Goal: Task Accomplishment & Management: Use online tool/utility

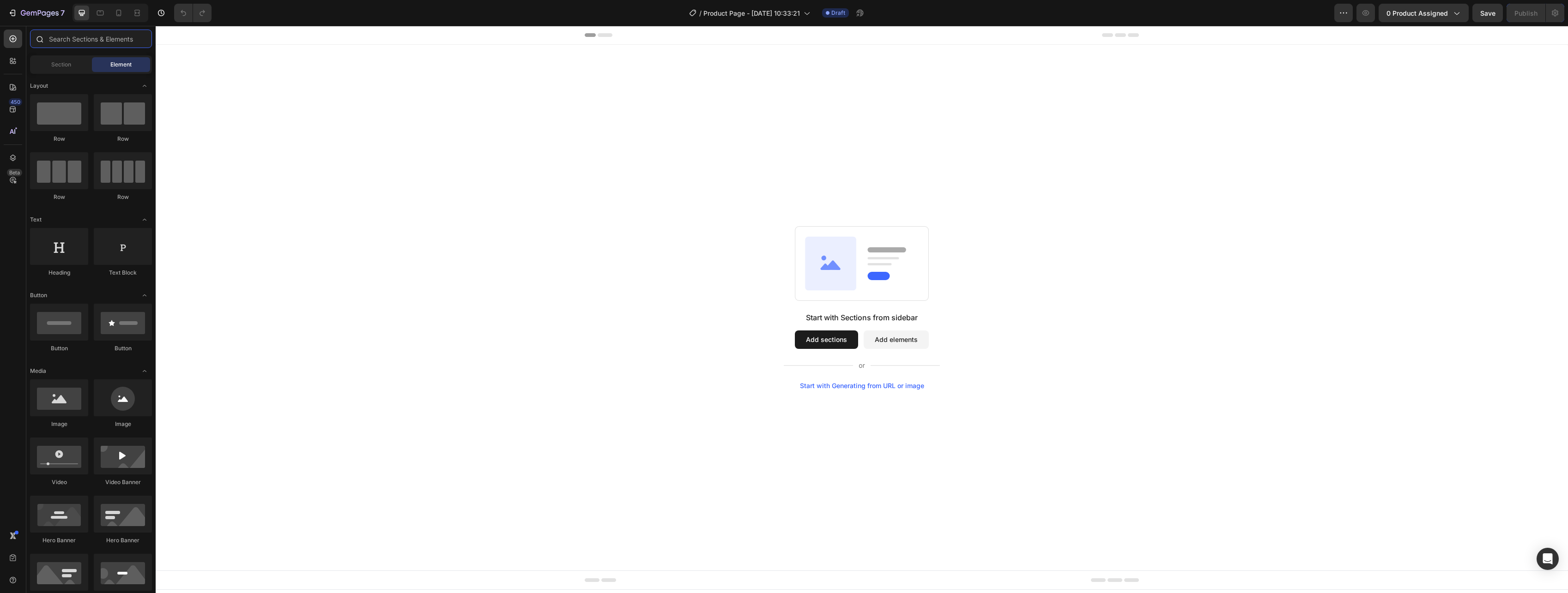
click at [95, 46] on input "text" at bounding box center [91, 39] width 122 height 18
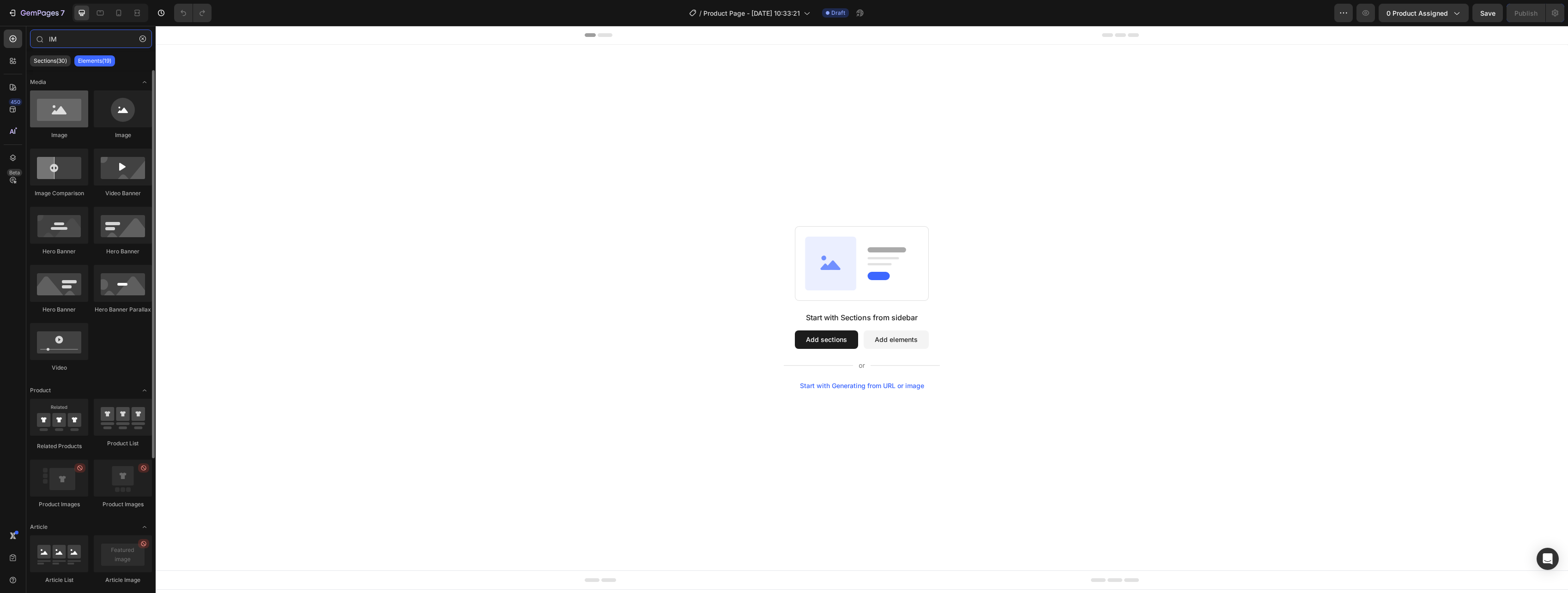
type input "IM"
click at [49, 126] on div at bounding box center [59, 109] width 58 height 37
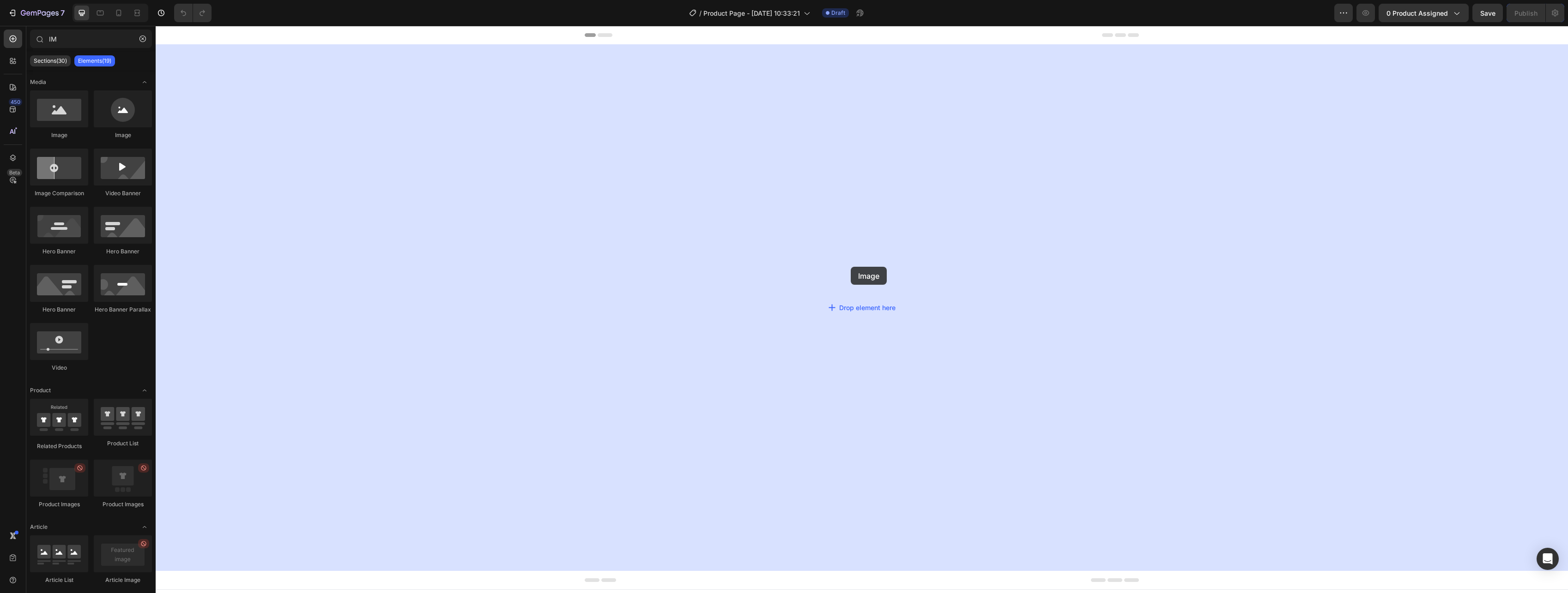
drag, startPoint x: 223, startPoint y: 153, endPoint x: 836, endPoint y: 256, distance: 621.6
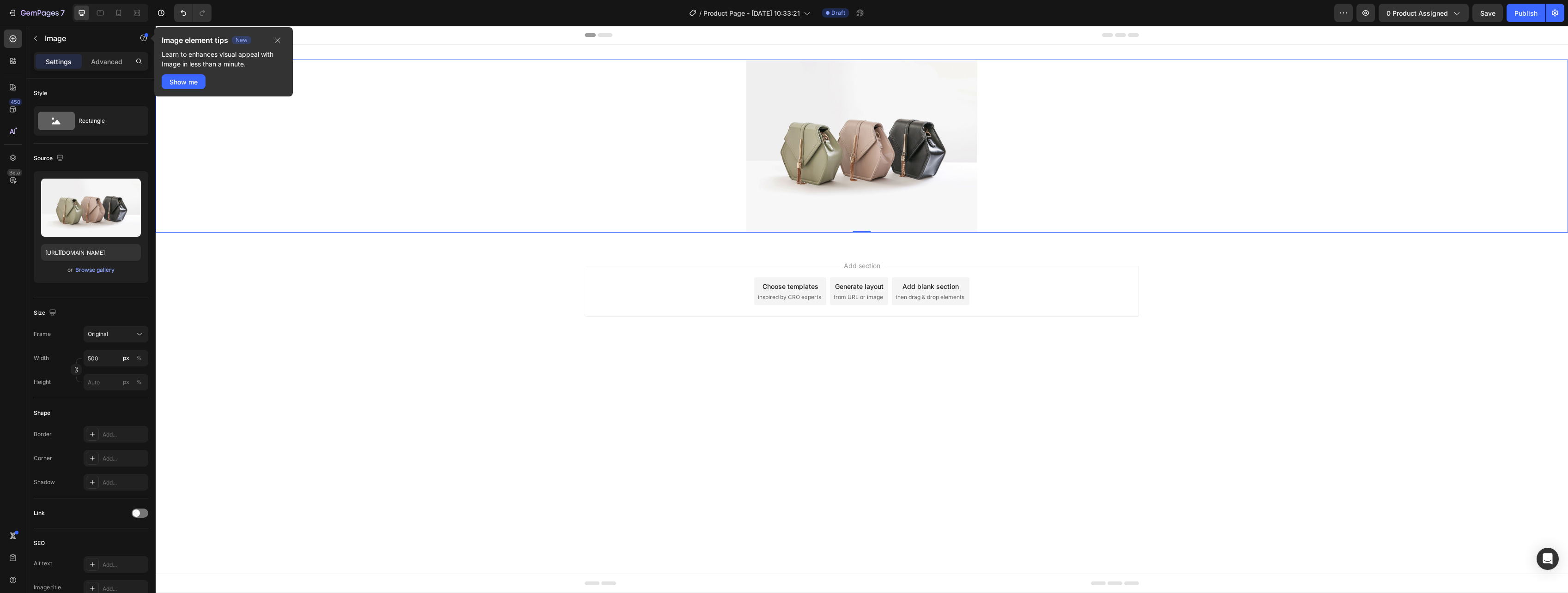
click at [301, 399] on body "Header Image 0 Section 1 Root Start with Sections from sidebar Add sections Add…" at bounding box center [862, 309] width 1412 height 567
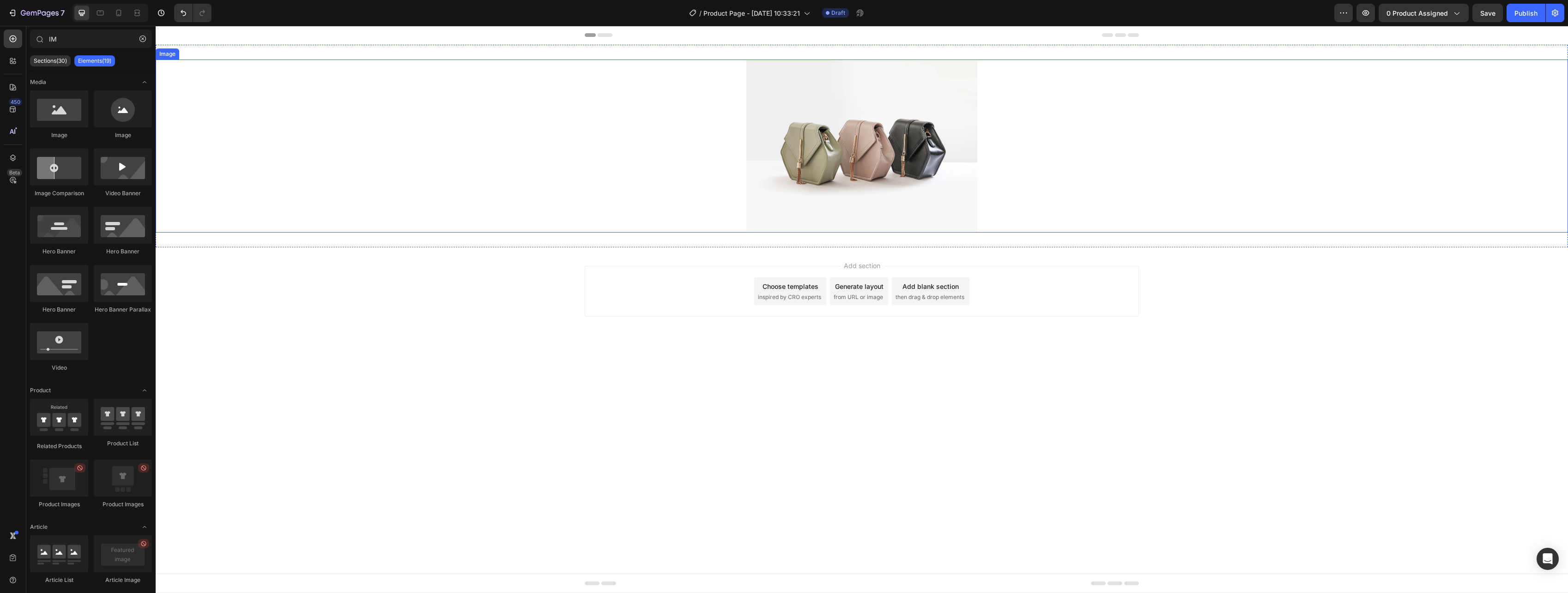
click at [355, 125] on div at bounding box center [862, 146] width 1412 height 173
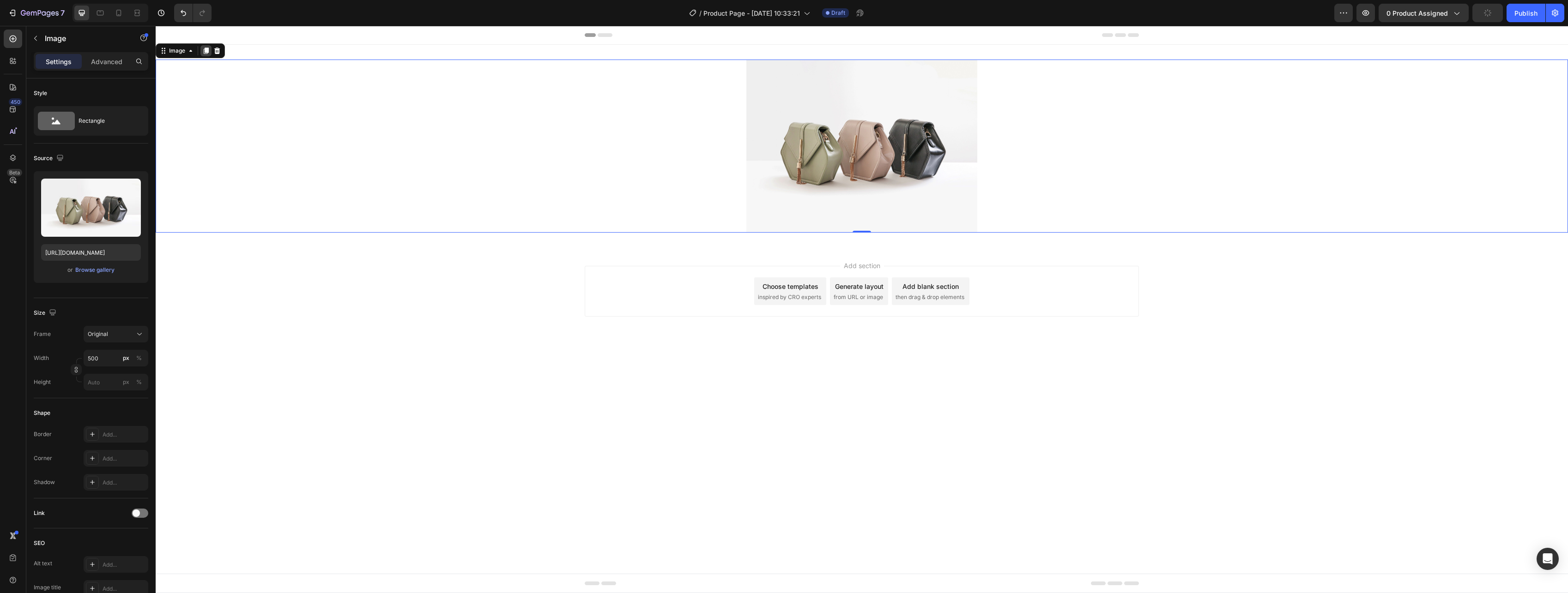
click at [206, 50] on icon at bounding box center [206, 50] width 5 height 7
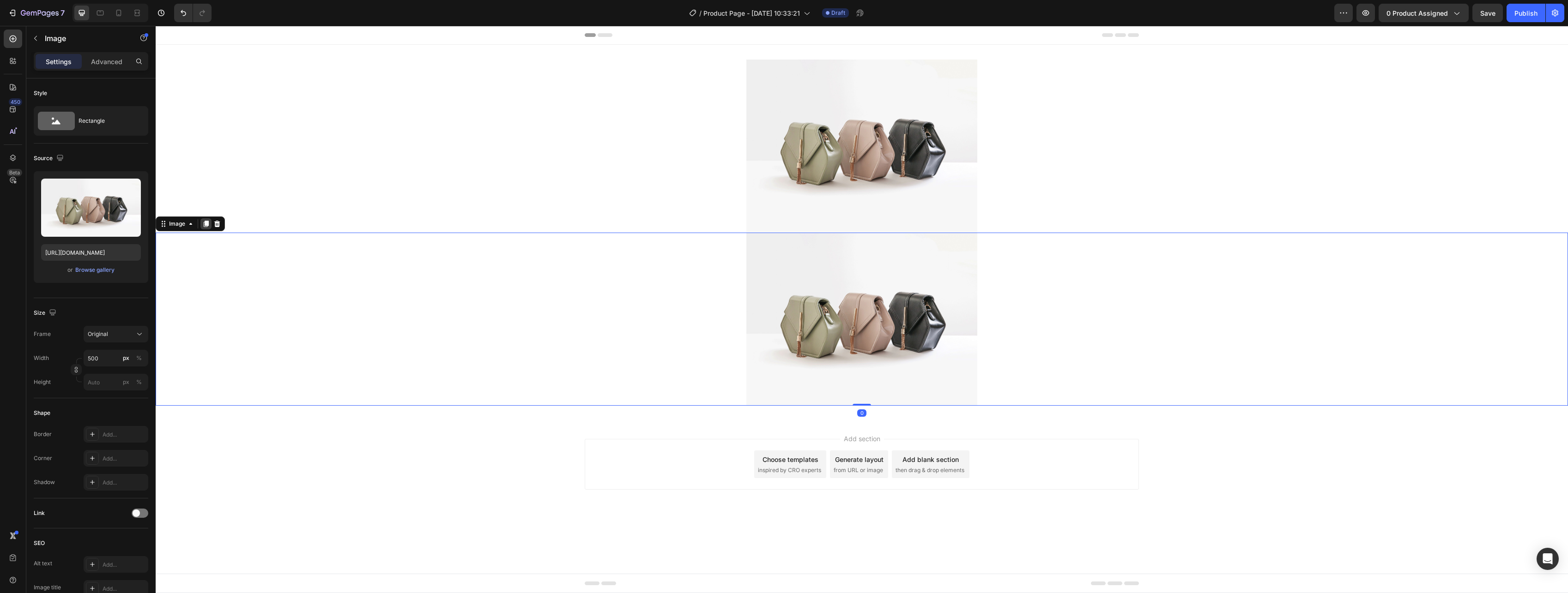
click at [200, 228] on div at bounding box center [206, 224] width 11 height 11
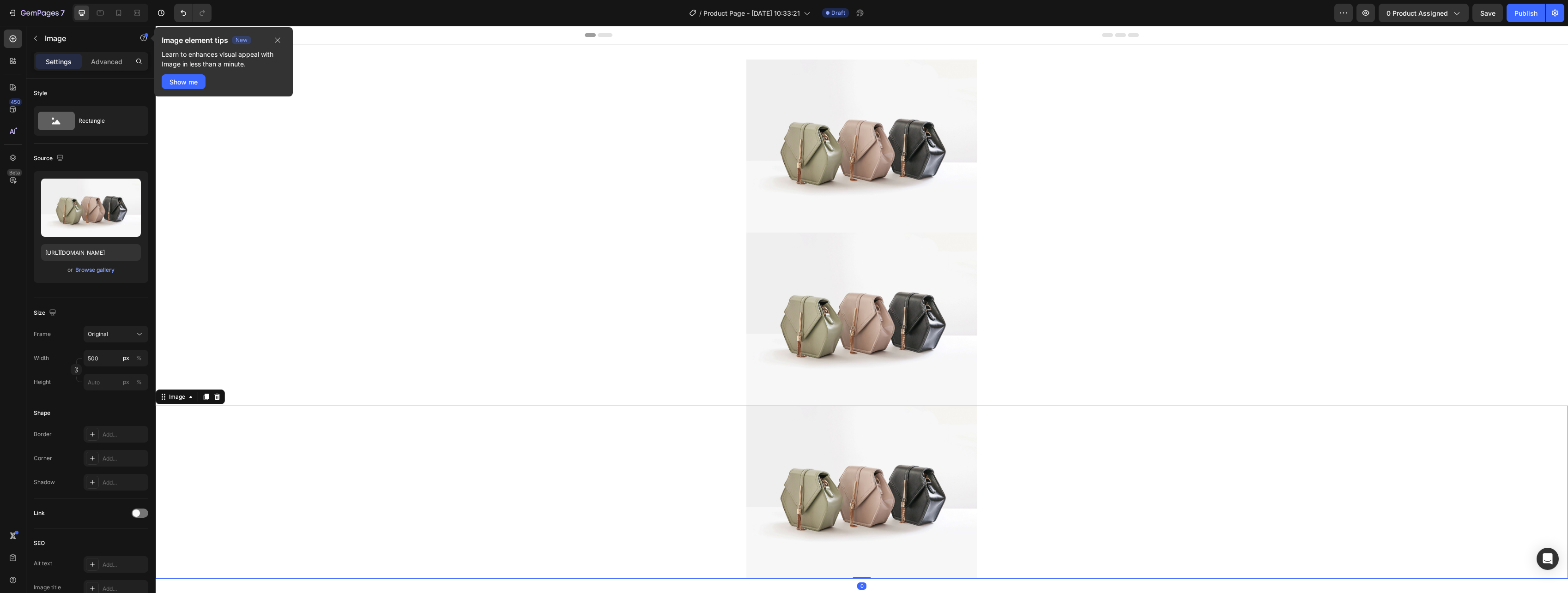
click at [200, 389] on div "Image" at bounding box center [191, 397] width 69 height 15
click at [202, 392] on div at bounding box center [206, 397] width 11 height 11
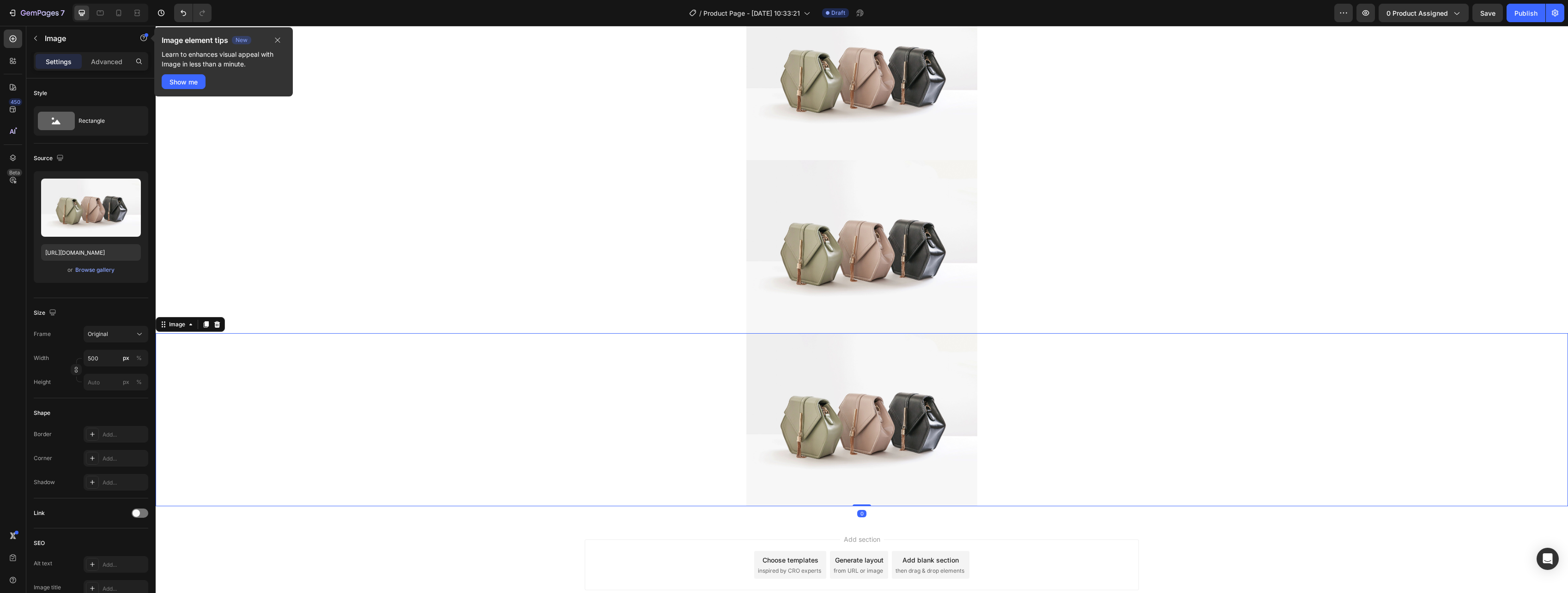
scroll to position [307, 0]
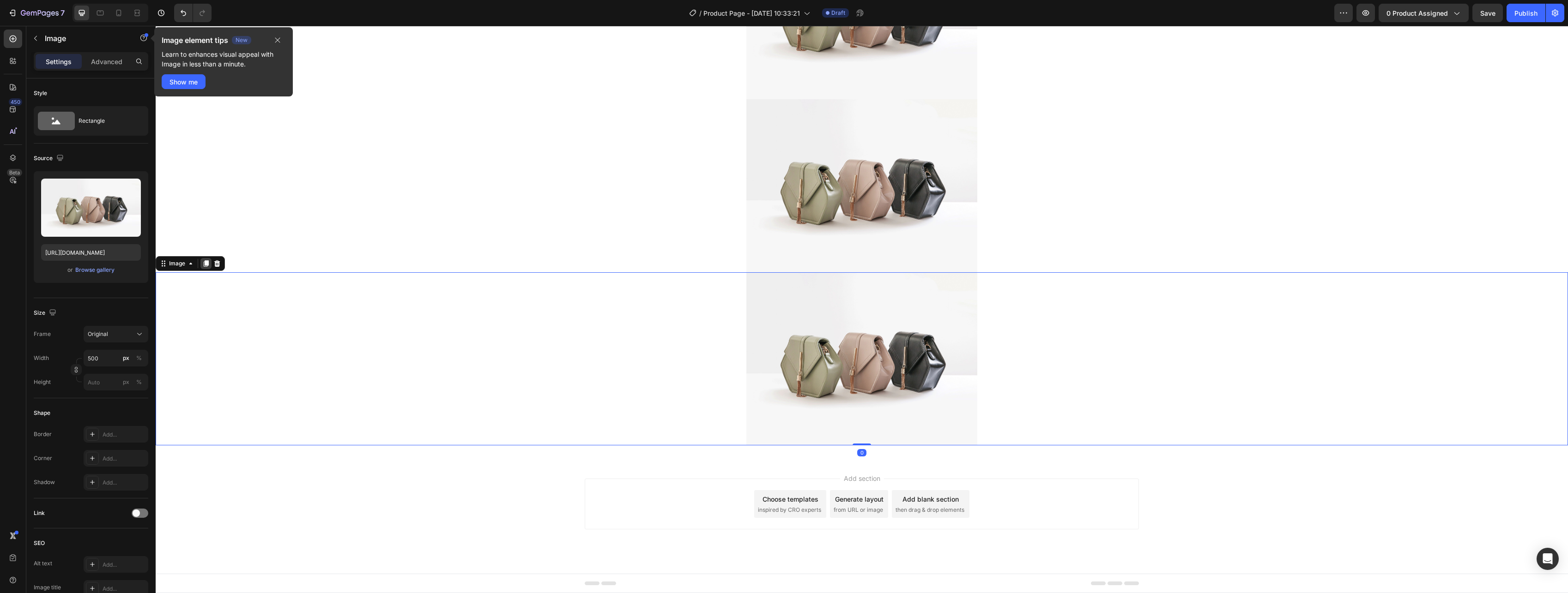
click at [208, 264] on icon at bounding box center [206, 263] width 5 height 7
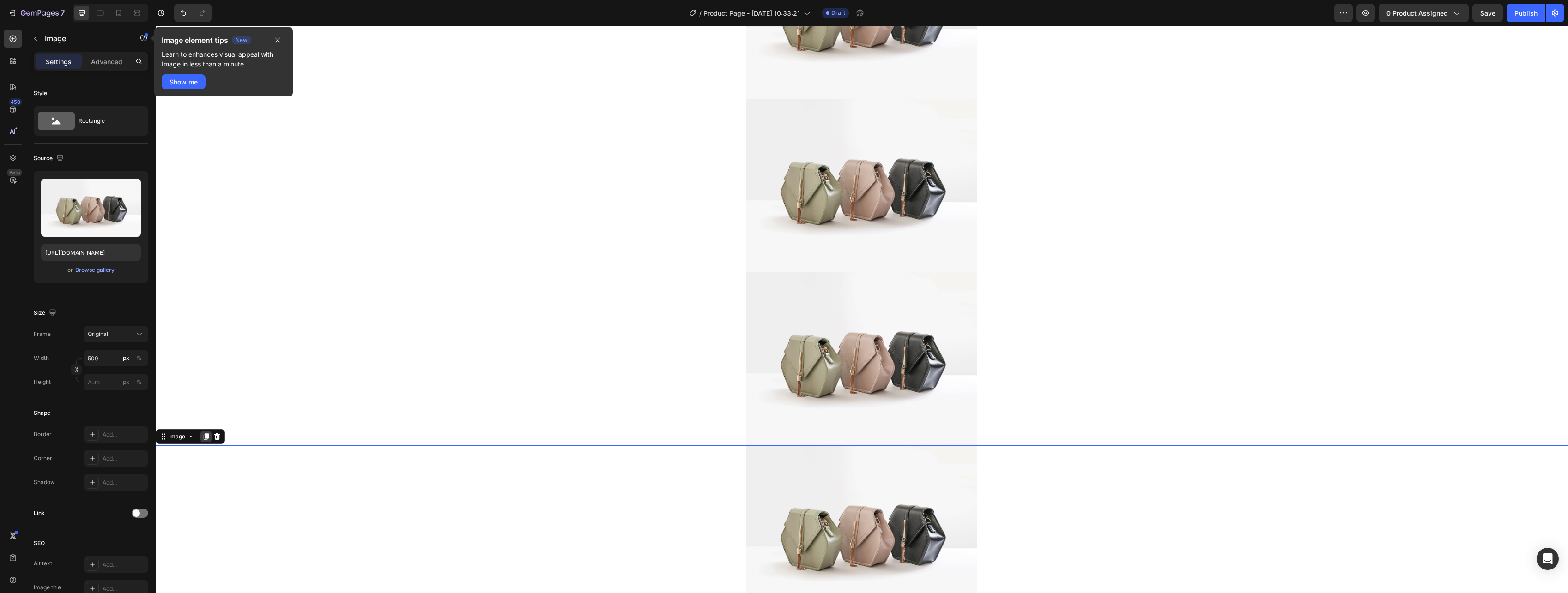
click at [206, 438] on icon at bounding box center [206, 436] width 5 height 7
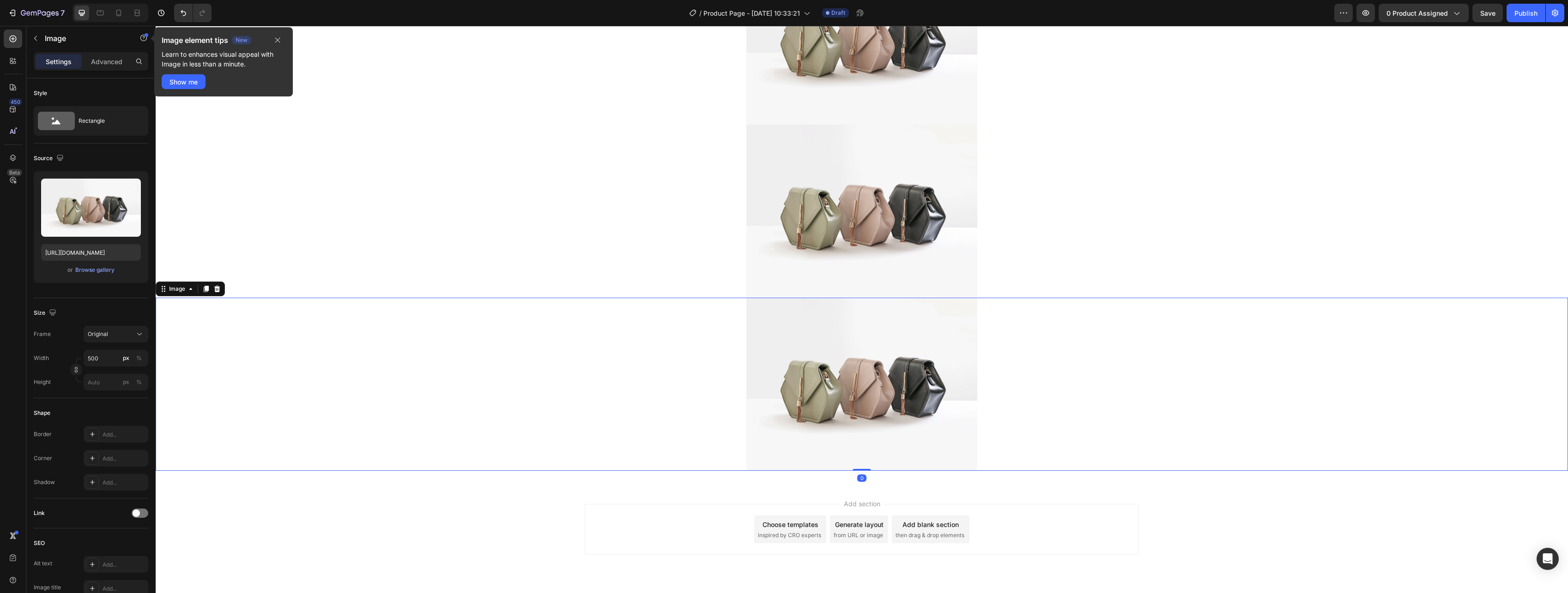
scroll to position [653, 0]
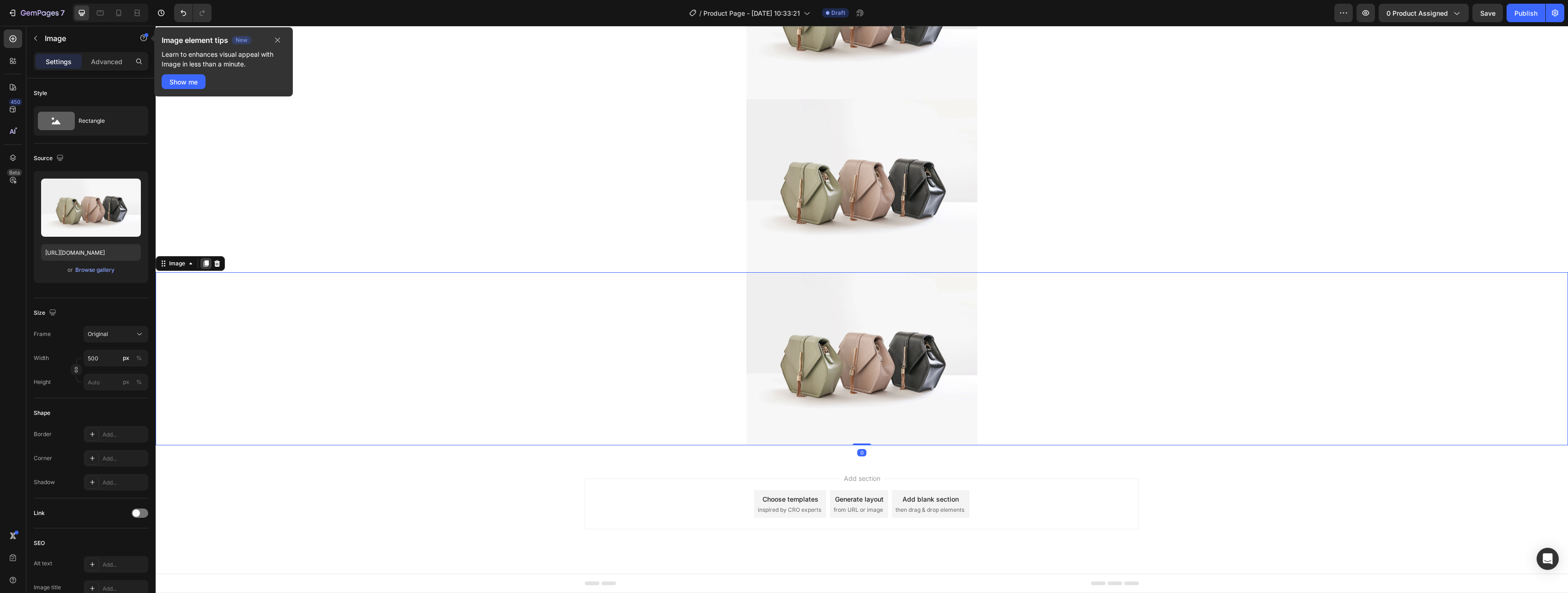
click at [205, 263] on icon at bounding box center [206, 263] width 5 height 7
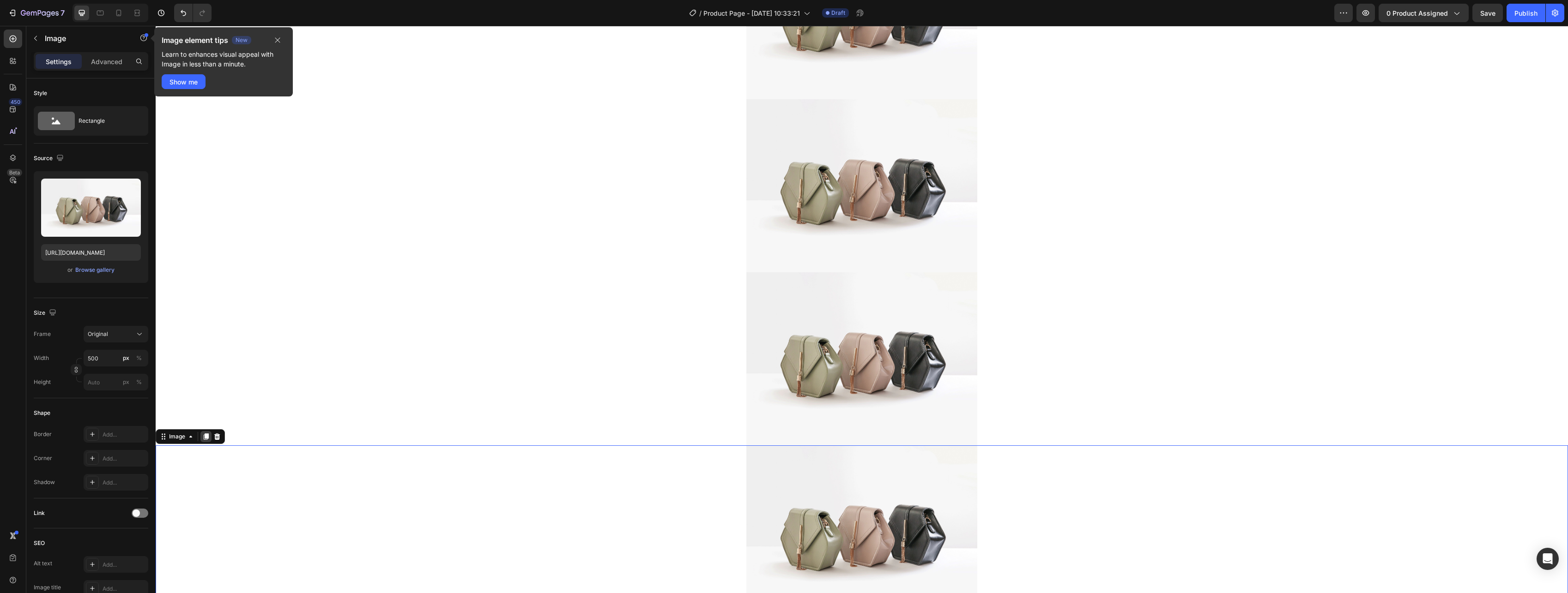
click at [208, 438] on icon at bounding box center [206, 436] width 5 height 7
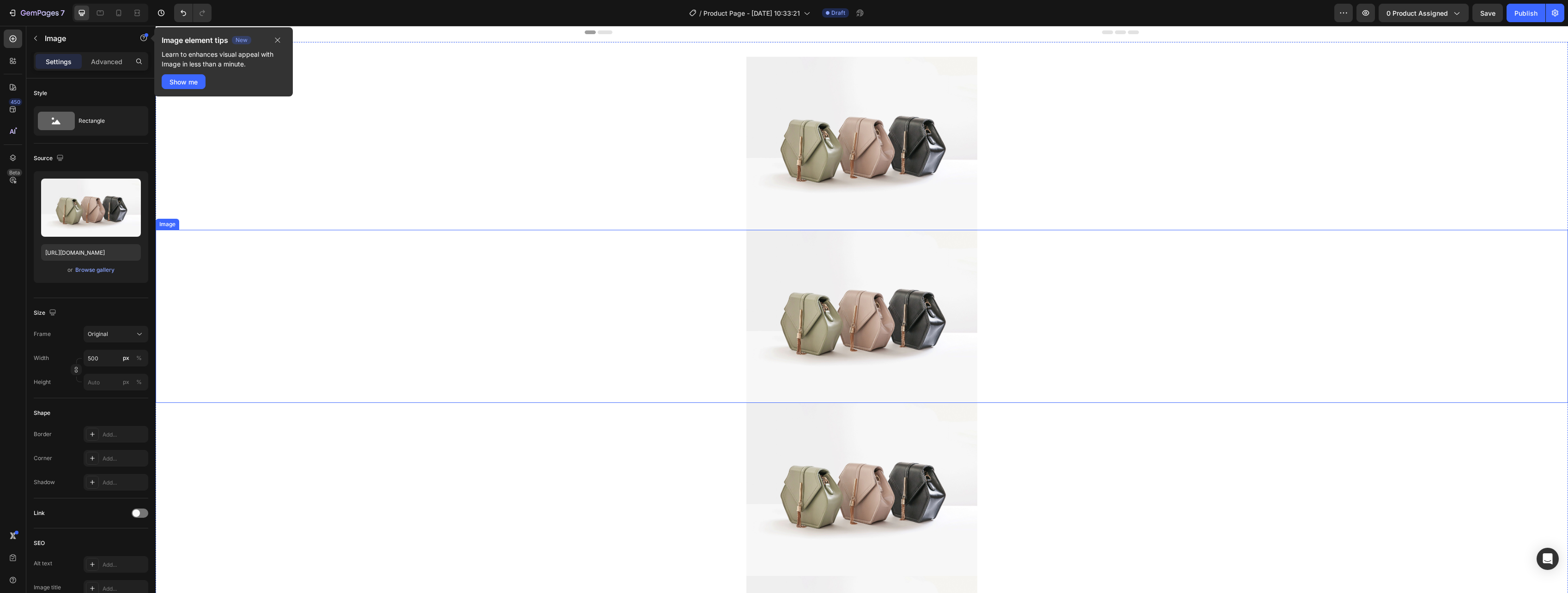
scroll to position [0, 0]
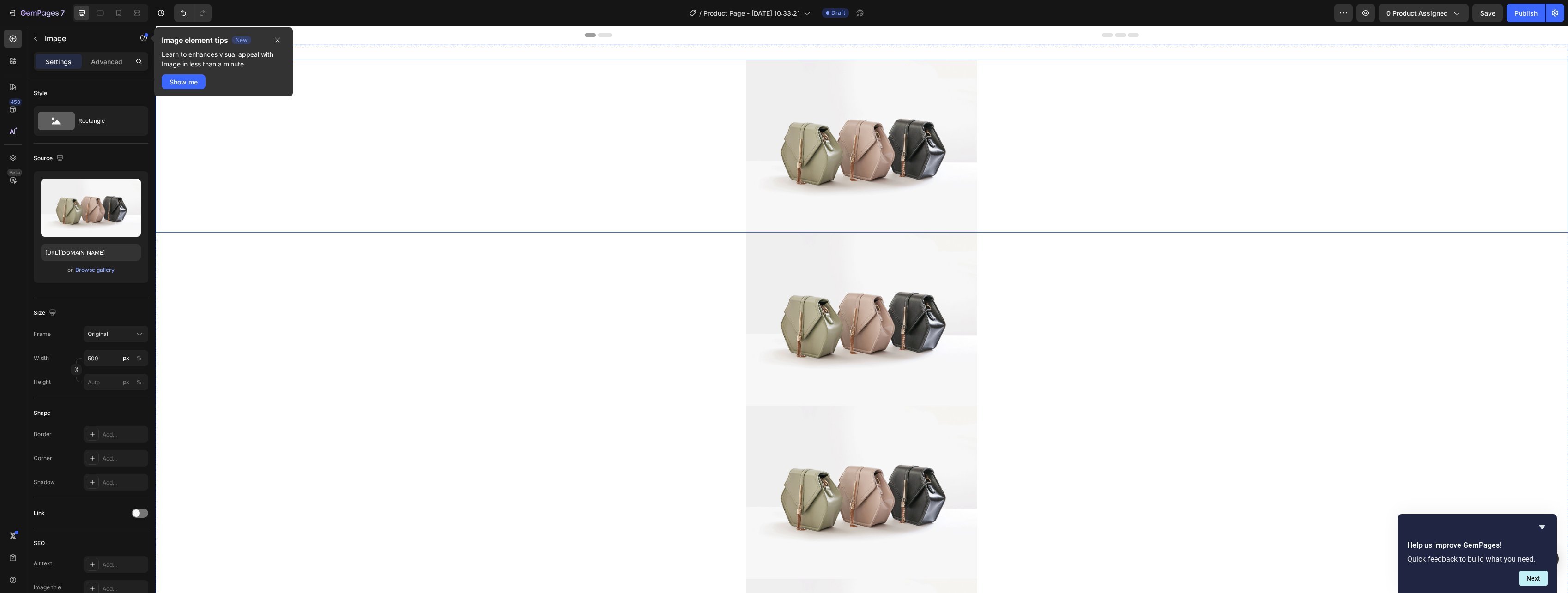
click at [835, 145] on img at bounding box center [861, 146] width 231 height 173
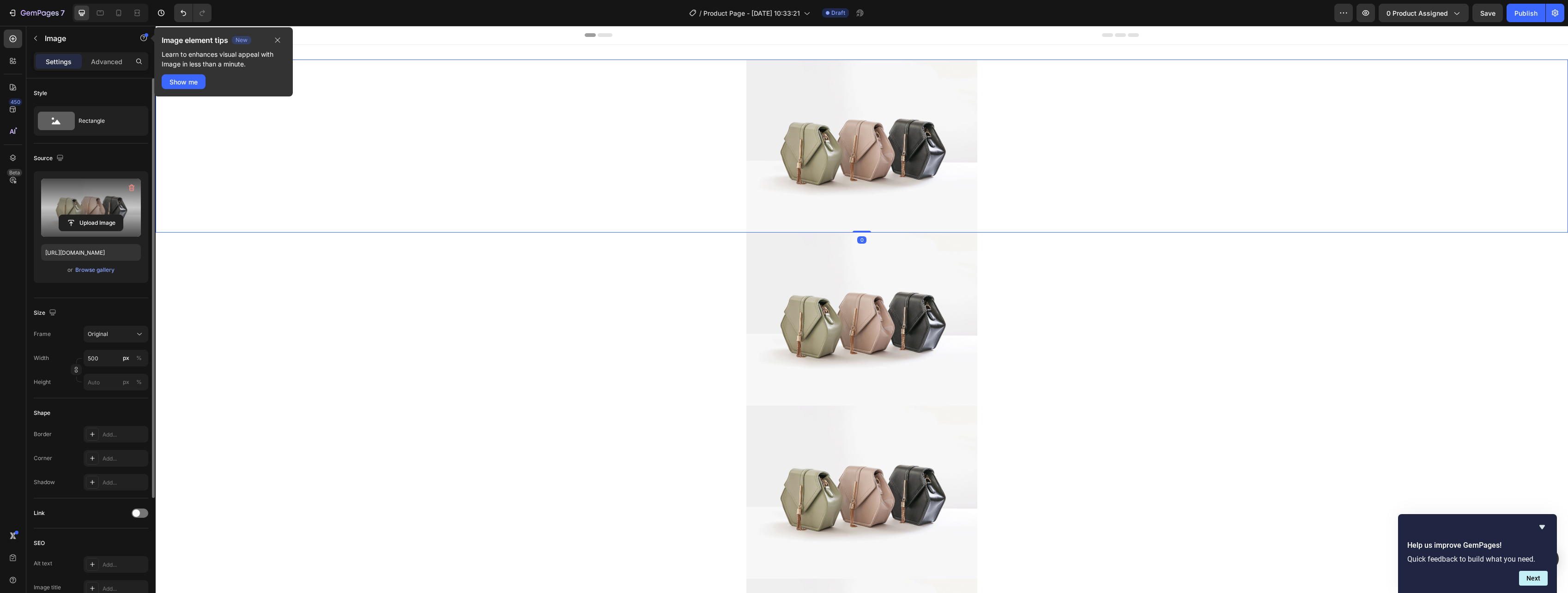
click at [75, 232] on label at bounding box center [91, 208] width 100 height 58
click at [75, 231] on input "file" at bounding box center [91, 223] width 64 height 16
type input "[URL][DOMAIN_NAME]"
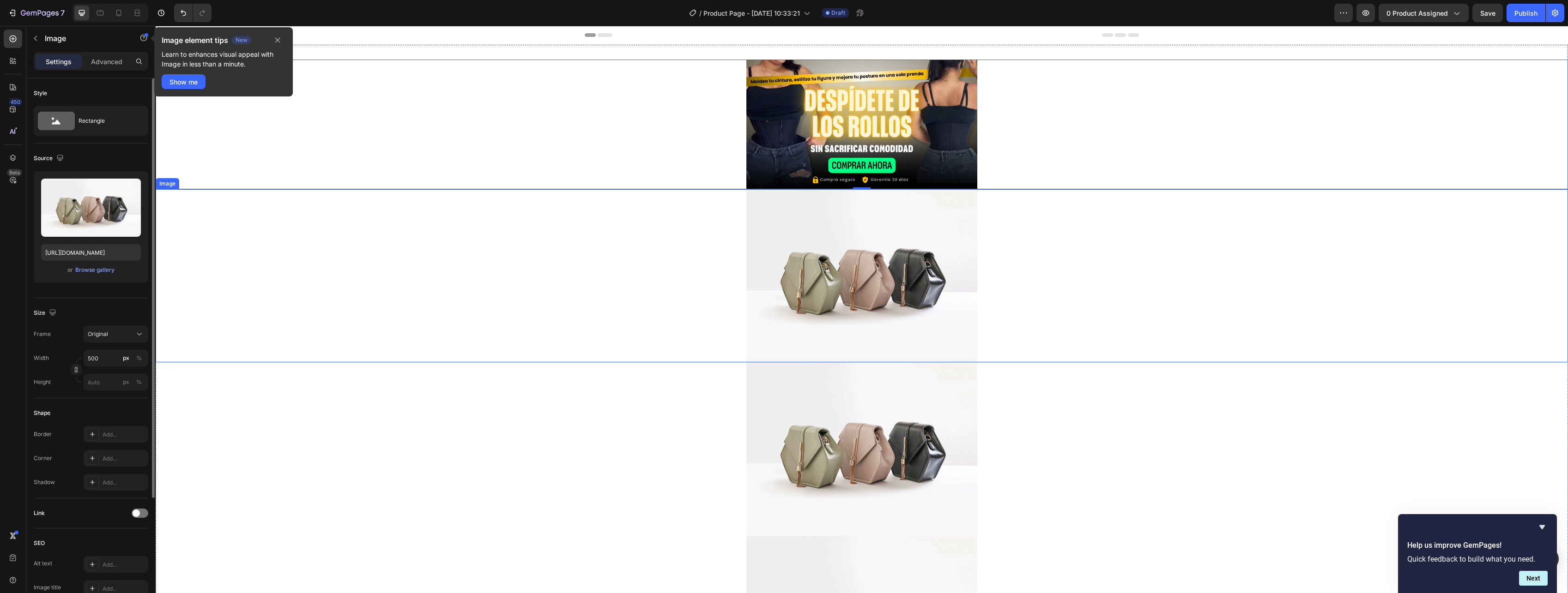
click at [894, 278] on img at bounding box center [861, 276] width 231 height 173
click at [106, 219] on input "file" at bounding box center [91, 223] width 64 height 16
type input "[URL][DOMAIN_NAME]"
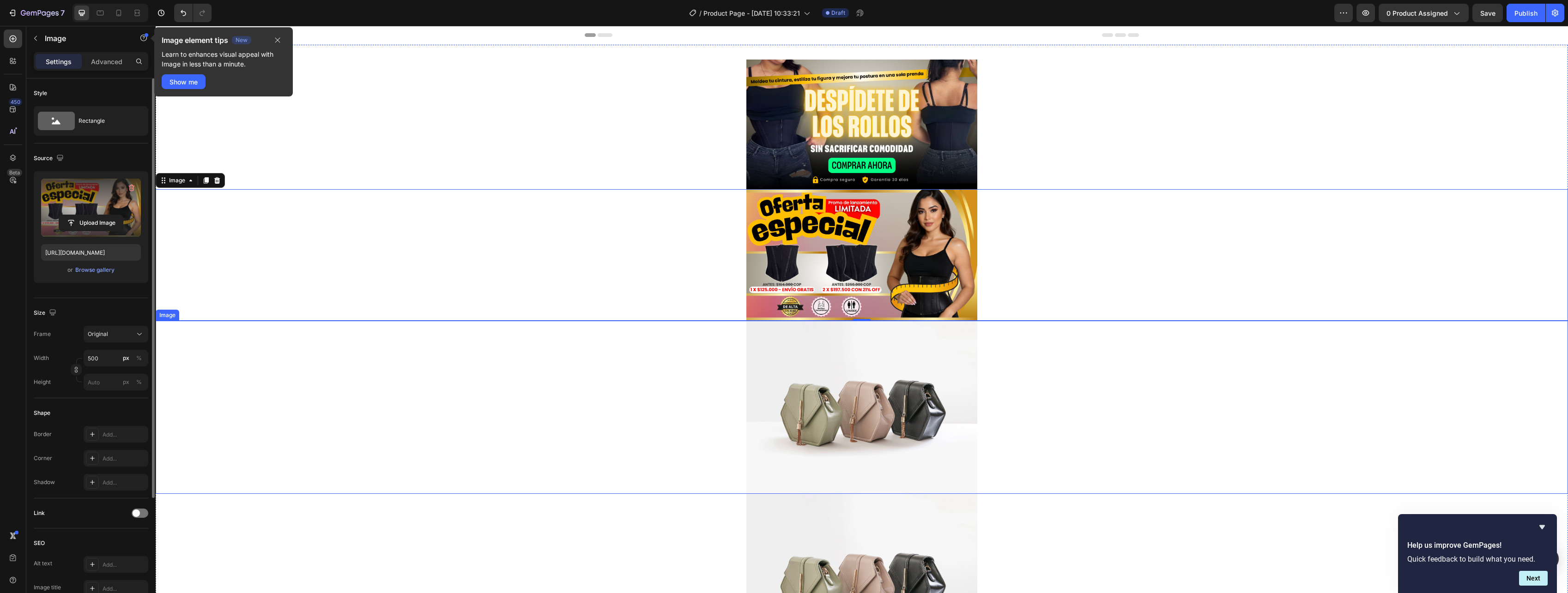
click at [850, 393] on img at bounding box center [861, 407] width 231 height 173
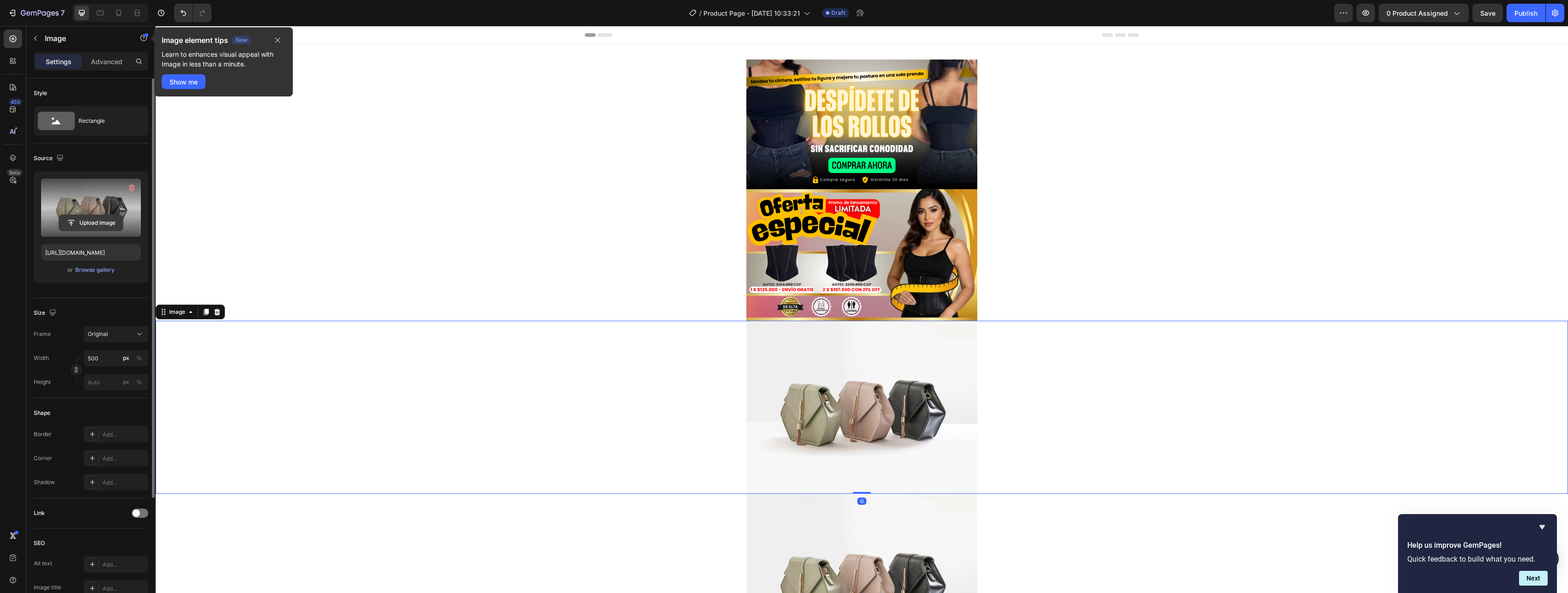
click at [106, 217] on input "file" at bounding box center [91, 223] width 64 height 16
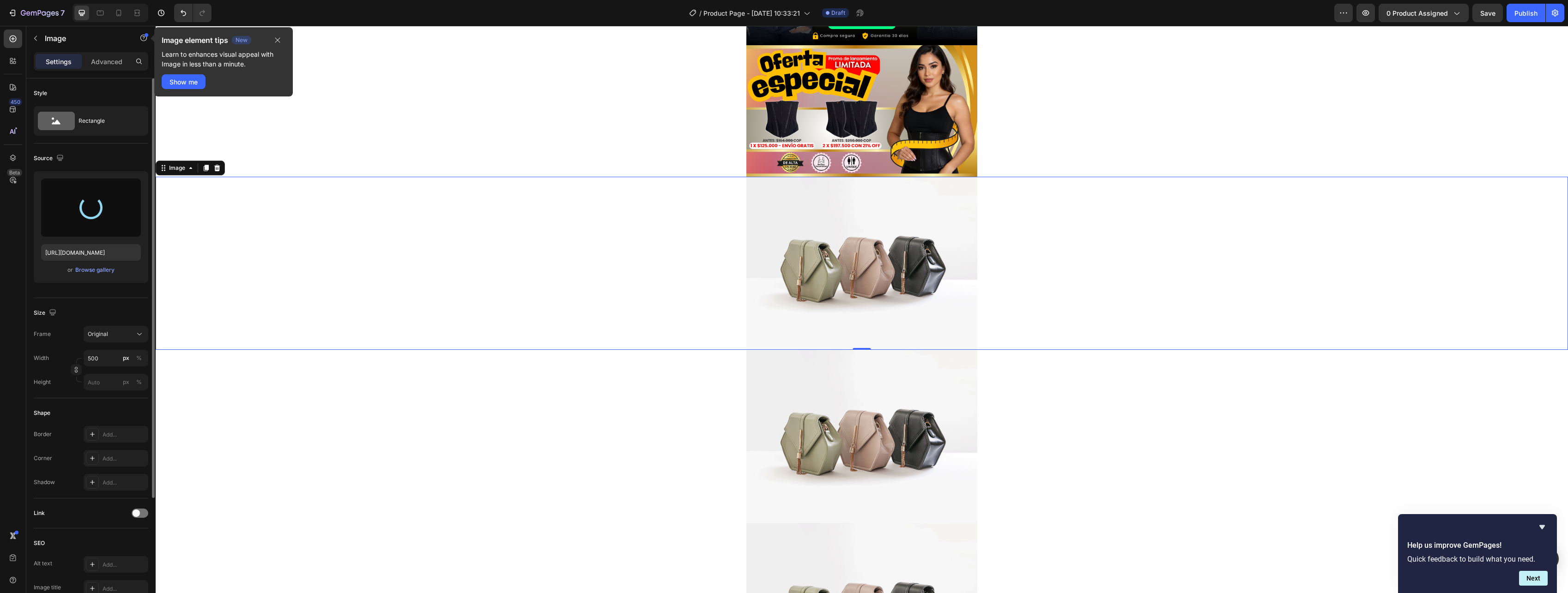
scroll to position [185, 0]
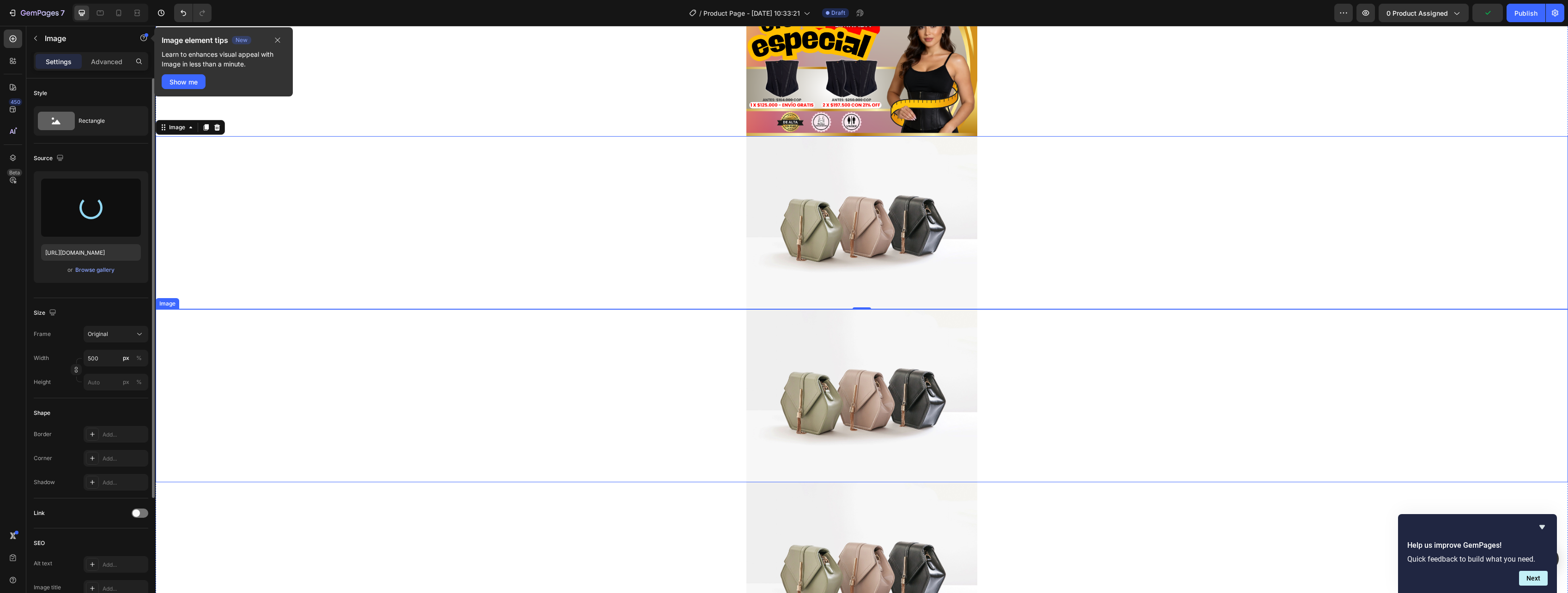
type input "[URL][DOMAIN_NAME]"
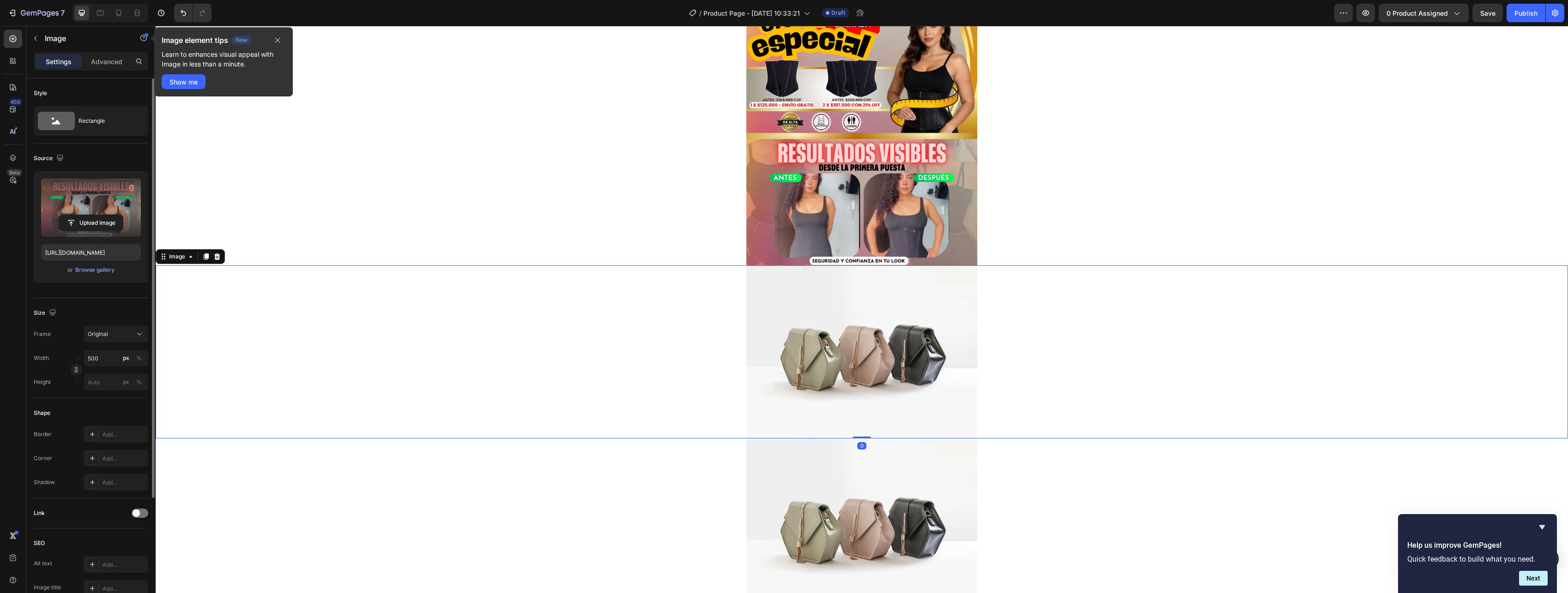
click at [838, 401] on img at bounding box center [861, 352] width 231 height 173
click at [80, 213] on label at bounding box center [91, 208] width 100 height 58
click at [80, 215] on input "file" at bounding box center [91, 223] width 64 height 16
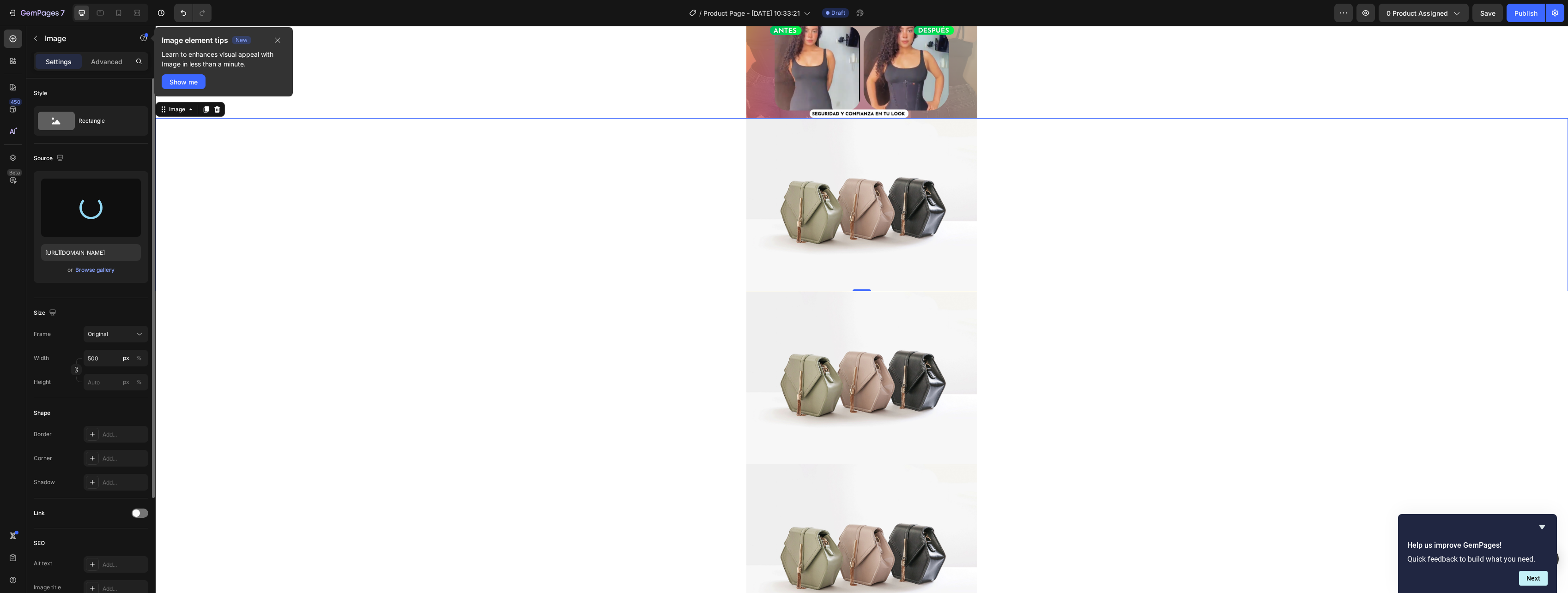
scroll to position [415, 0]
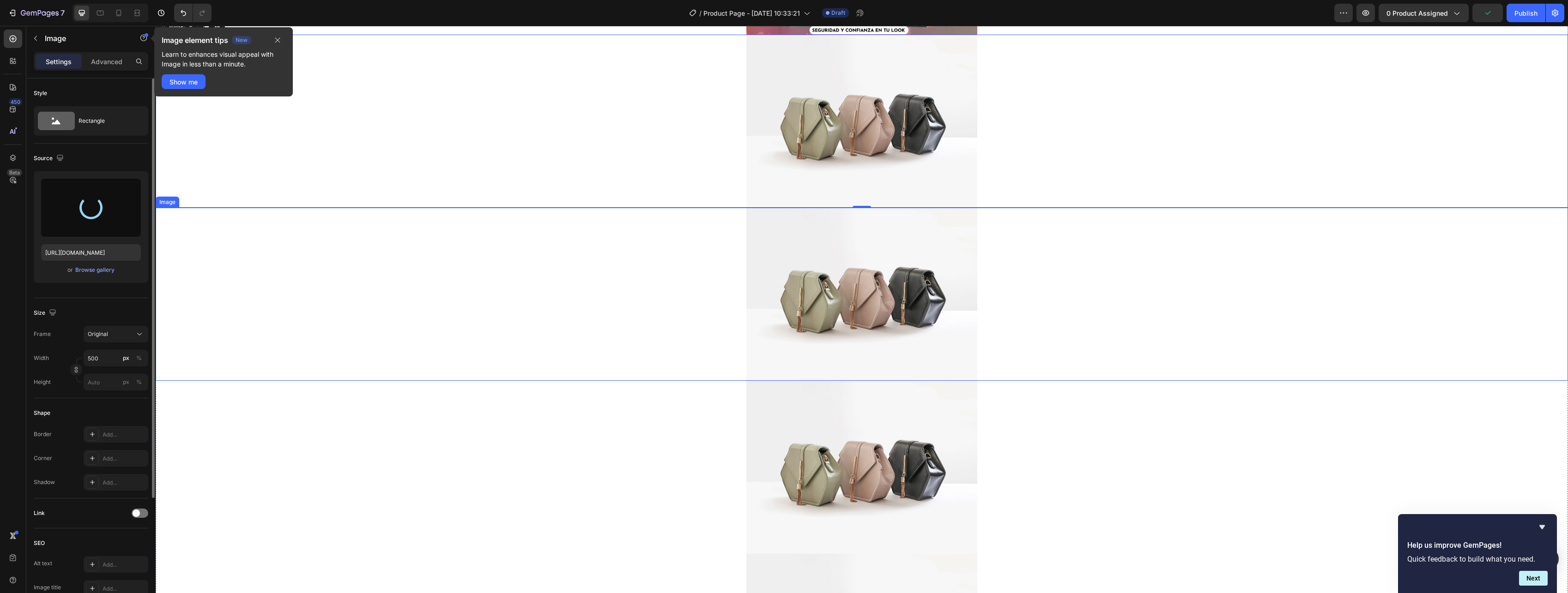
type input "[URL][DOMAIN_NAME]"
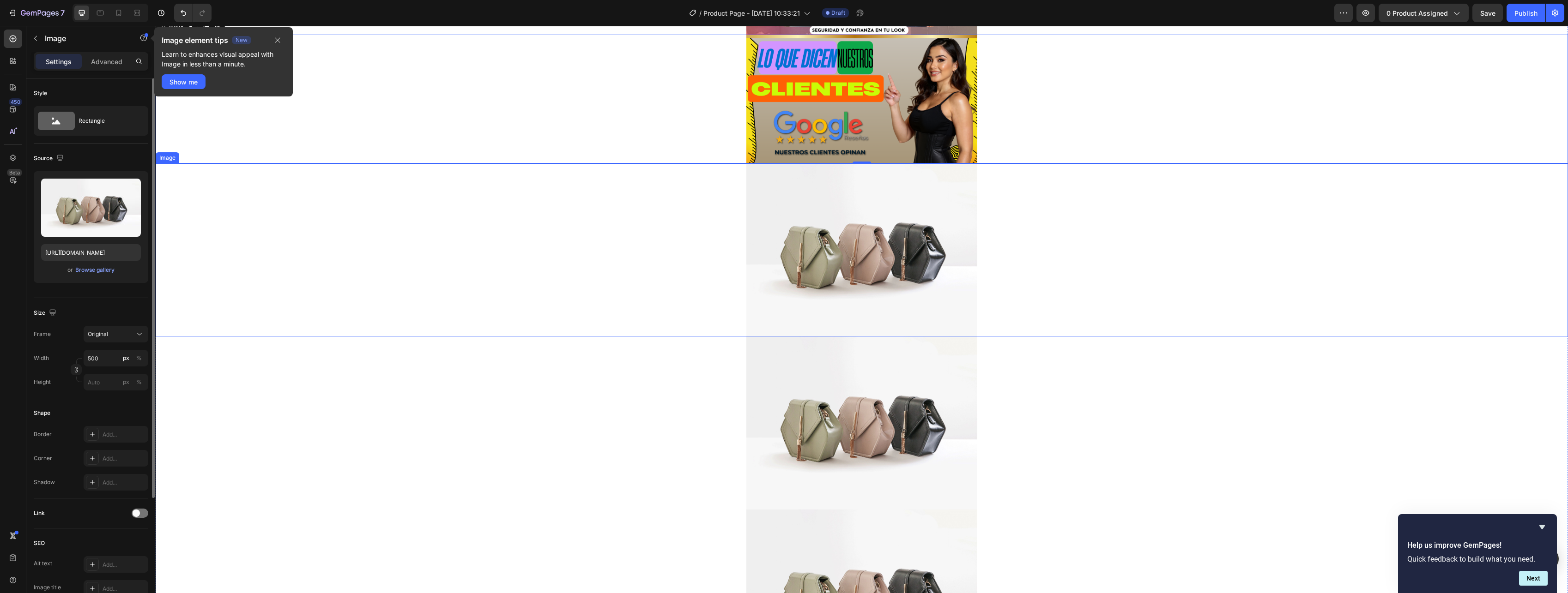
click at [867, 276] on img at bounding box center [861, 250] width 231 height 173
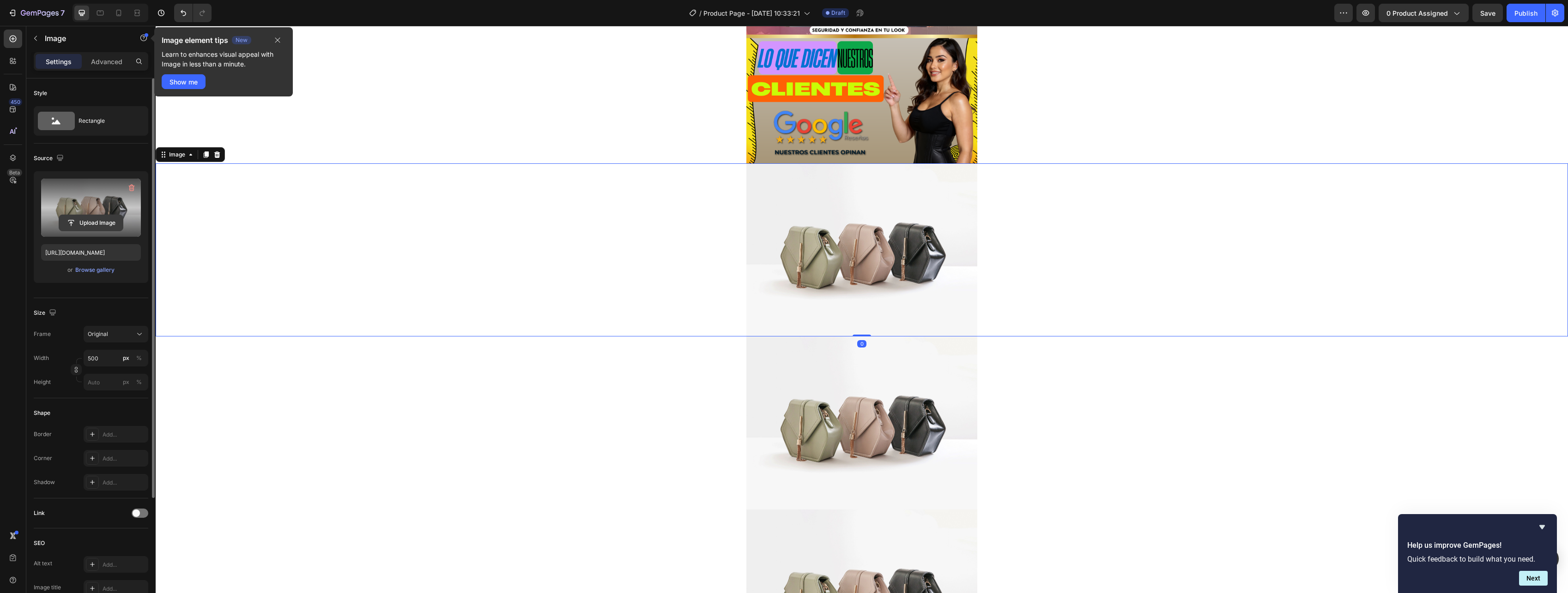
click at [99, 226] on input "file" at bounding box center [91, 223] width 64 height 16
type input "[URL][DOMAIN_NAME]"
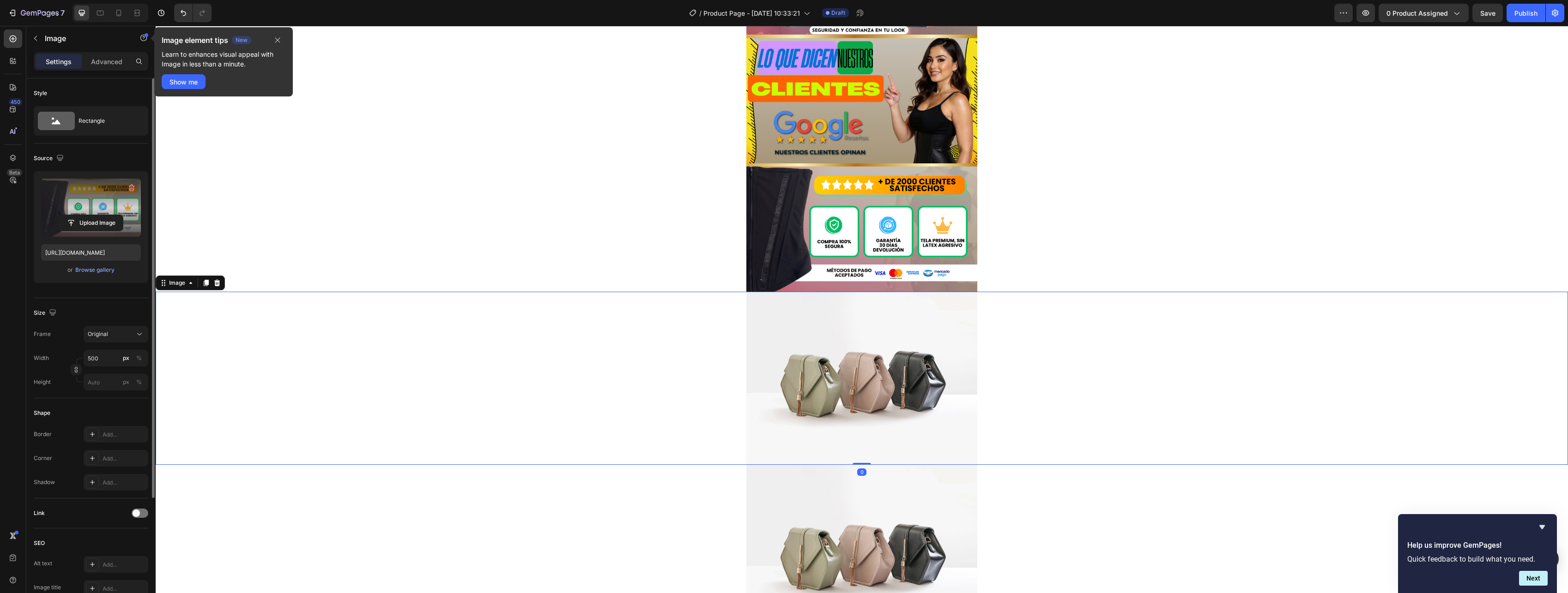
click at [780, 367] on img at bounding box center [861, 378] width 231 height 173
click at [821, 376] on img at bounding box center [861, 378] width 231 height 173
click at [100, 221] on input "file" at bounding box center [91, 223] width 64 height 16
type input "[URL][DOMAIN_NAME]"
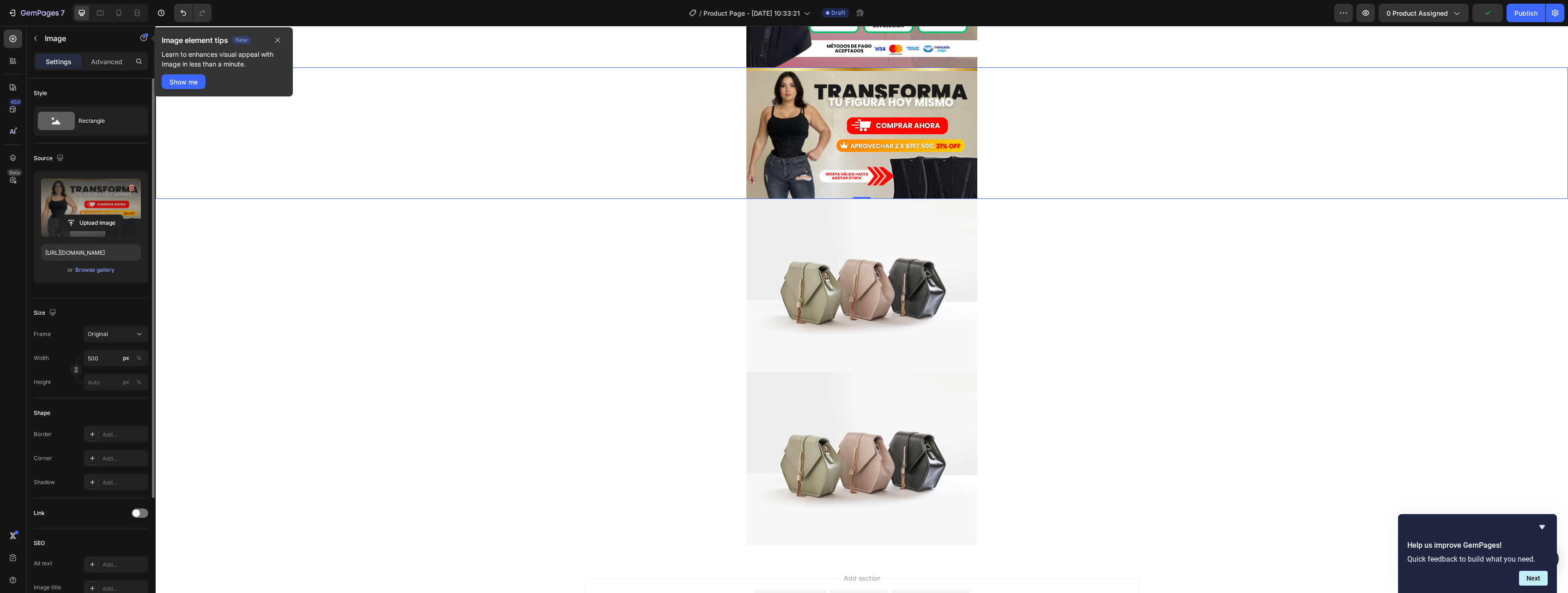
scroll to position [646, 0]
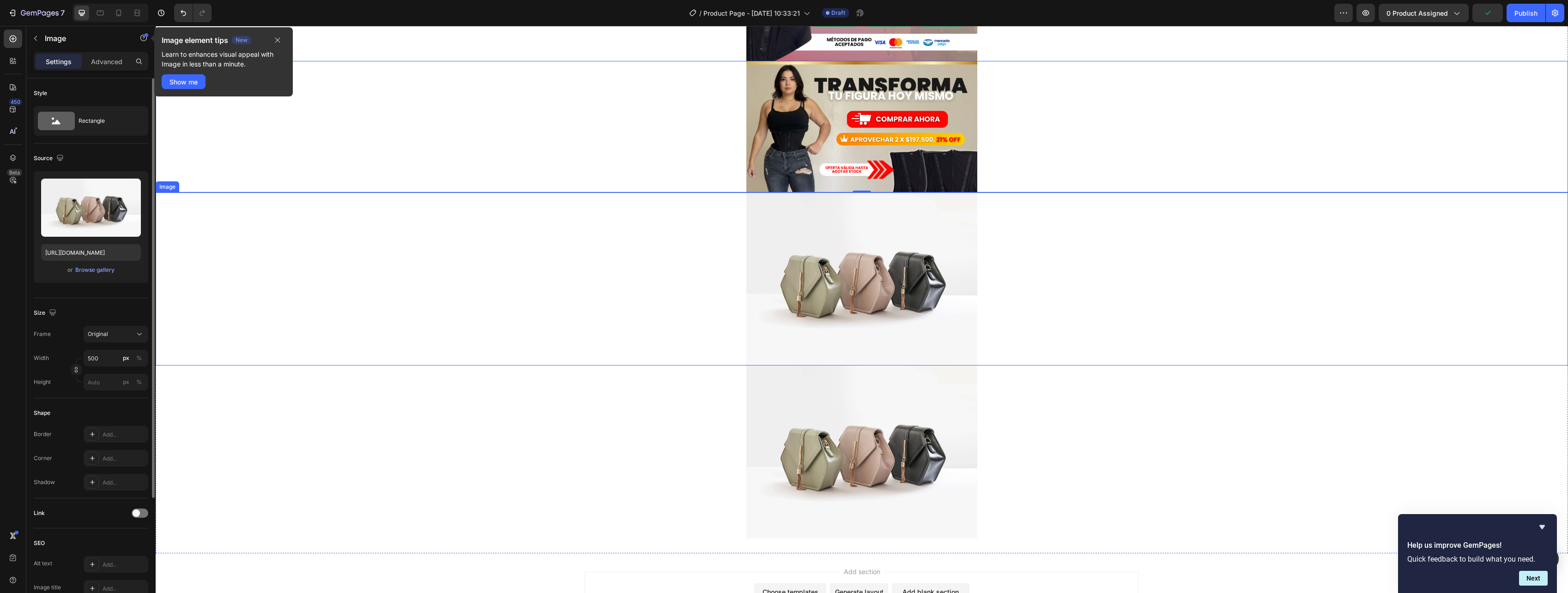
click at [843, 305] on img at bounding box center [861, 279] width 231 height 173
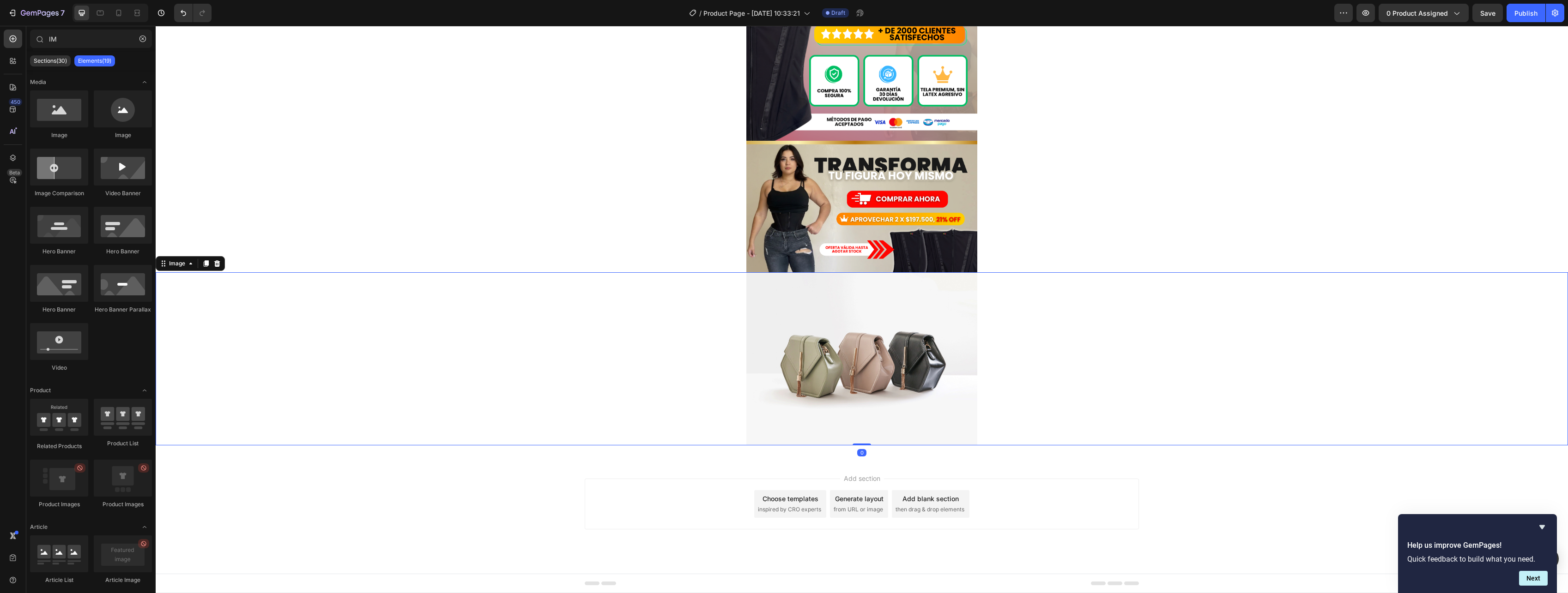
click at [844, 369] on img at bounding box center [861, 359] width 231 height 173
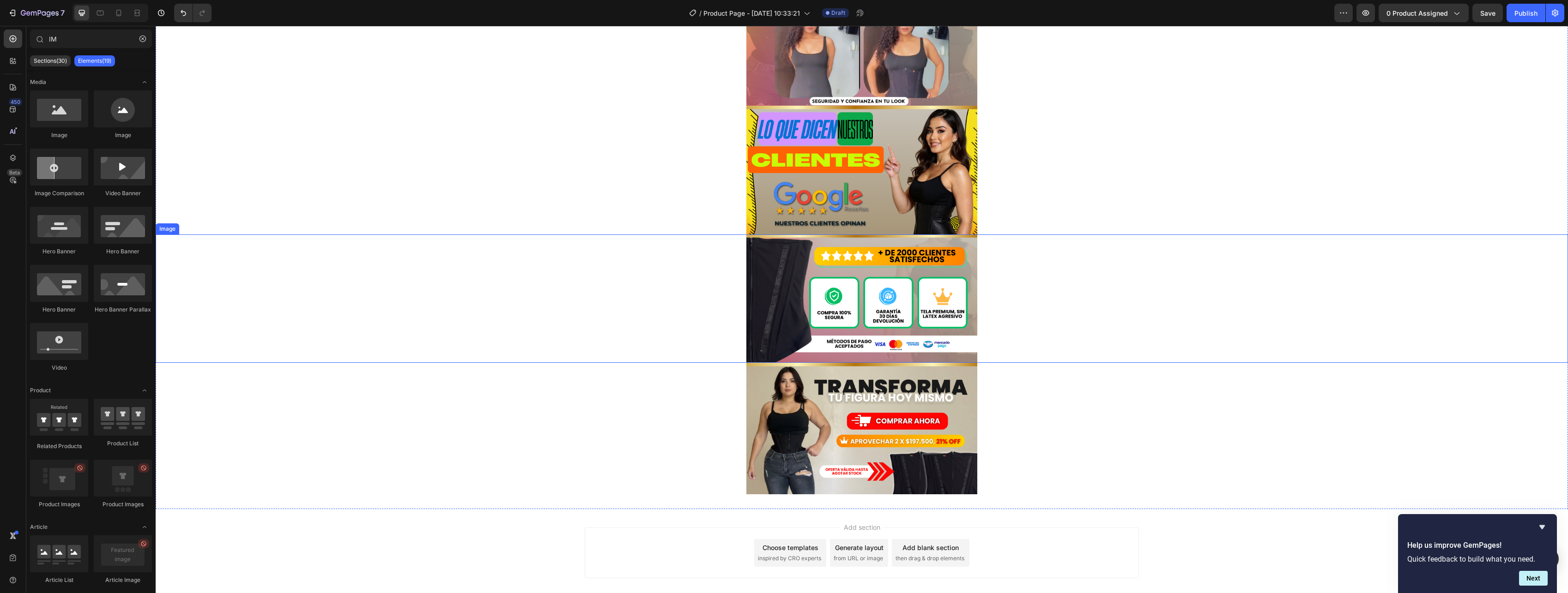
scroll to position [347, 0]
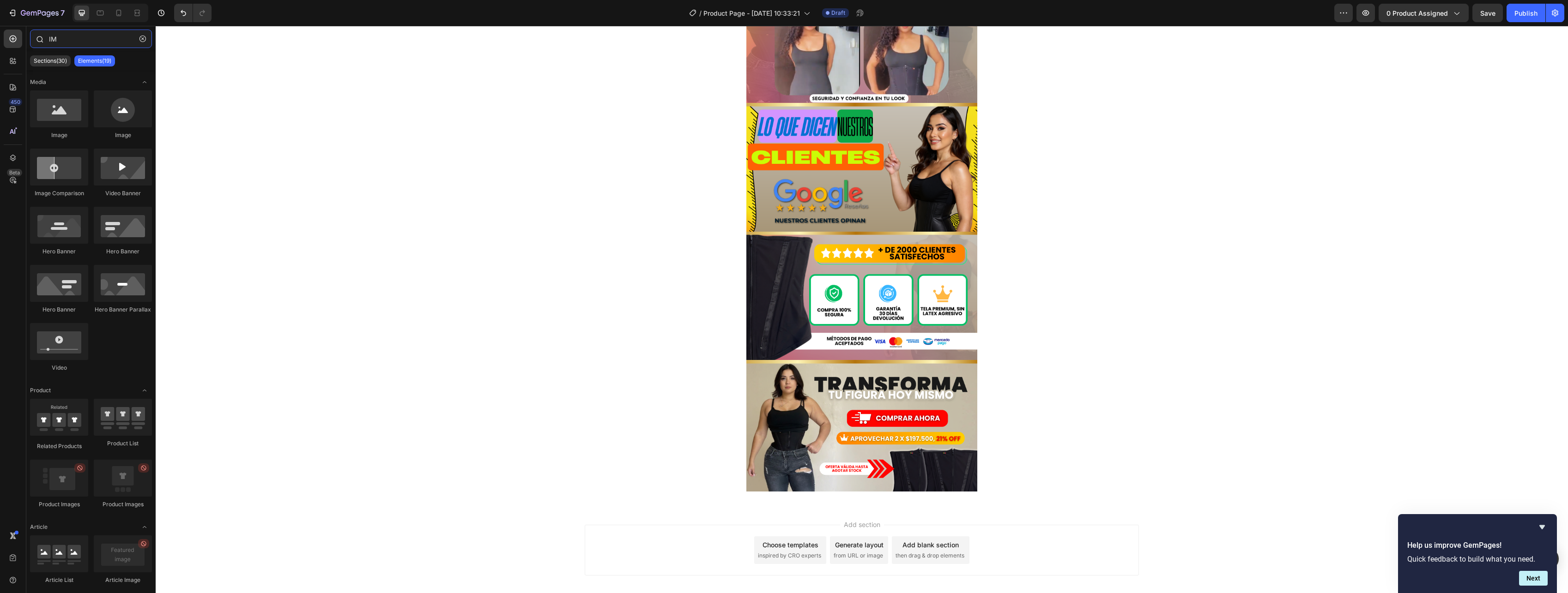
click at [87, 37] on input "IM" at bounding box center [91, 39] width 122 height 18
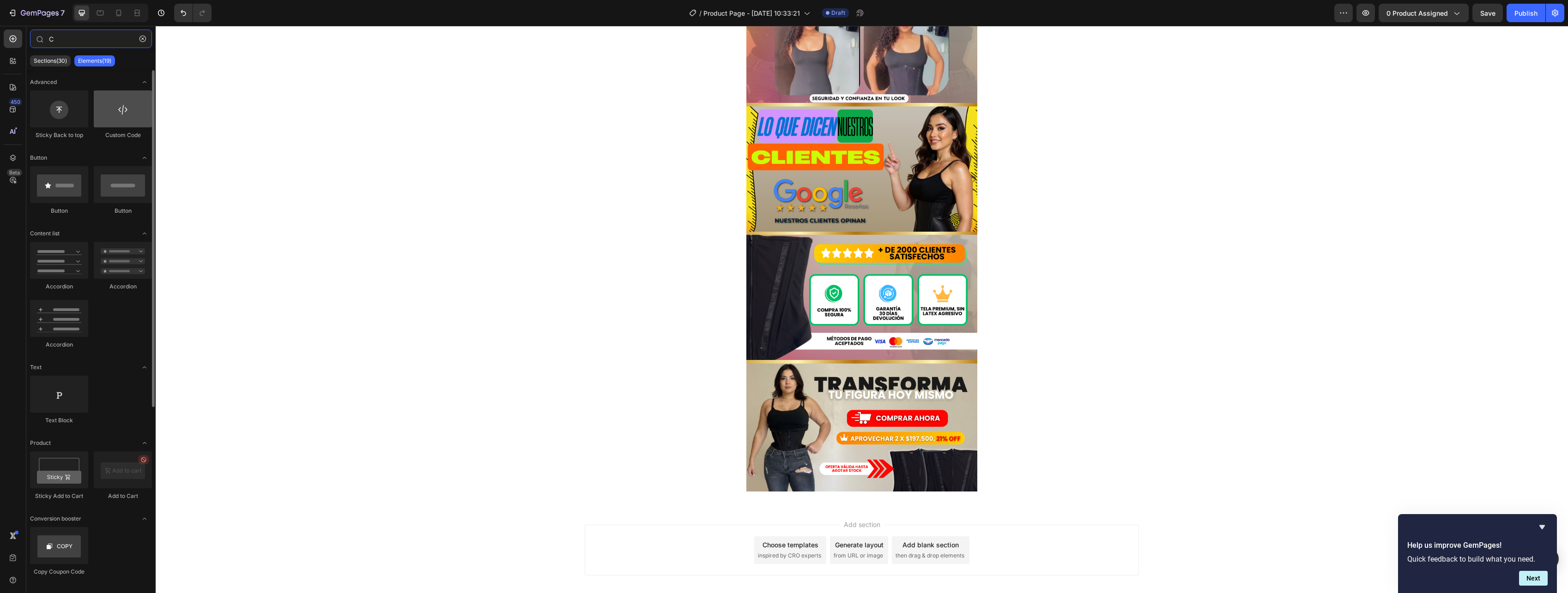
type input "C"
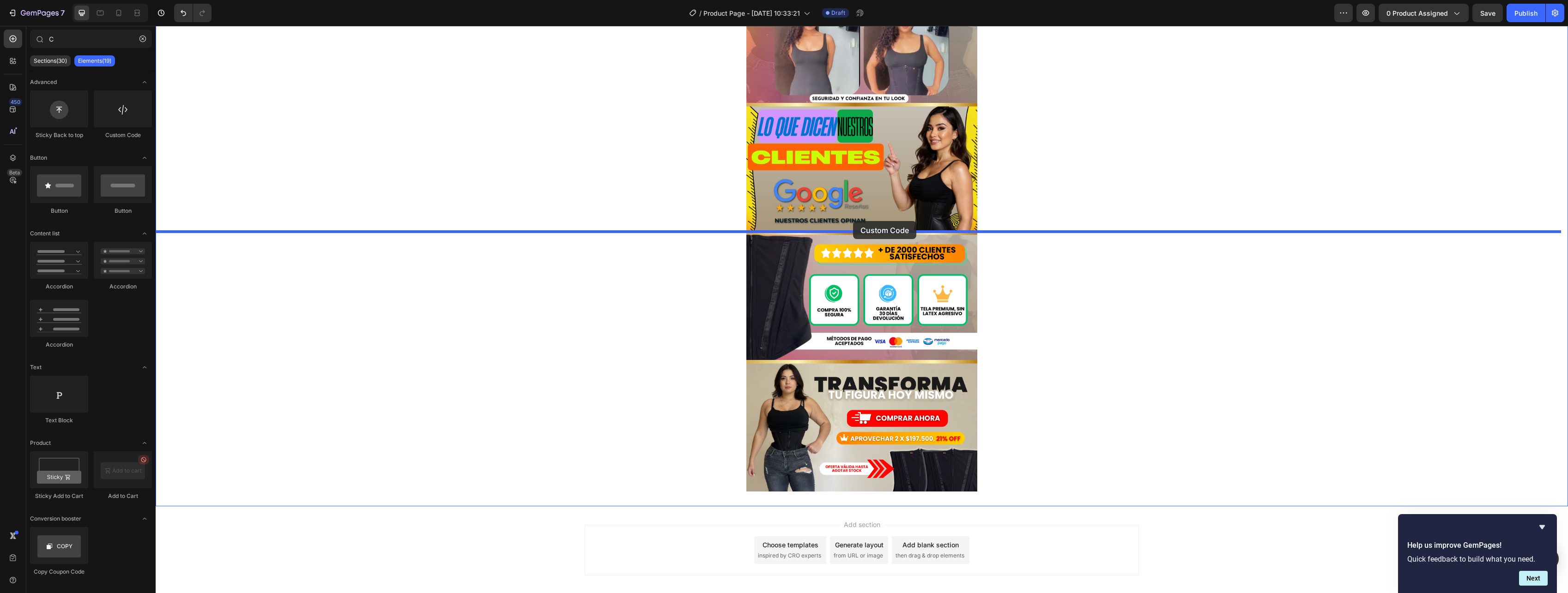
drag, startPoint x: 267, startPoint y: 134, endPoint x: 853, endPoint y: 221, distance: 592.4
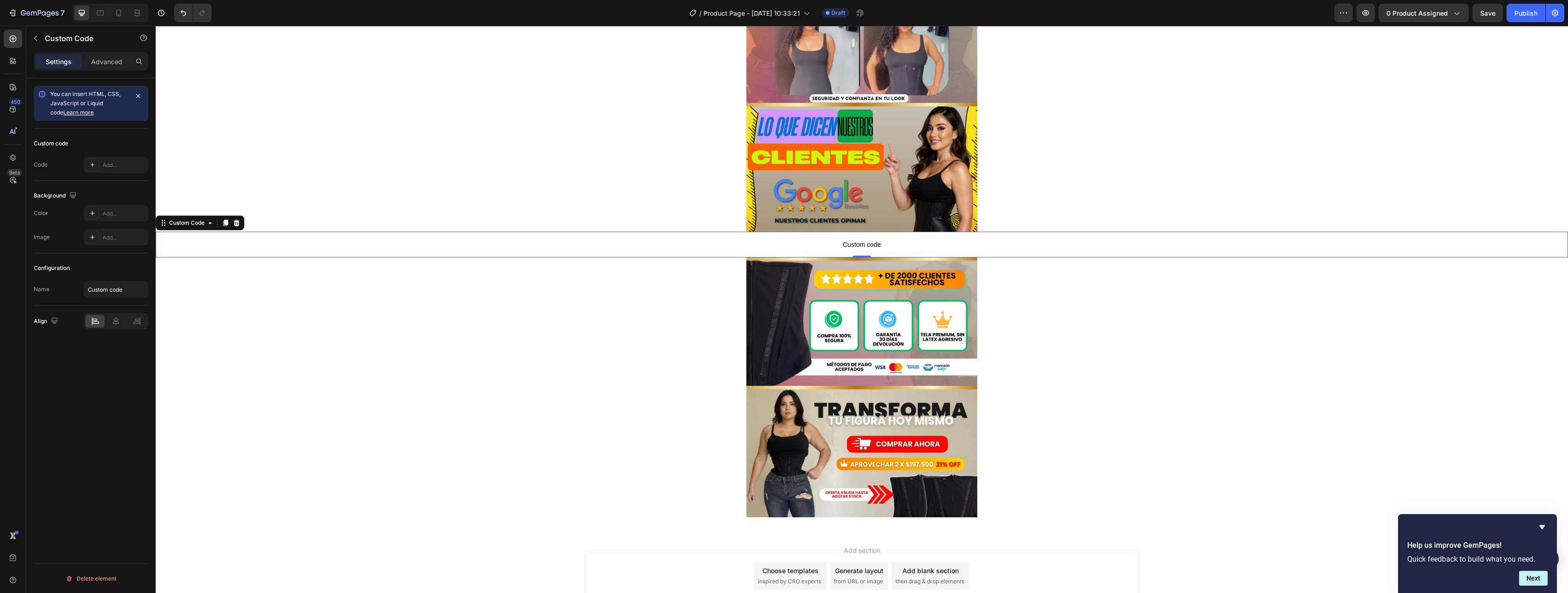
click at [853, 252] on p "Custom code" at bounding box center [862, 244] width 1412 height 26
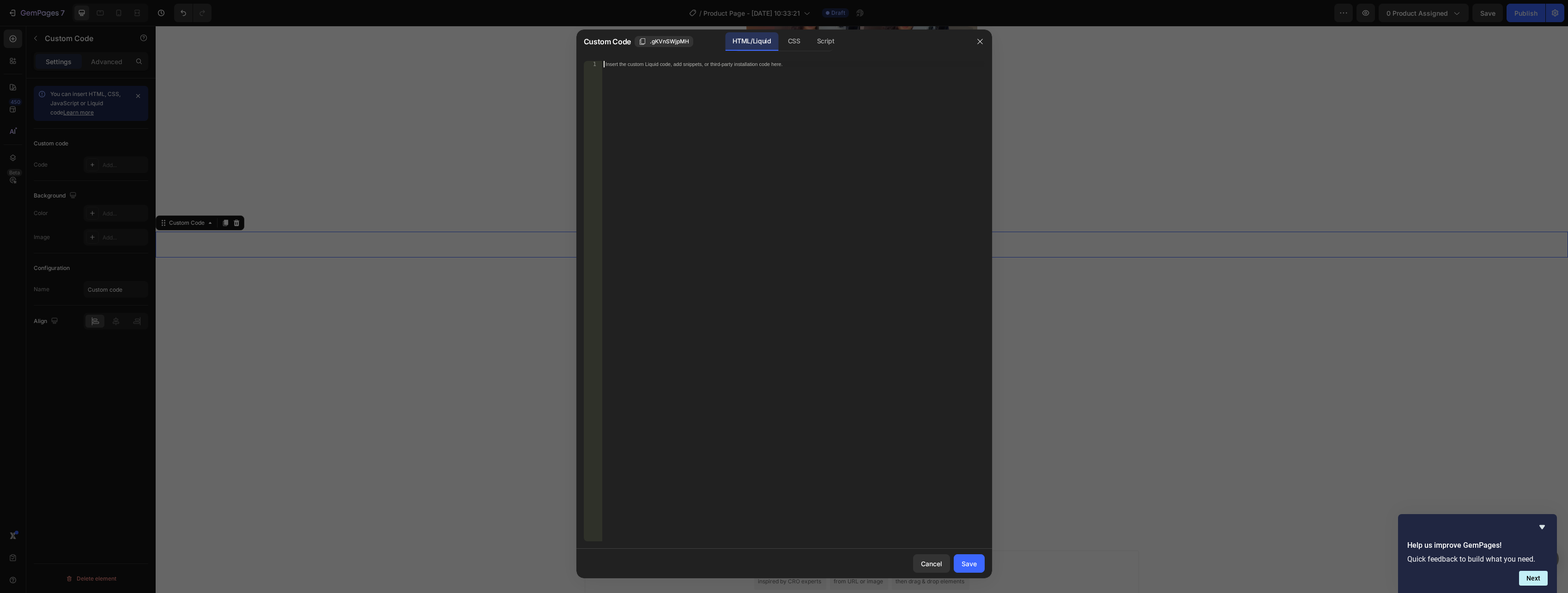
click at [687, 140] on div "Insert the custom Liquid code, add snippets, or third-party installation code h…" at bounding box center [793, 307] width 382 height 493
paste textarea "<!-- ======== FIN · CARRUSEL ======== -->"
type textarea "<!-- ======== FIN · CARRUSEL ======== -->"
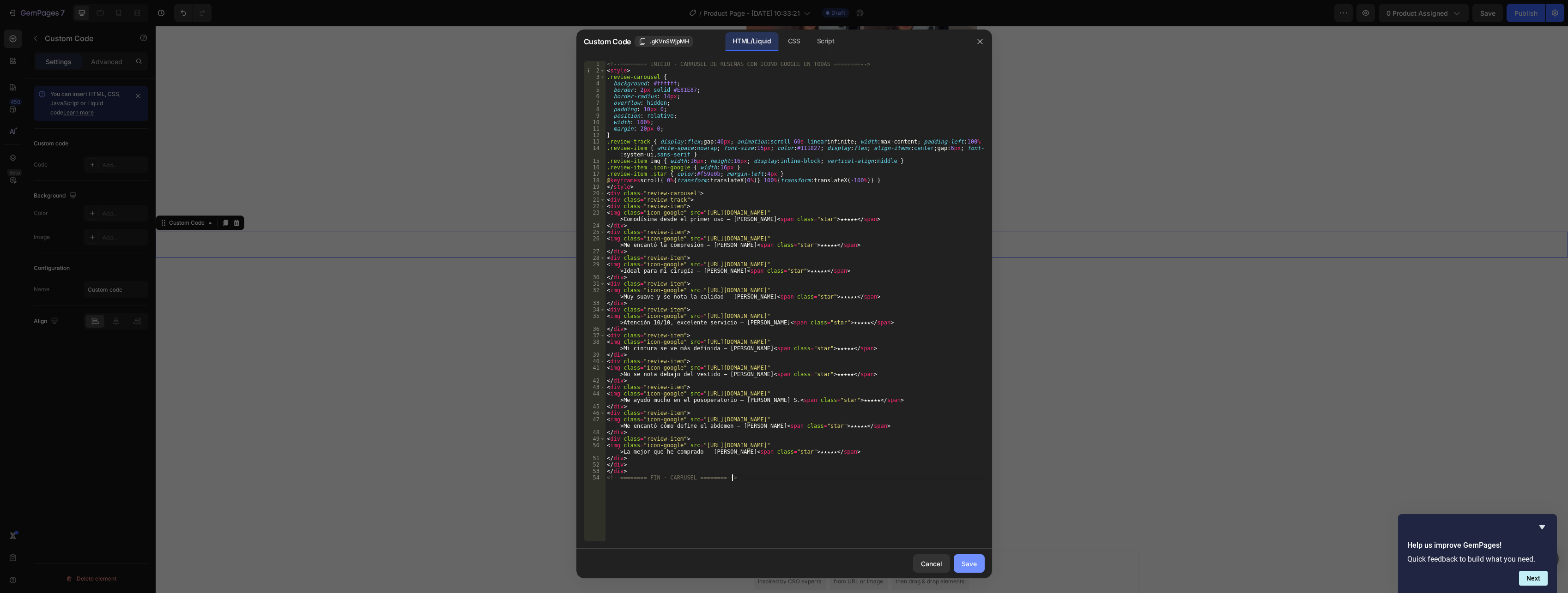
click at [973, 563] on div "Save" at bounding box center [969, 564] width 15 height 10
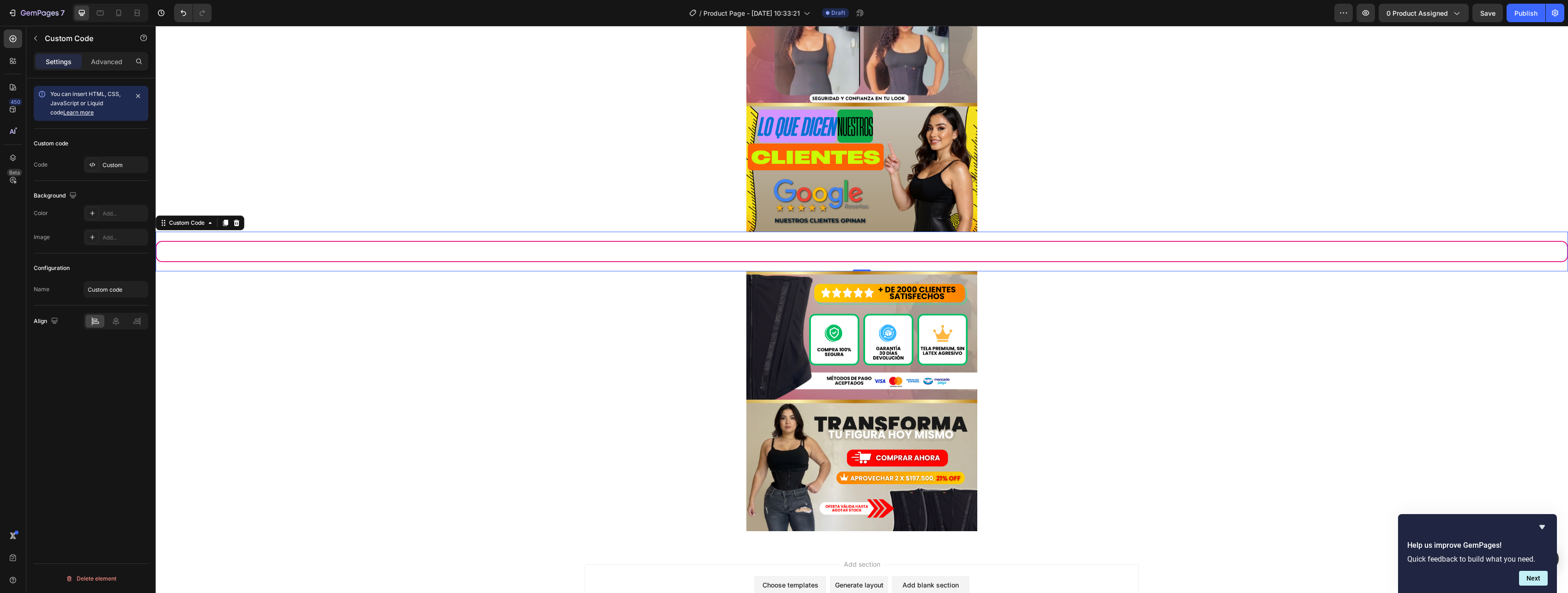
click at [503, 251] on div "Comodísima desde el primer uso — [PERSON_NAME] ★★★★★ Me encantó la compresión —…" at bounding box center [859, 251] width 1410 height 10
click at [503, 251] on div "Comodísima desde el primer uso — [PERSON_NAME] ★★★★★ Me encantó la compresión —…" at bounding box center [860, 251] width 1410 height 10
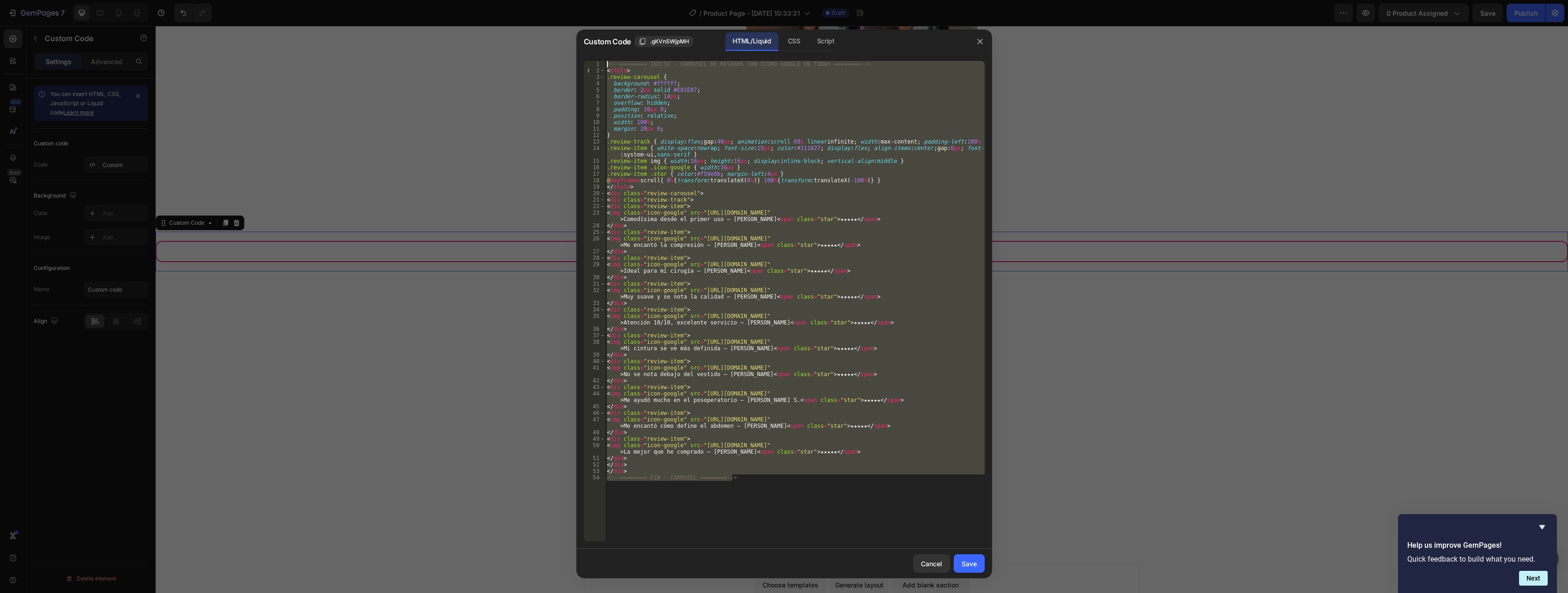
drag, startPoint x: 772, startPoint y: 488, endPoint x: 604, endPoint y: 62, distance: 457.9
click at [604, 62] on div "<!-- ======== FIN · CARRUSEL ======== --> 1 2 3 4 5 6 7 8 9 10 11 12 13 14 15 1…" at bounding box center [784, 301] width 401 height 480
type textarea "<!-- ======== INICIO · CARRUSEL DE RESEÑAS CON ÍCONO GOOGLE EN TODAS ======== -…"
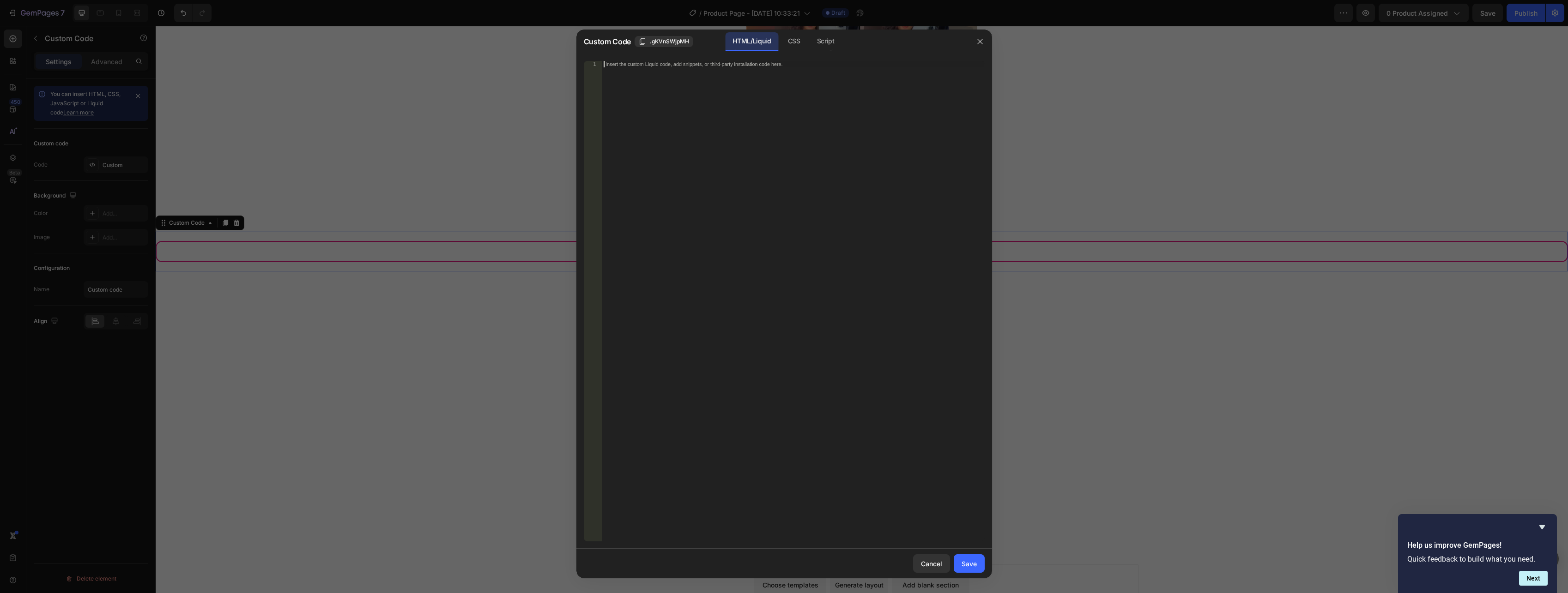
scroll to position [211, 0]
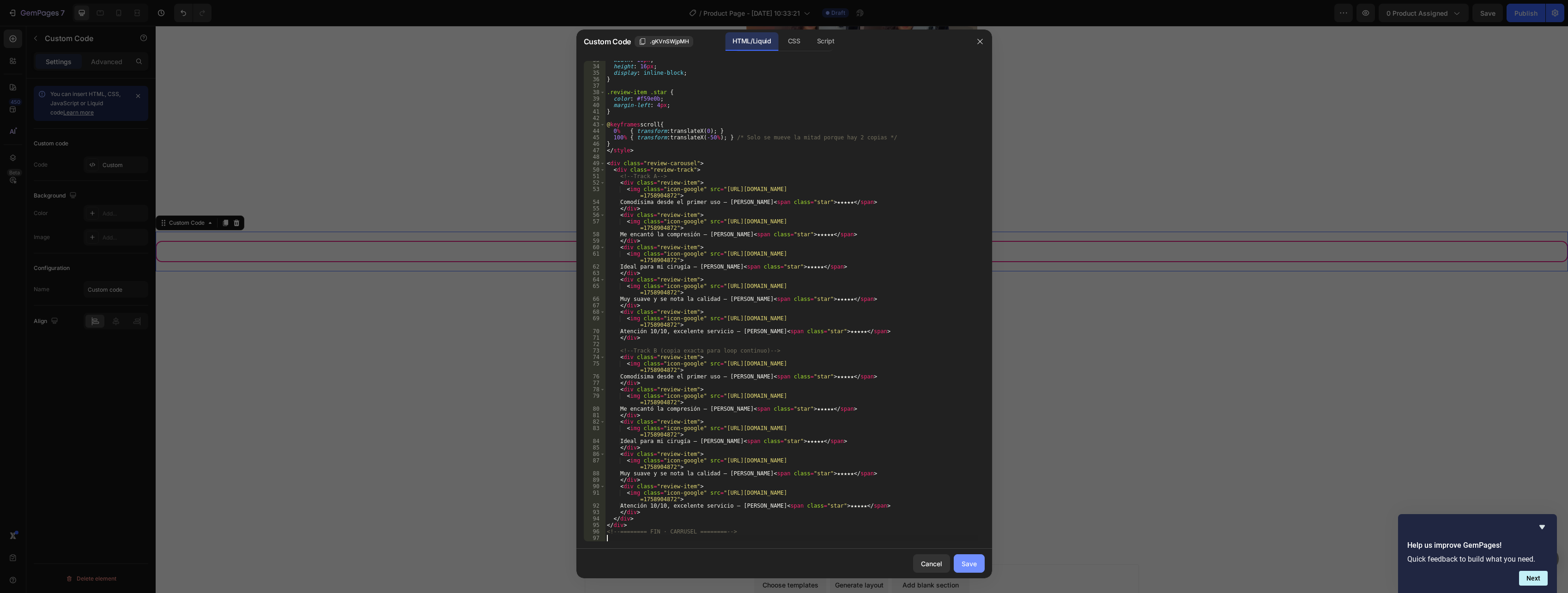
click at [971, 566] on div "Save" at bounding box center [969, 564] width 15 height 10
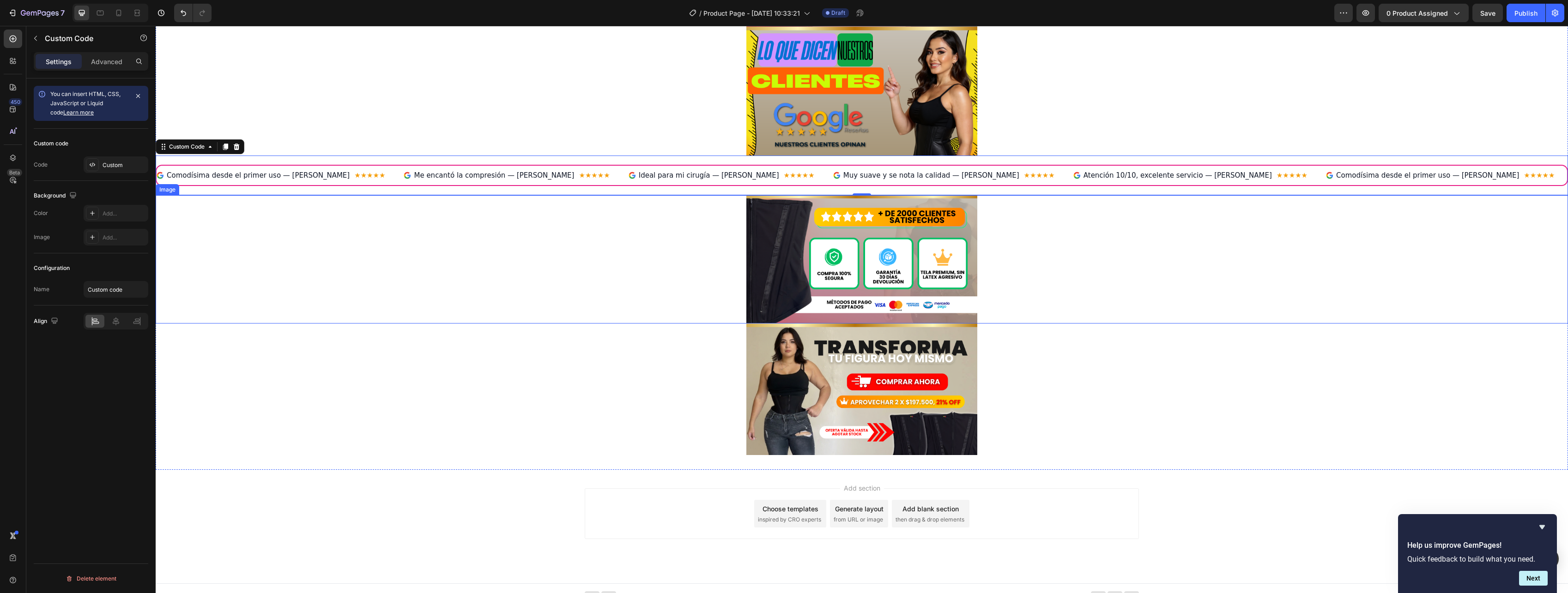
scroll to position [433, 0]
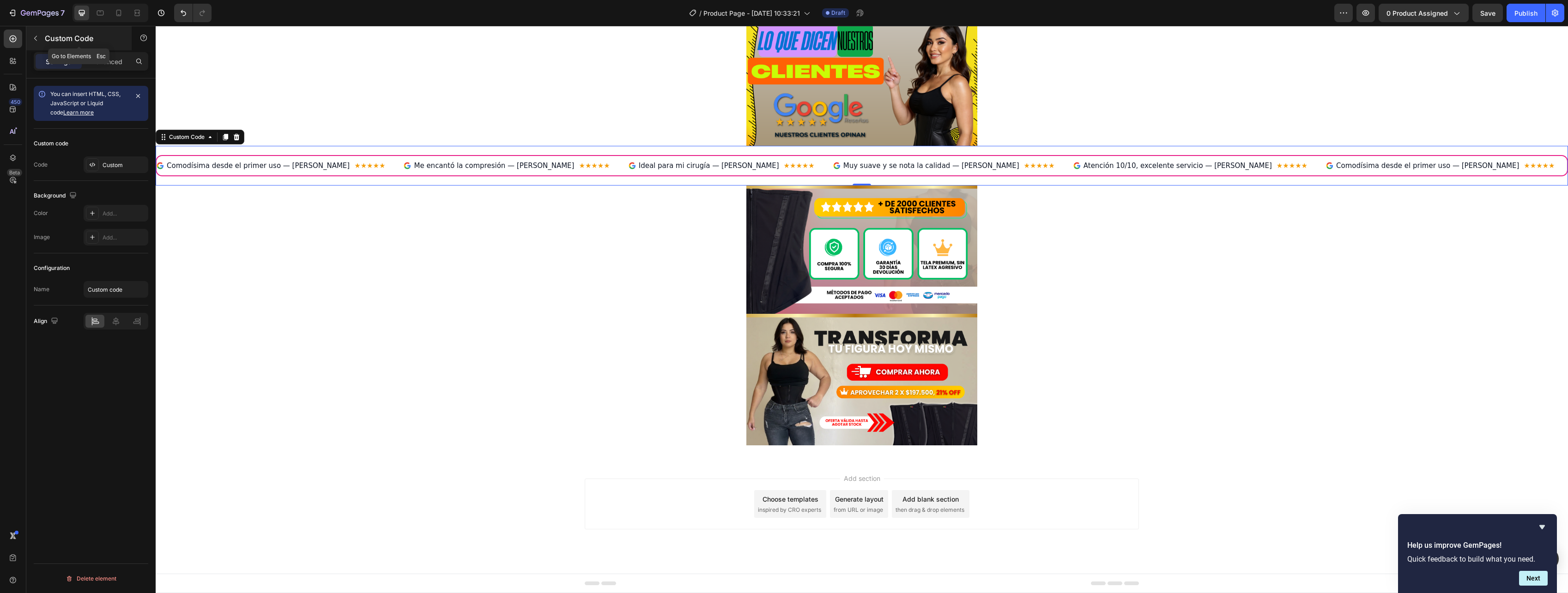
click at [37, 43] on button "button" at bounding box center [35, 38] width 15 height 15
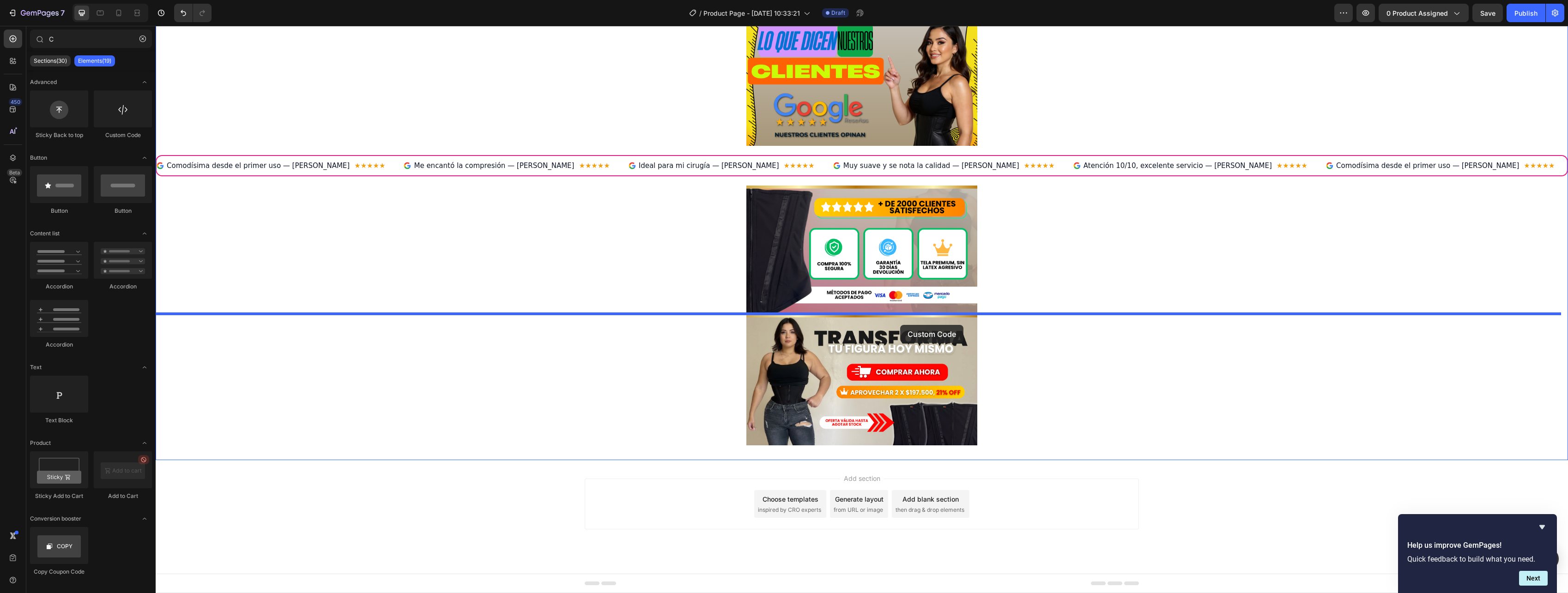
drag, startPoint x: 265, startPoint y: 142, endPoint x: 900, endPoint y: 324, distance: 660.6
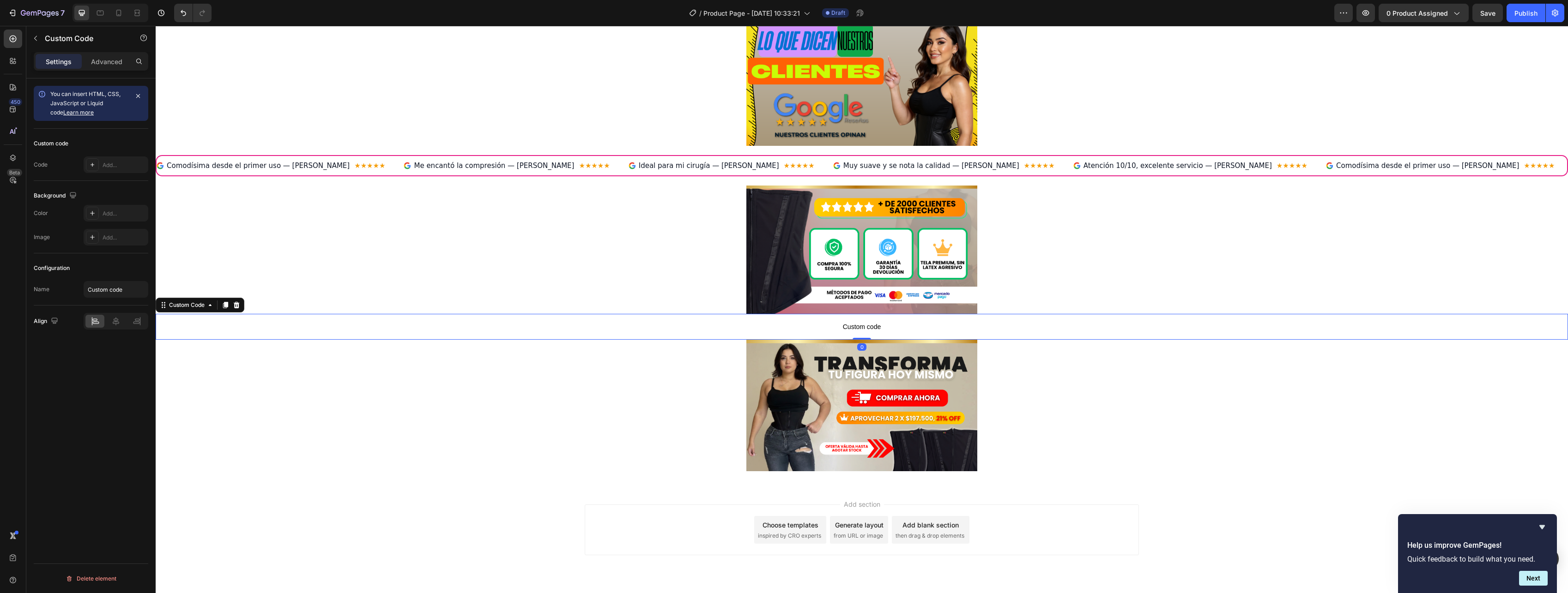
click at [838, 330] on span "Custom code" at bounding box center [862, 327] width 1412 height 11
click at [828, 328] on span "Custom code" at bounding box center [862, 327] width 1412 height 11
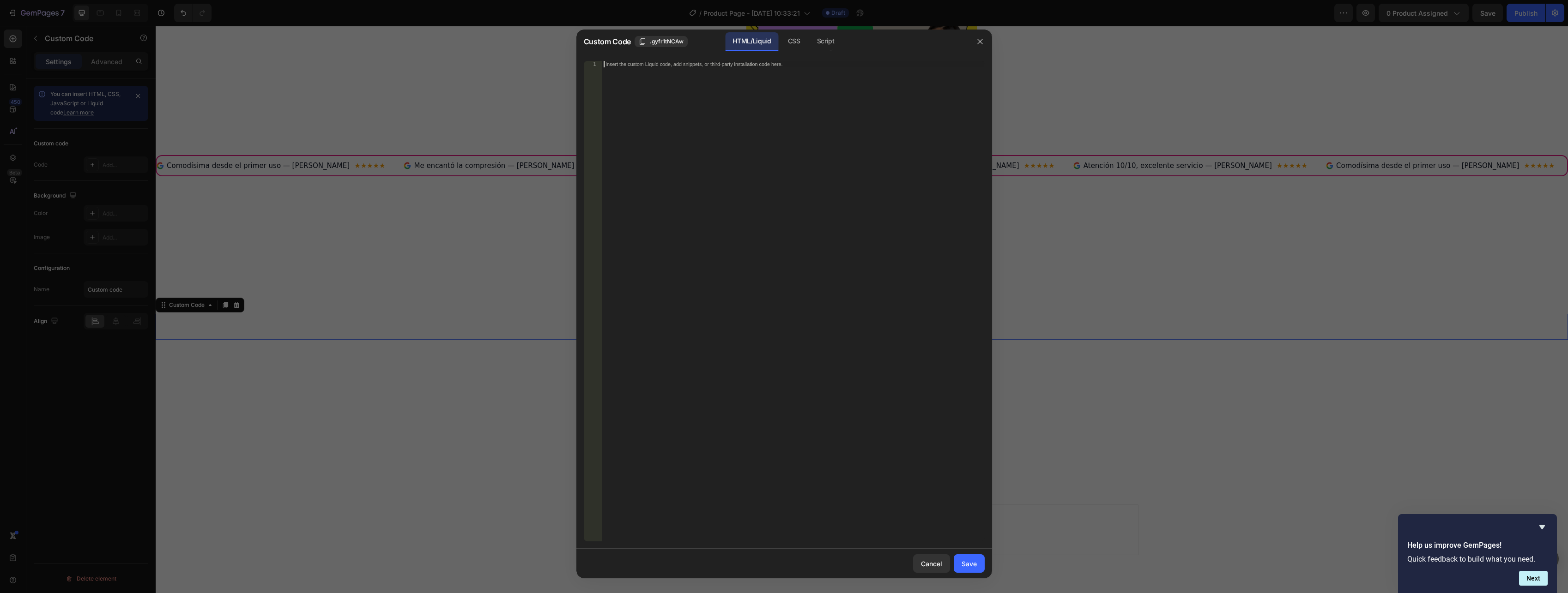
click at [682, 337] on div "Insert the custom Liquid code, add snippets, or third-party installation code h…" at bounding box center [793, 307] width 382 height 493
paste textarea "<!-- ======= /[PERSON_NAME] (compacta) ======= -->"
type textarea "<!-- ======= /[PERSON_NAME] (compacta) ======= -->"
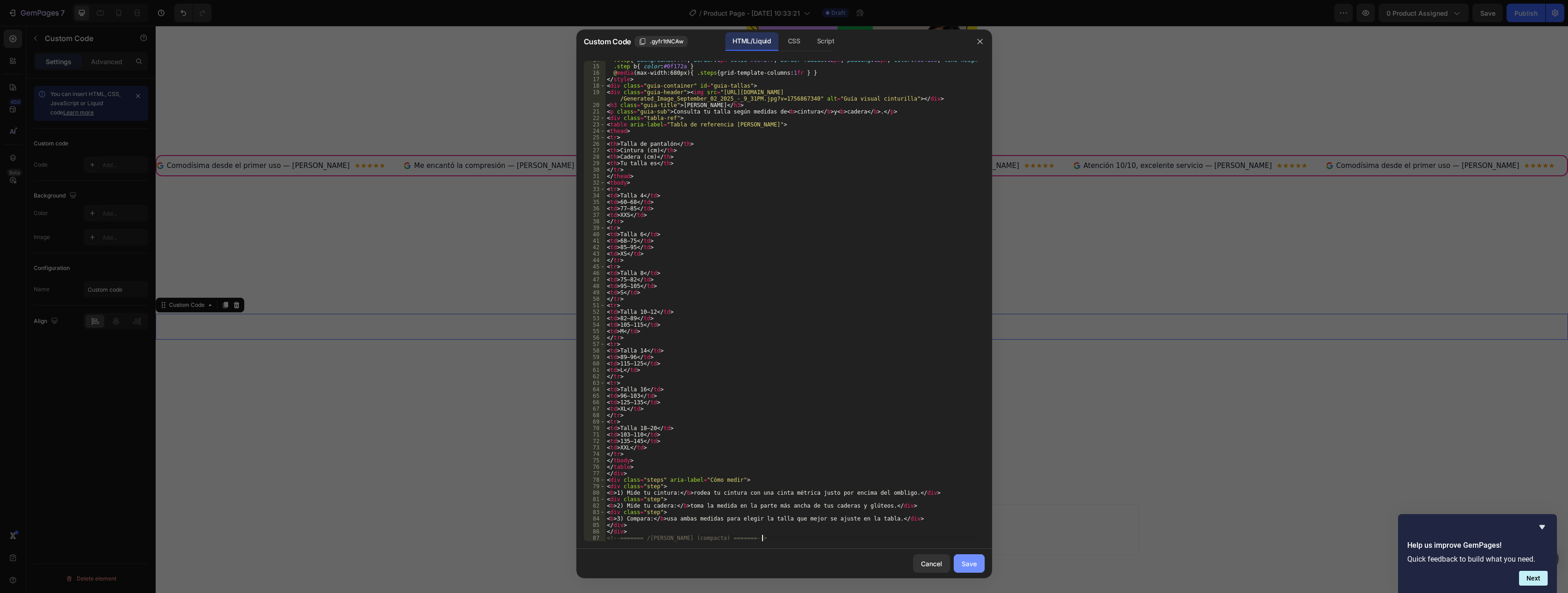
click at [971, 565] on div "Save" at bounding box center [969, 564] width 15 height 10
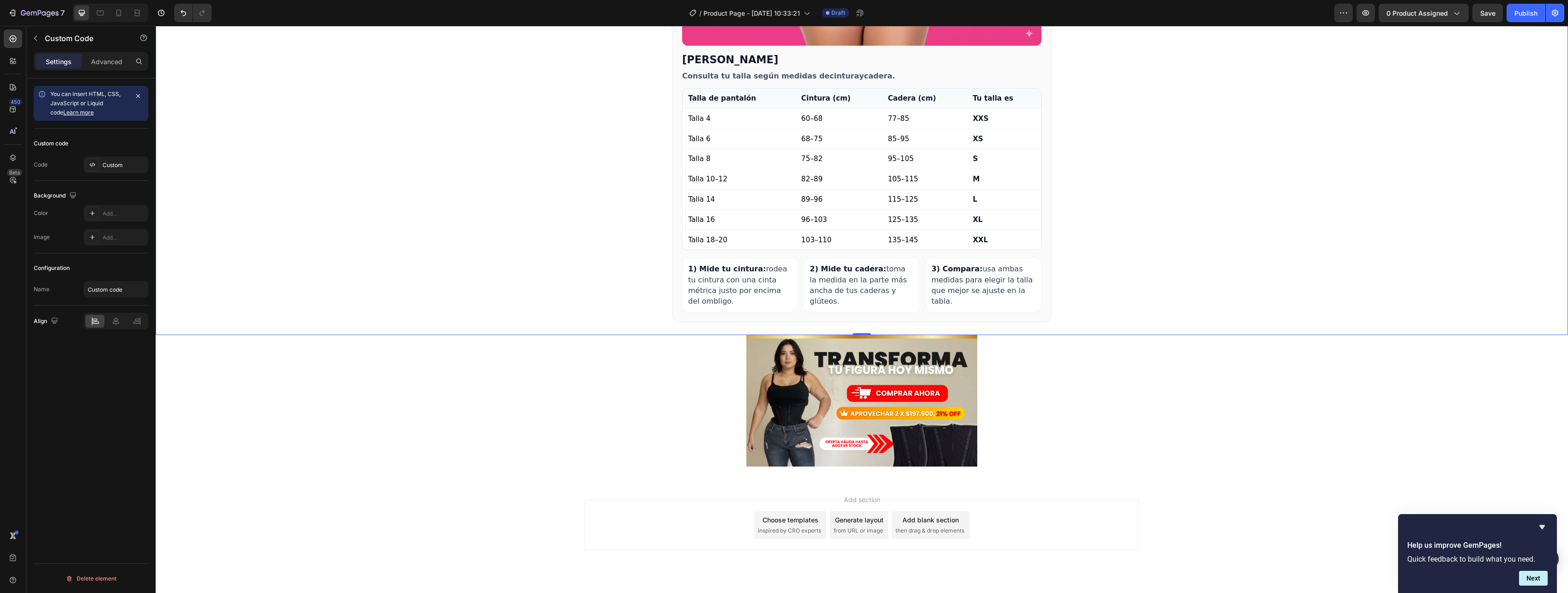
scroll to position [1094, 0]
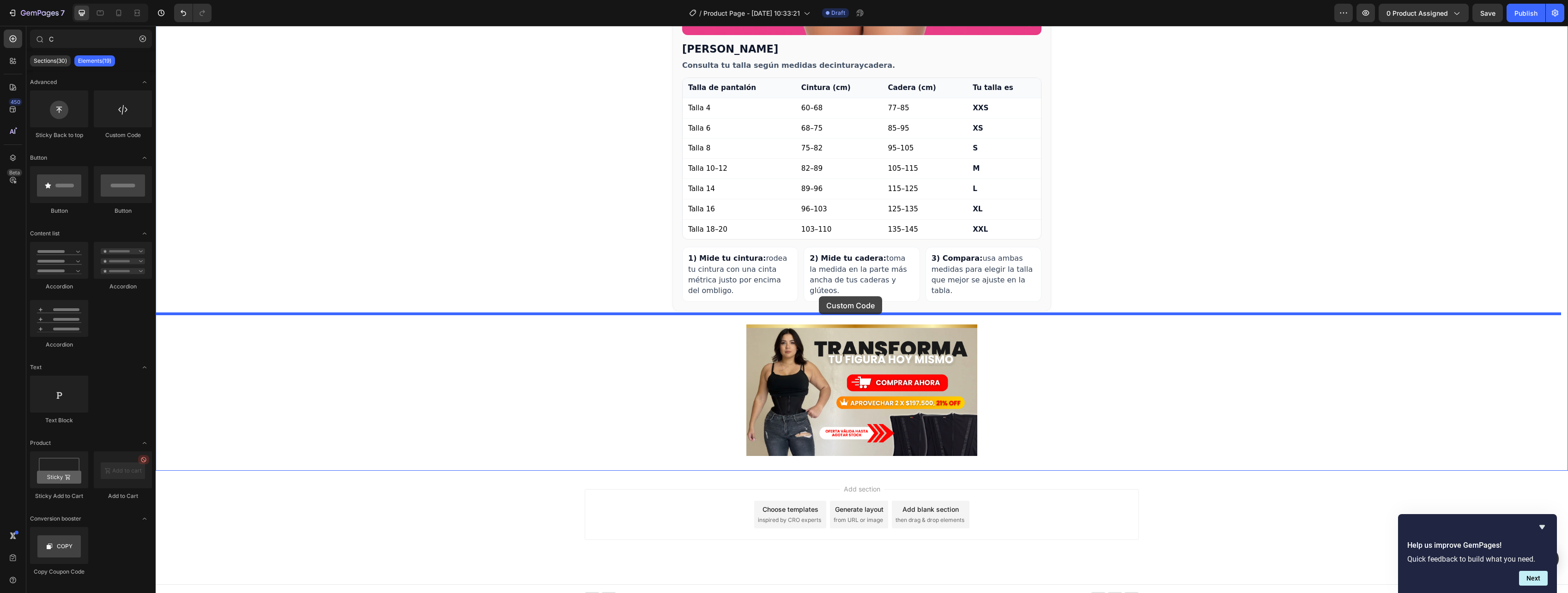
drag, startPoint x: 276, startPoint y: 144, endPoint x: 819, endPoint y: 296, distance: 563.9
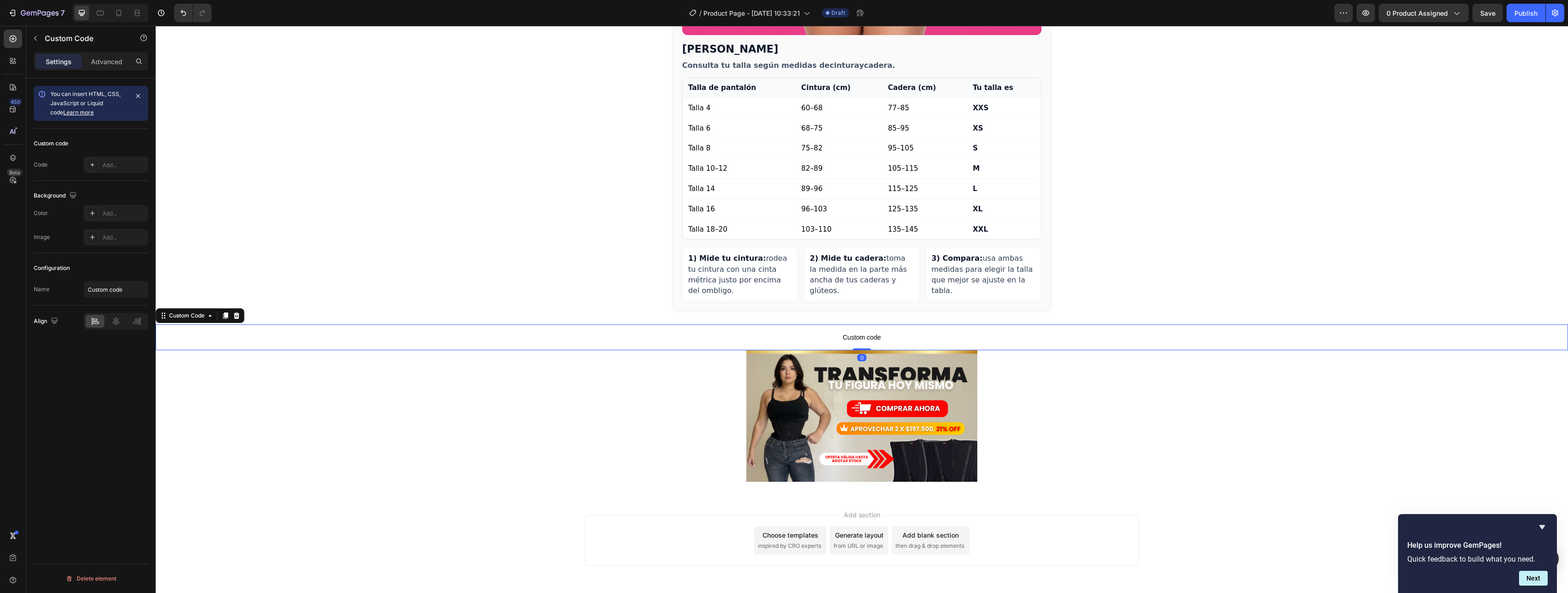
click at [722, 332] on span "Custom code" at bounding box center [862, 338] width 1412 height 11
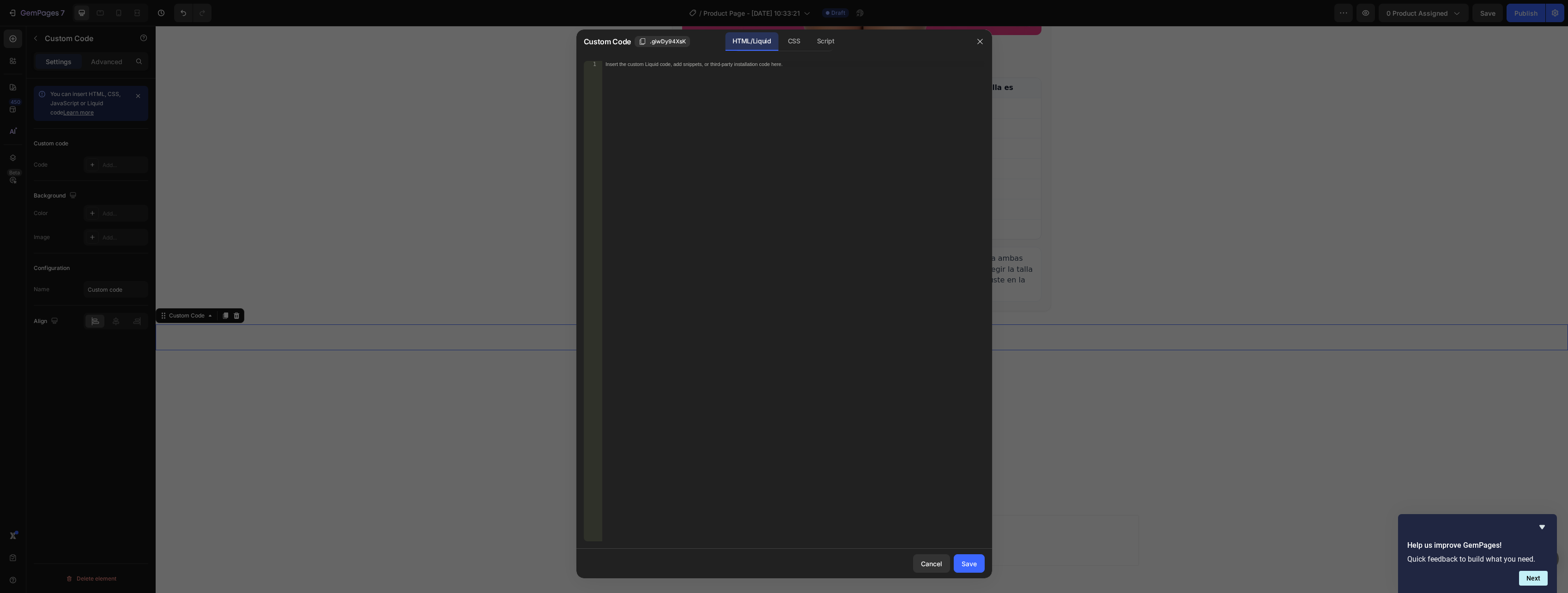
click at [679, 79] on div "Insert the custom Liquid code, add snippets, or third-party installation code h…" at bounding box center [793, 307] width 382 height 493
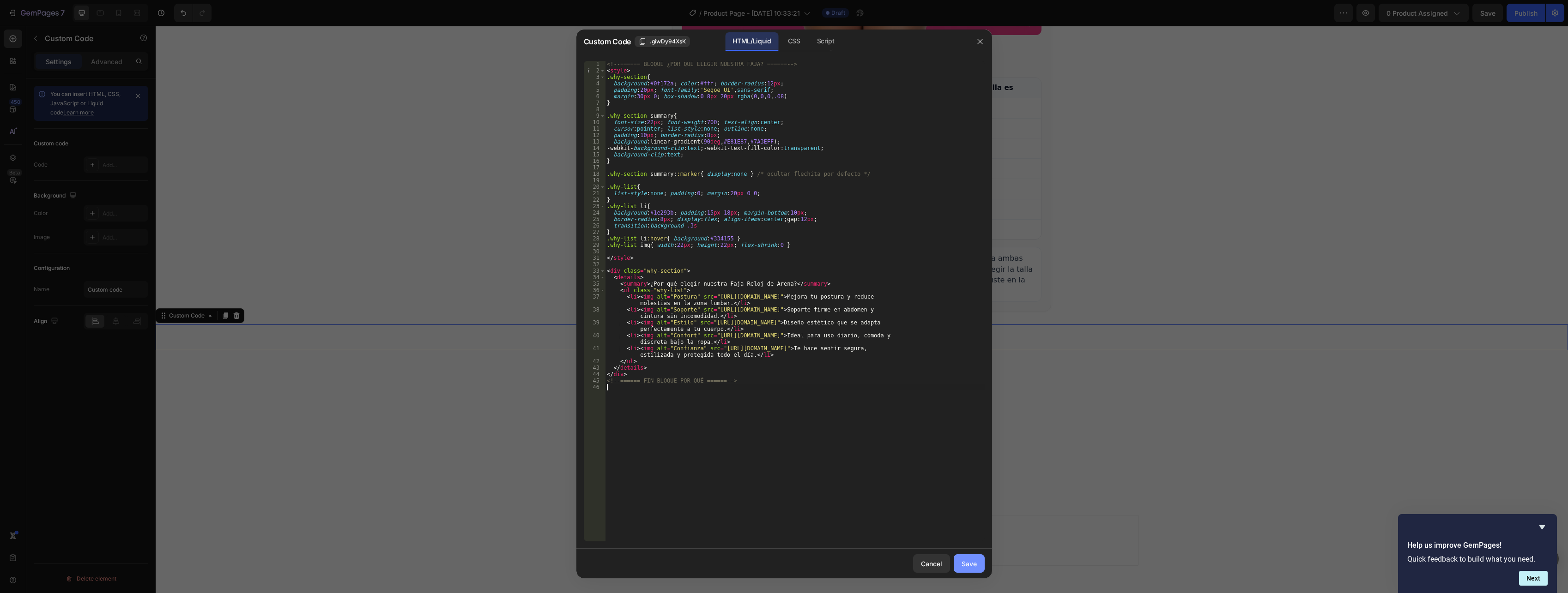
click at [967, 562] on div "Save" at bounding box center [969, 564] width 15 height 10
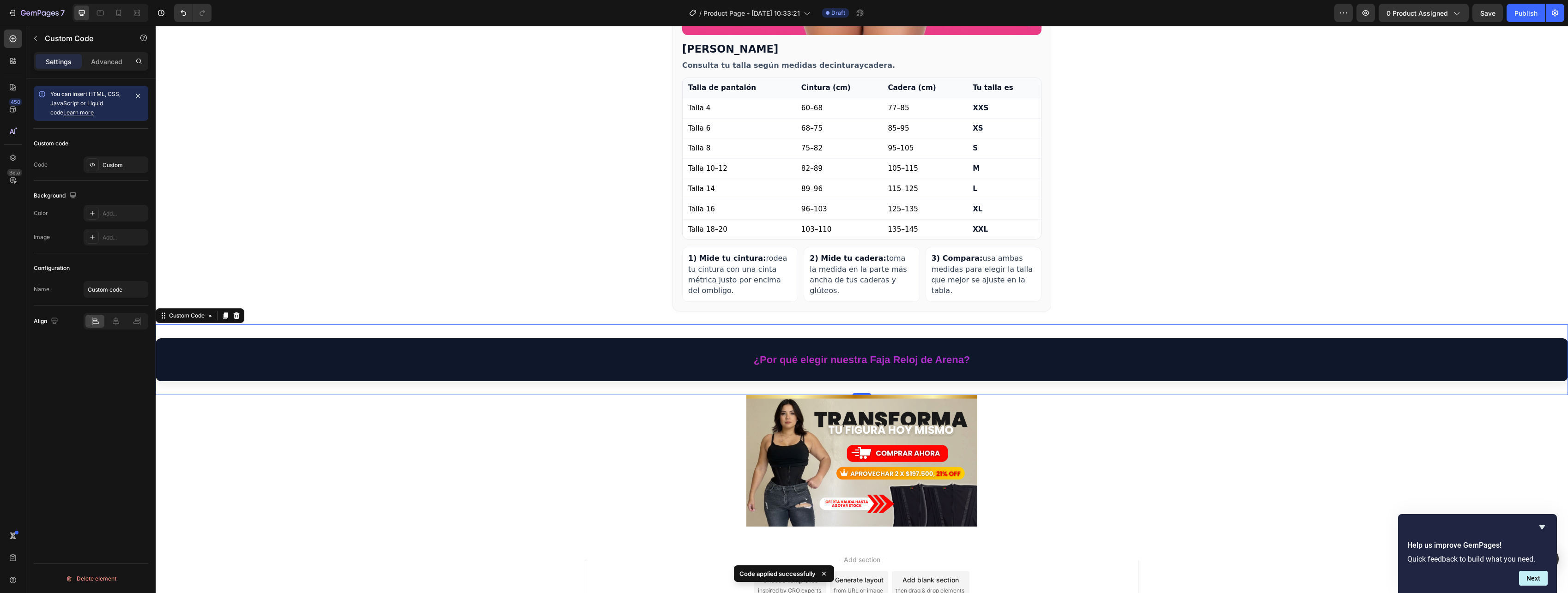
click at [789, 347] on summary "¿Por qué elegir nuestra Faja Reloj de Arena?" at bounding box center [862, 359] width 1394 height 24
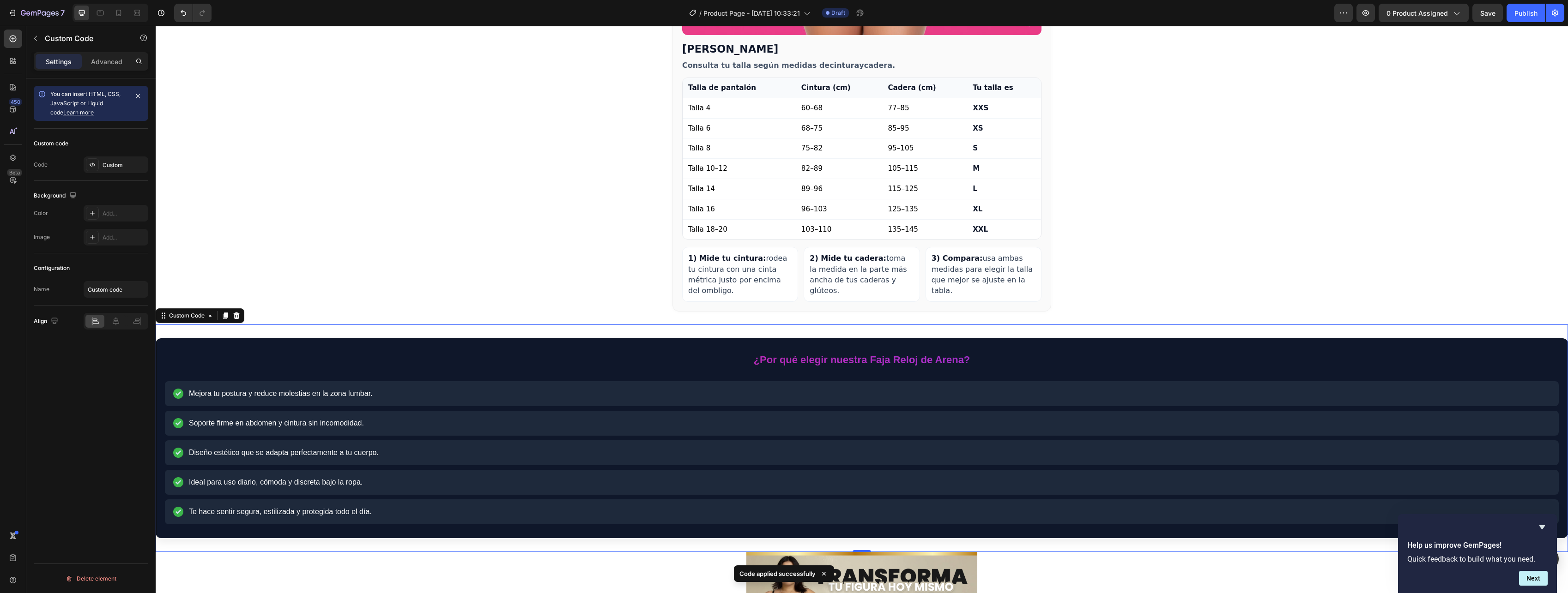
click at [789, 347] on summary "¿Por qué elegir nuestra Faja Reloj de Arena?" at bounding box center [862, 359] width 1394 height 24
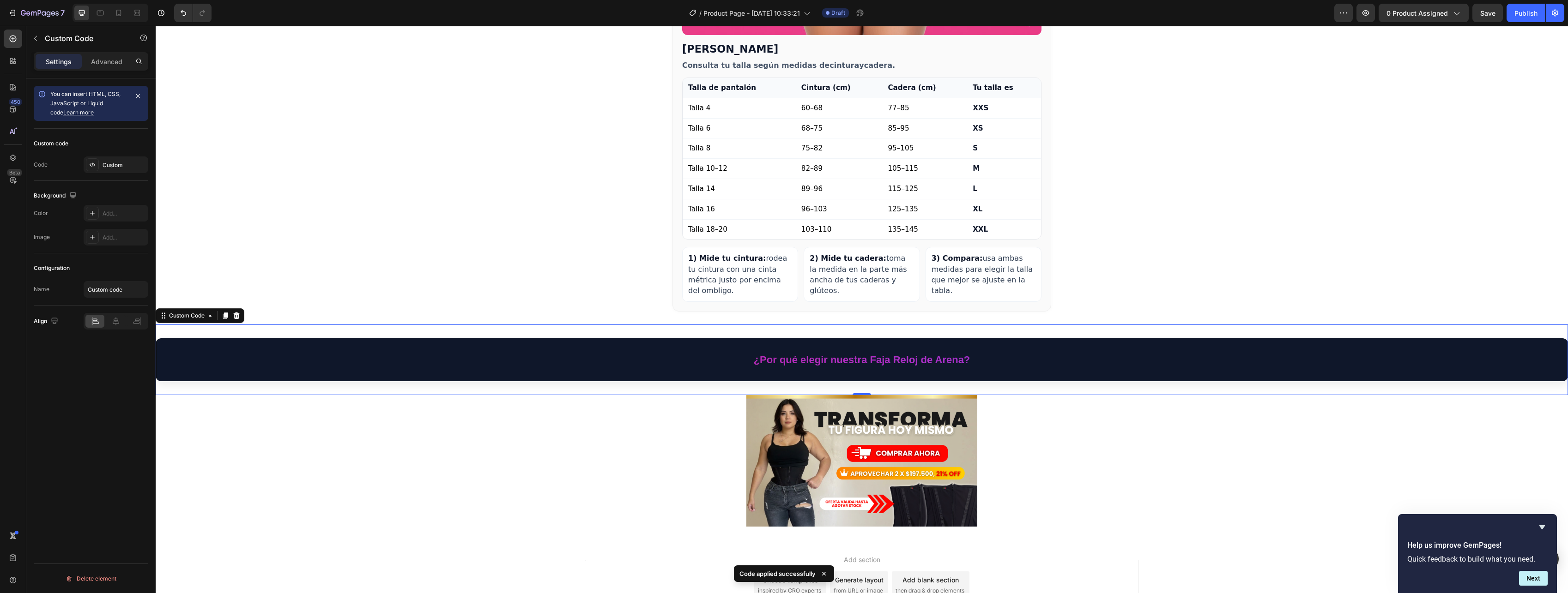
click at [920, 347] on summary "¿Por qué elegir nuestra Faja Reloj de Arena?" at bounding box center [862, 359] width 1394 height 24
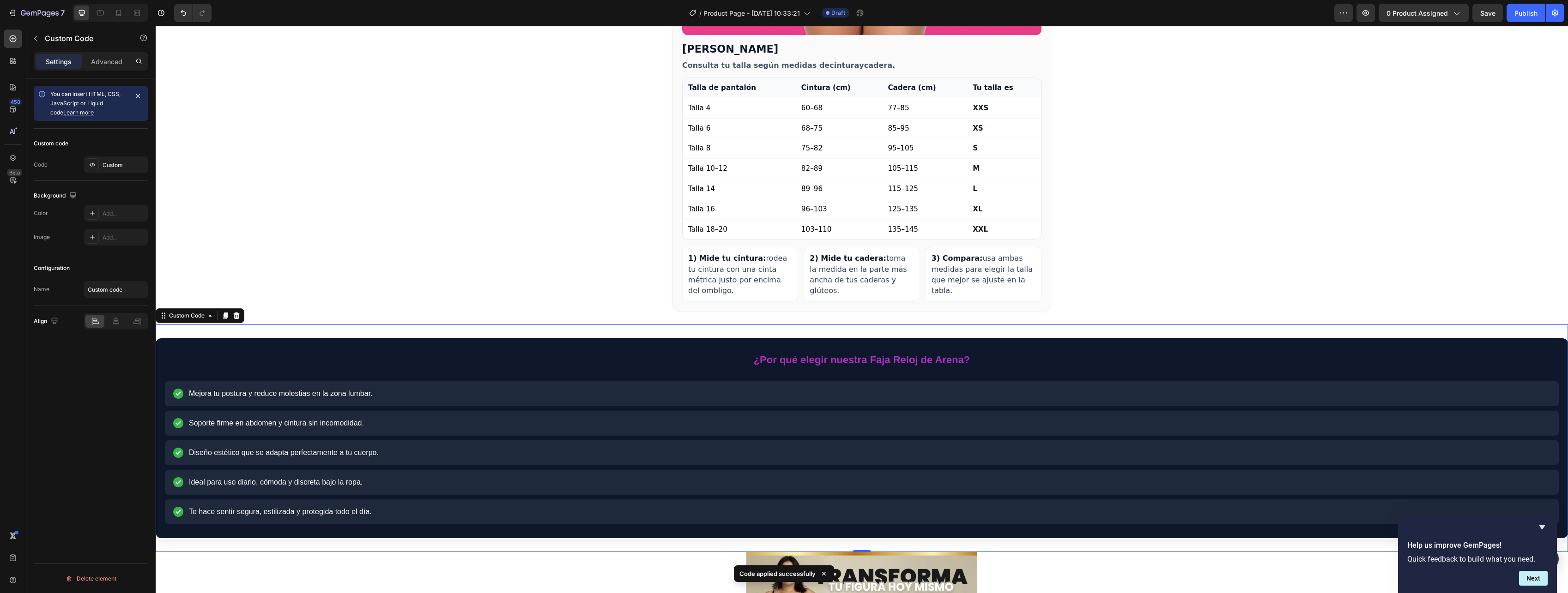
click at [920, 347] on summary "¿Por qué elegir nuestra Faja Reloj de Arena?" at bounding box center [862, 359] width 1394 height 24
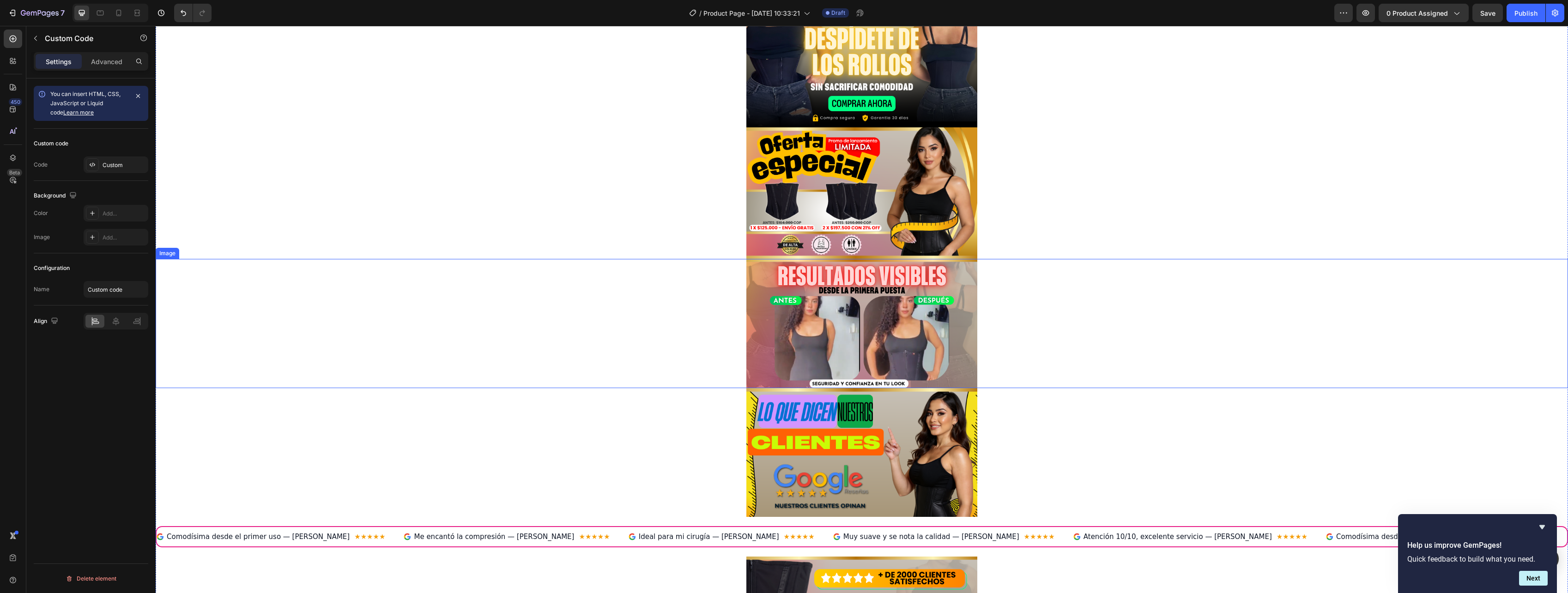
scroll to position [92, 0]
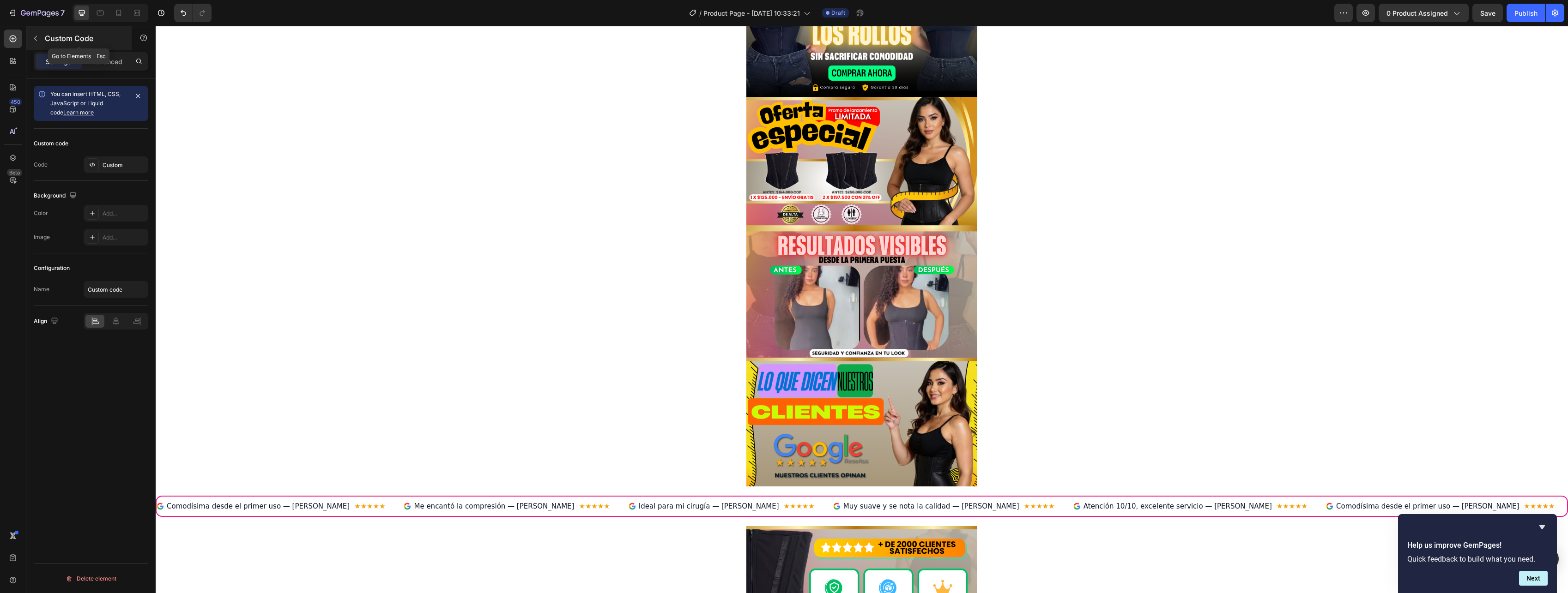
click at [28, 32] on div "Custom Code" at bounding box center [79, 38] width 105 height 24
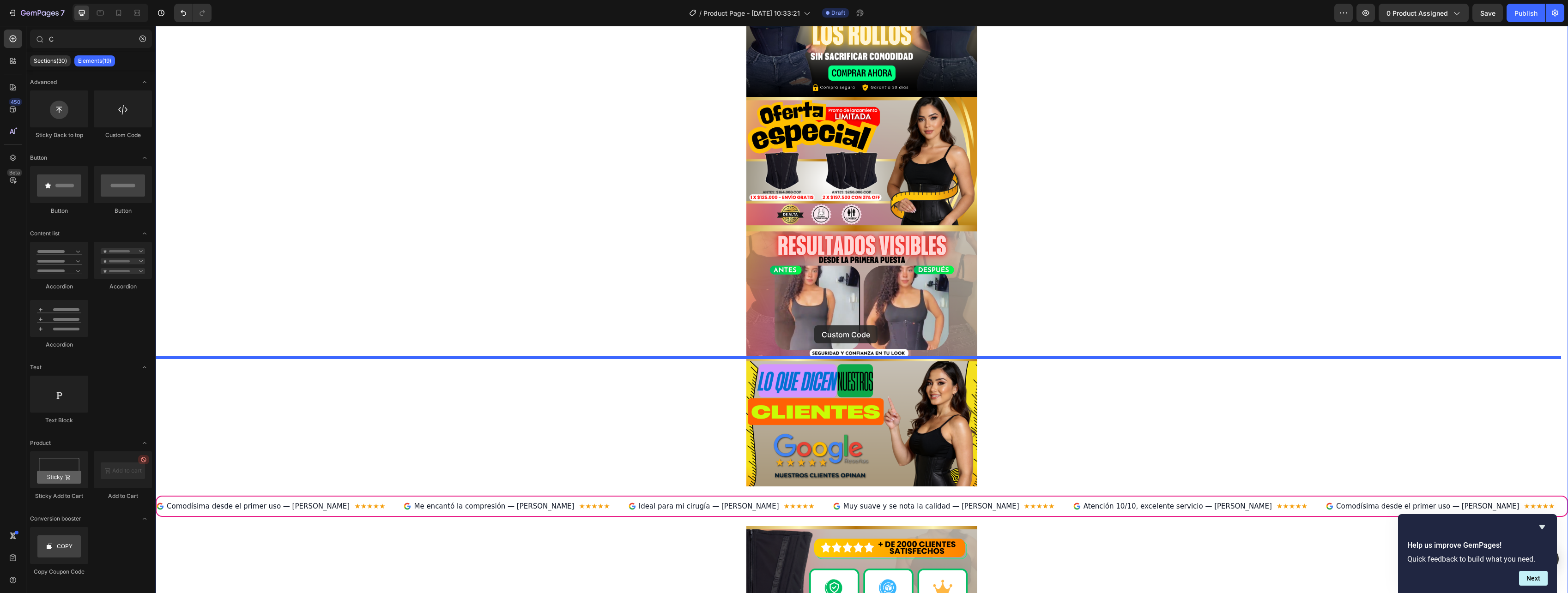
drag, startPoint x: 265, startPoint y: 147, endPoint x: 814, endPoint y: 325, distance: 577.1
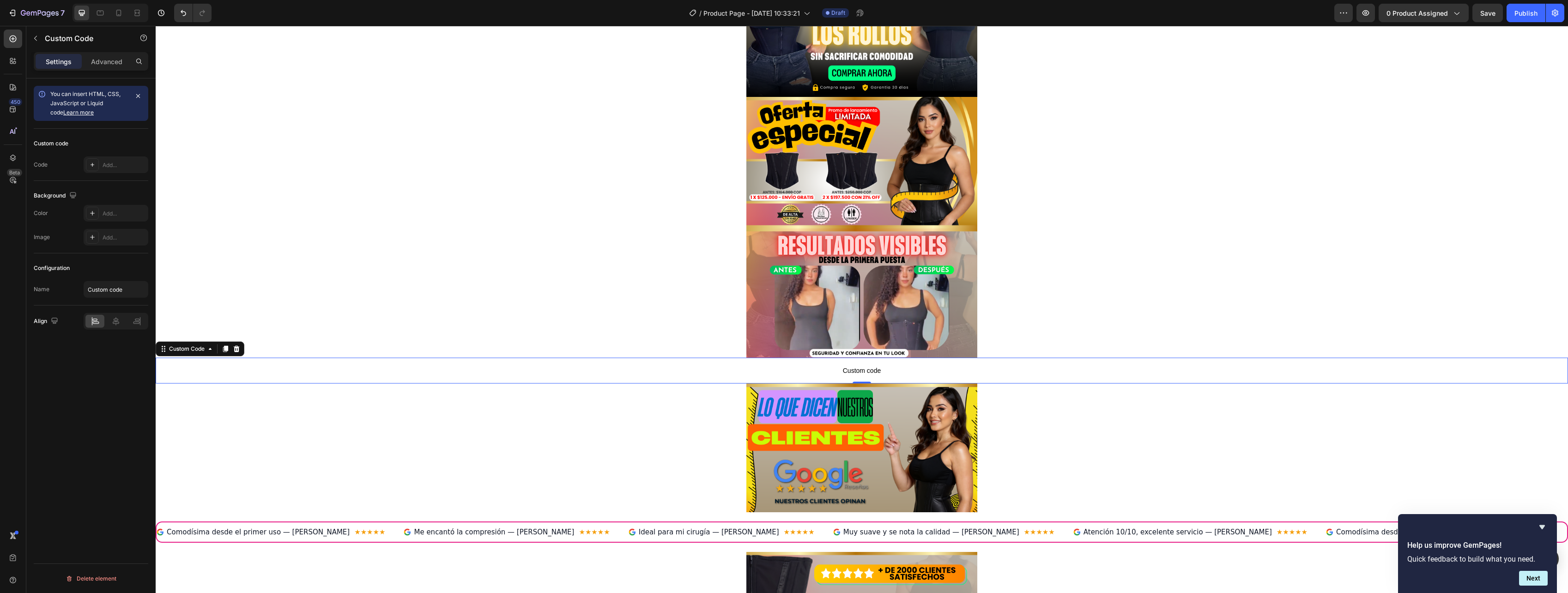
click at [855, 369] on span "Custom code" at bounding box center [862, 370] width 1412 height 11
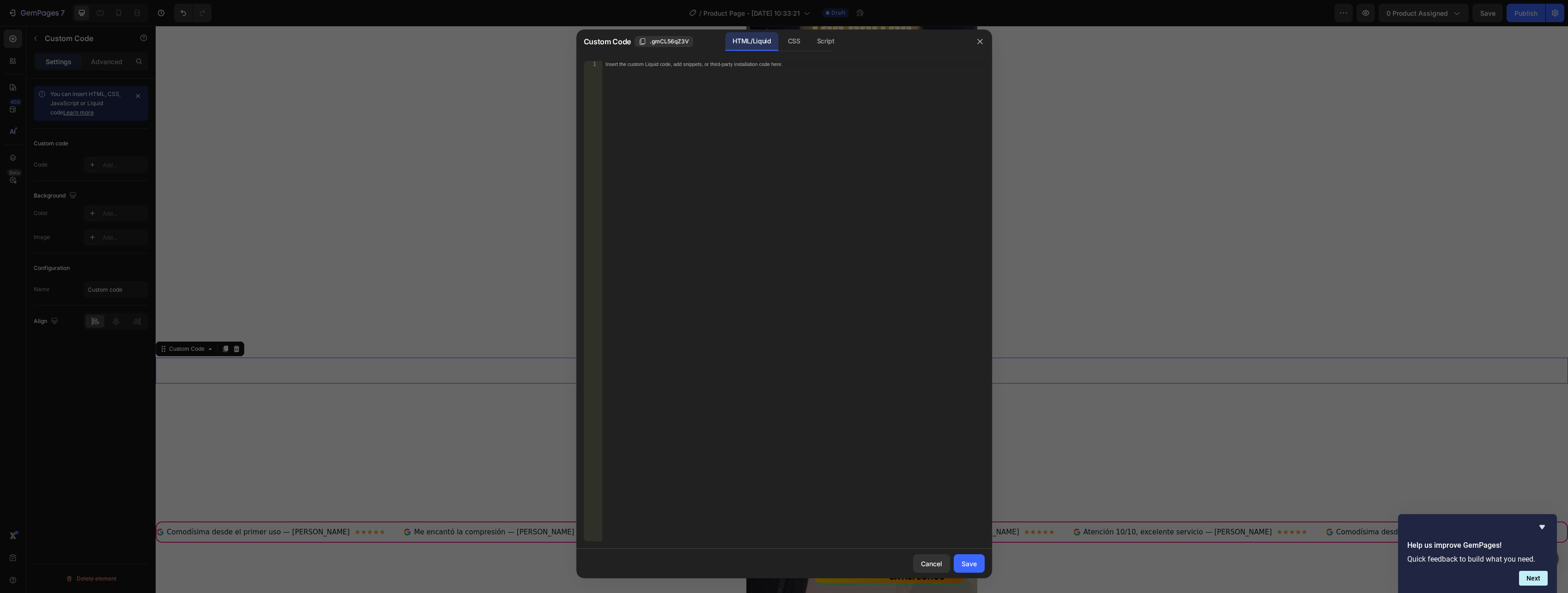
click at [802, 267] on div "Insert the custom Liquid code, add snippets, or third-party installation code h…" at bounding box center [793, 307] width 382 height 493
paste textarea "<!-- ============== FIN SLIDER ============== -->"
type textarea "<!-- ============== FIN SLIDER ============== -->"
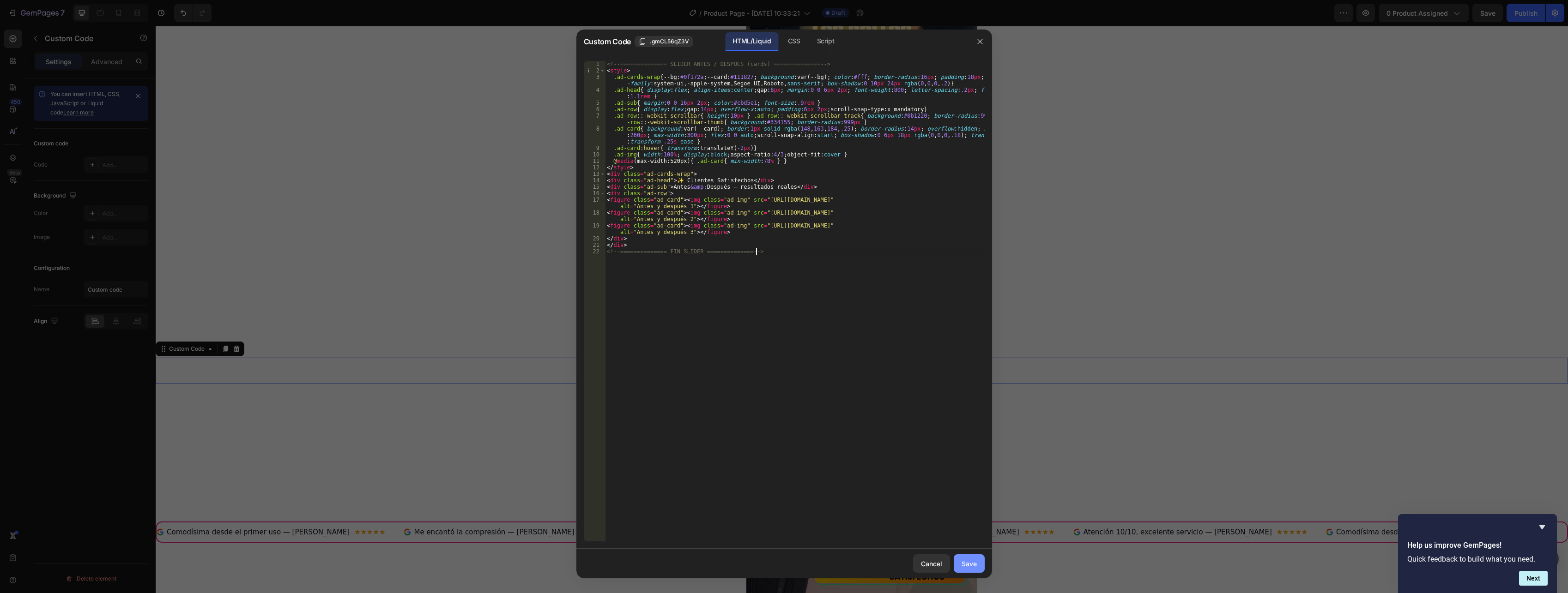
click at [976, 561] on div "Save" at bounding box center [969, 564] width 15 height 10
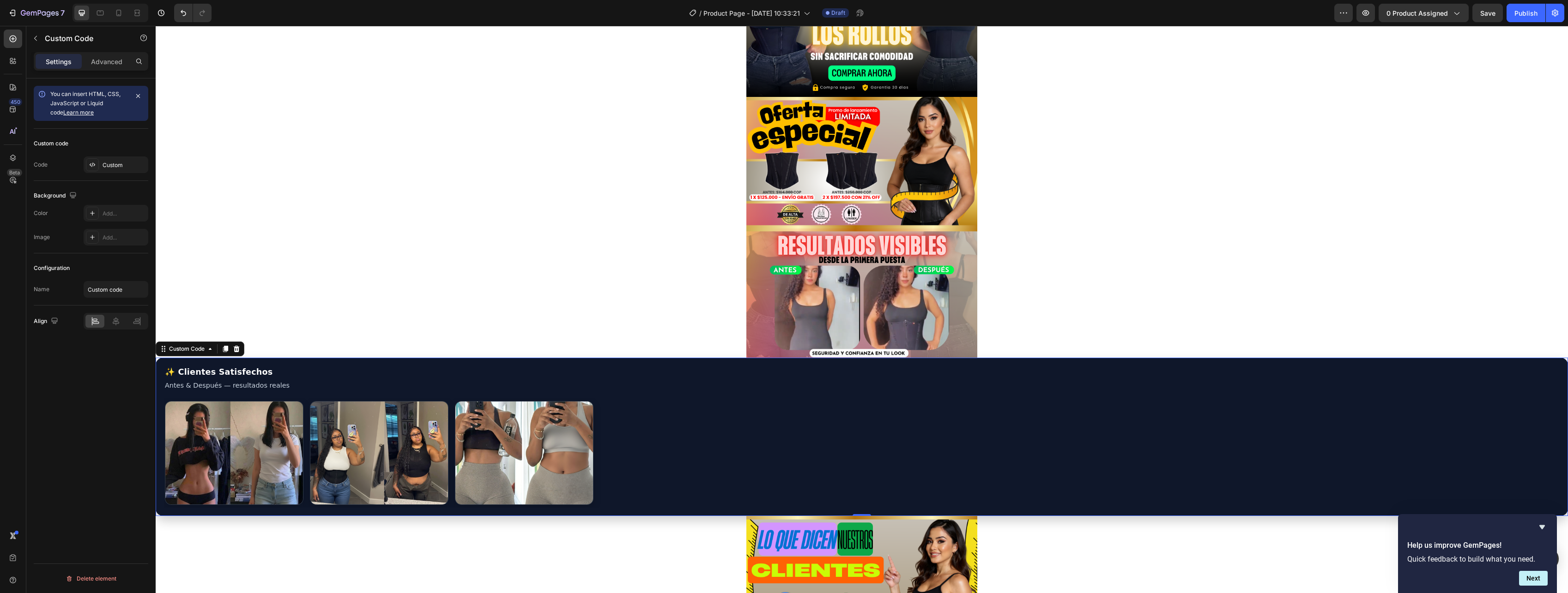
click at [287, 379] on div "✨ Clientes Satisfechos Antes & Después — resultados reales" at bounding box center [862, 437] width 1412 height 159
click at [197, 352] on div "Custom Code" at bounding box center [187, 349] width 39 height 9
click at [196, 352] on div "Custom Code" at bounding box center [187, 349] width 39 height 9
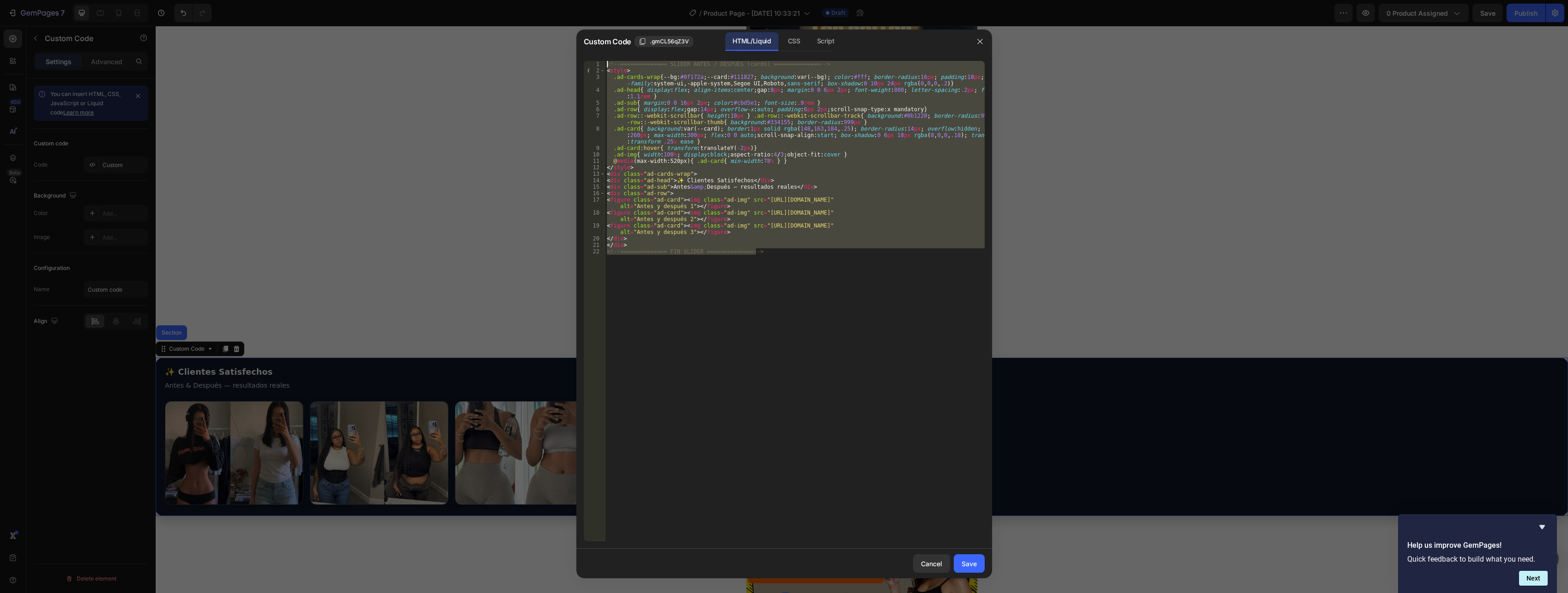
drag, startPoint x: 803, startPoint y: 295, endPoint x: 597, endPoint y: 66, distance: 308.0
click at [597, 66] on div "<!-- ============== FIN SLIDER ============== --> 1 2 3 4 5 6 7 8 9 10 11 12 13…" at bounding box center [784, 301] width 401 height 480
type textarea "<!-- ============== SLIDER ANTES / DESPUÉS (cards) ============== --> <style>"
paste textarea
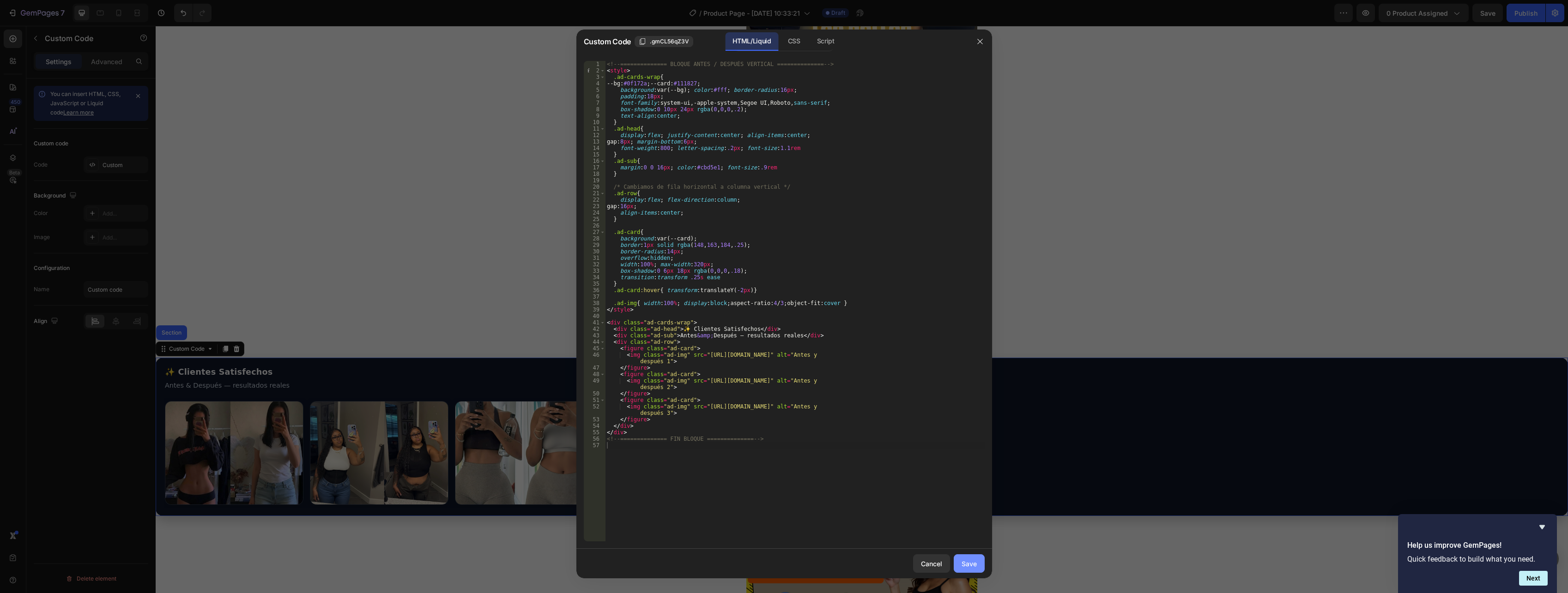
click at [971, 562] on div "Save" at bounding box center [969, 564] width 15 height 10
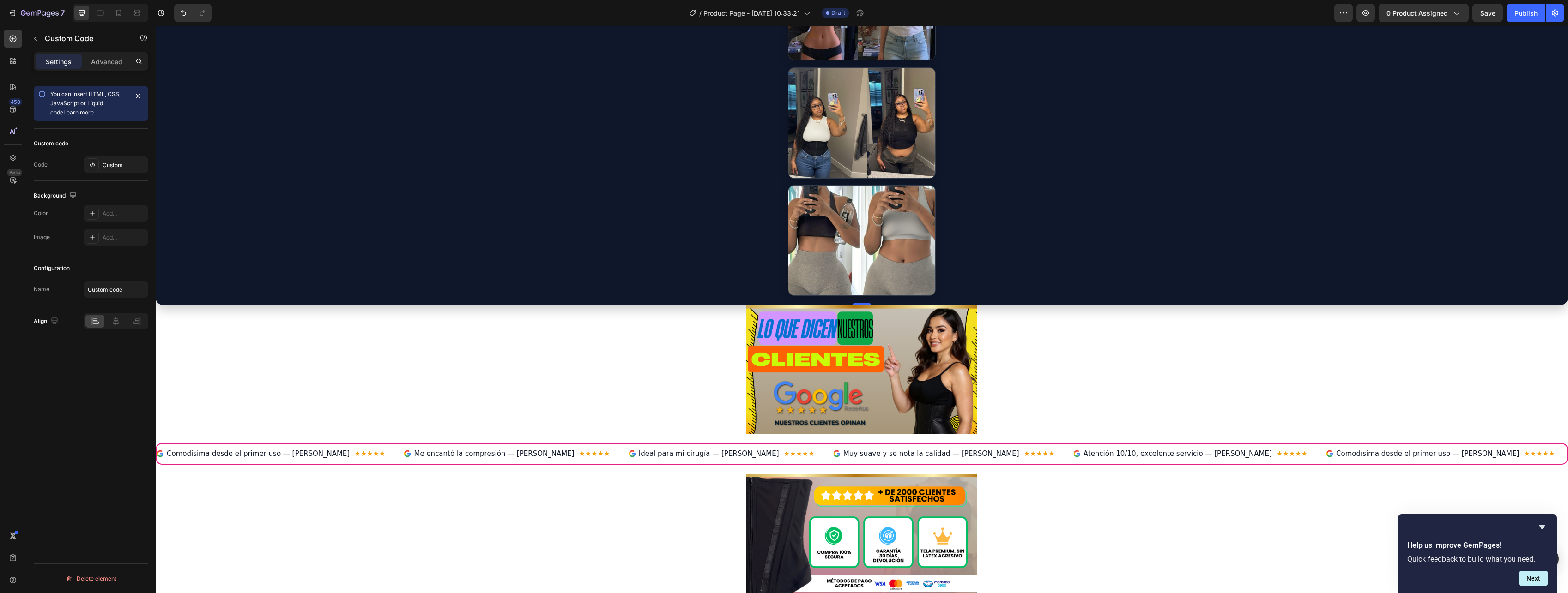
scroll to position [554, 0]
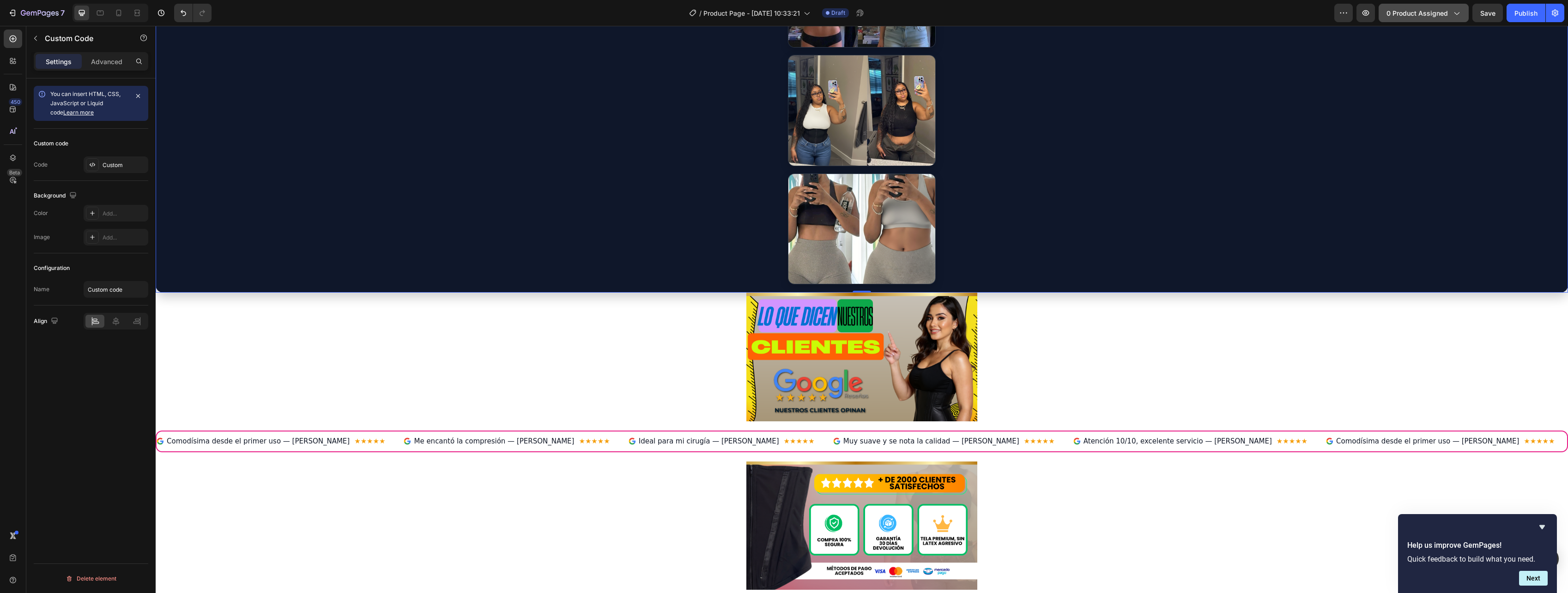
click at [1437, 15] on span "0 product assigned" at bounding box center [1417, 13] width 61 height 10
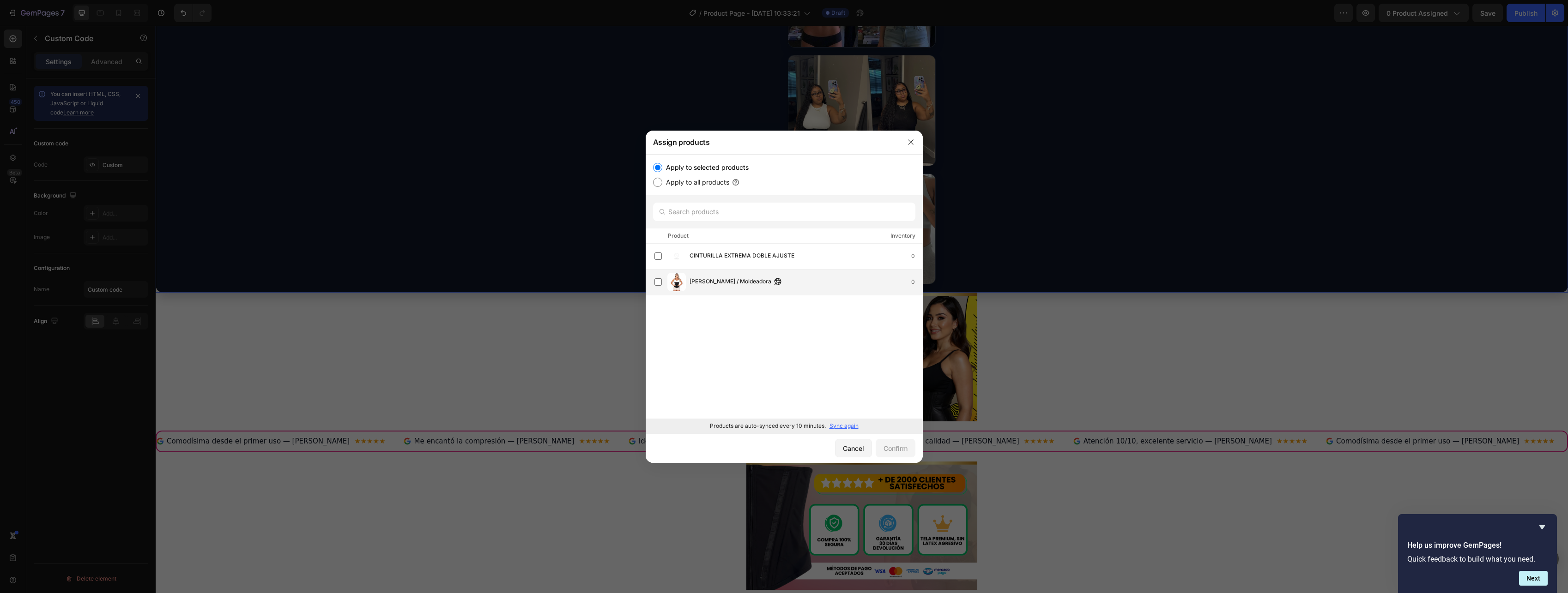
click at [677, 281] on img at bounding box center [676, 282] width 18 height 18
click at [1527, 16] on div at bounding box center [784, 296] width 1568 height 593
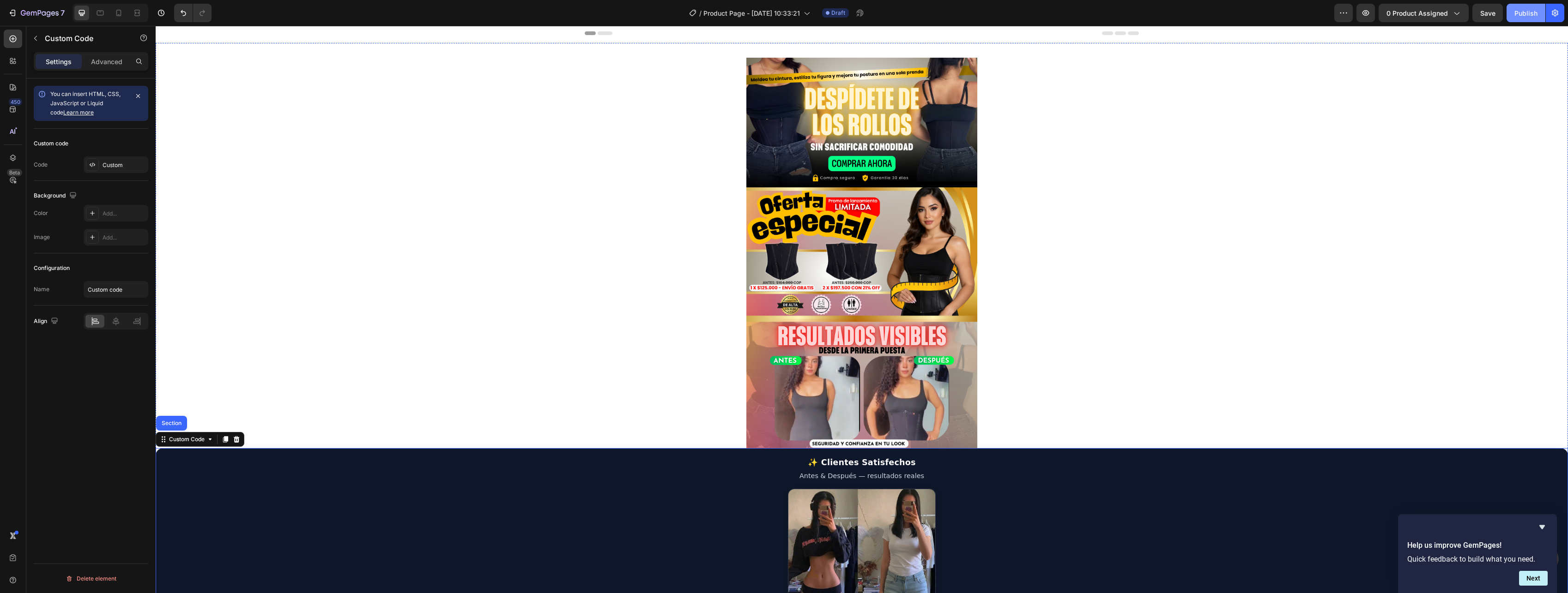
scroll to position [0, 0]
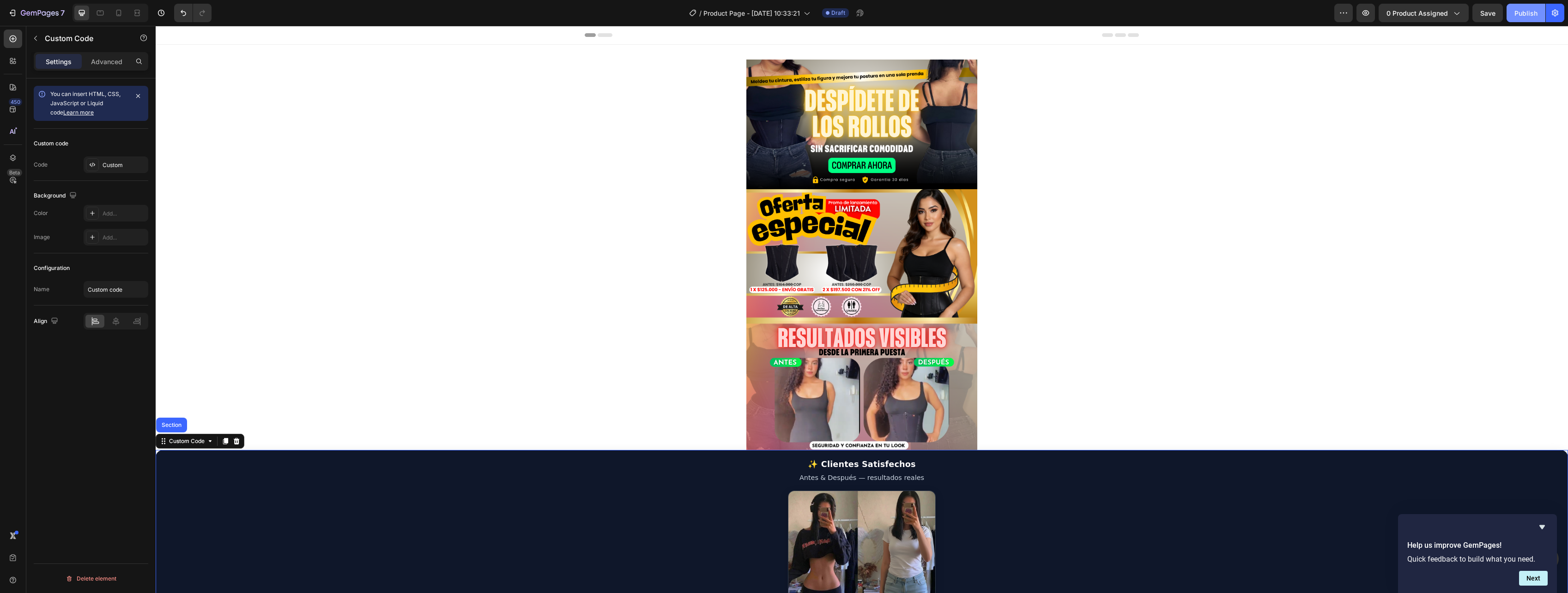
click at [1514, 15] on button "Publish" at bounding box center [1526, 13] width 39 height 18
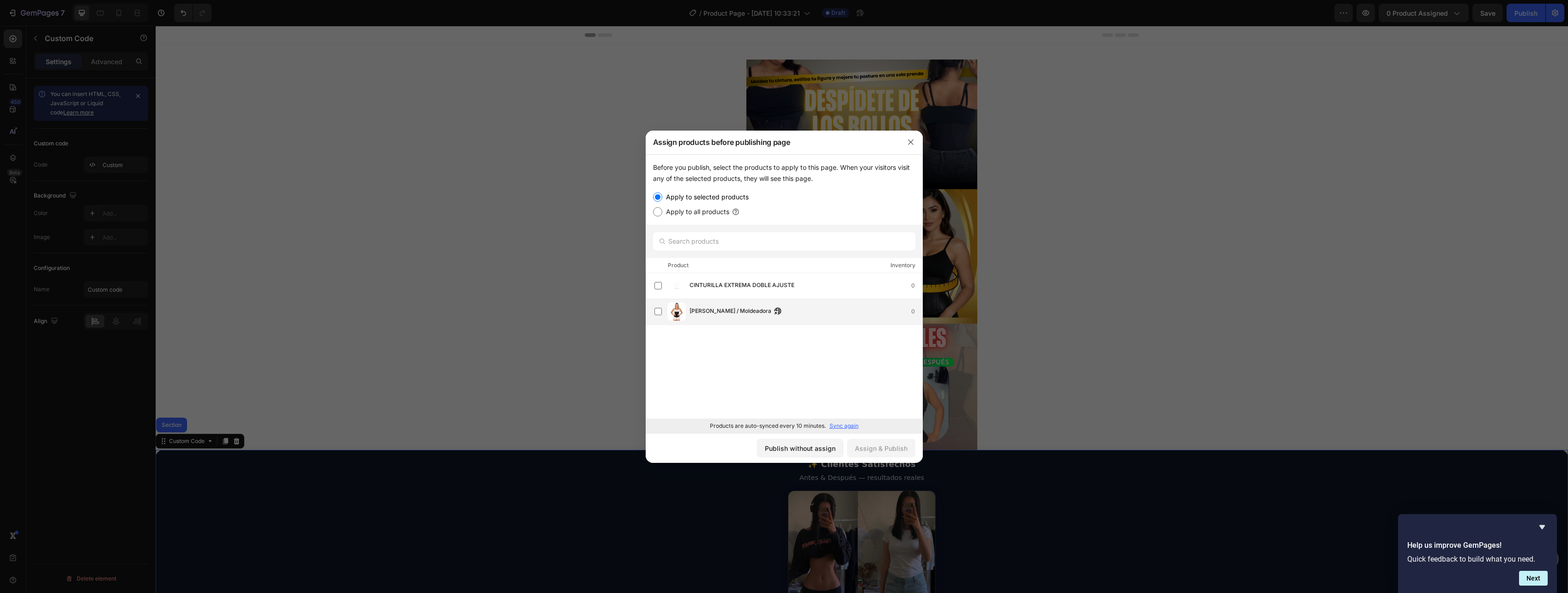
click at [676, 299] on div "[PERSON_NAME] / Moldeadora 0" at bounding box center [784, 312] width 277 height 26
click at [892, 458] on div "Publish without assign Assign & Publish" at bounding box center [784, 448] width 277 height 30
click at [891, 451] on div "Assign & Publish" at bounding box center [881, 448] width 52 height 10
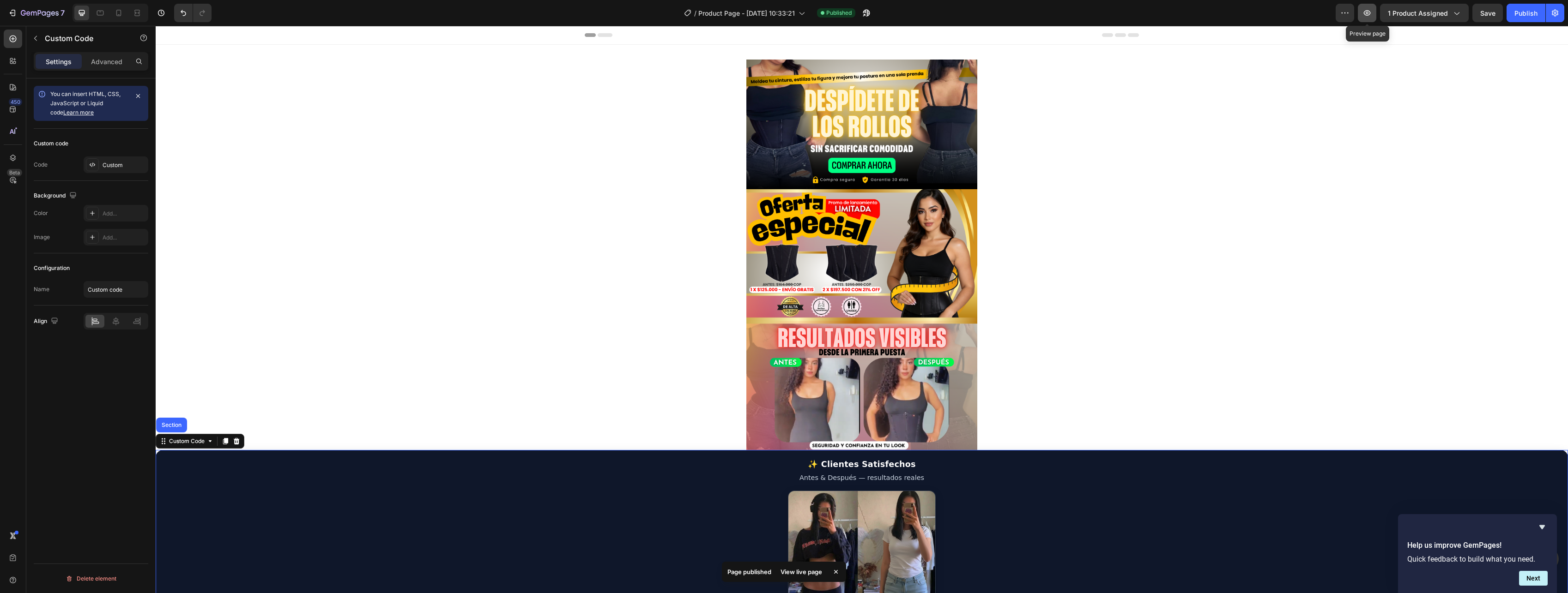
click at [1370, 12] on icon "button" at bounding box center [1367, 13] width 9 height 9
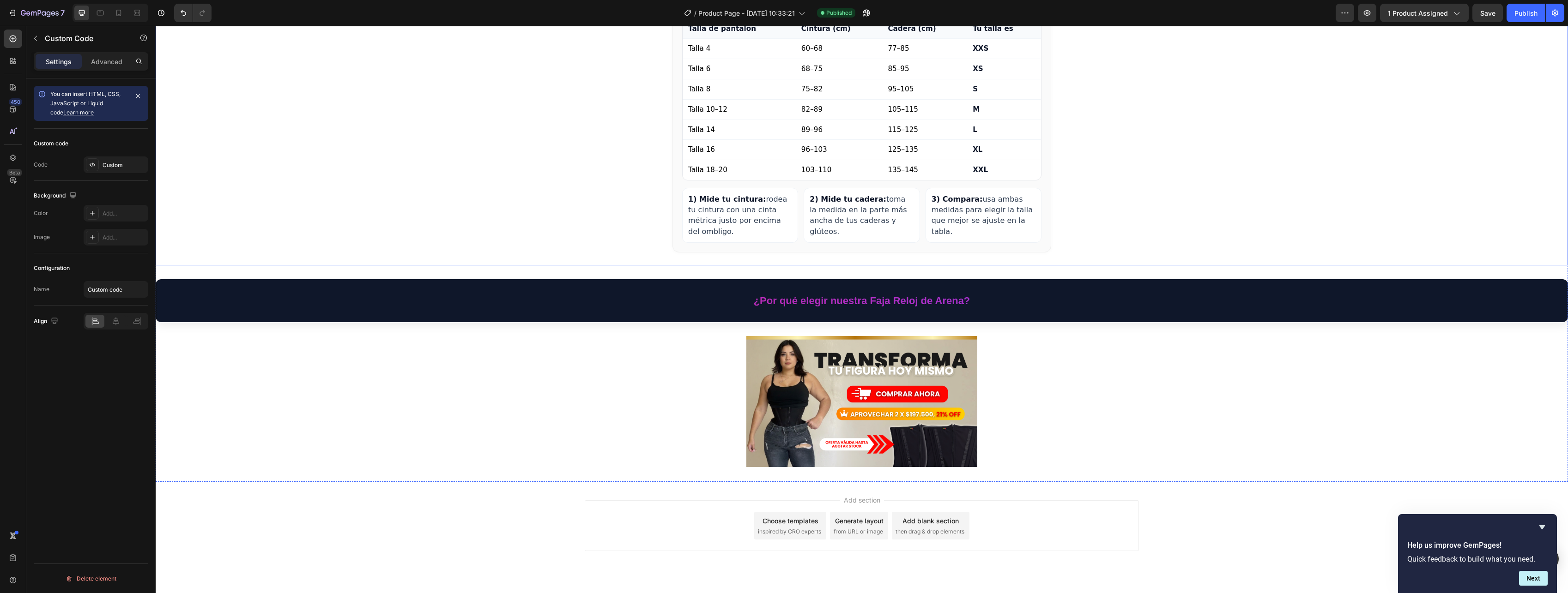
scroll to position [1560, 0]
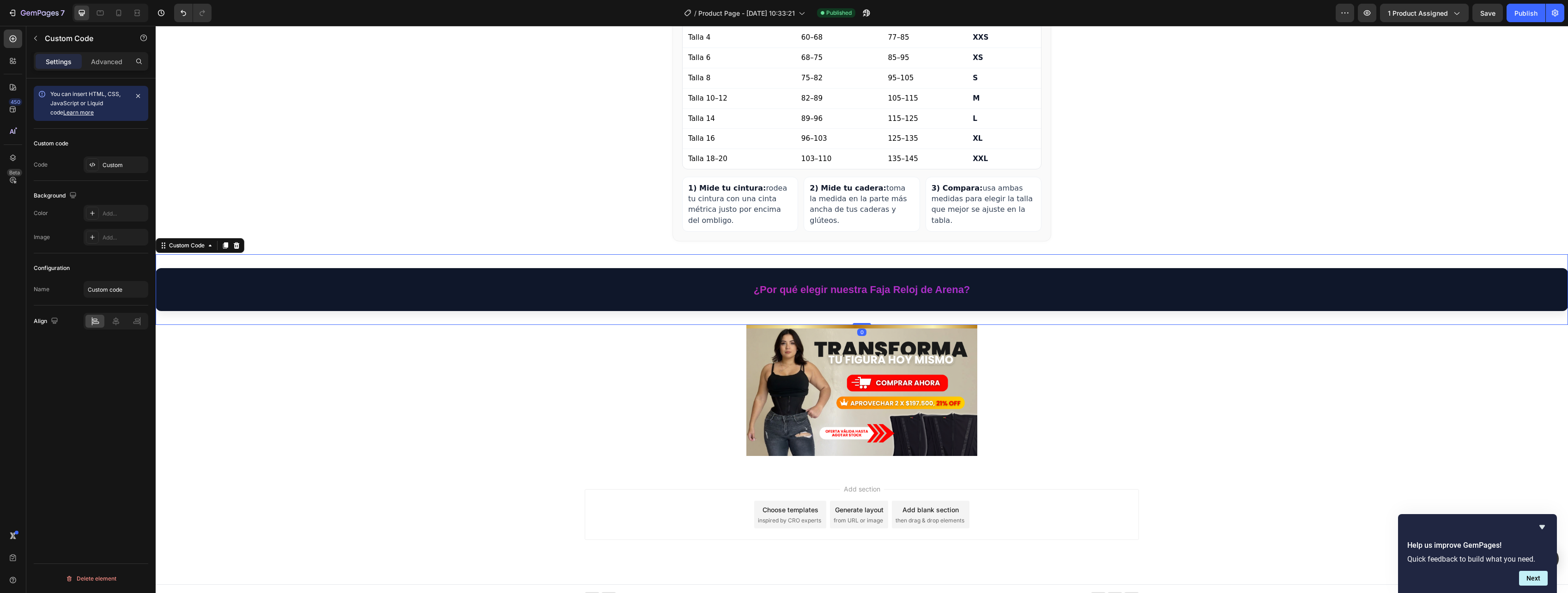
click at [935, 277] on summary "¿Por qué elegir nuestra Faja Reloj de Arena?" at bounding box center [862, 290] width 1394 height 24
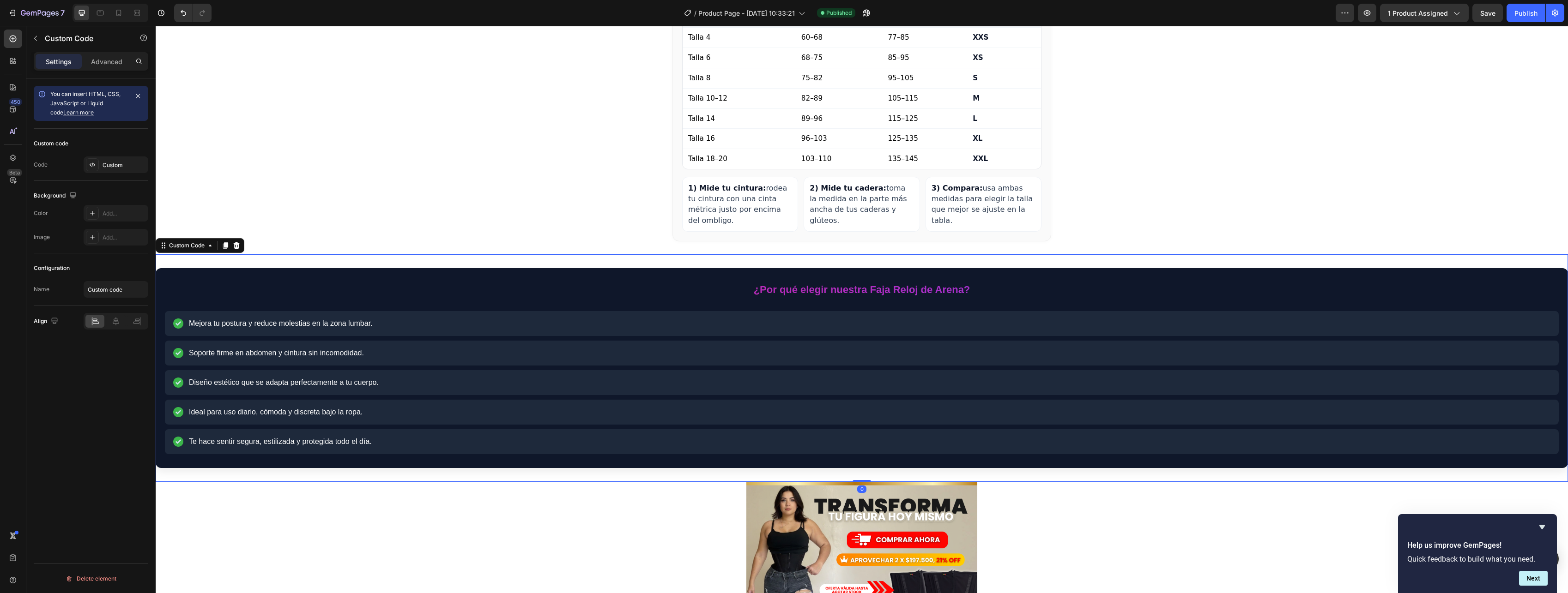
click at [965, 279] on summary "¿Por qué elegir nuestra Faja Reloj de Arena?" at bounding box center [862, 290] width 1394 height 24
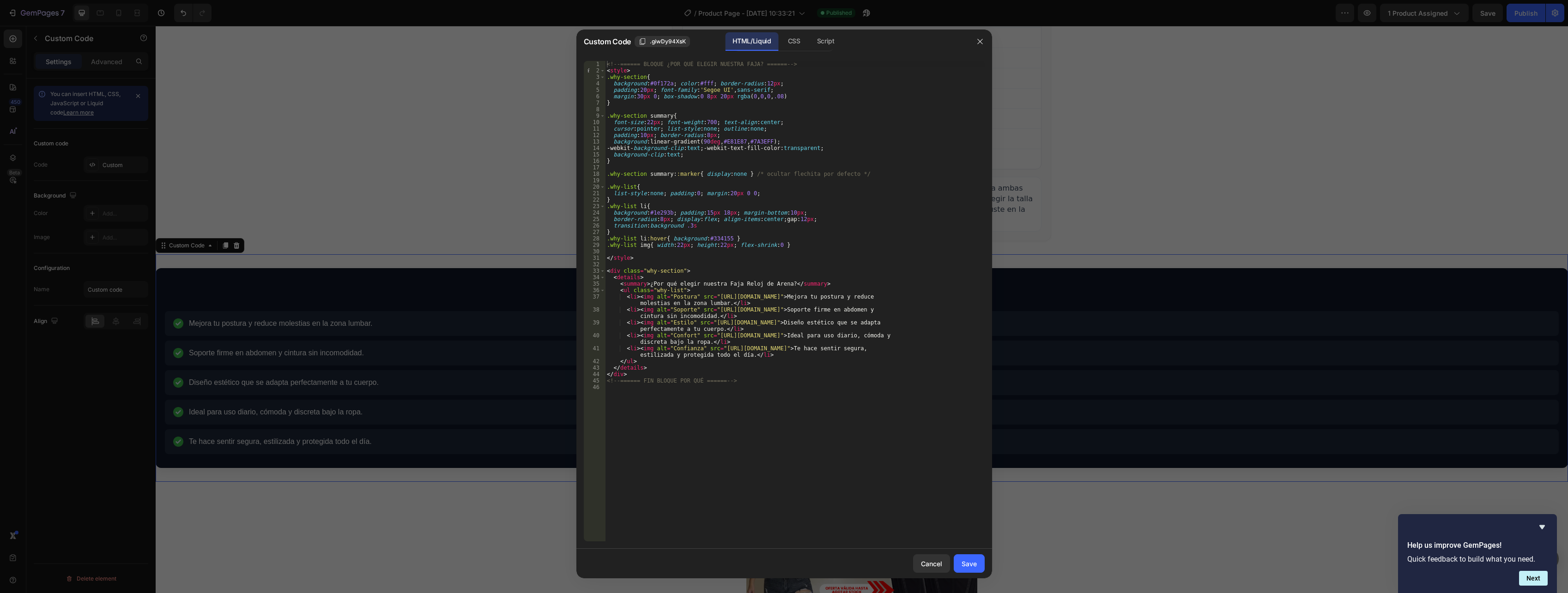
click at [780, 280] on div "<!-- ====== BLOQUE ¿POR QUÉ ELEGIR NUESTRA FAJA? ====== --> < style > .why-sect…" at bounding box center [795, 307] width 380 height 493
click at [779, 282] on div "<!-- ====== BLOQUE ¿POR QUÉ ELEGIR NUESTRA FAJA? ====== --> < style > .why-sect…" at bounding box center [795, 307] width 380 height 493
click at [797, 286] on div "<!-- ====== BLOQUE ¿POR QUÉ ELEGIR NUESTRA FAJA? ====== --> < style > .why-sect…" at bounding box center [795, 307] width 380 height 493
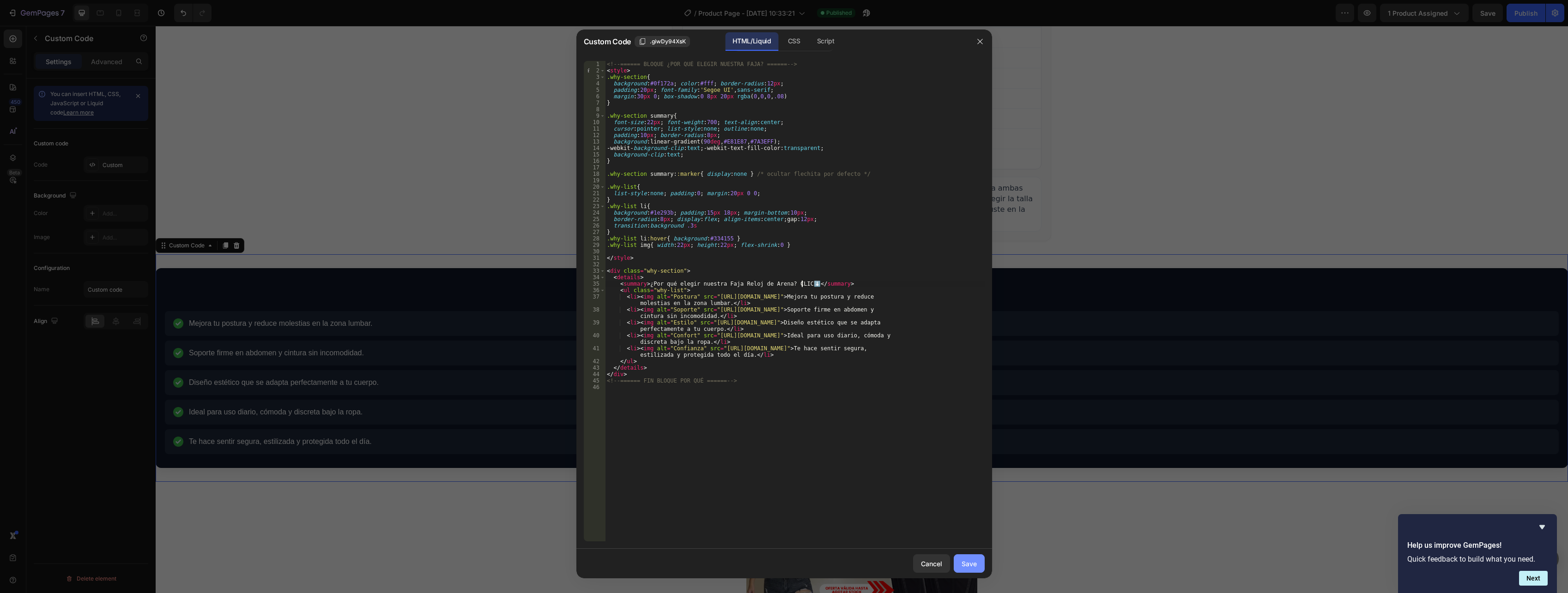
type textarea "⬇️"
click at [971, 555] on button "Save" at bounding box center [969, 563] width 31 height 18
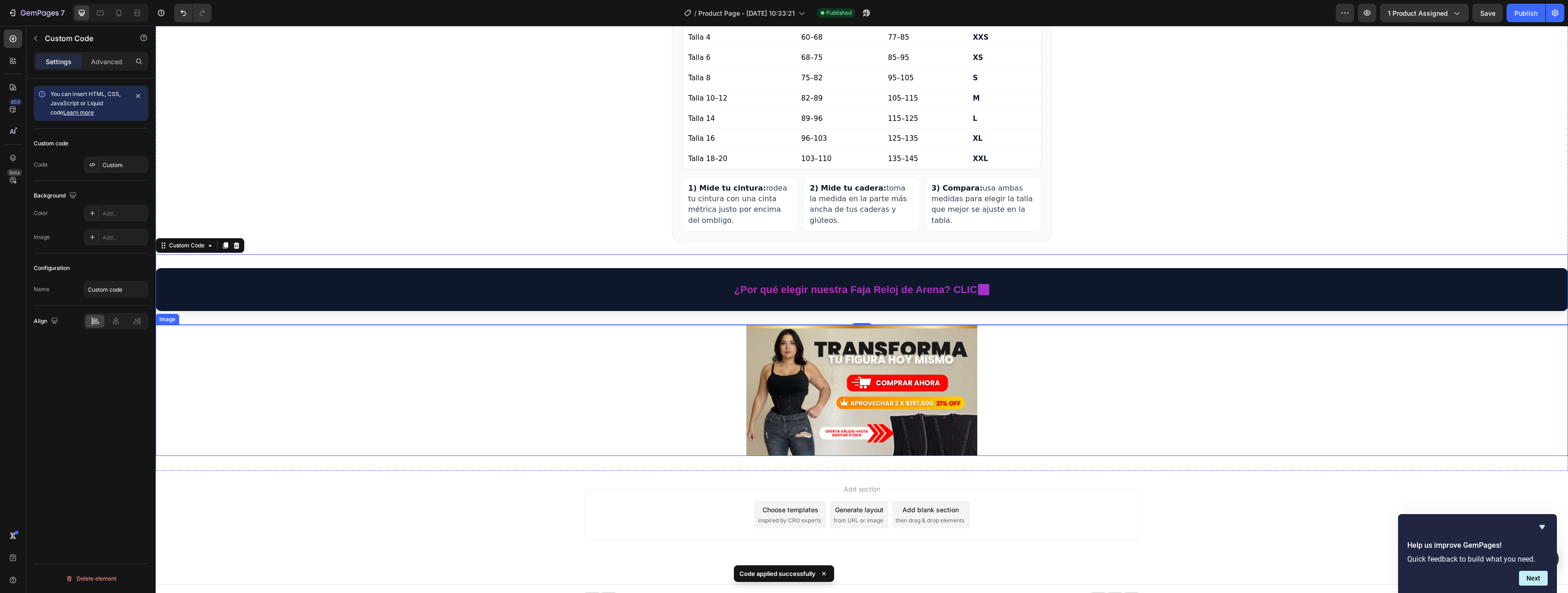
click at [1037, 342] on div at bounding box center [862, 390] width 1412 height 131
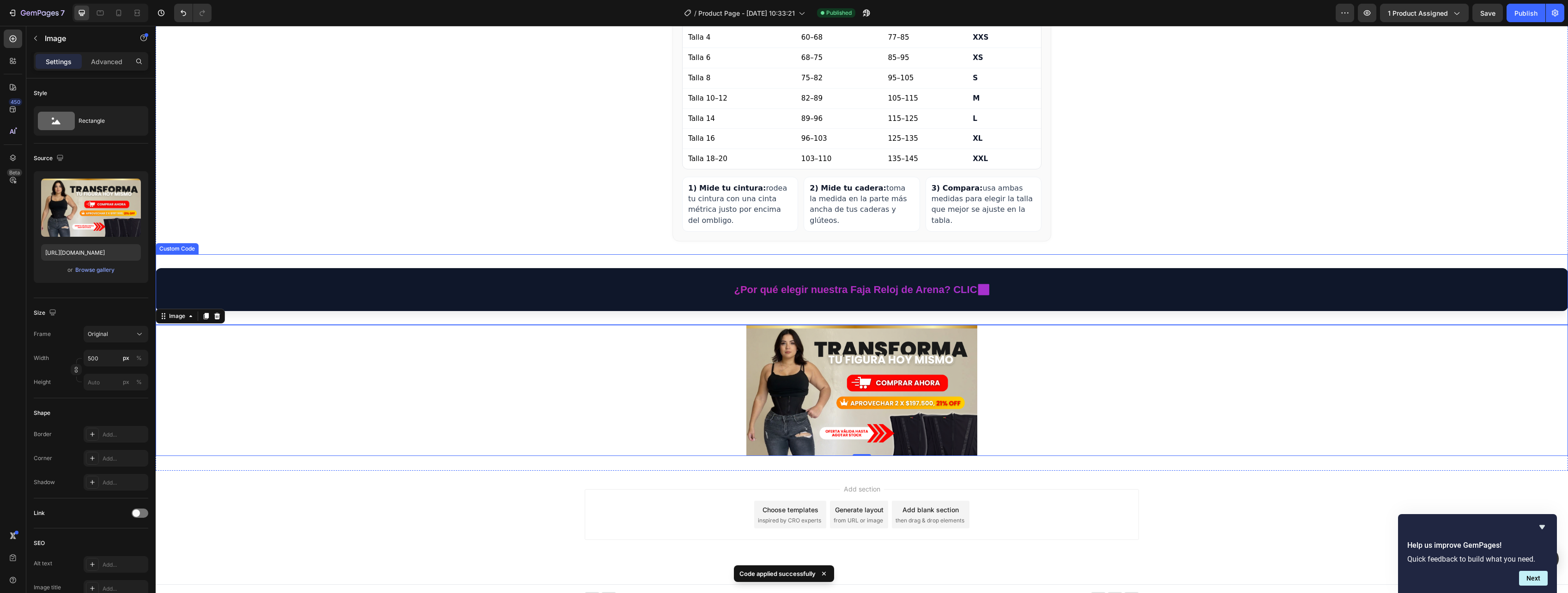
click at [859, 277] on summary "¿Por qué elegir nuestra Faja Reloj de Arena? CLIC⬇️" at bounding box center [862, 290] width 1394 height 24
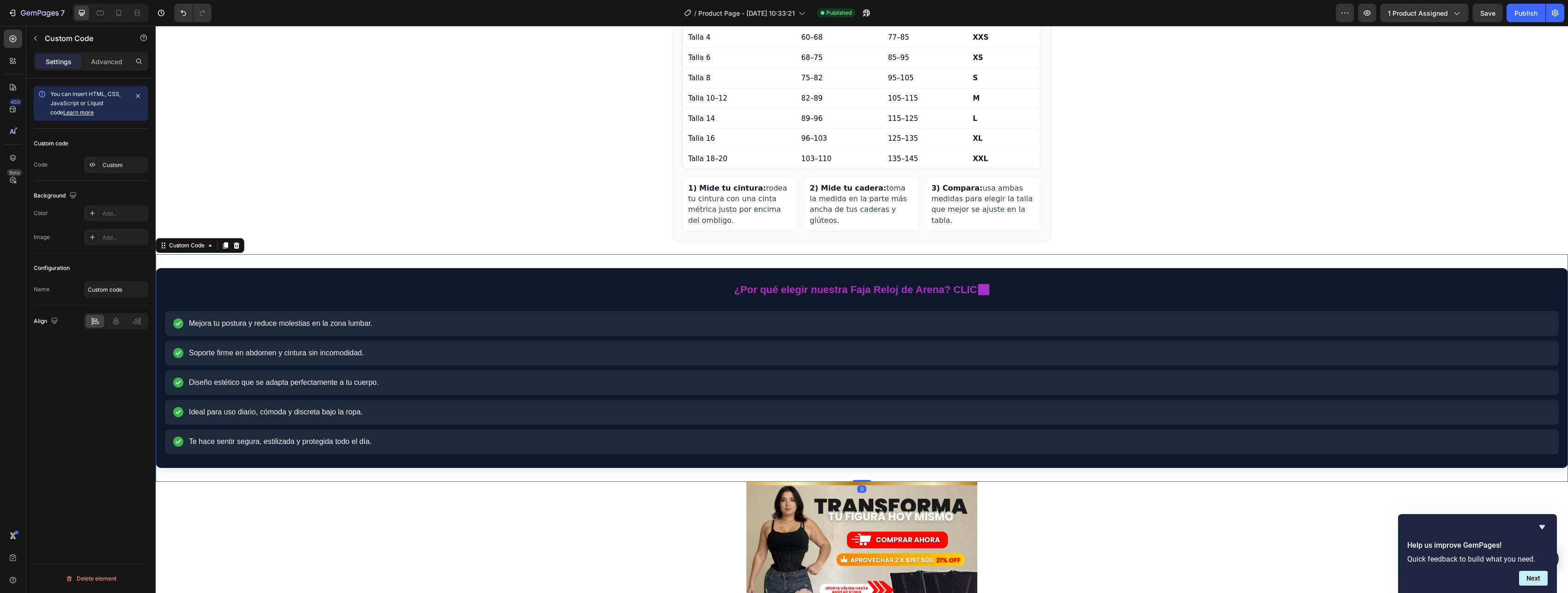
click at [859, 277] on summary "¿Por qué elegir nuestra Faja Reloj de Arena? CLIC⬇️" at bounding box center [862, 290] width 1394 height 24
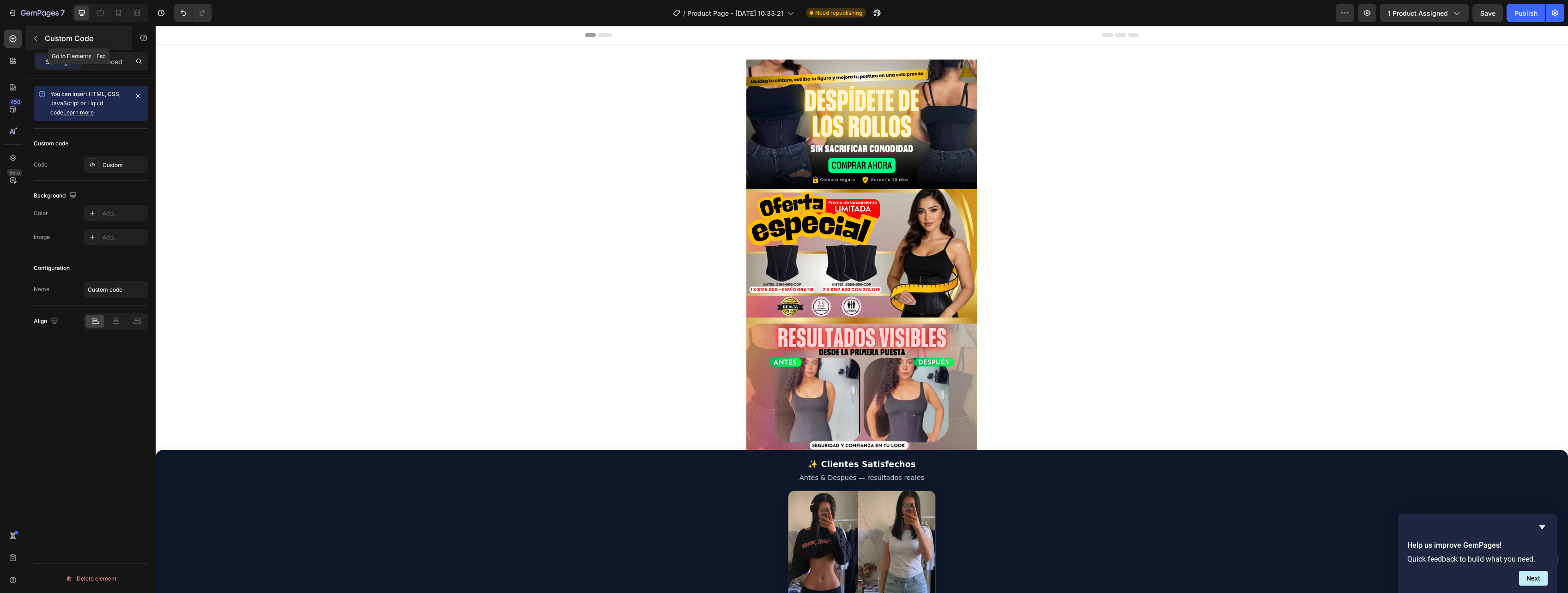
click at [36, 38] on icon "button" at bounding box center [35, 38] width 7 height 7
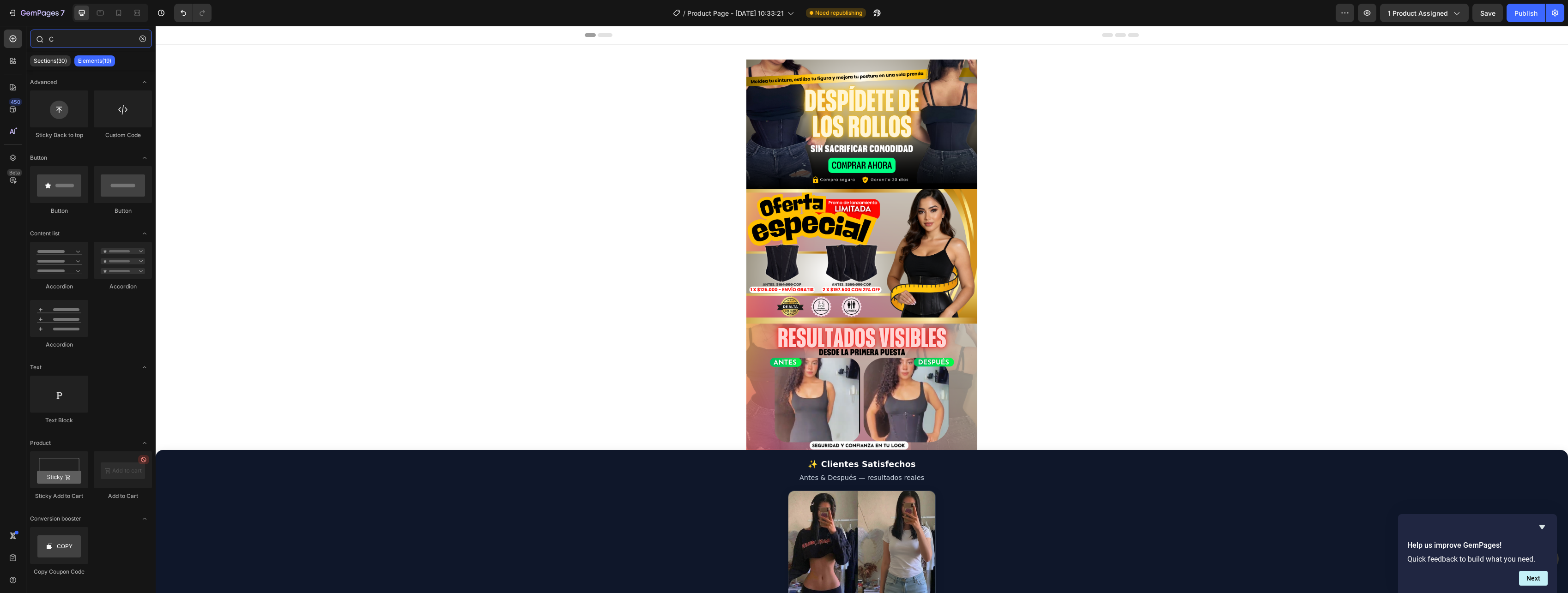
click at [82, 46] on input "C" at bounding box center [91, 39] width 122 height 18
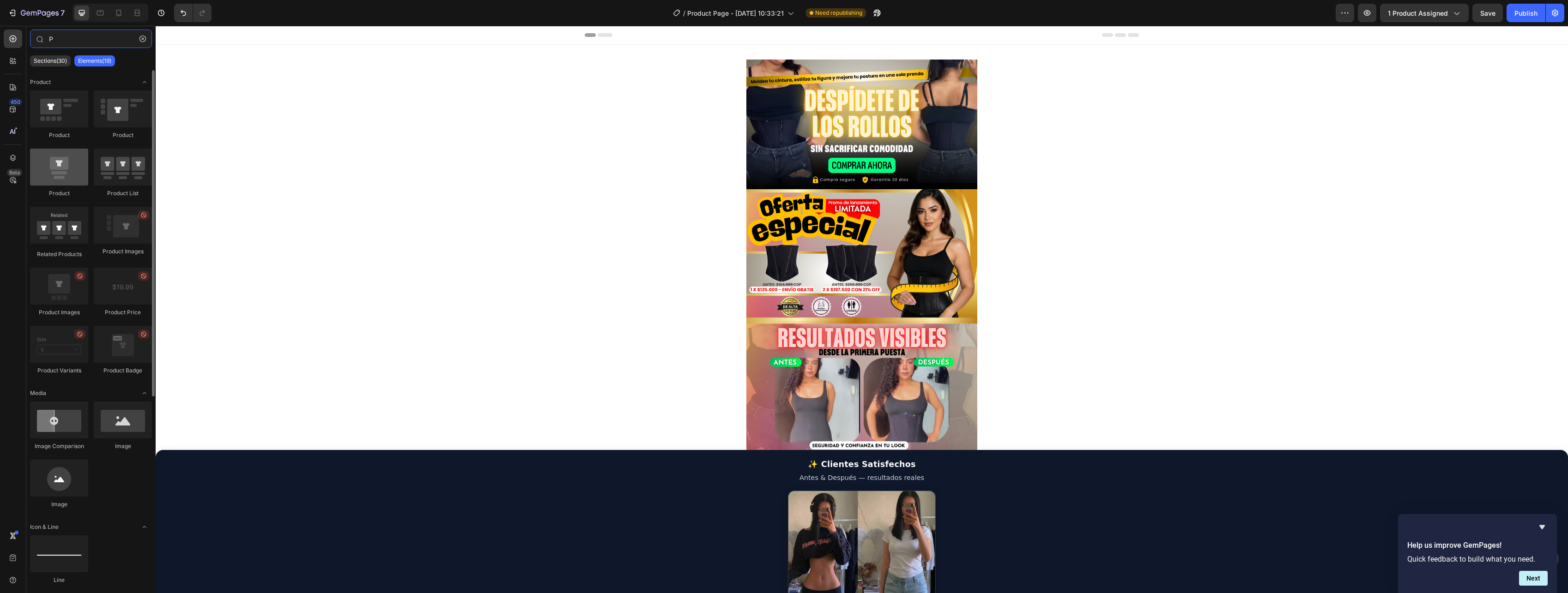
type input "P"
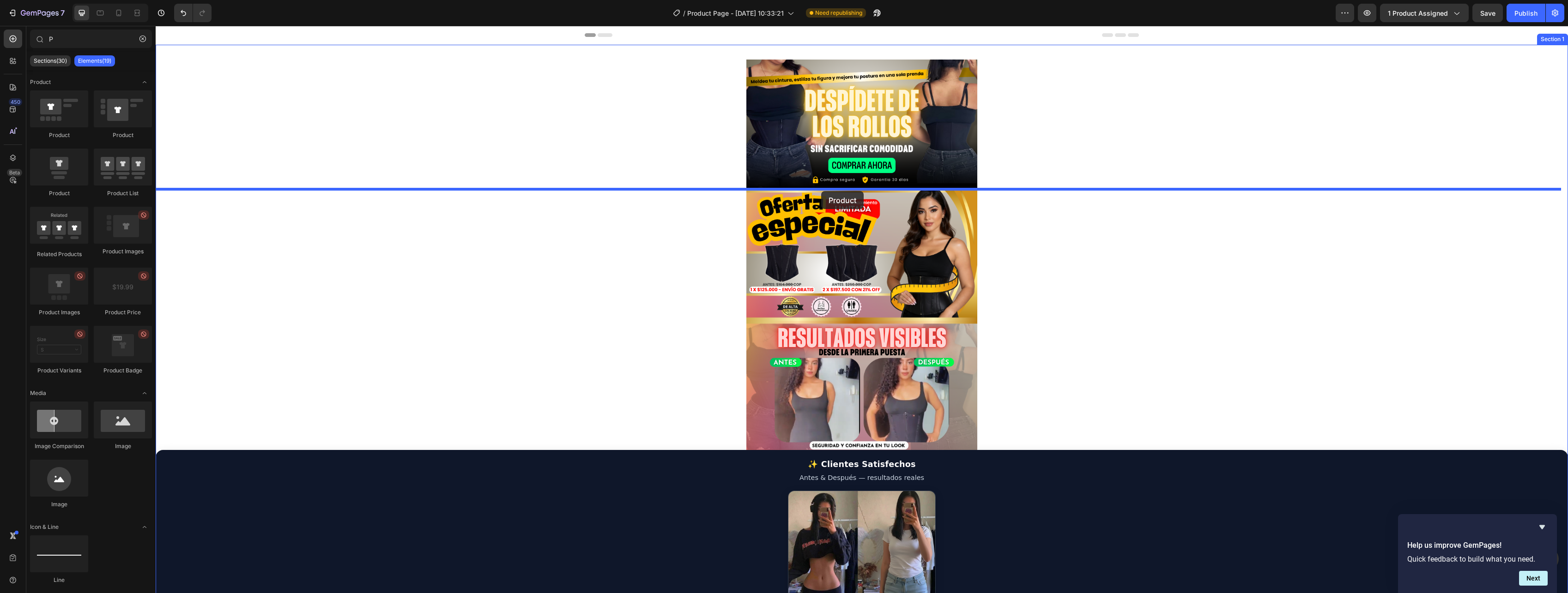
drag, startPoint x: 214, startPoint y: 187, endPoint x: 821, endPoint y: 191, distance: 607.0
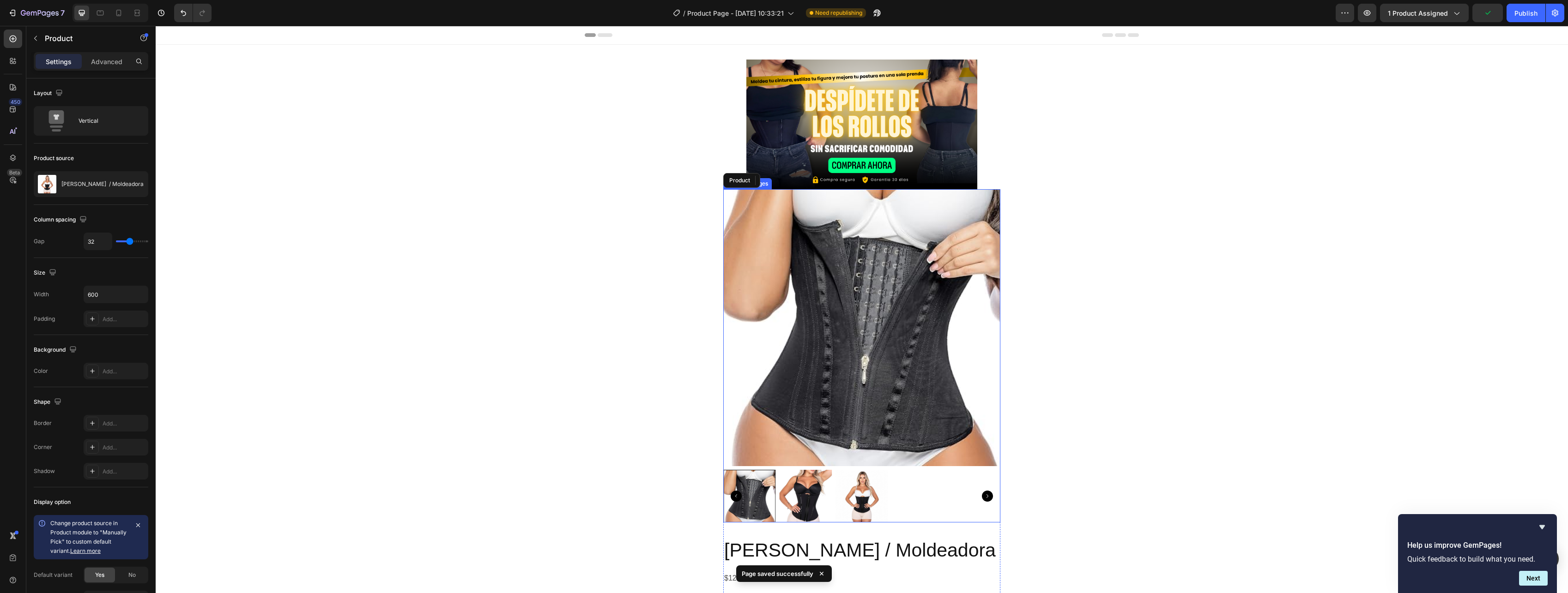
click at [853, 248] on img at bounding box center [861, 327] width 277 height 277
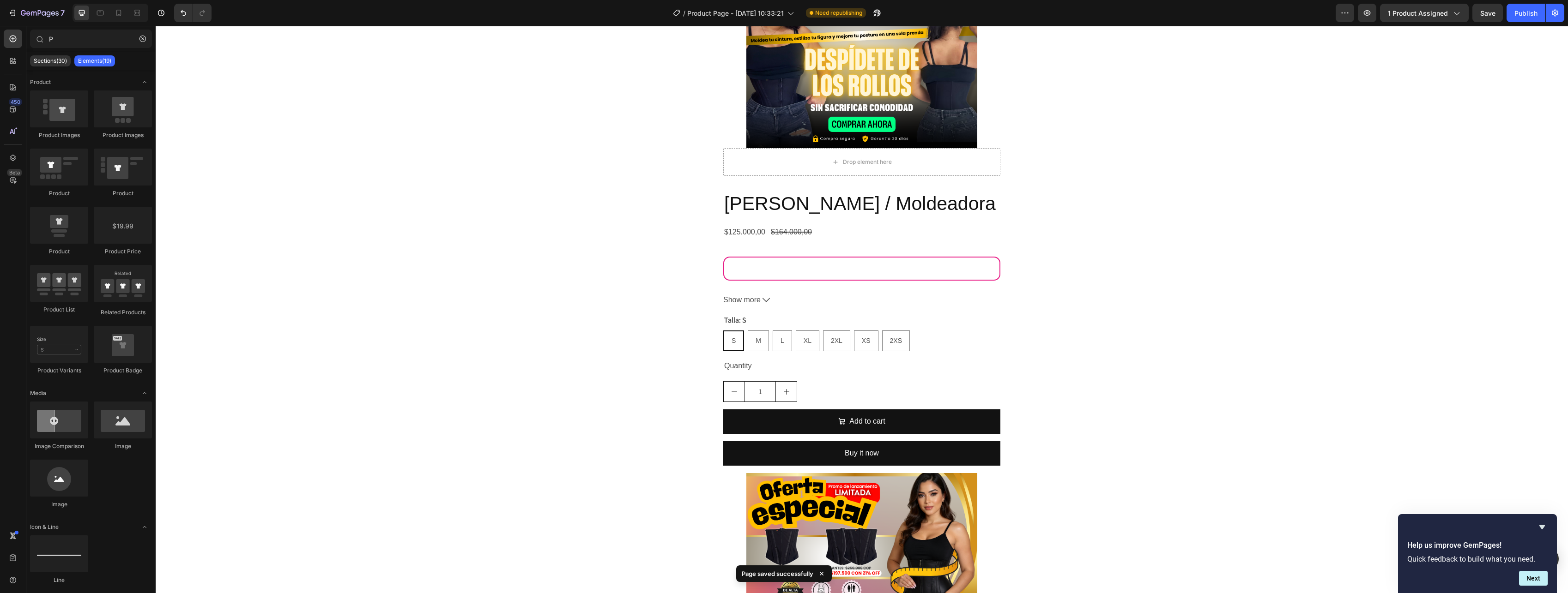
scroll to position [46, 0]
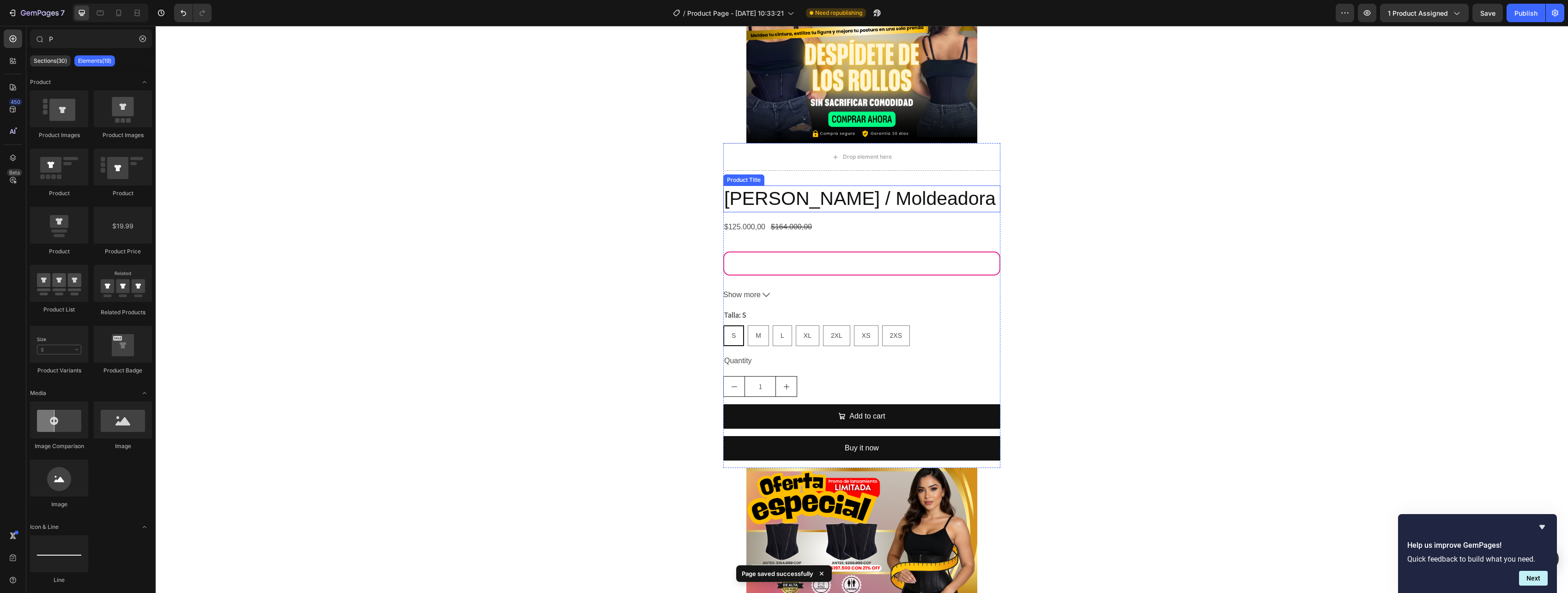
click at [836, 212] on h2 "[PERSON_NAME] / Moldeadora" at bounding box center [861, 198] width 277 height 26
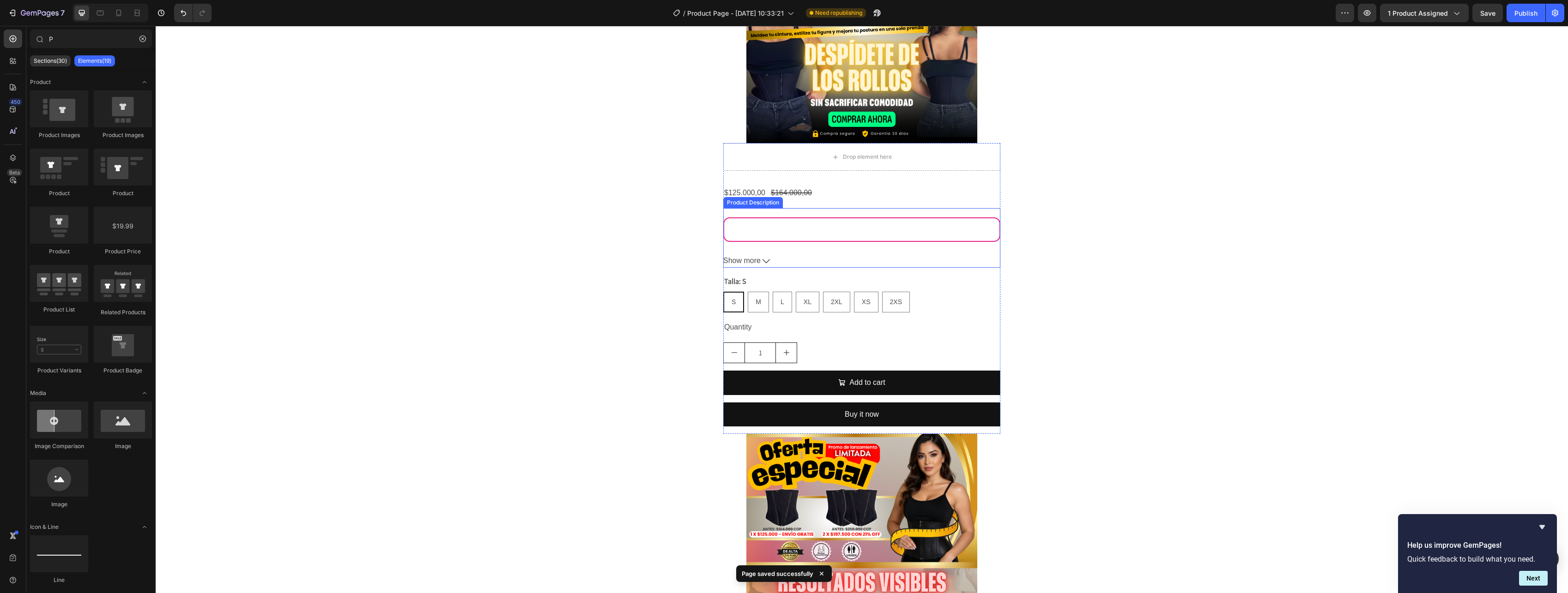
click at [809, 198] on div "$164.000,00" at bounding box center [791, 193] width 43 height 15
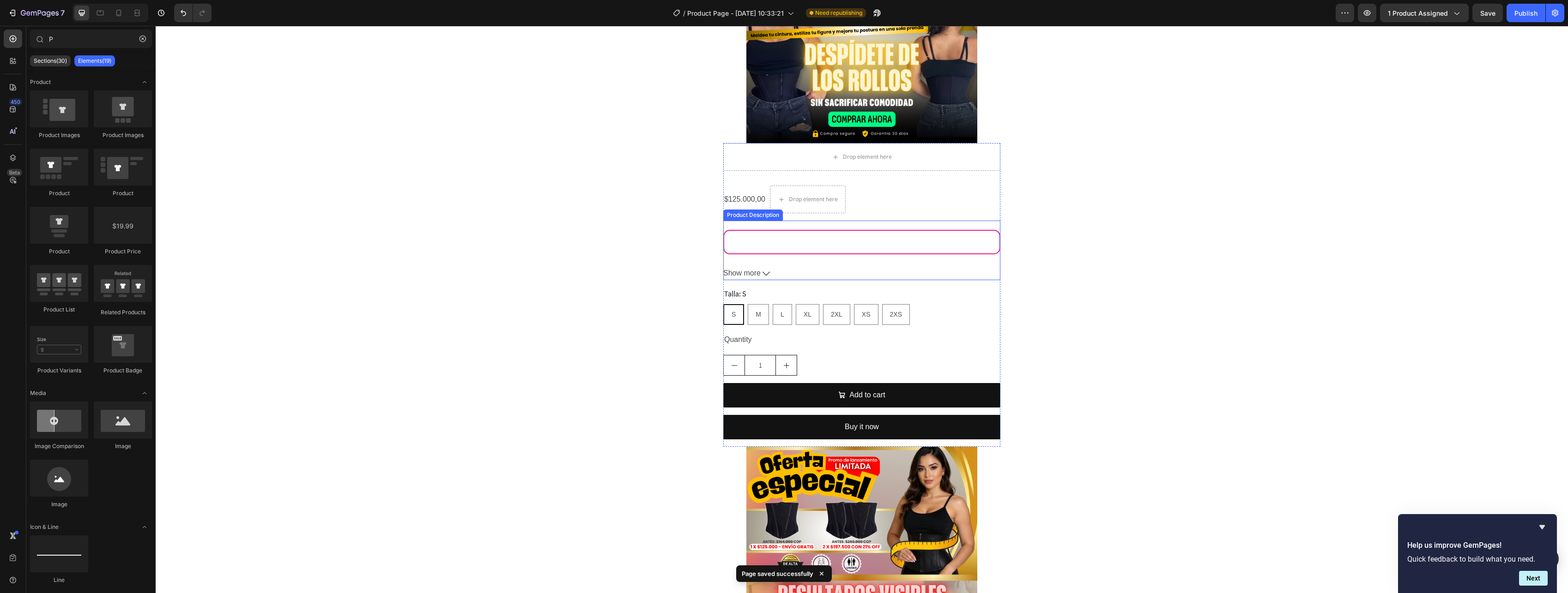
click at [812, 239] on div "Comodísima desde el primer uso — [PERSON_NAME] ★★★★★ Me encantó la compresión —…" at bounding box center [861, 242] width 275 height 13
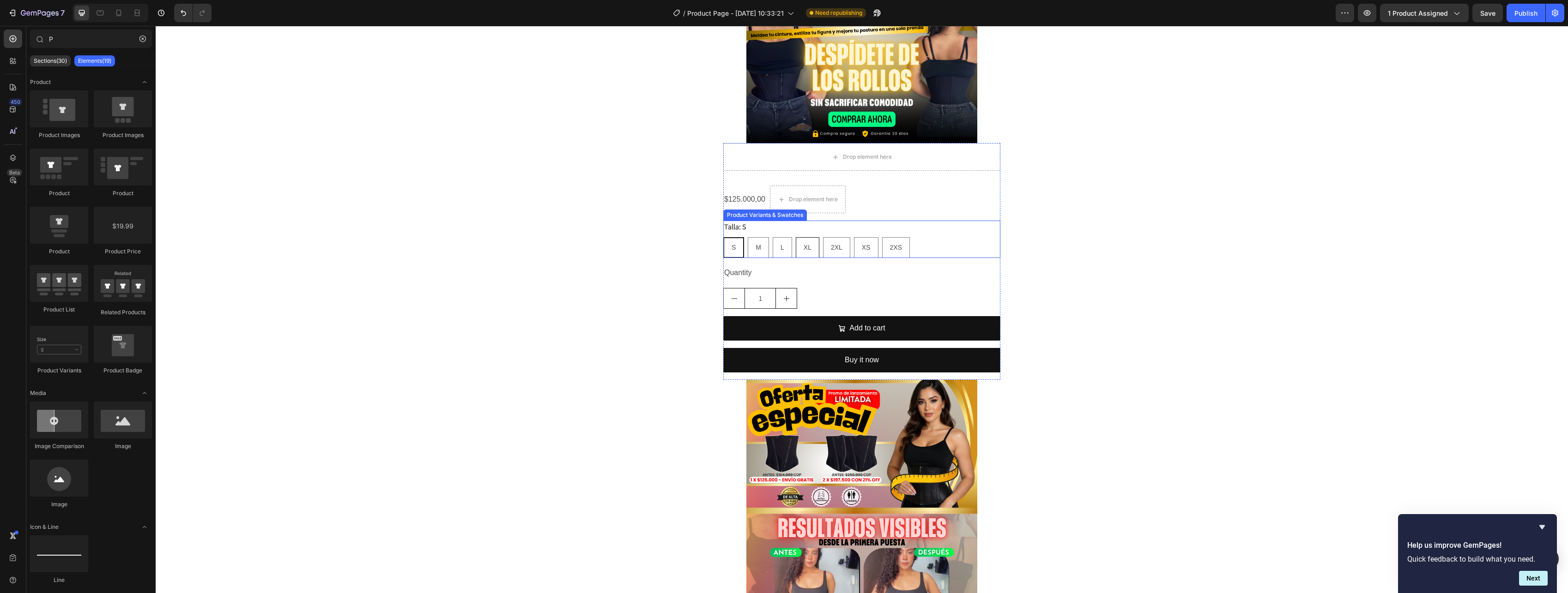
click at [811, 239] on div "XL" at bounding box center [807, 248] width 23 height 19
click at [796, 237] on input "XL XL XL" at bounding box center [796, 237] width 1 height 1
radio input "true"
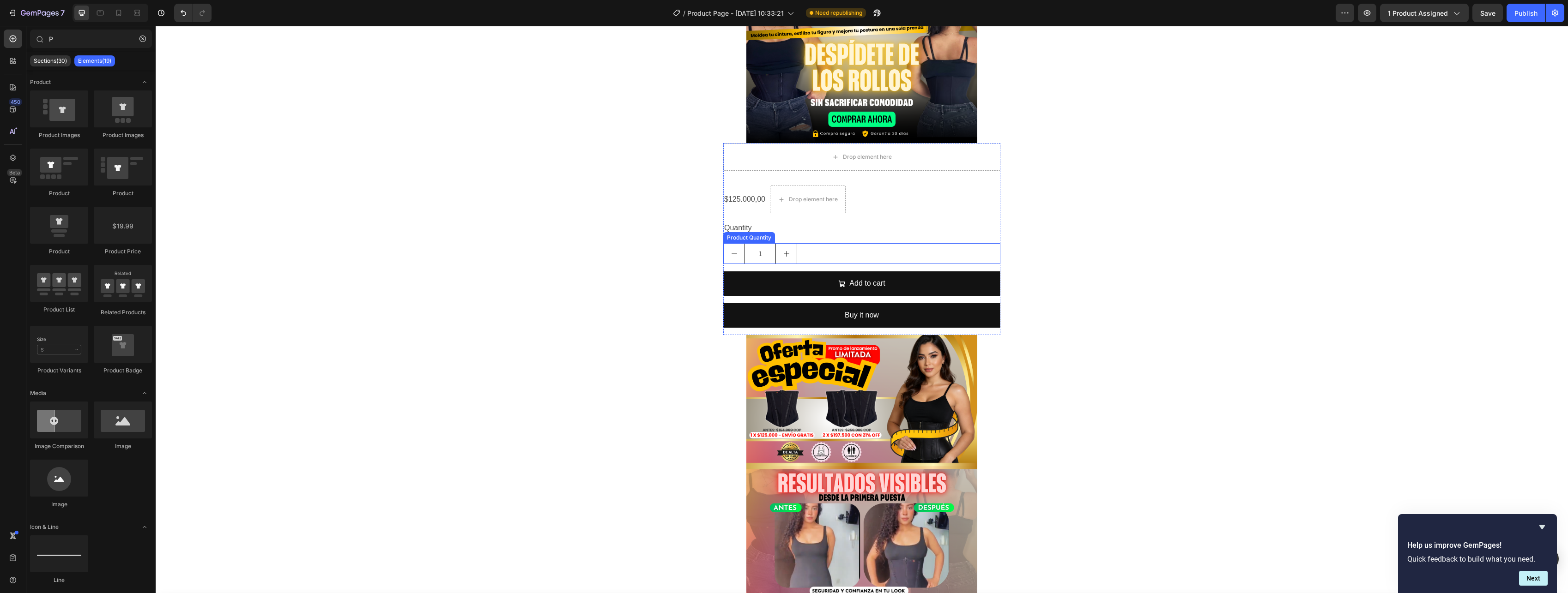
click at [814, 257] on div "1" at bounding box center [861, 254] width 277 height 21
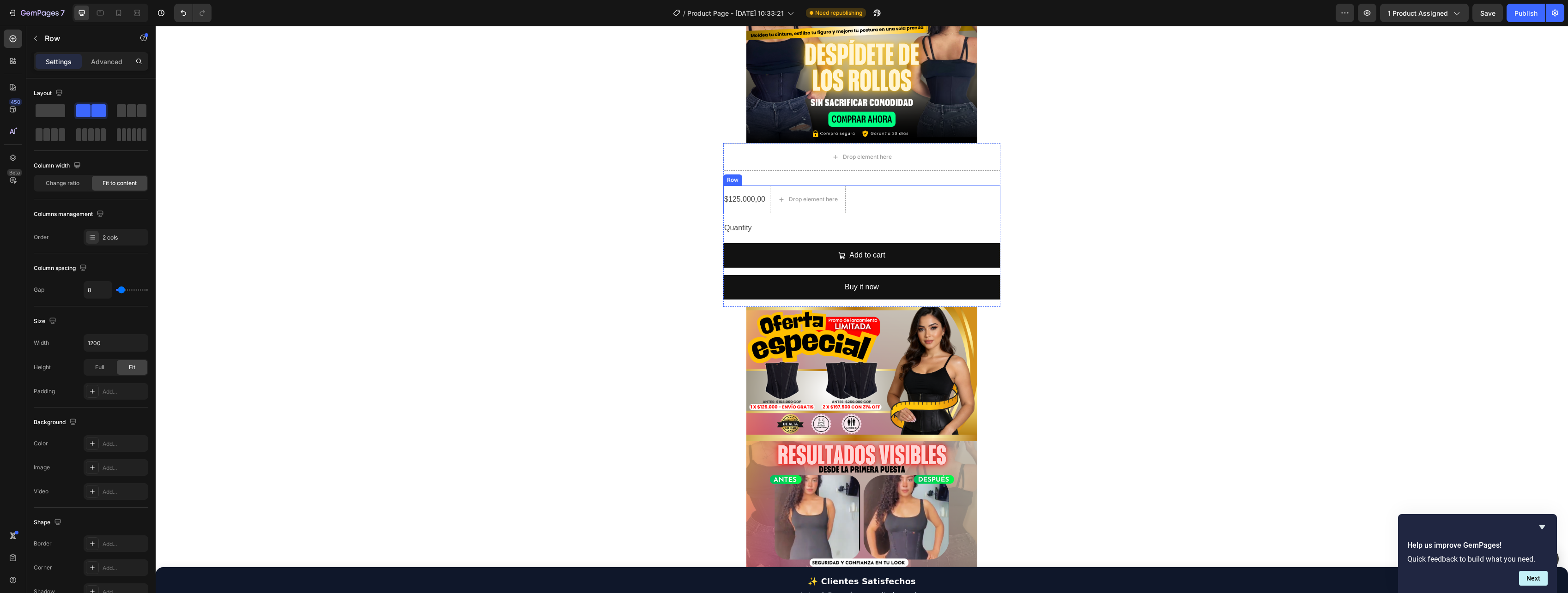
click at [877, 206] on div "$125.000,00 Product Price Product Price Drop element here Row" at bounding box center [861, 199] width 277 height 28
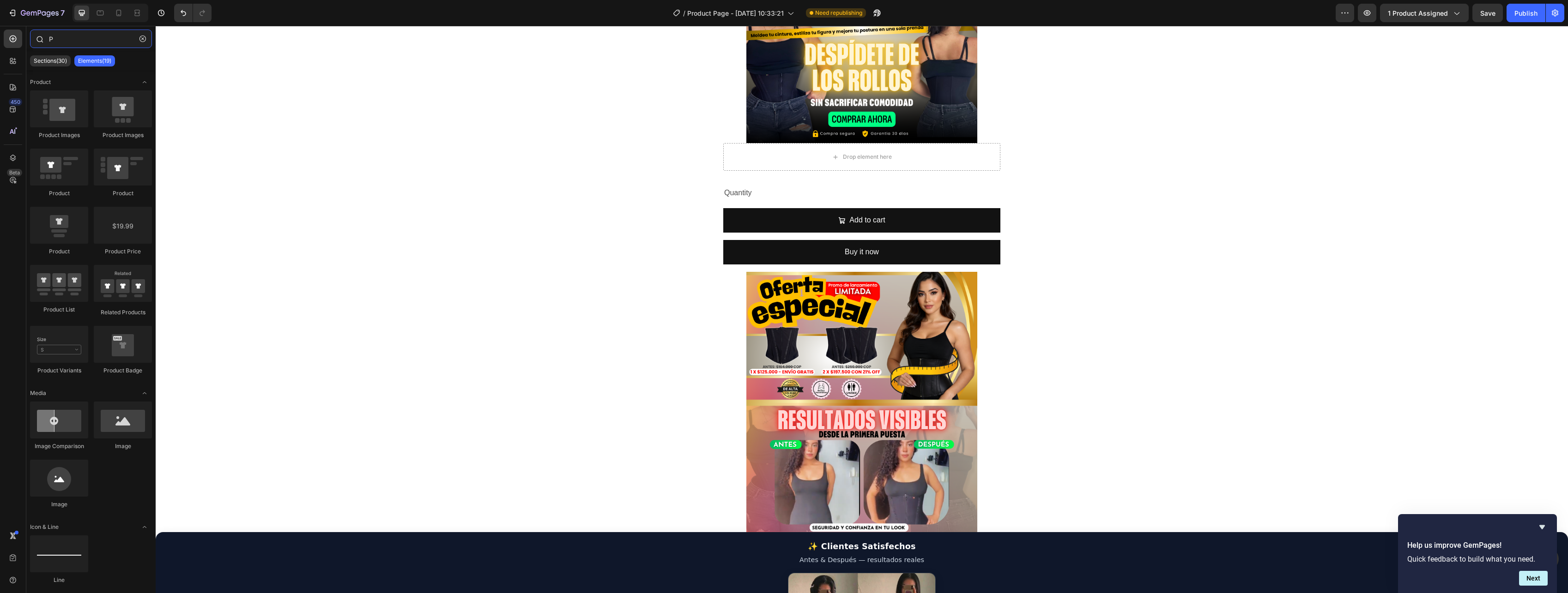
click at [69, 37] on input "P" at bounding box center [91, 39] width 122 height 18
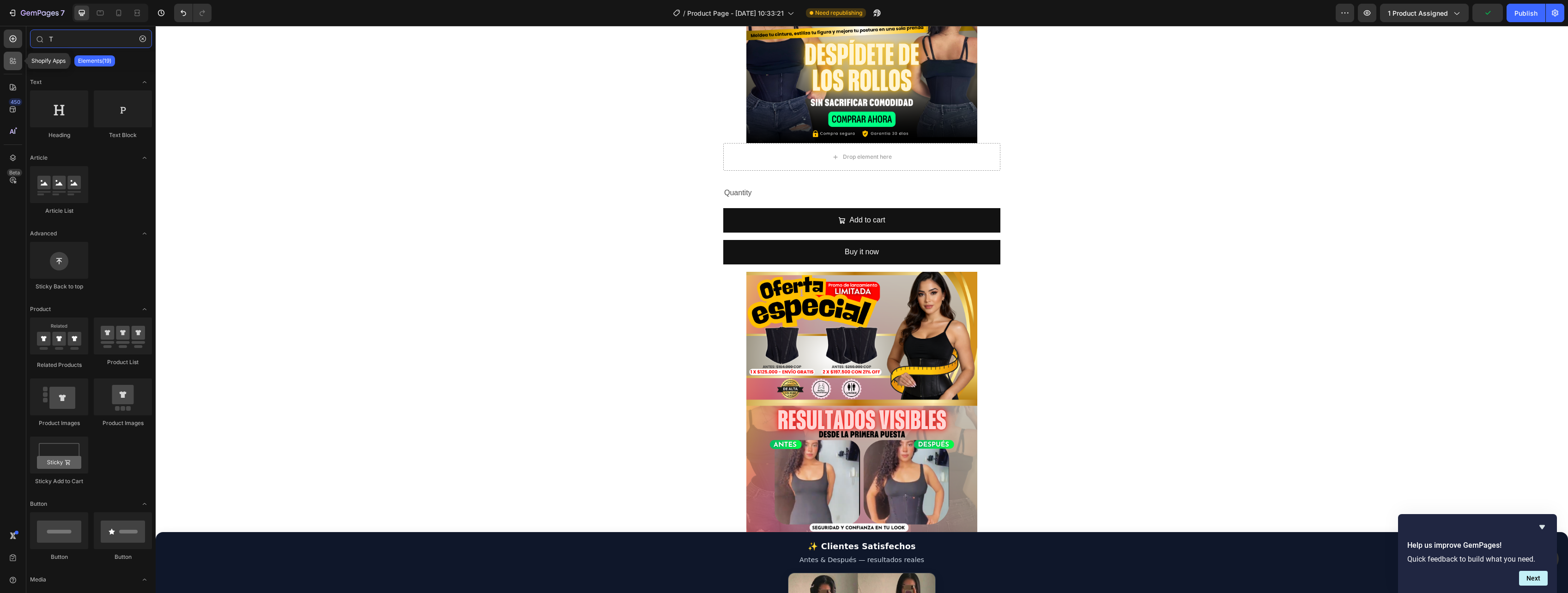
type input "T"
click at [10, 59] on icon at bounding box center [12, 60] width 3 height 3
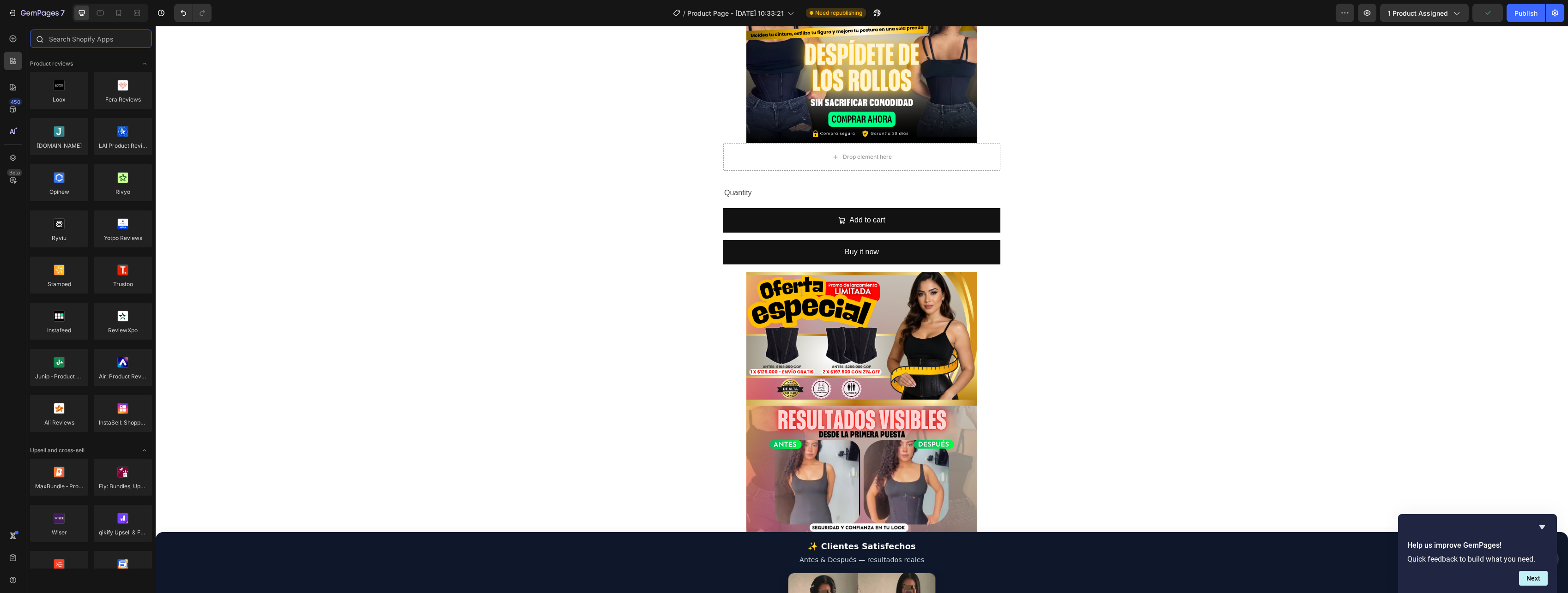
click at [57, 41] on input "text" at bounding box center [91, 39] width 122 height 18
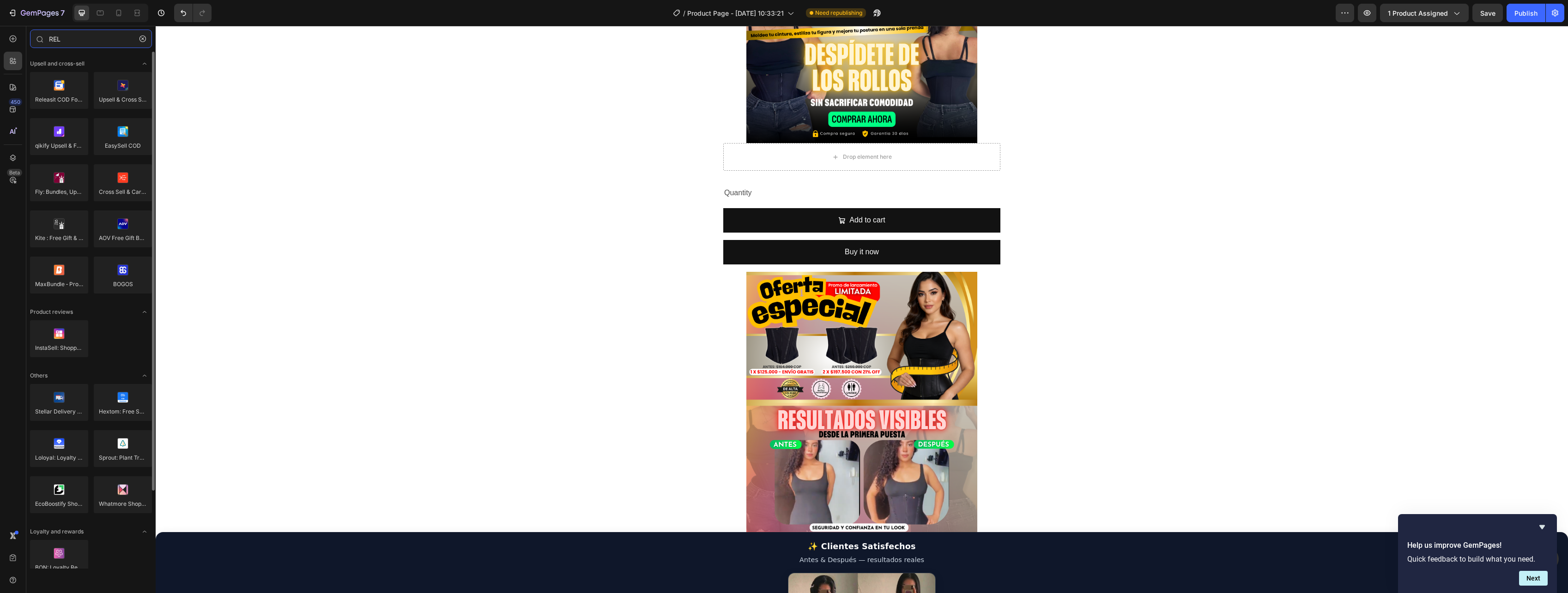
type input "REL"
click at [54, 113] on div "Releasit COD Form & Upsells Upsell & Cross Sell — Selleasy qikify Upsell & Free…" at bounding box center [91, 187] width 122 height 230
click at [64, 101] on div at bounding box center [59, 90] width 58 height 37
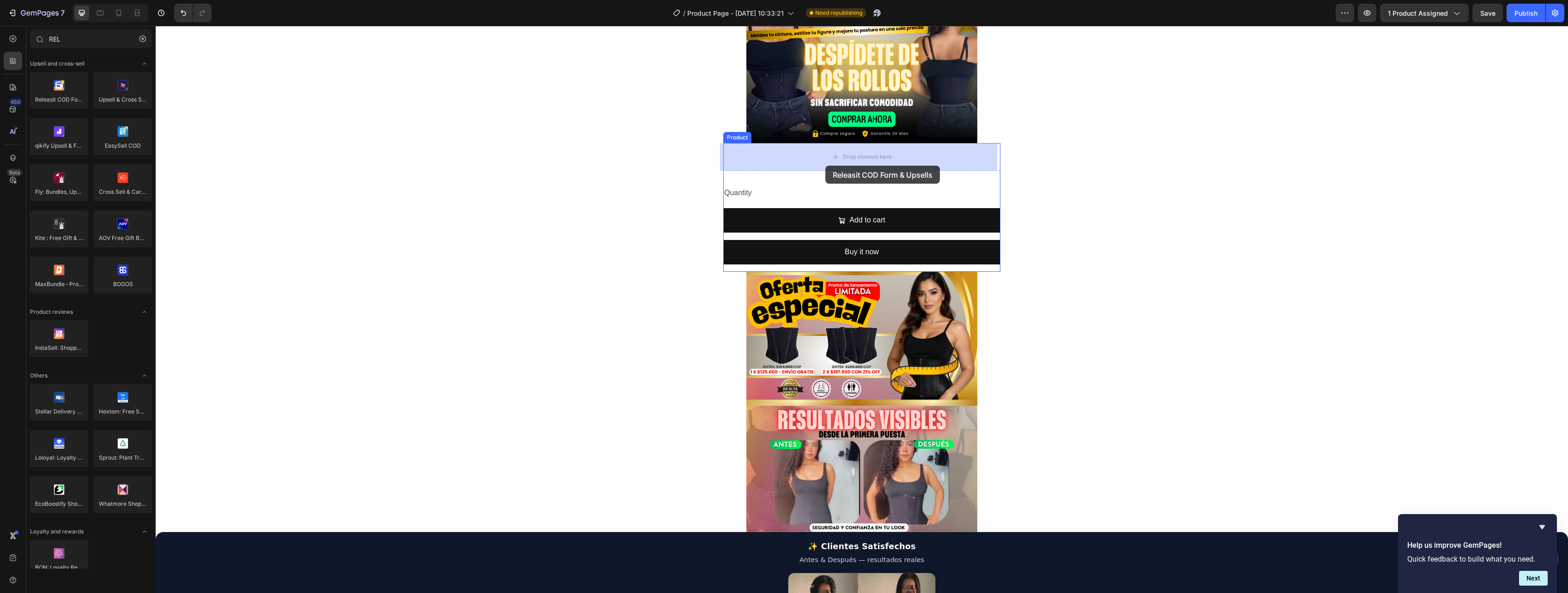
drag, startPoint x: 221, startPoint y: 125, endPoint x: 825, endPoint y: 165, distance: 605.3
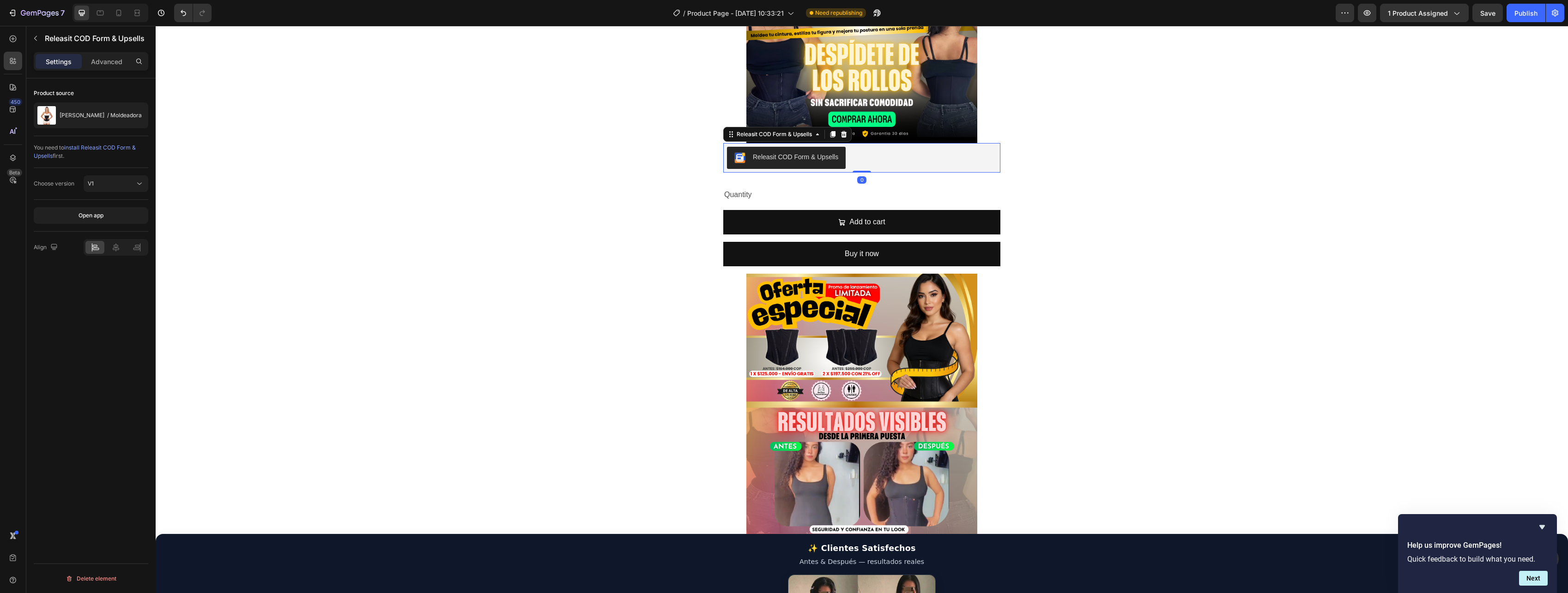
click at [867, 191] on div "Quantity" at bounding box center [861, 195] width 277 height 15
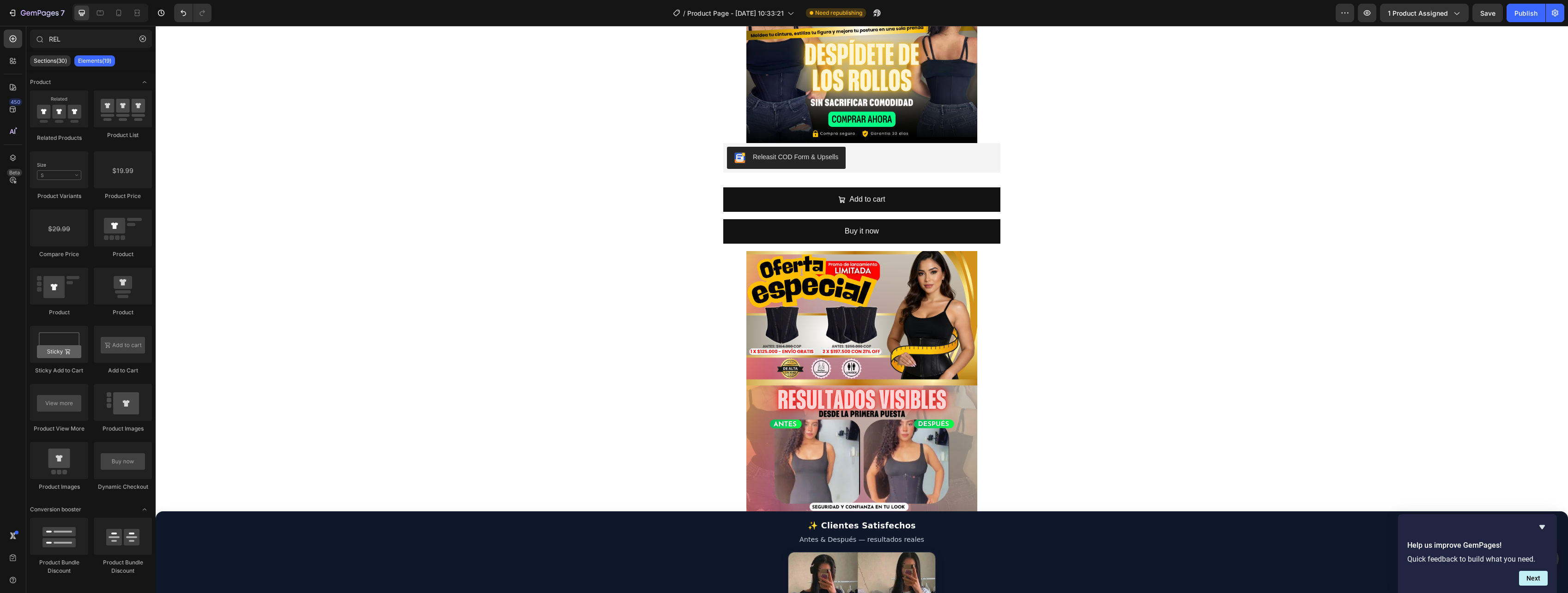
click at [867, 191] on button "Add to cart" at bounding box center [861, 199] width 277 height 24
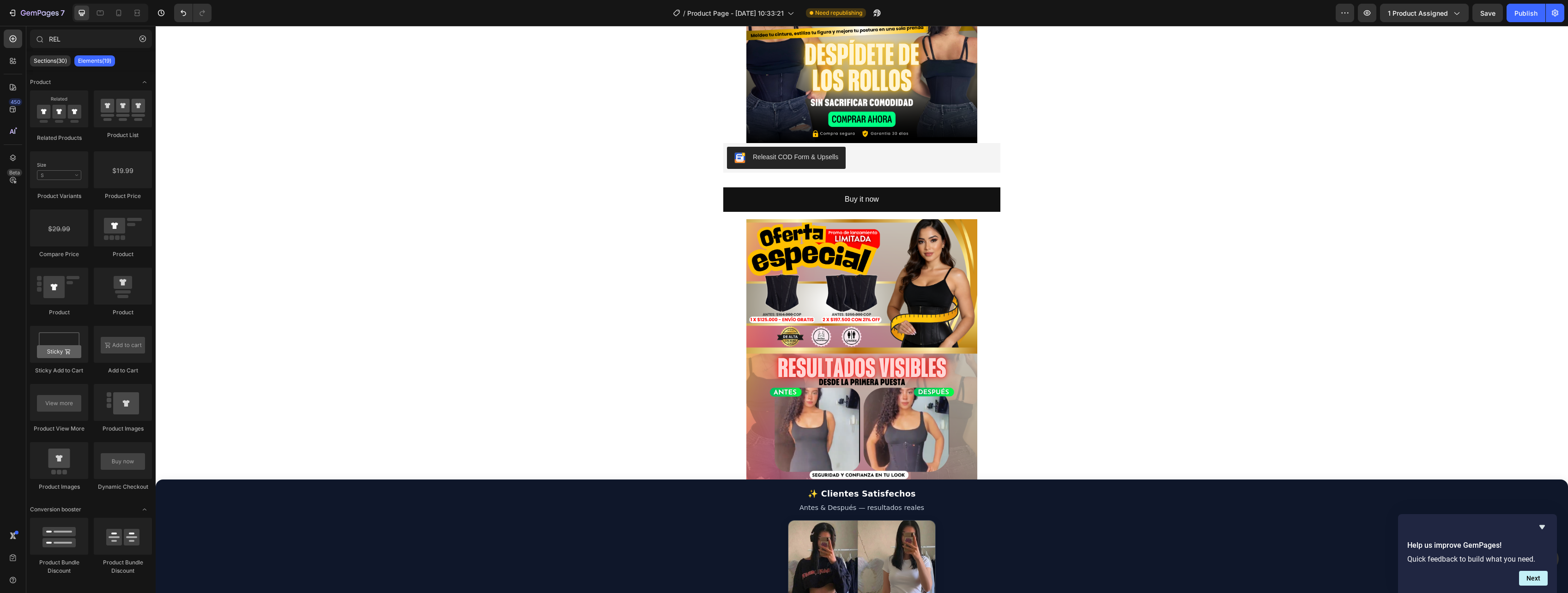
click at [867, 191] on button "Buy it now" at bounding box center [861, 199] width 277 height 24
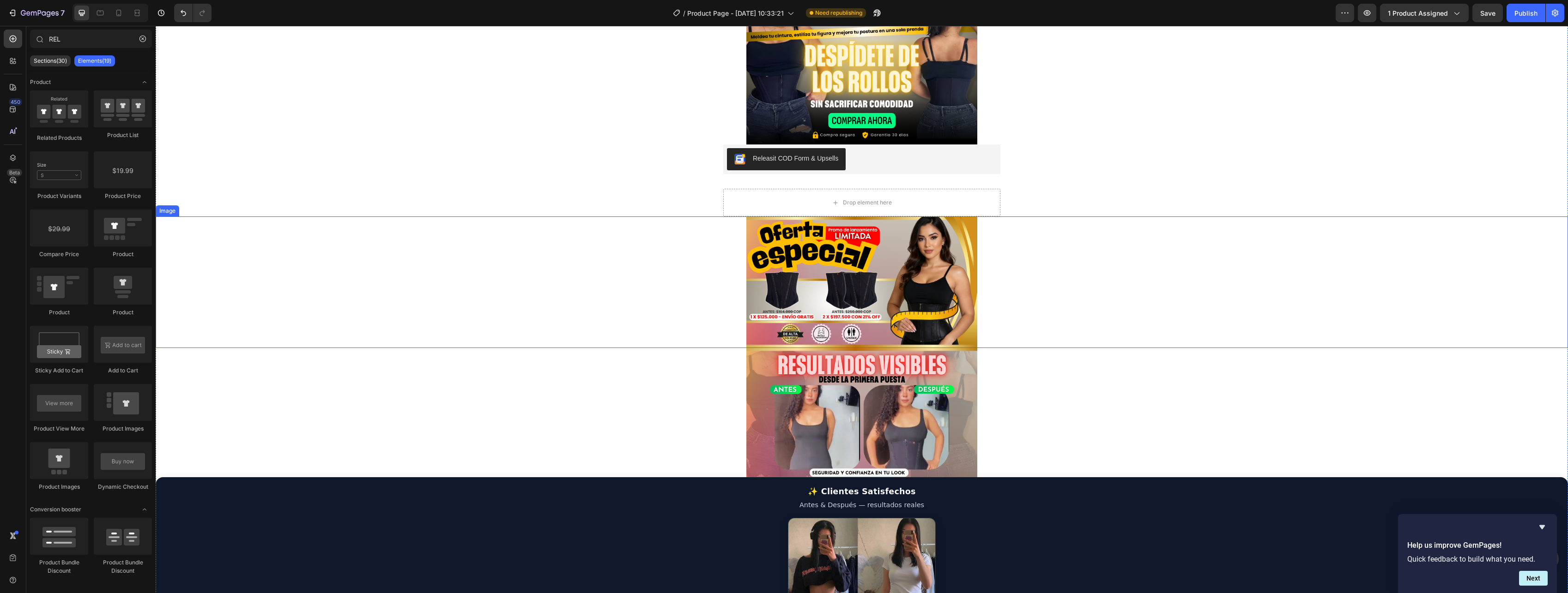
scroll to position [0, 0]
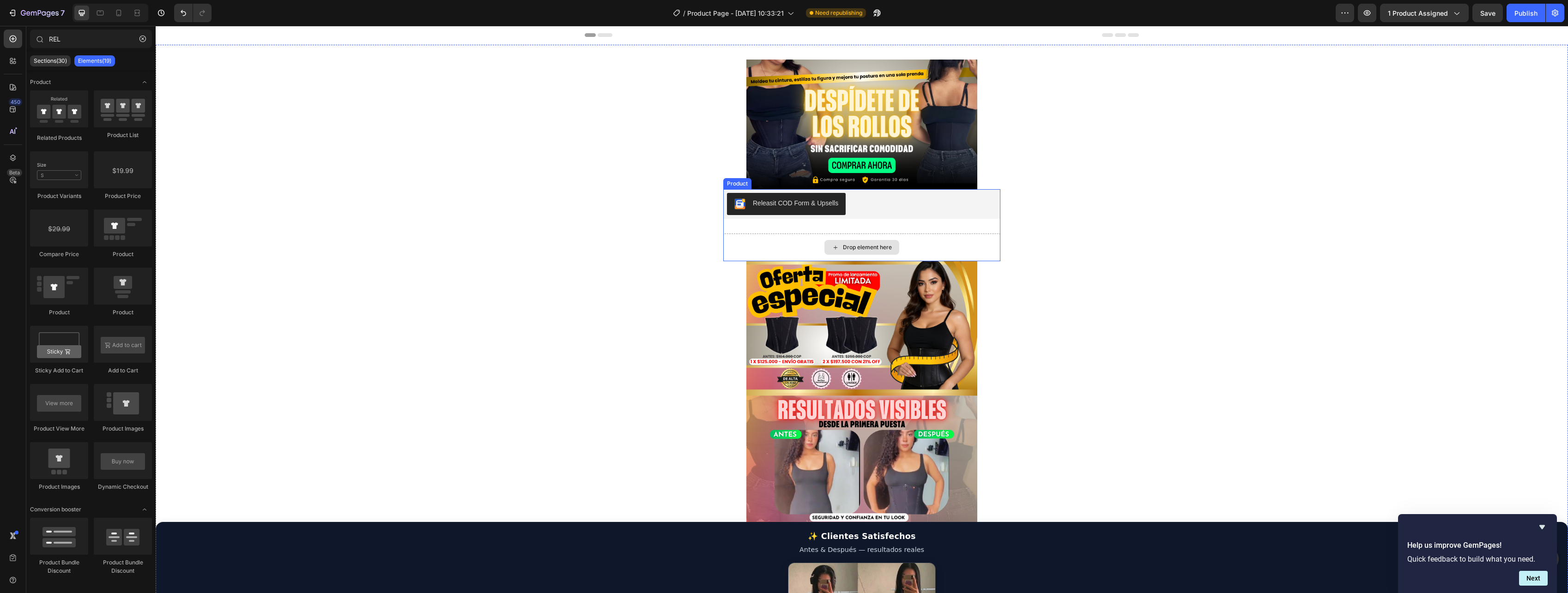
click at [925, 241] on div "Drop element here" at bounding box center [861, 248] width 277 height 28
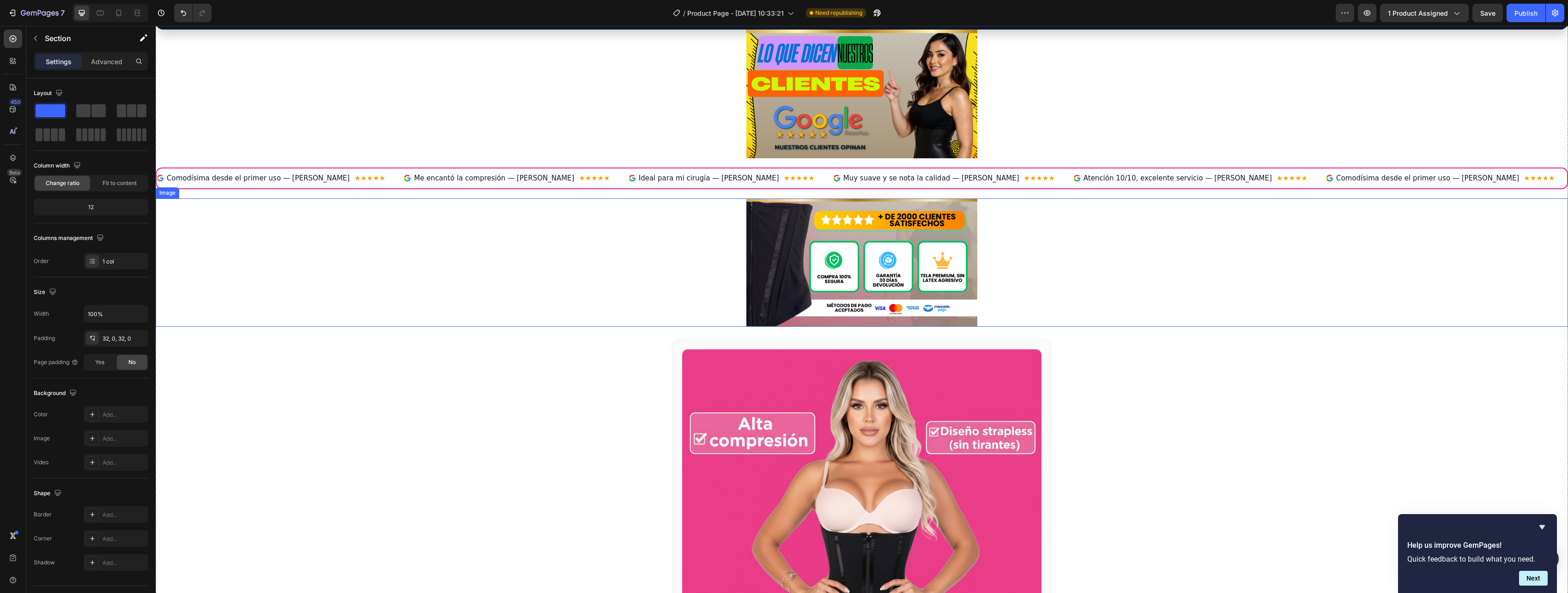
scroll to position [894, 0]
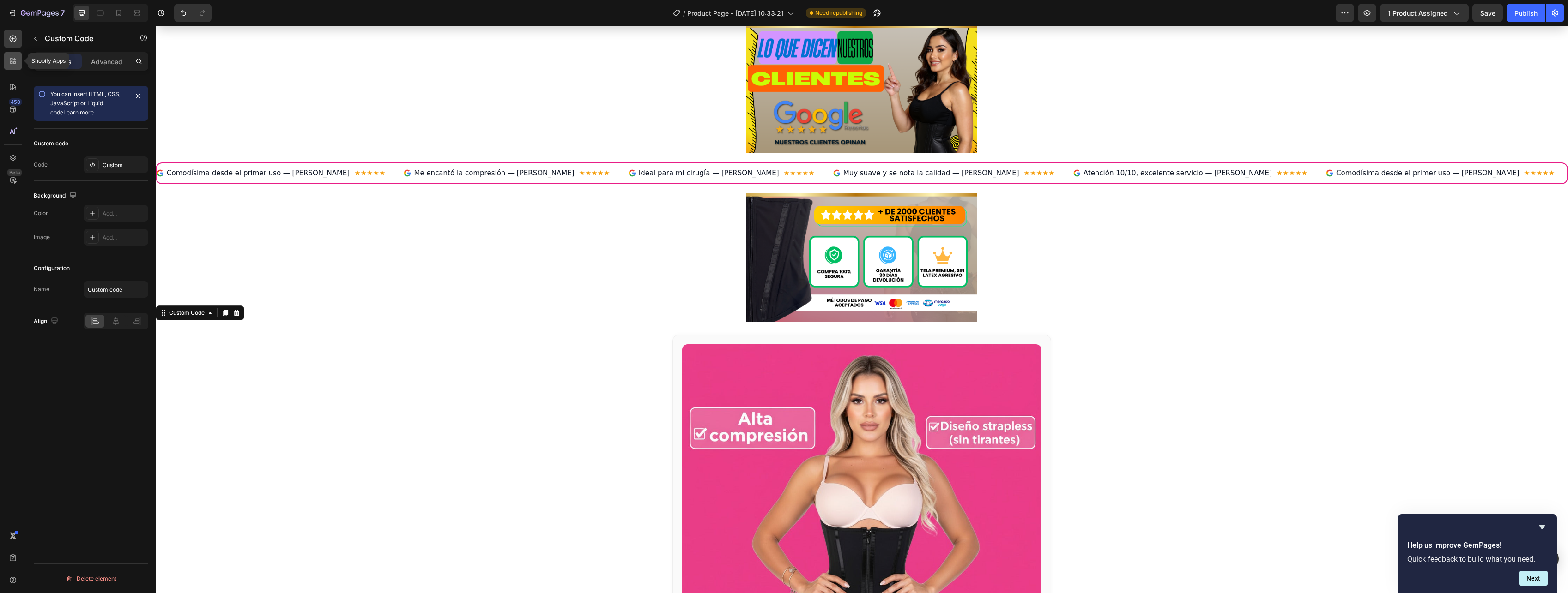
click at [12, 67] on div at bounding box center [13, 61] width 18 height 18
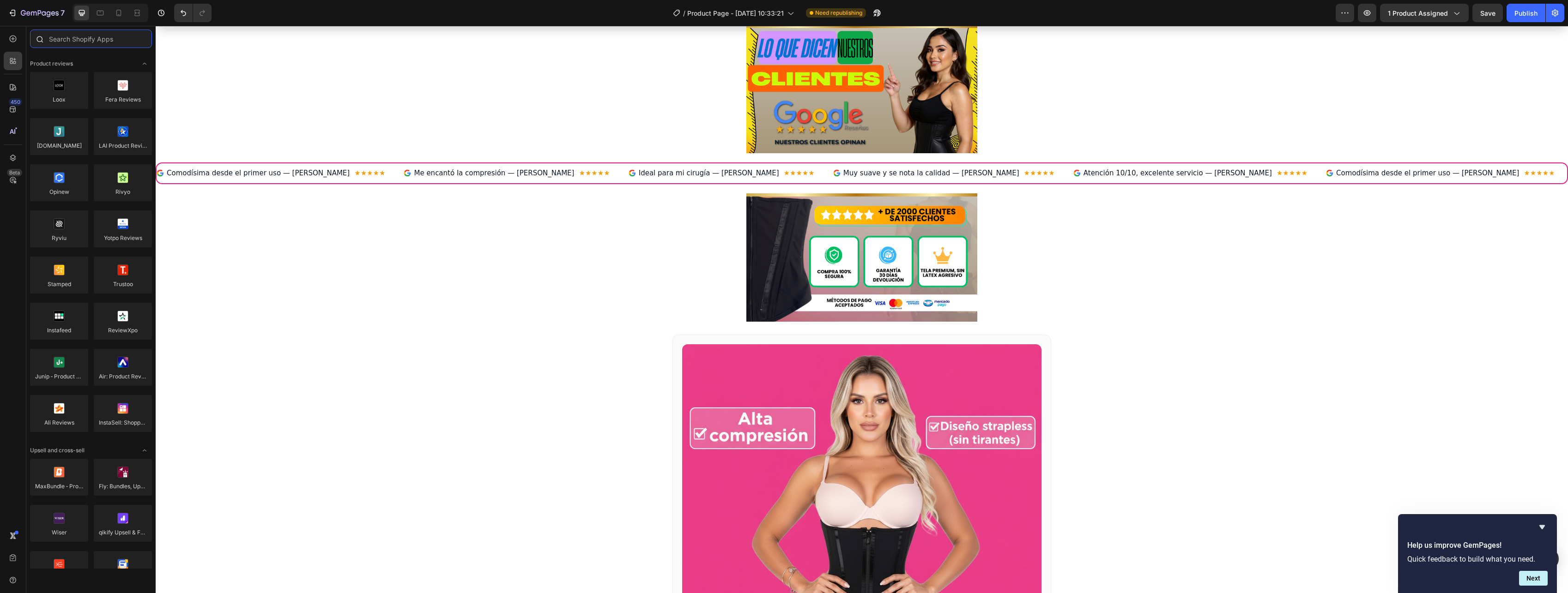
click at [76, 43] on input "text" at bounding box center [91, 39] width 122 height 18
click at [17, 76] on div "450 Beta" at bounding box center [13, 278] width 18 height 497
click at [19, 55] on div at bounding box center [13, 61] width 18 height 18
click at [80, 35] on input "text" at bounding box center [91, 39] width 122 height 18
click at [14, 41] on icon at bounding box center [13, 38] width 9 height 9
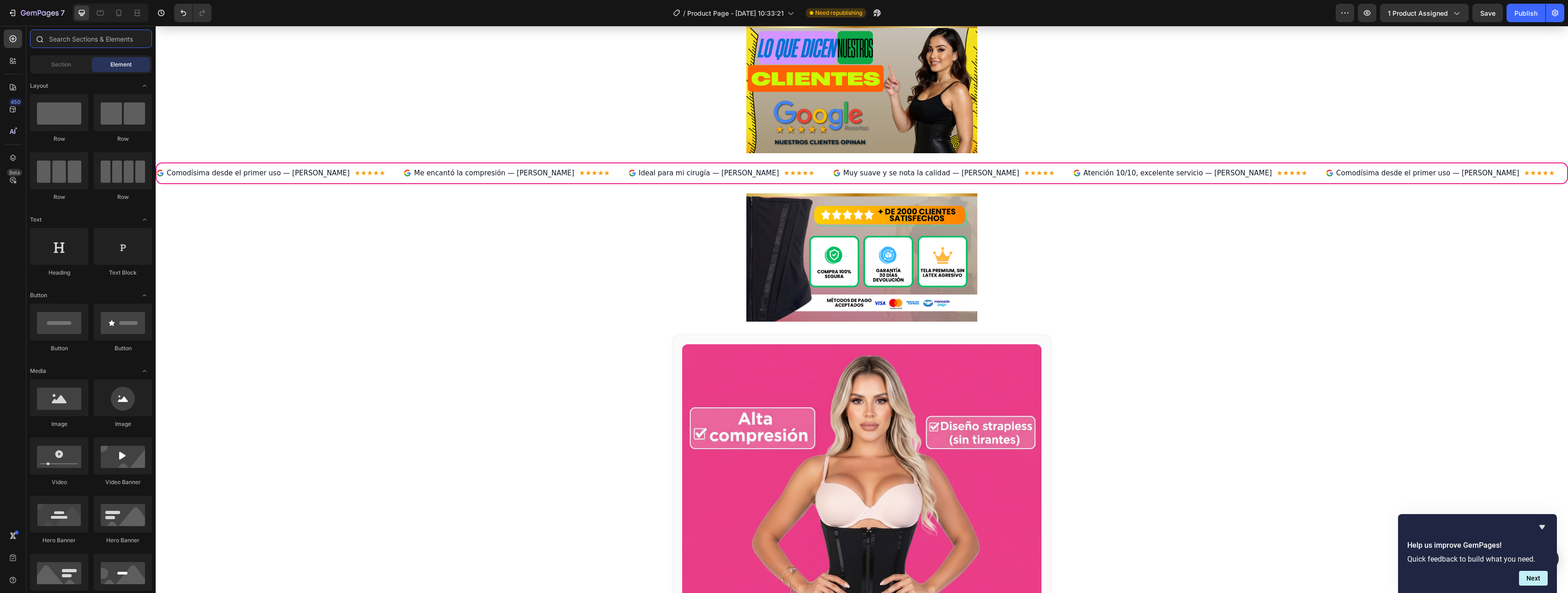
click at [69, 43] on input "text" at bounding box center [91, 39] width 122 height 18
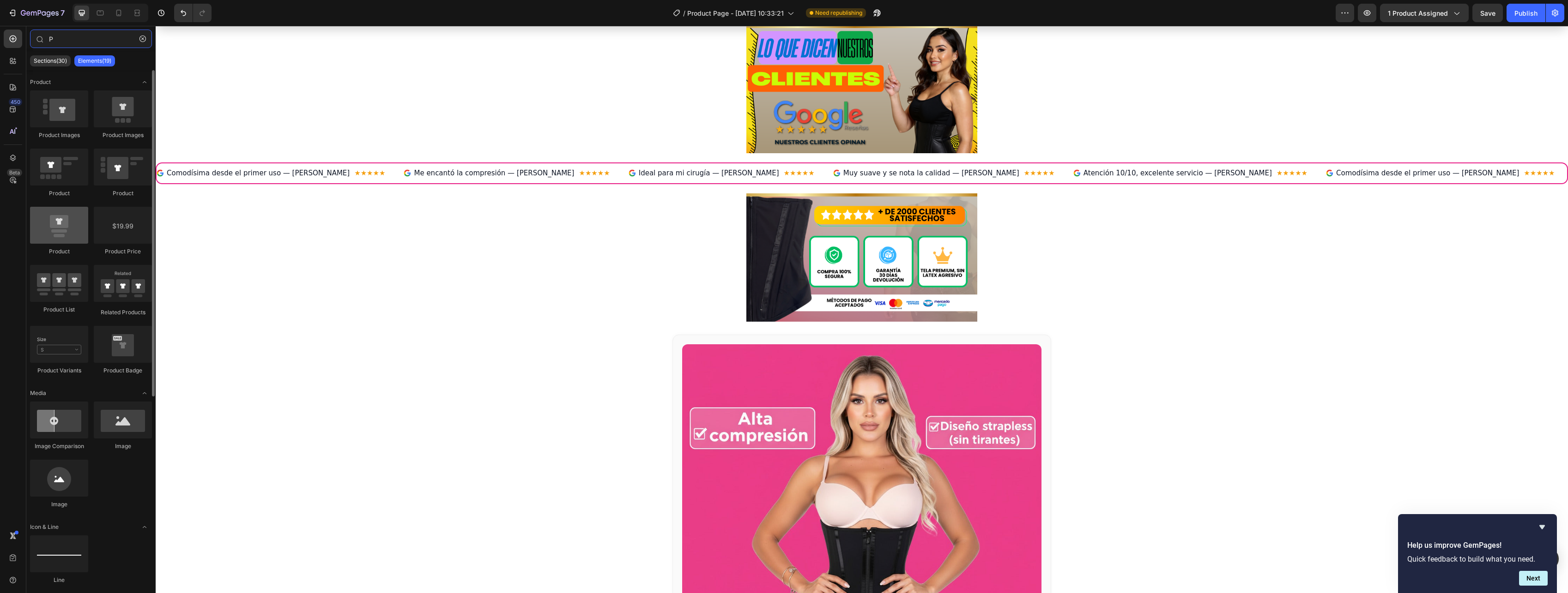
type input "P"
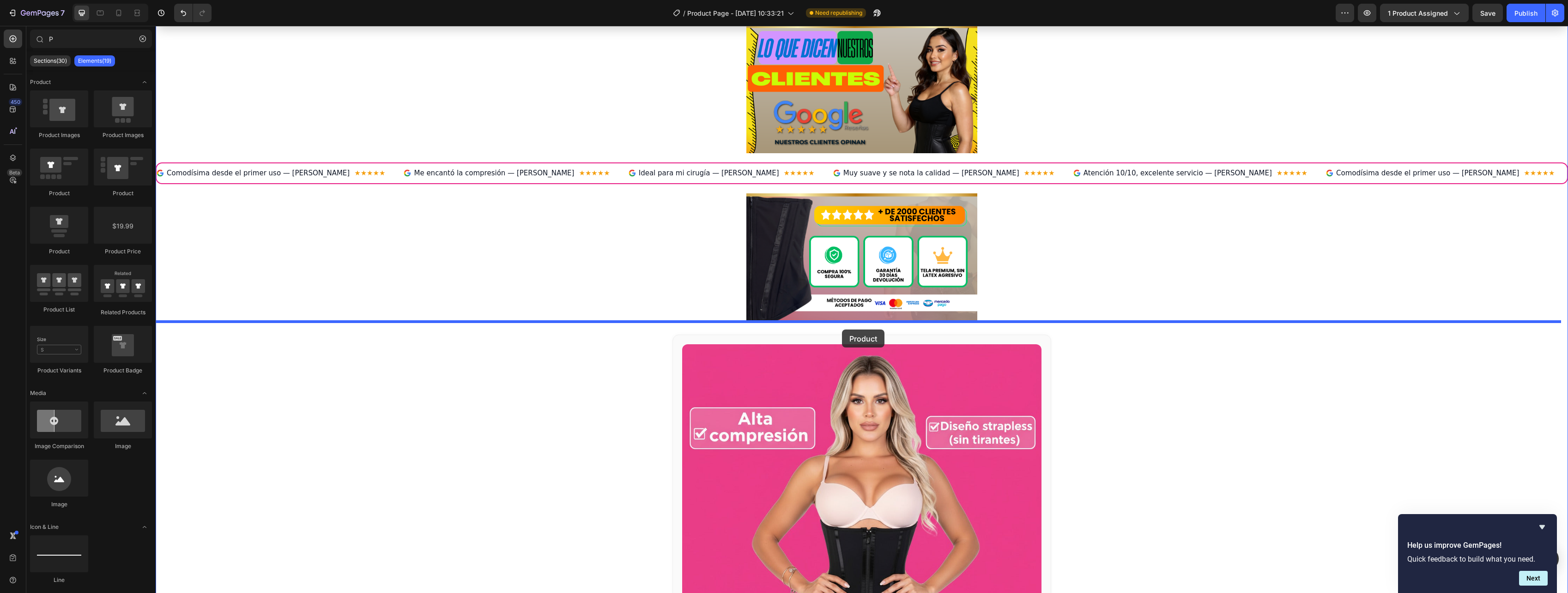
drag, startPoint x: 215, startPoint y: 256, endPoint x: 842, endPoint y: 330, distance: 631.4
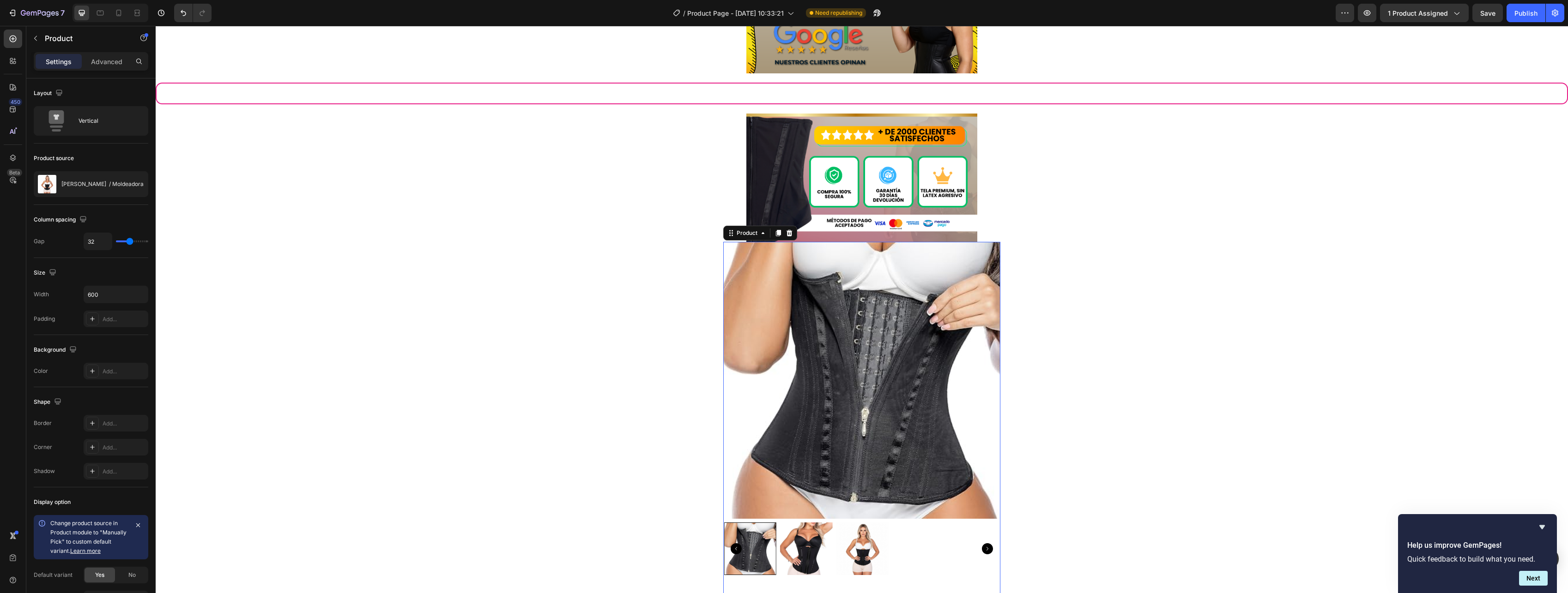
scroll to position [969, 0]
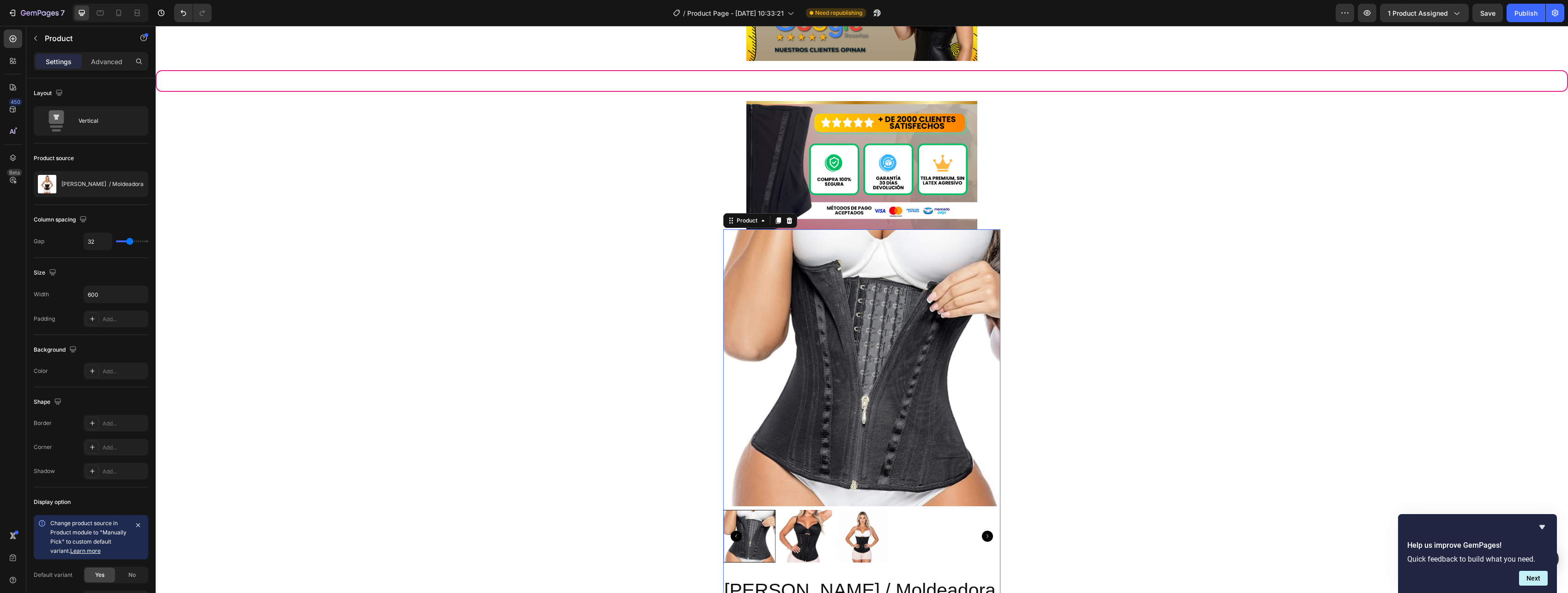
click at [857, 316] on img at bounding box center [861, 367] width 277 height 277
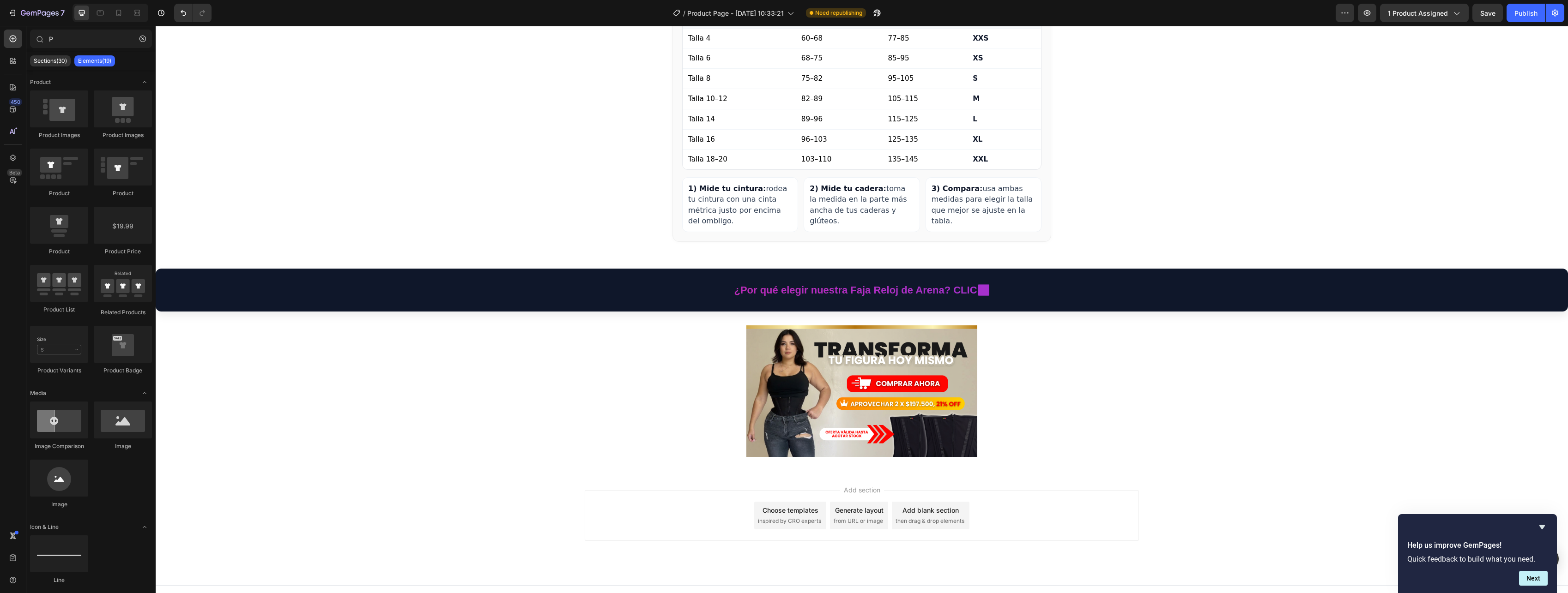
scroll to position [1940, 0]
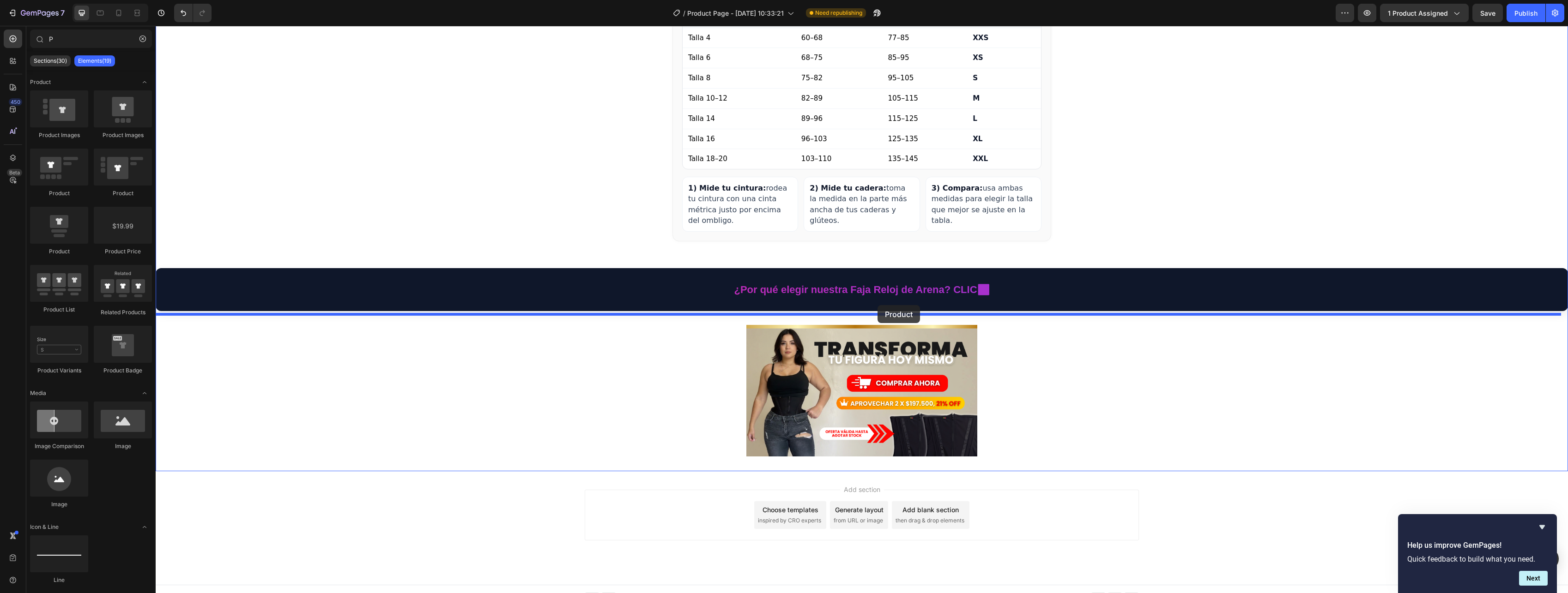
drag, startPoint x: 216, startPoint y: 255, endPoint x: 878, endPoint y: 305, distance: 663.9
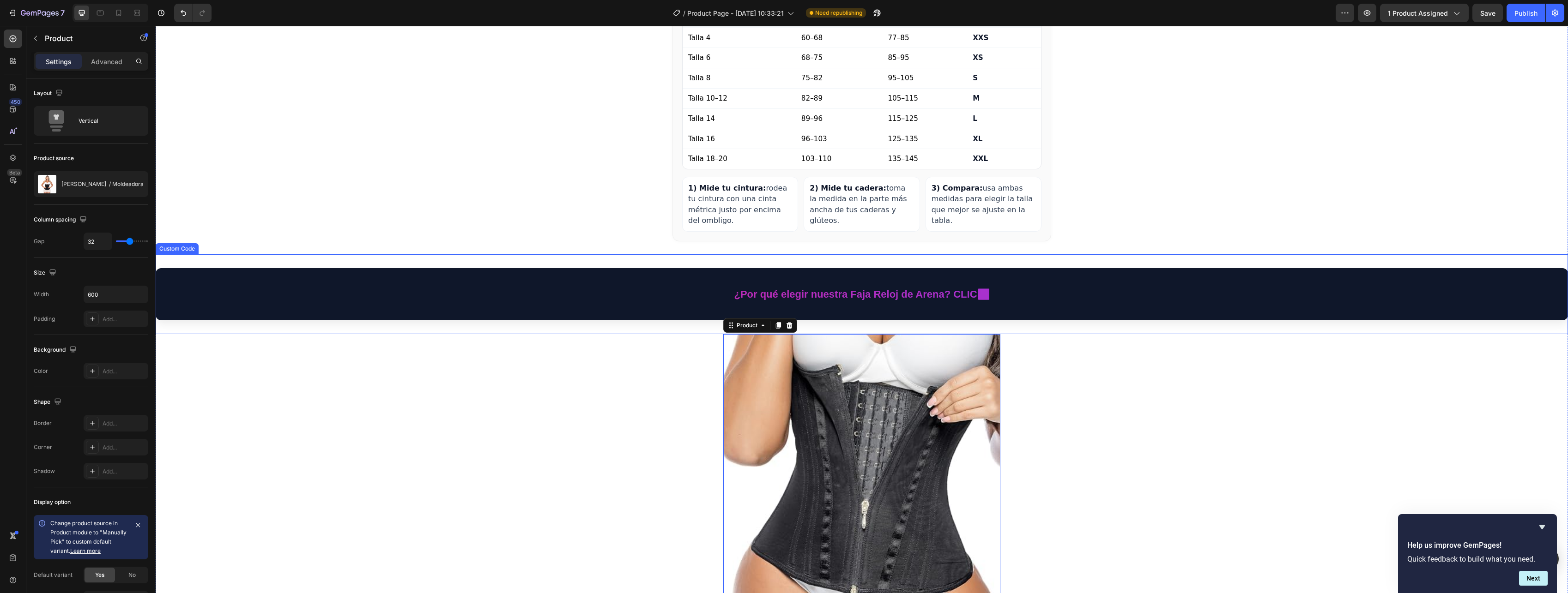
click at [860, 388] on img at bounding box center [861, 472] width 277 height 277
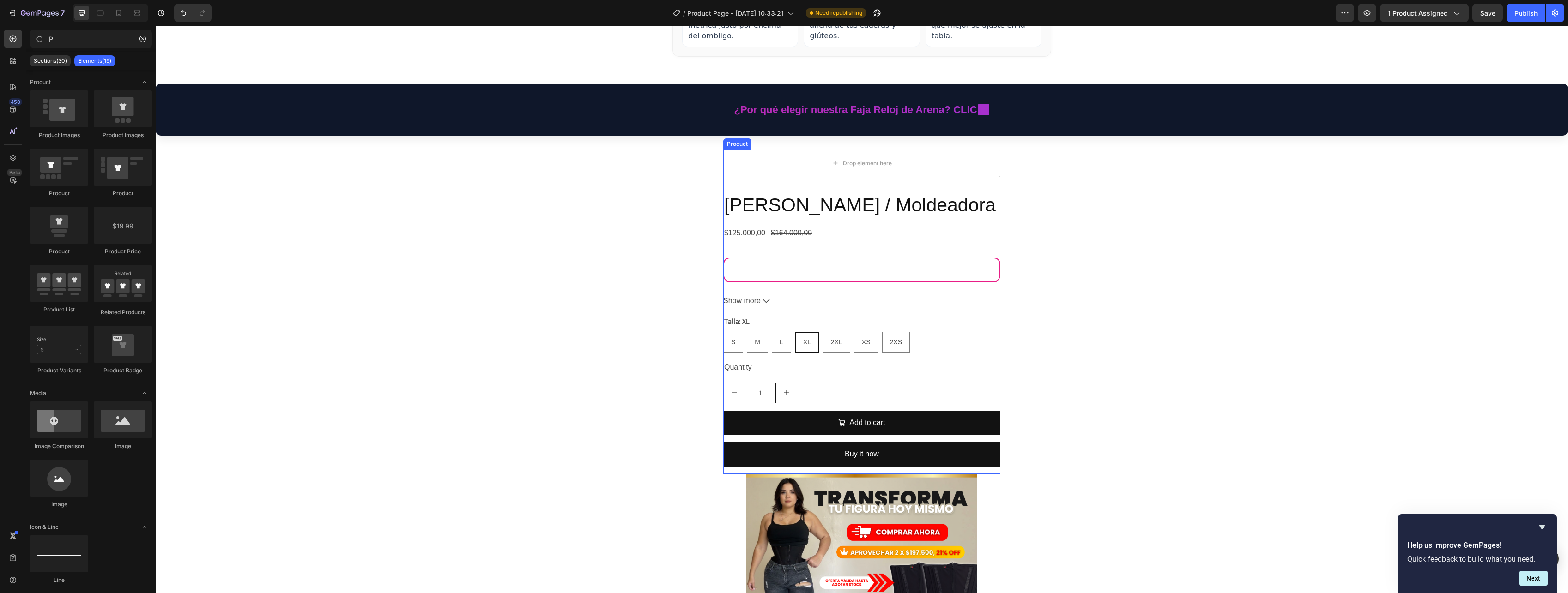
click at [822, 213] on div "Faja Cinturilla / Moldeadora Product Title $125.000,00 Product Price Product Pr…" at bounding box center [861, 333] width 277 height 282
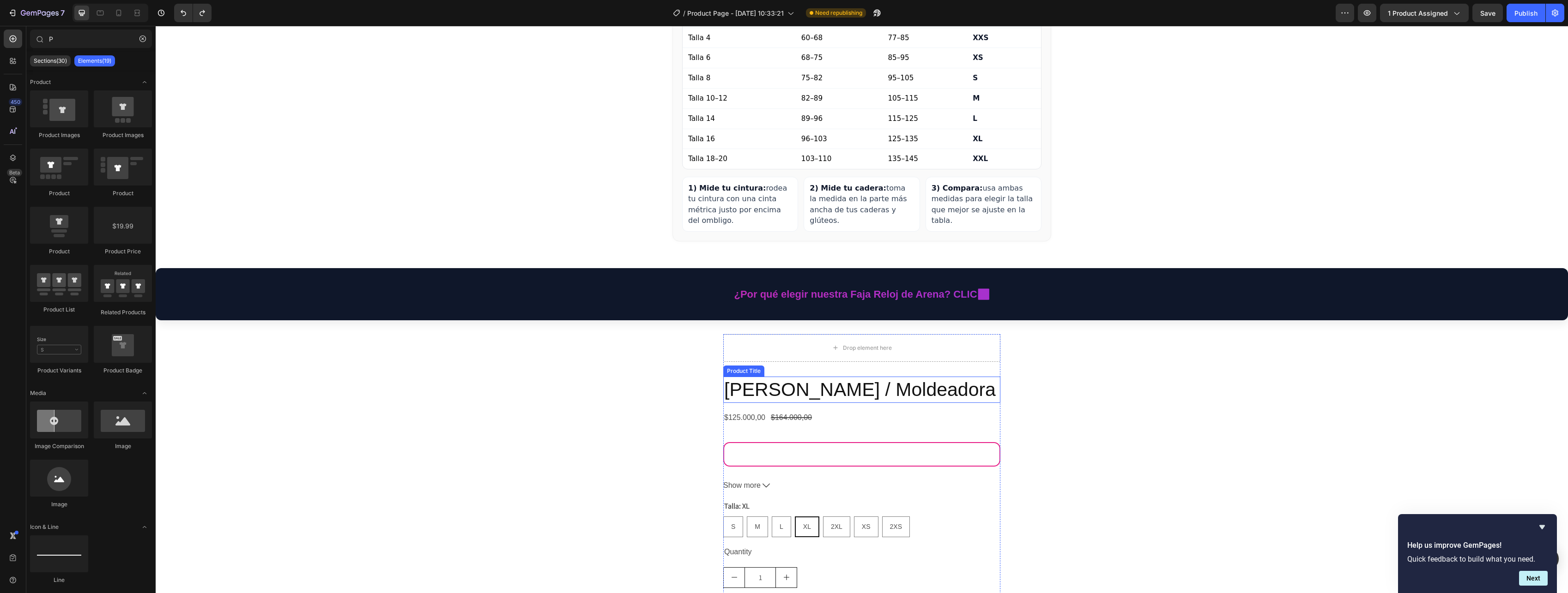
drag, startPoint x: 825, startPoint y: 367, endPoint x: 806, endPoint y: 378, distance: 22.0
click at [807, 378] on h2 "[PERSON_NAME] / Moldeadora" at bounding box center [861, 389] width 277 height 26
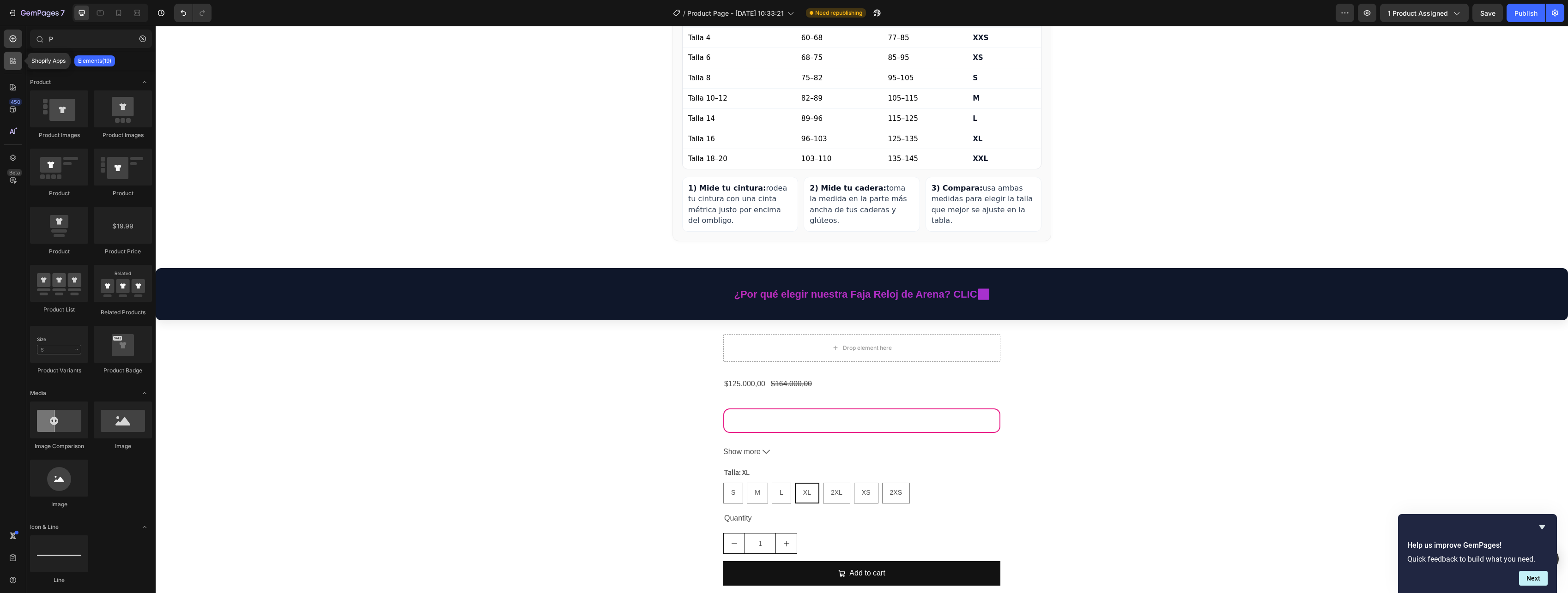
click at [10, 64] on icon at bounding box center [13, 61] width 9 height 9
radio input "false"
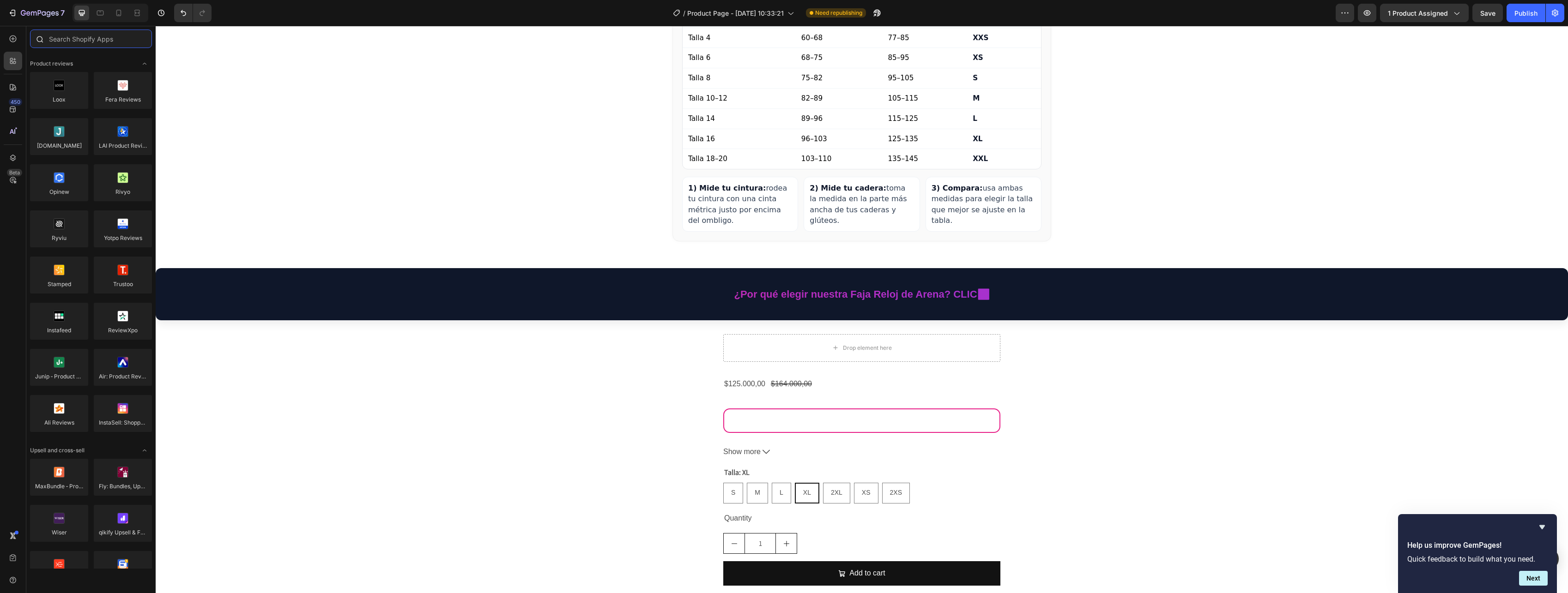
click at [80, 35] on input "text" at bounding box center [91, 39] width 122 height 18
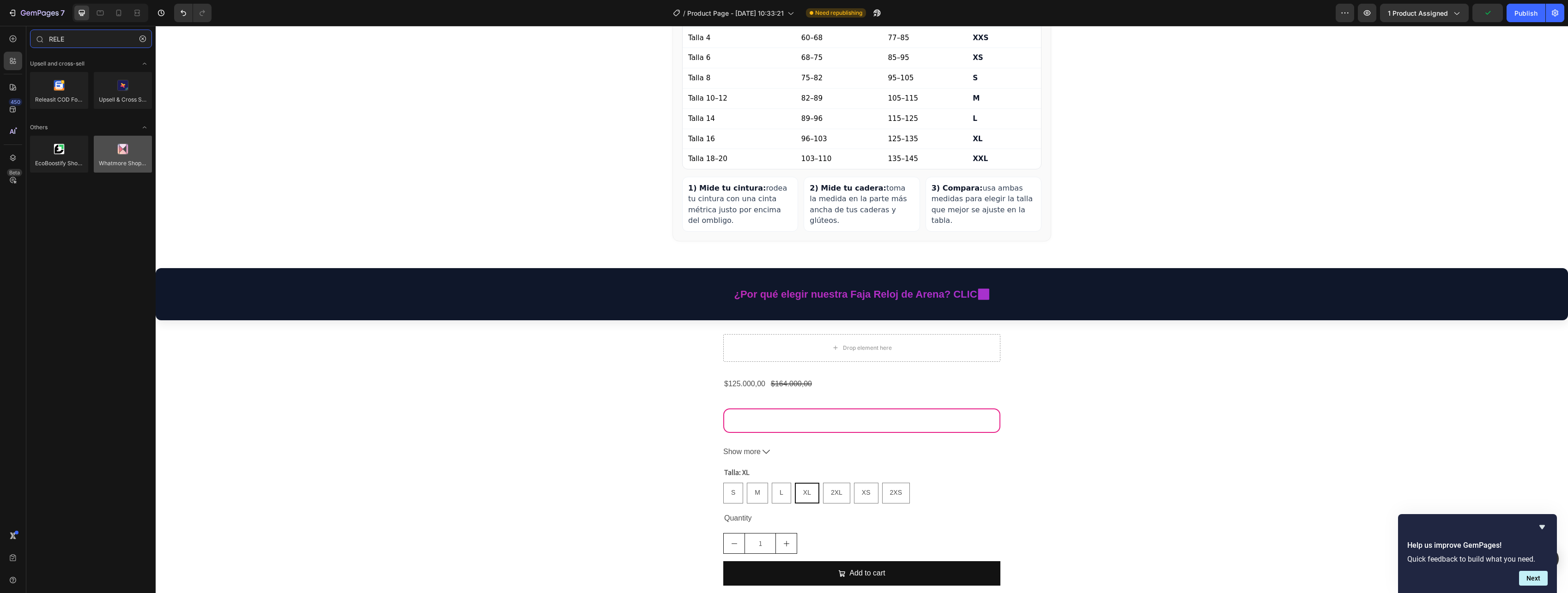
type input "RELE"
drag, startPoint x: 304, startPoint y: 167, endPoint x: 801, endPoint y: 366, distance: 535.4
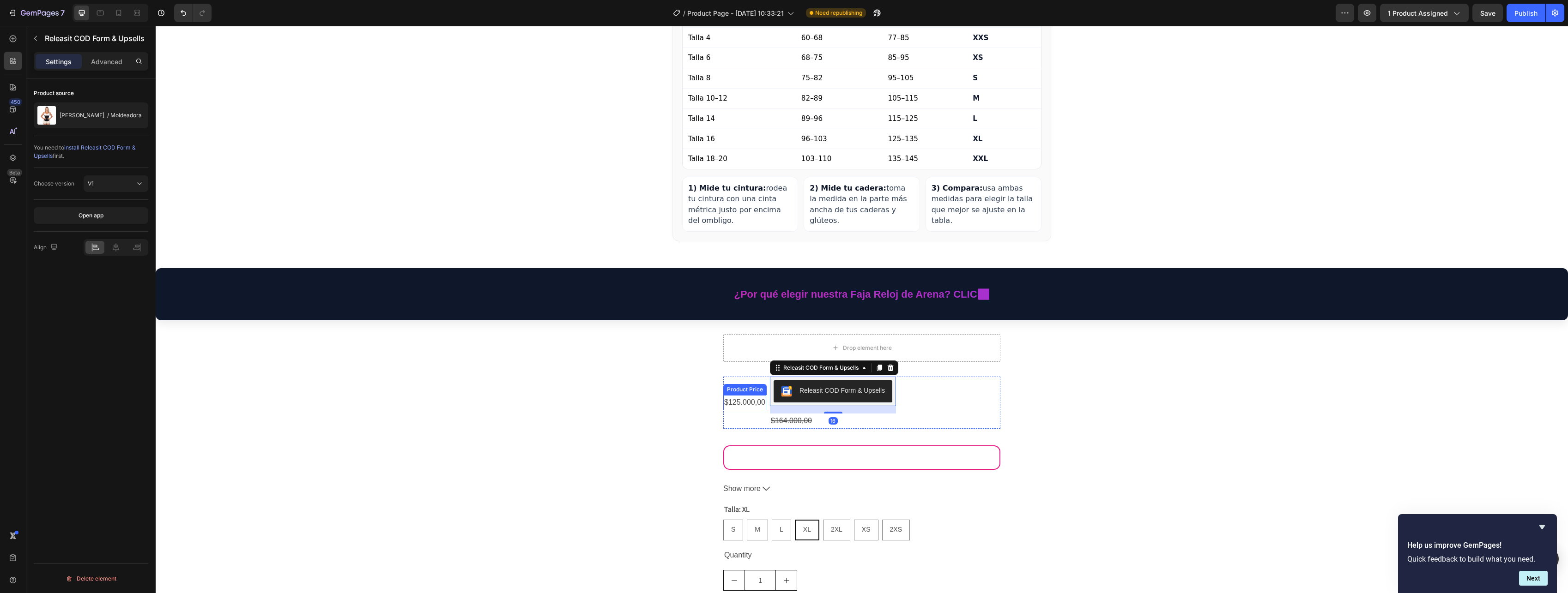
click at [757, 395] on div "$125.000,00" at bounding box center [744, 403] width 43 height 15
radio input "false"
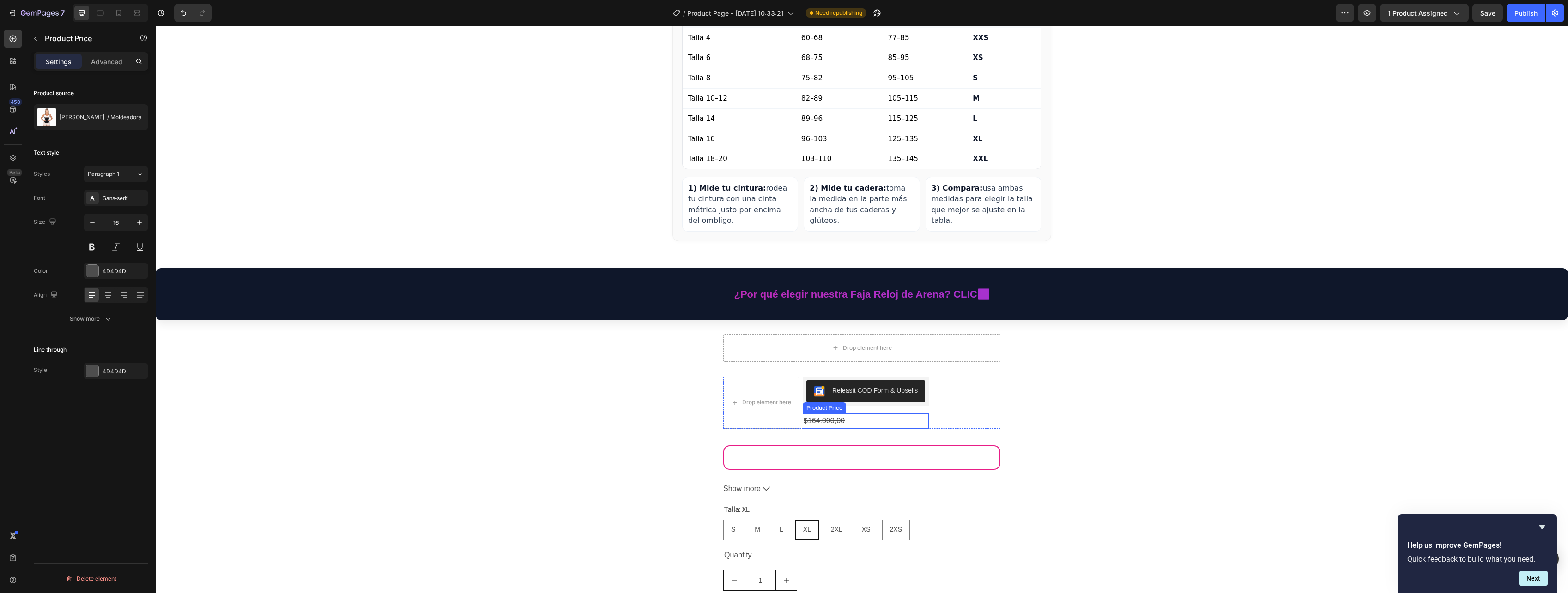
click at [827, 415] on div "$164.000,00" at bounding box center [866, 421] width 126 height 15
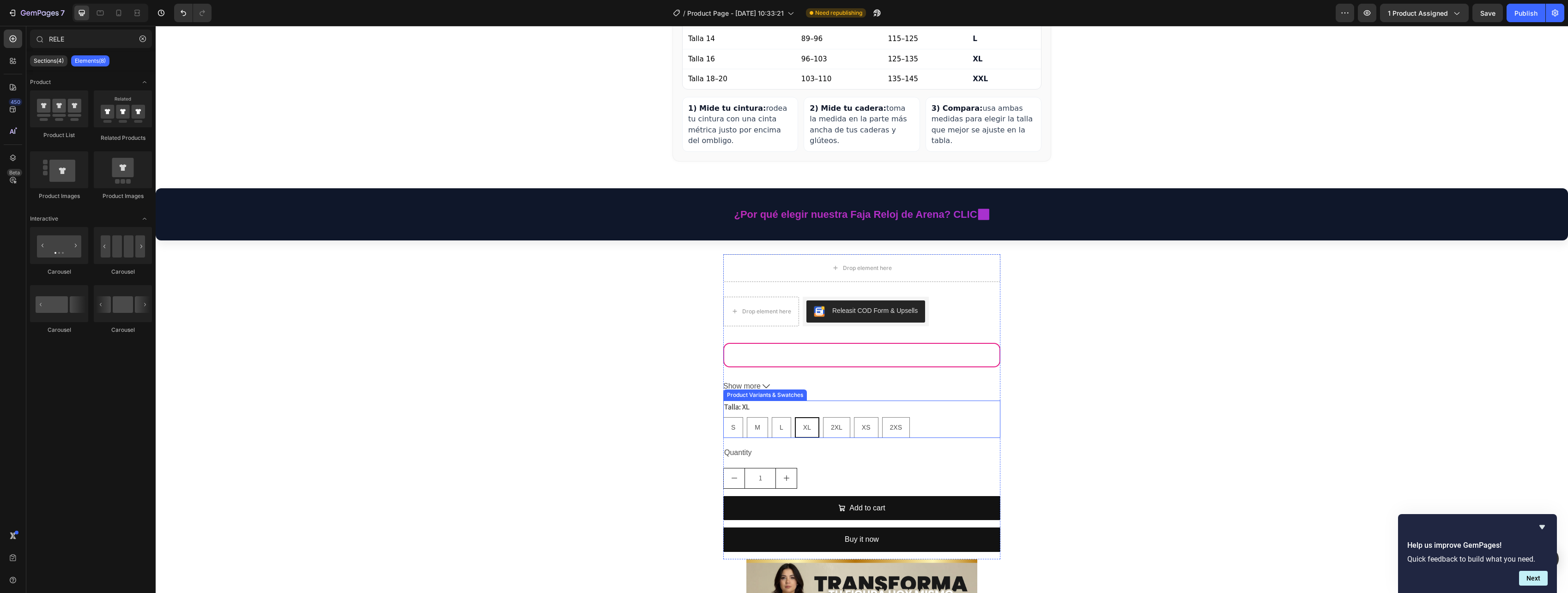
scroll to position [2032, 0]
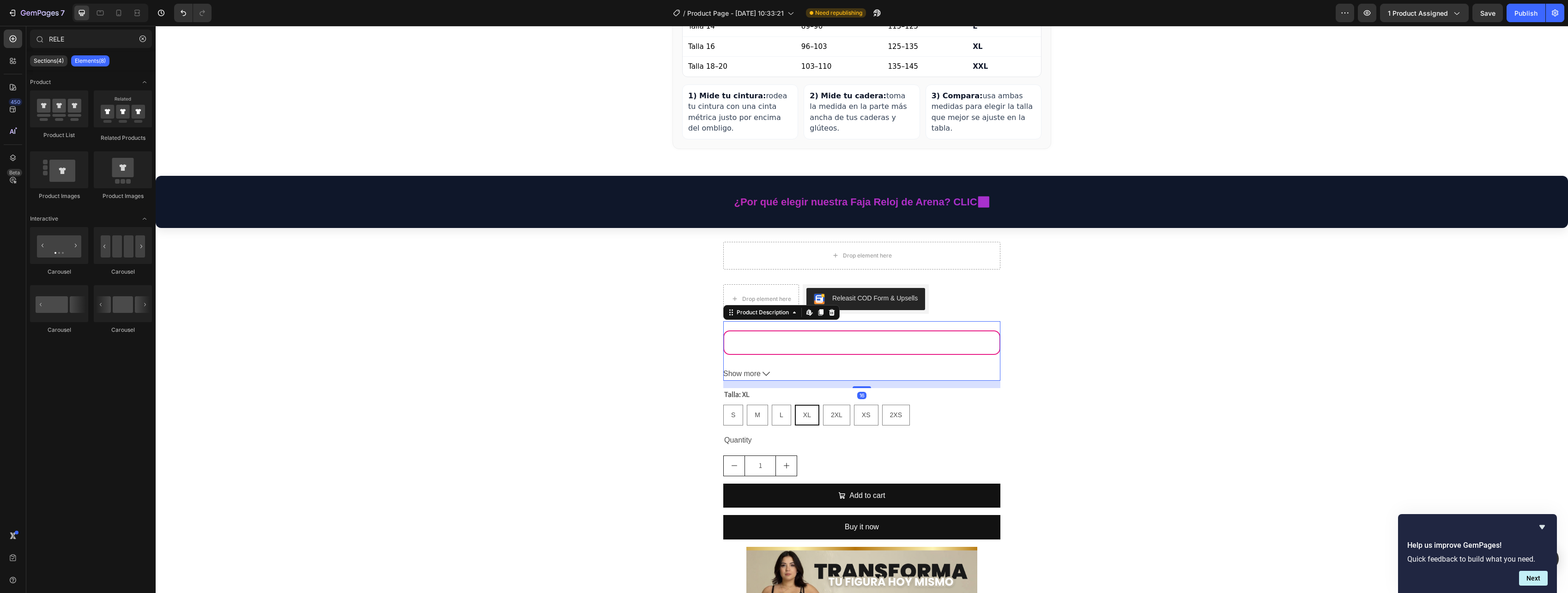
click at [824, 343] on div "Comodísima desde el primer uso — [PERSON_NAME] ★★★★★ Me encantó la compresión —…" at bounding box center [861, 342] width 277 height 24
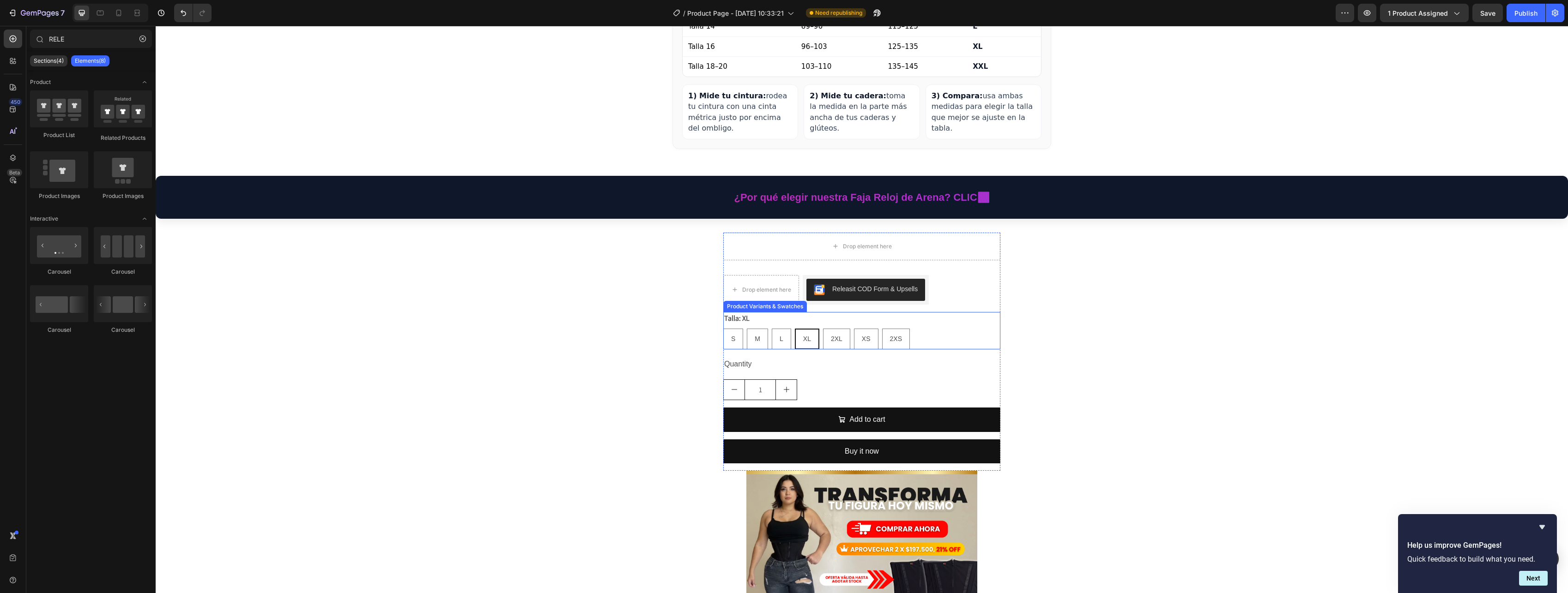
click at [824, 312] on div "Talla: XL S S S M M M L L L XL XL XL 2XL 2XL 2XL XS XS XS 2XS 2XS 2XS" at bounding box center [861, 330] width 277 height 37
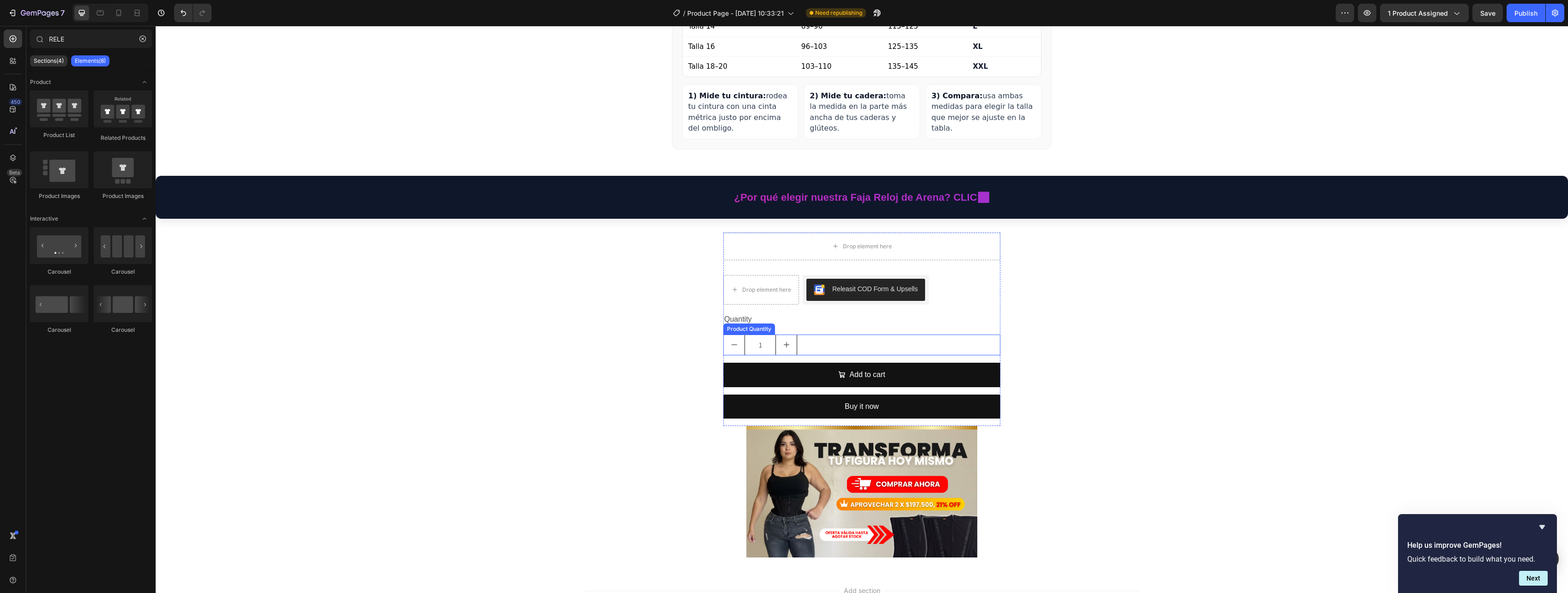
click at [825, 335] on div "1" at bounding box center [861, 345] width 277 height 21
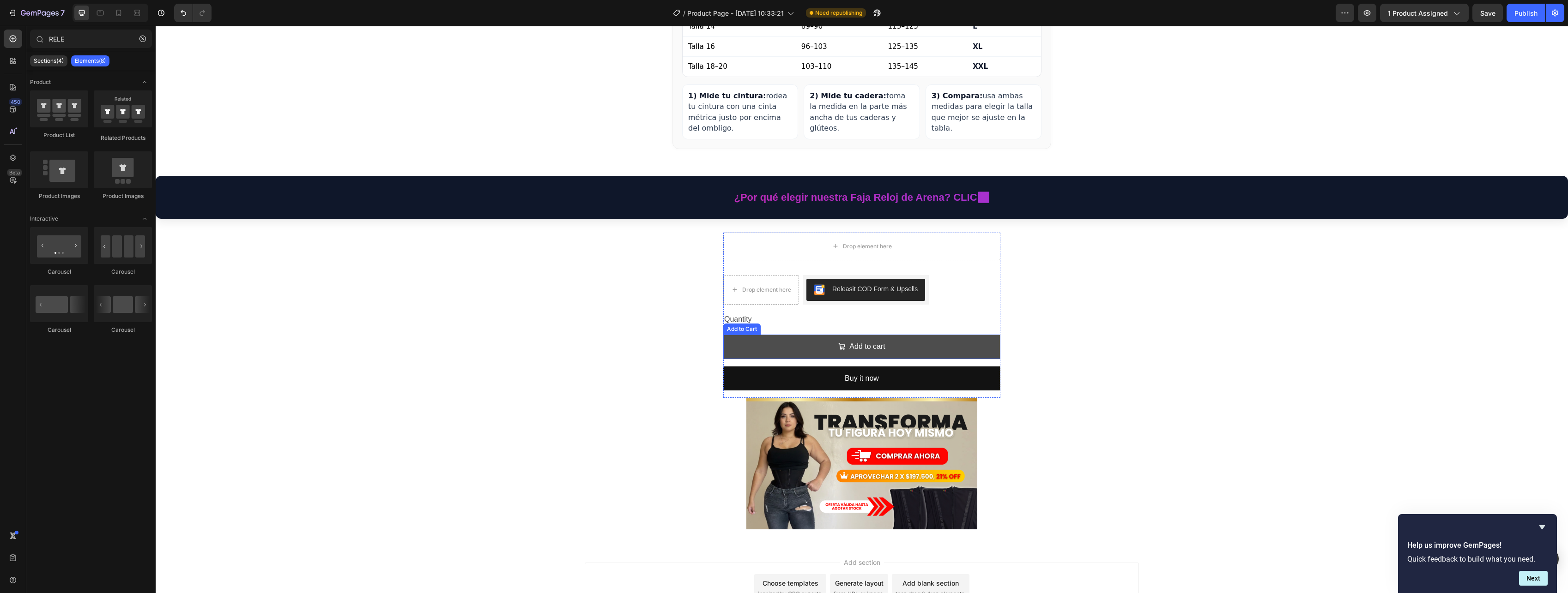
click at [832, 335] on button "Add to cart" at bounding box center [861, 347] width 277 height 24
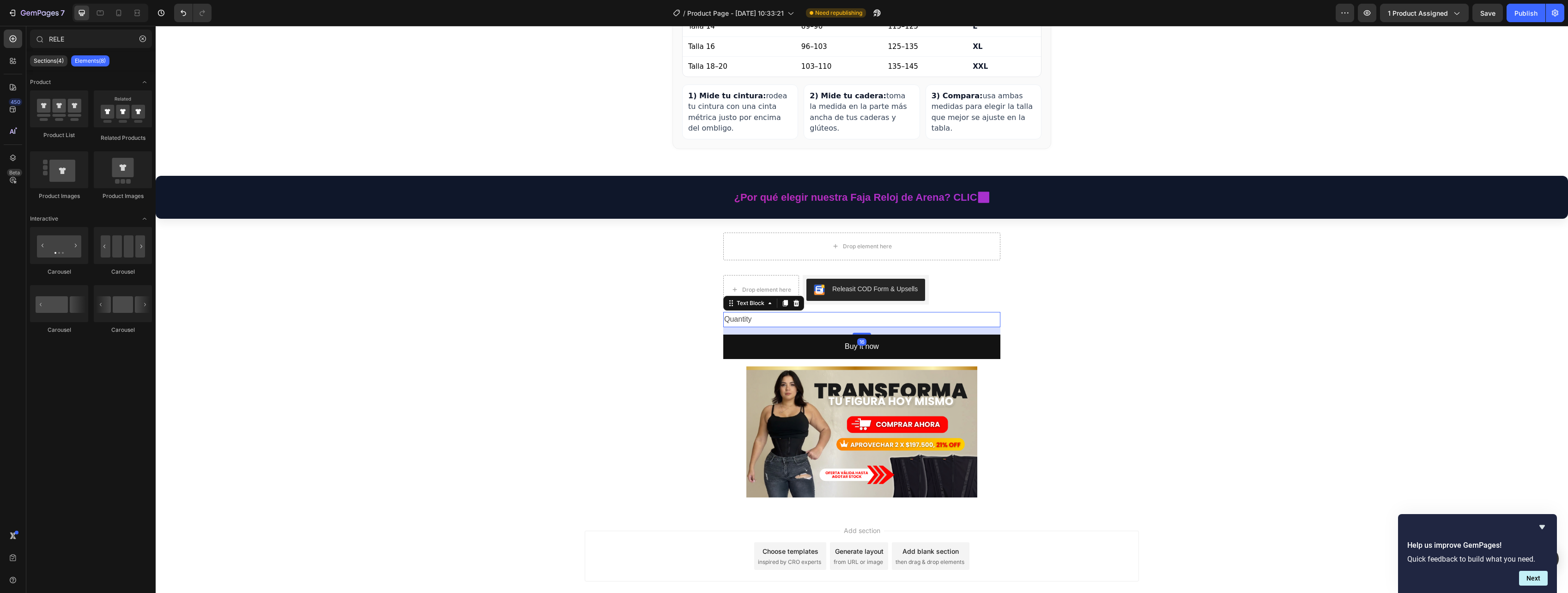
click at [825, 316] on div "Quantity" at bounding box center [861, 319] width 277 height 15
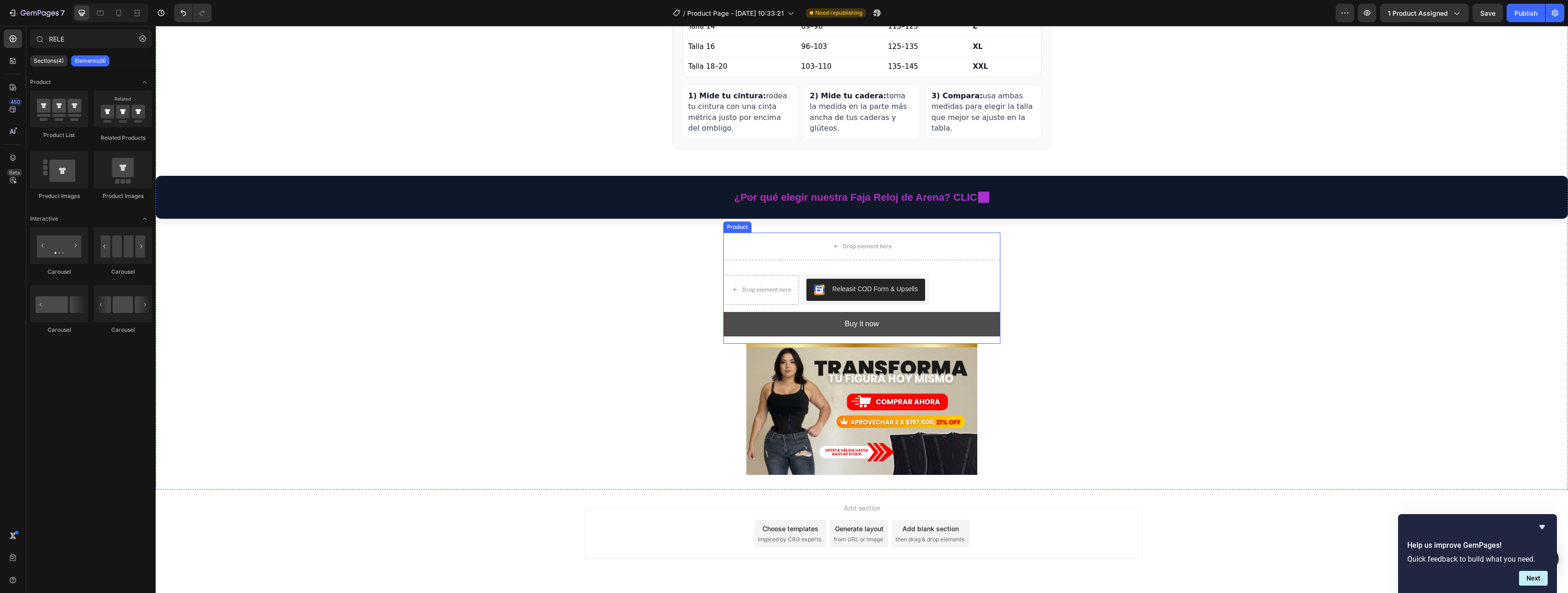
click at [828, 312] on button "Buy it now" at bounding box center [861, 324] width 277 height 24
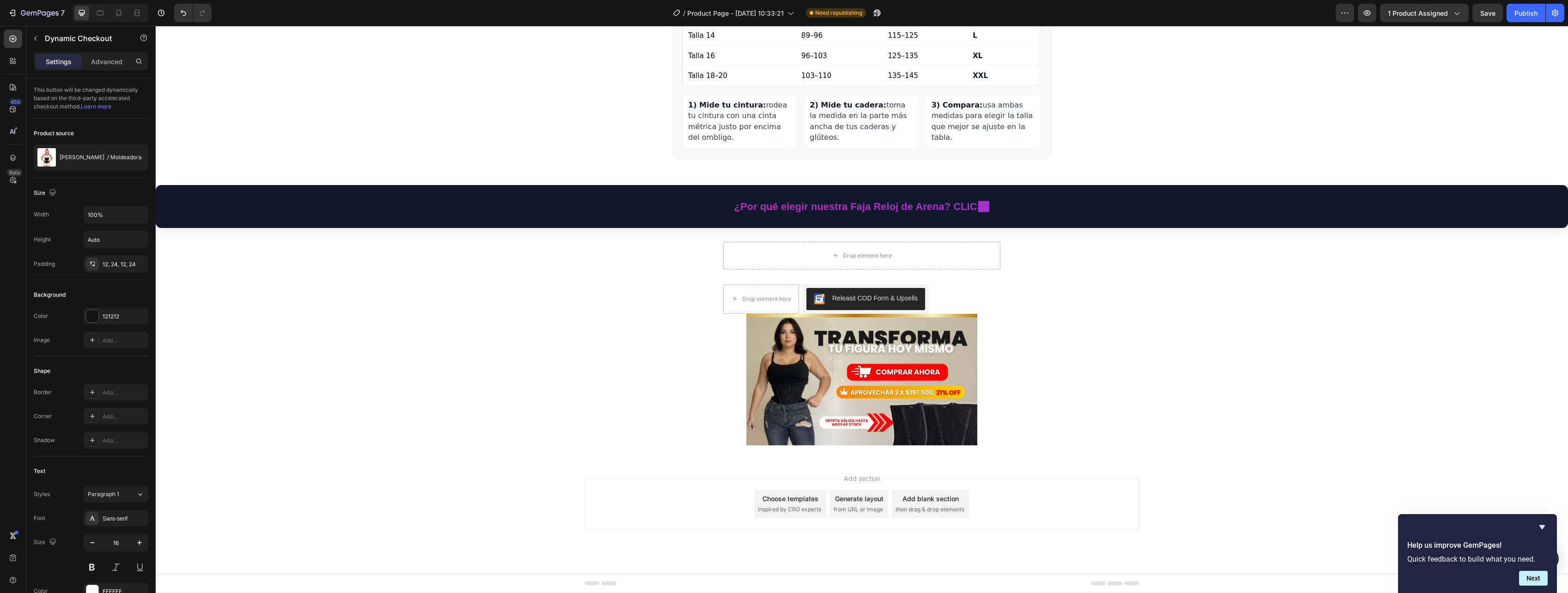
scroll to position [2011, 0]
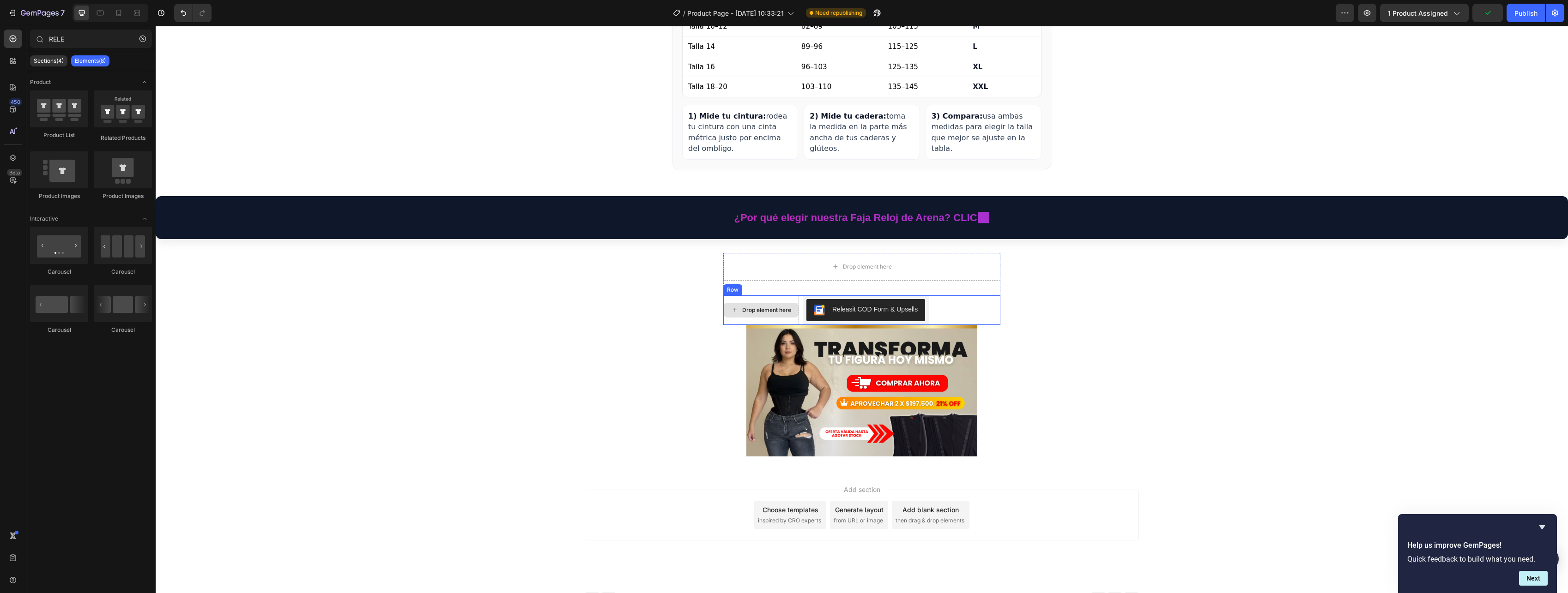
click at [774, 307] on div "Drop element here" at bounding box center [766, 310] width 49 height 7
click at [1081, 331] on div at bounding box center [862, 390] width 1412 height 131
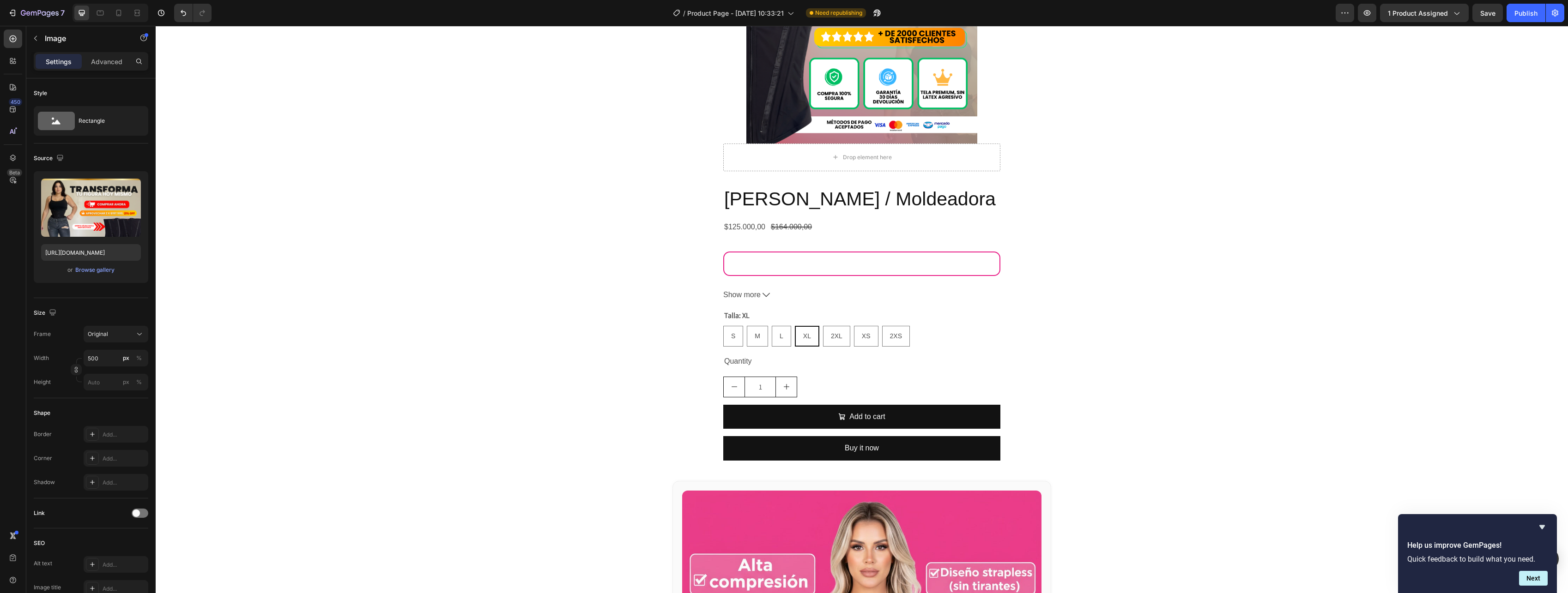
scroll to position [1042, 0]
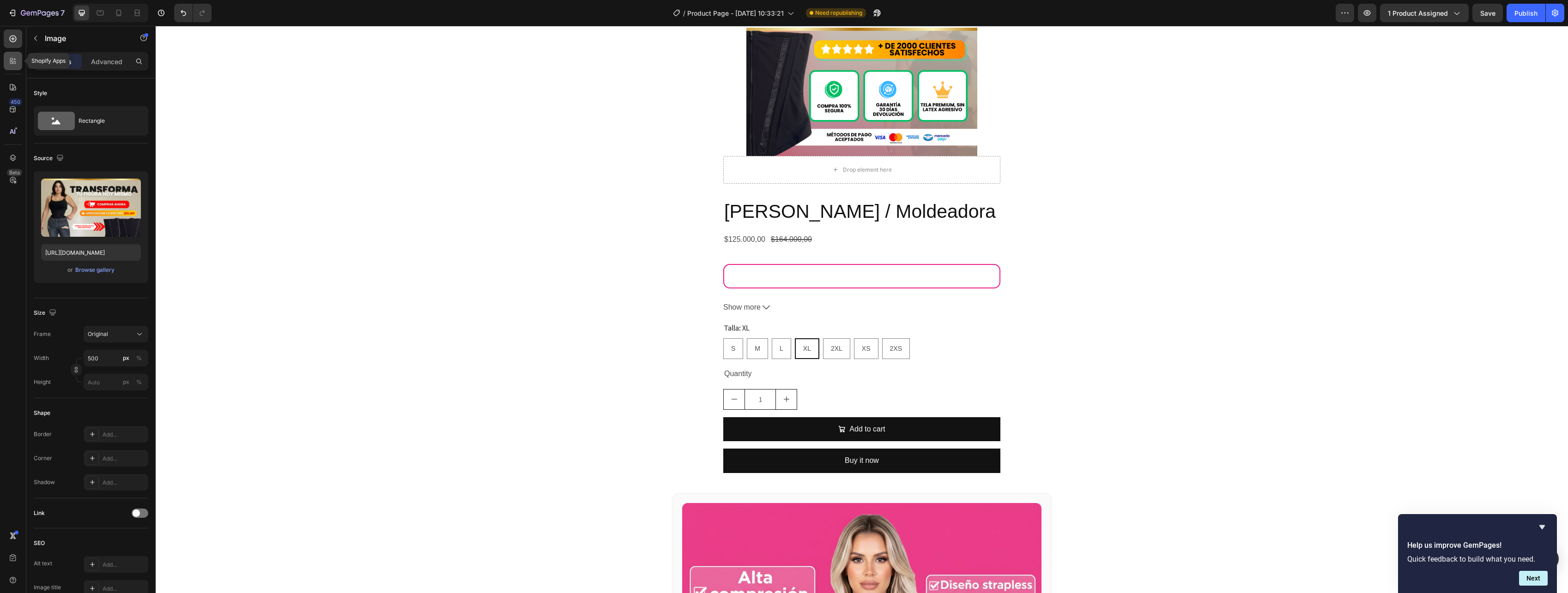
click at [13, 62] on icon at bounding box center [13, 61] width 9 height 9
radio input "true"
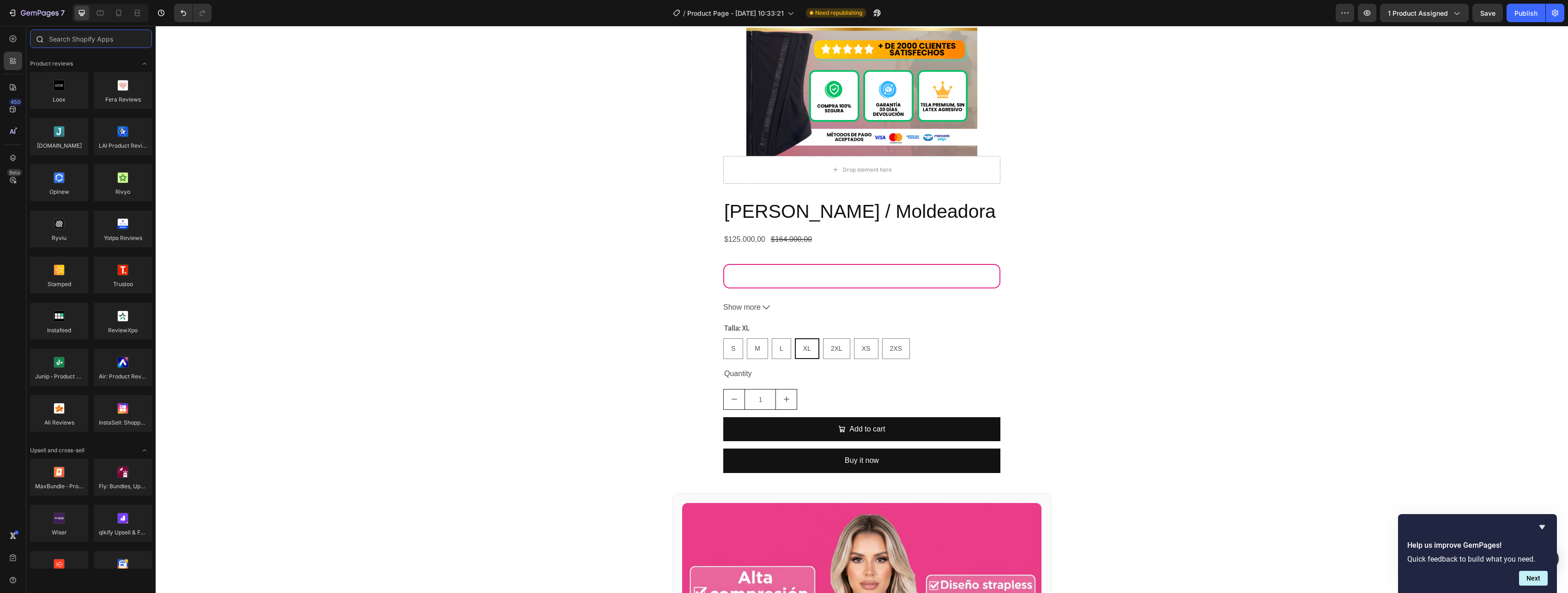
click at [64, 44] on input "text" at bounding box center [91, 39] width 122 height 18
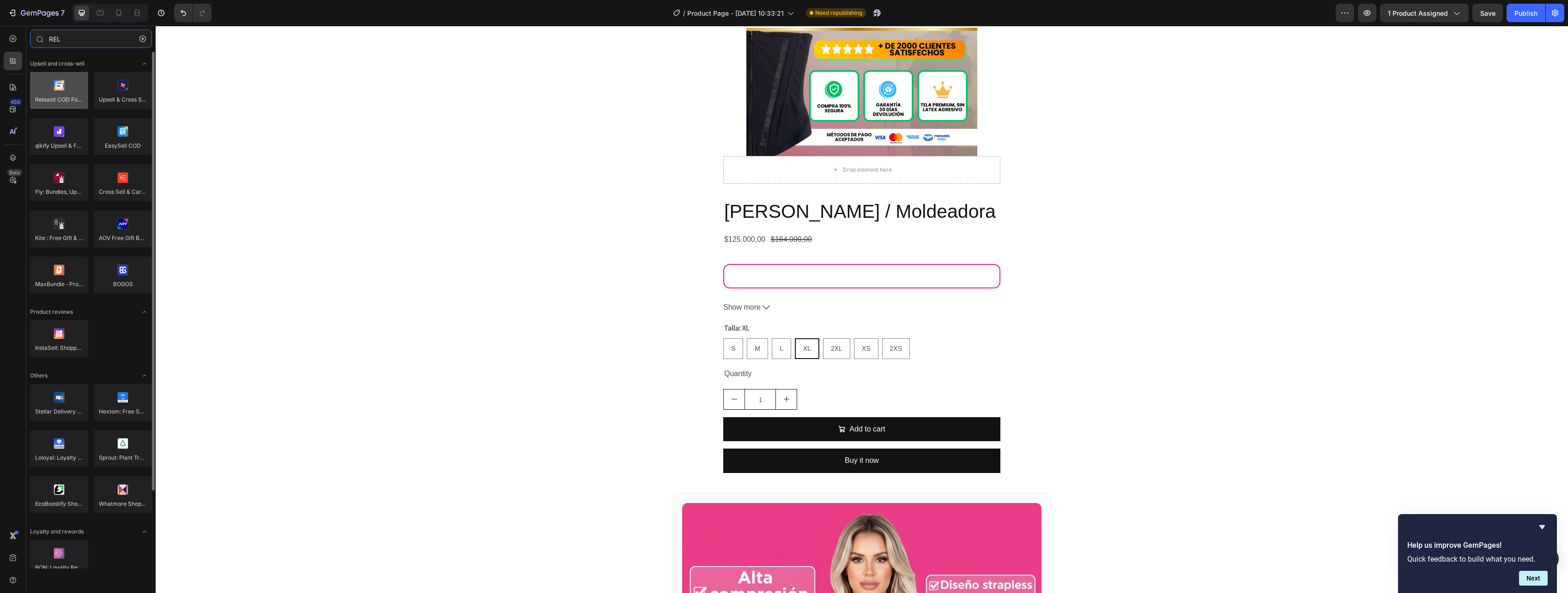
type input "REL"
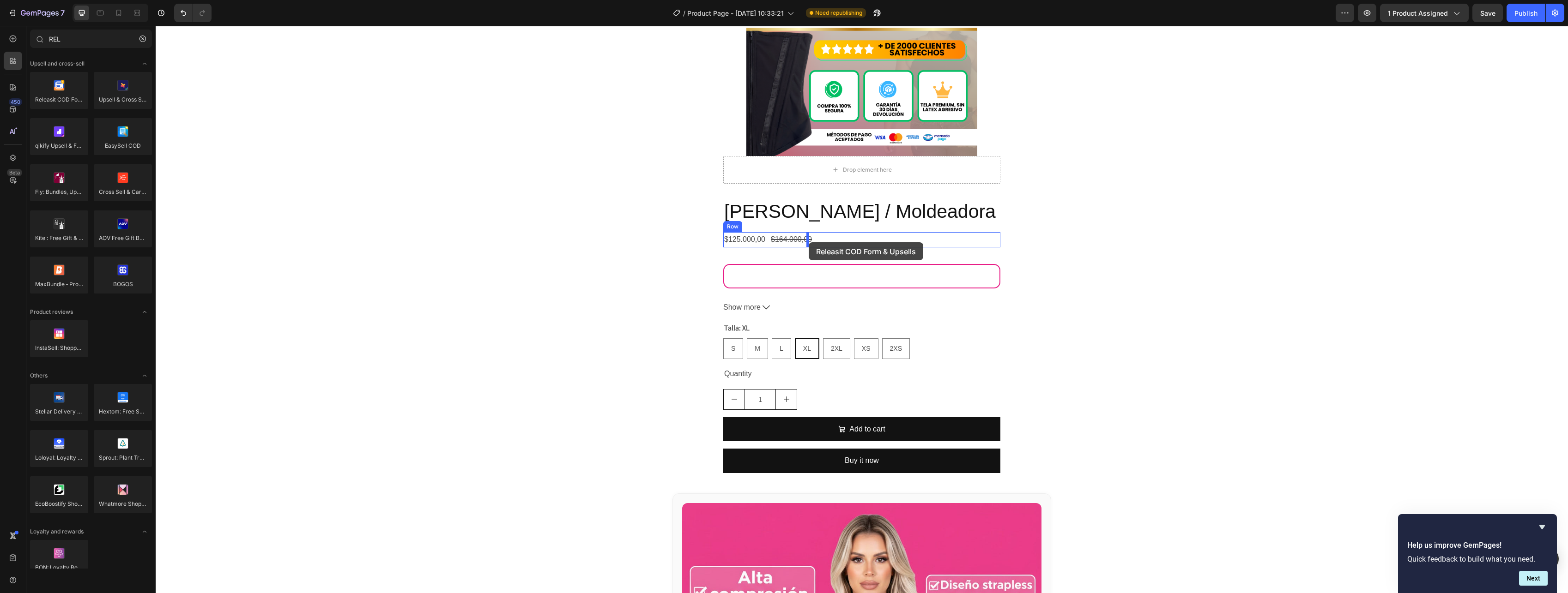
drag, startPoint x: 210, startPoint y: 123, endPoint x: 809, endPoint y: 242, distance: 610.7
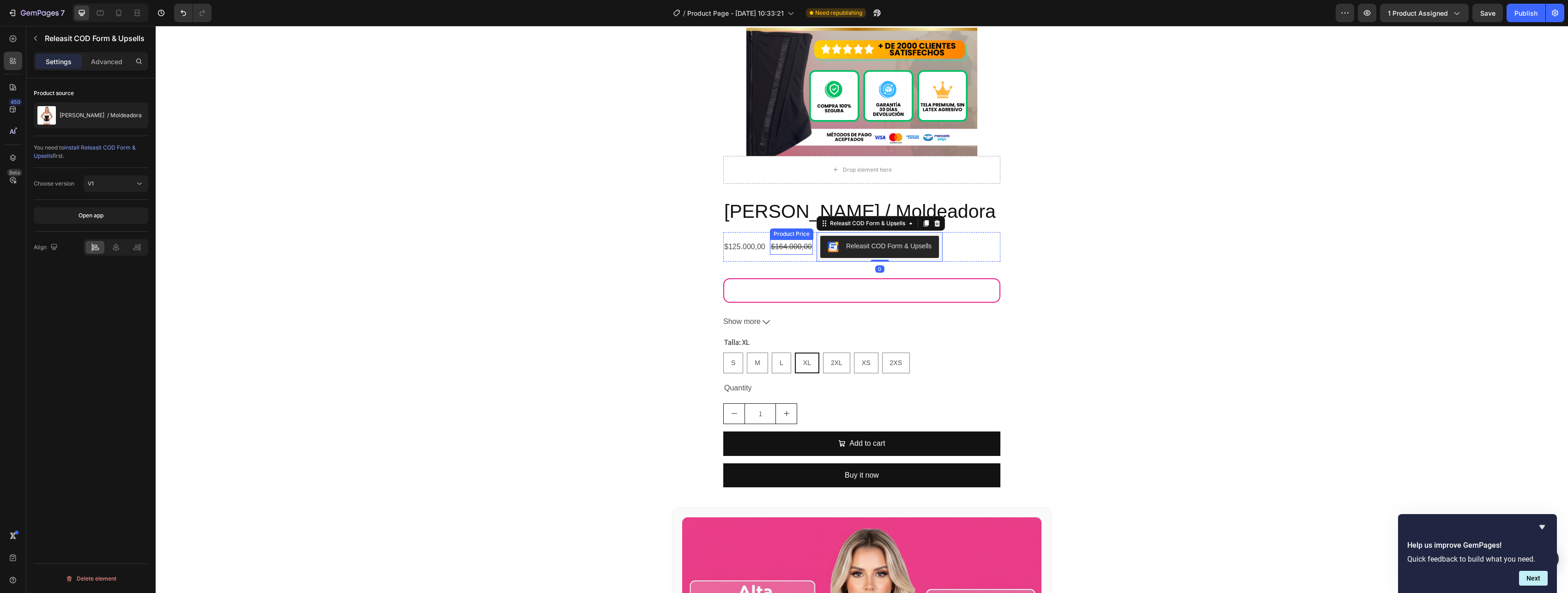
click at [783, 243] on div "$164.000,00" at bounding box center [791, 247] width 43 height 15
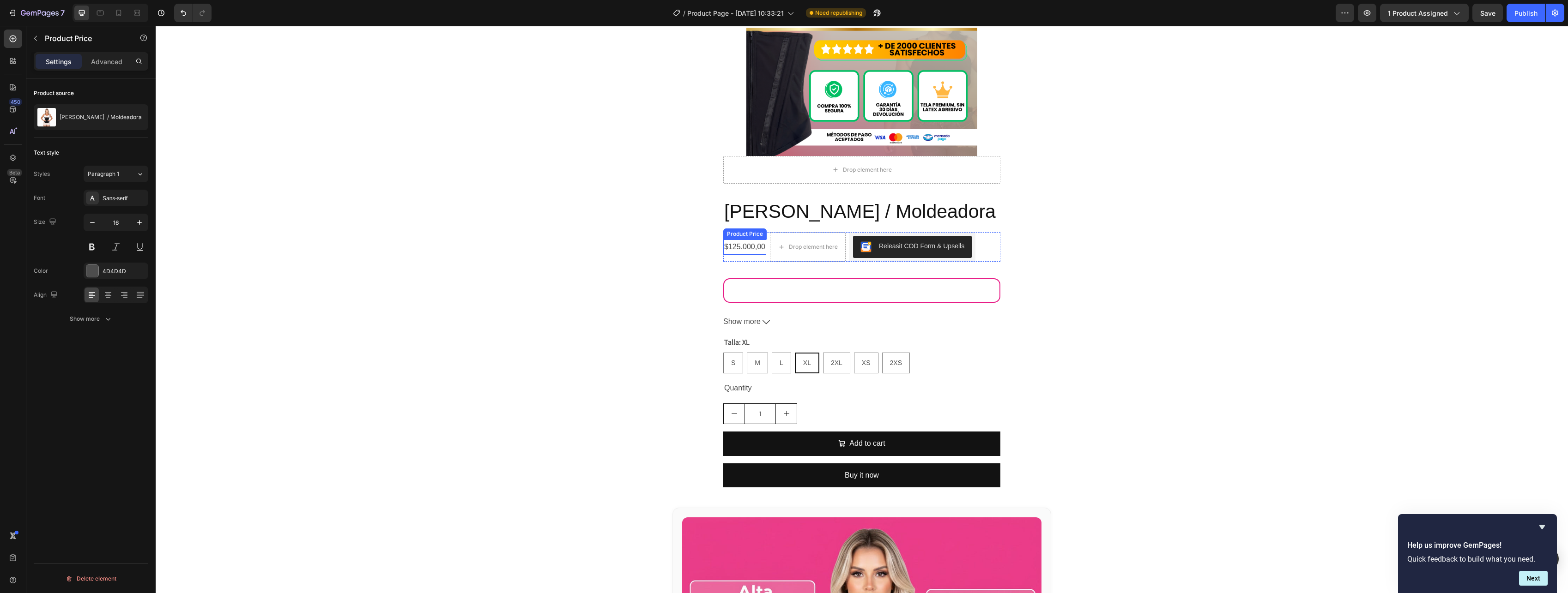
click at [743, 246] on div "$125.000,00" at bounding box center [744, 247] width 43 height 15
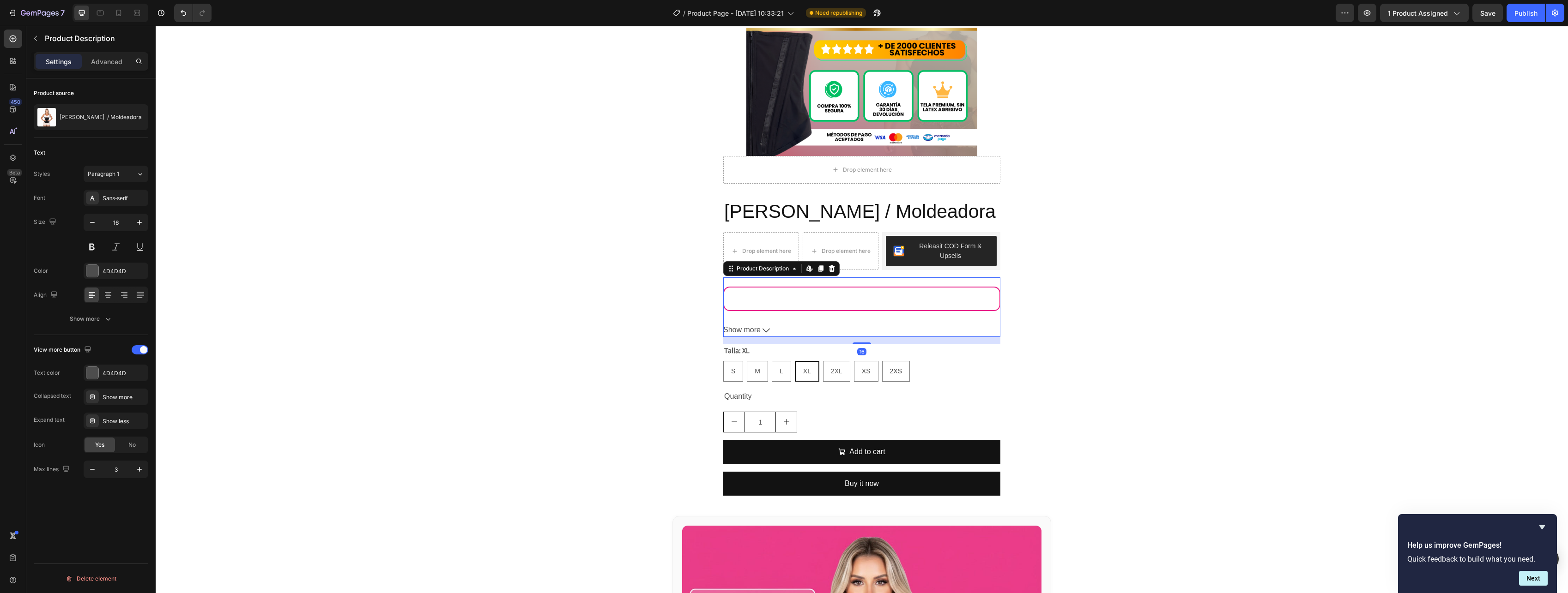
click at [1088, 293] on div "Mi cintura se ve más definida — [PERSON_NAME] ★★★★★" at bounding box center [1088, 299] width 0 height 13
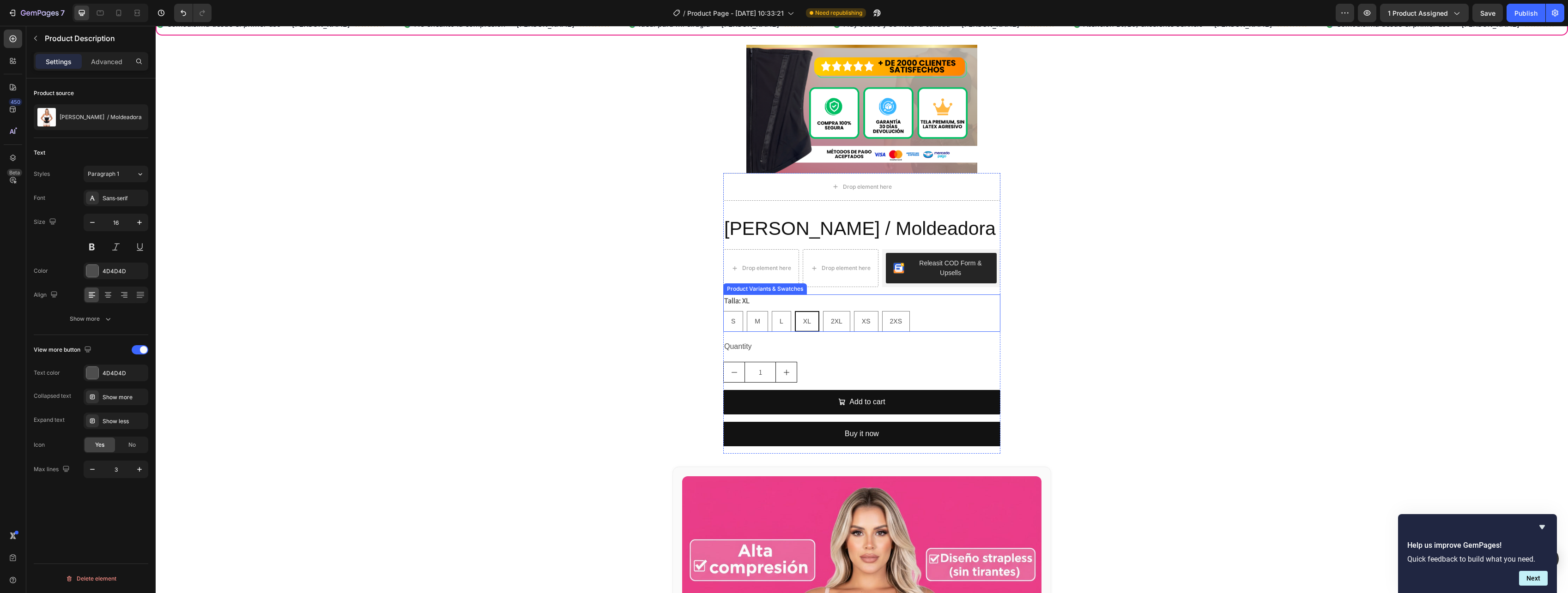
scroll to position [1059, 0]
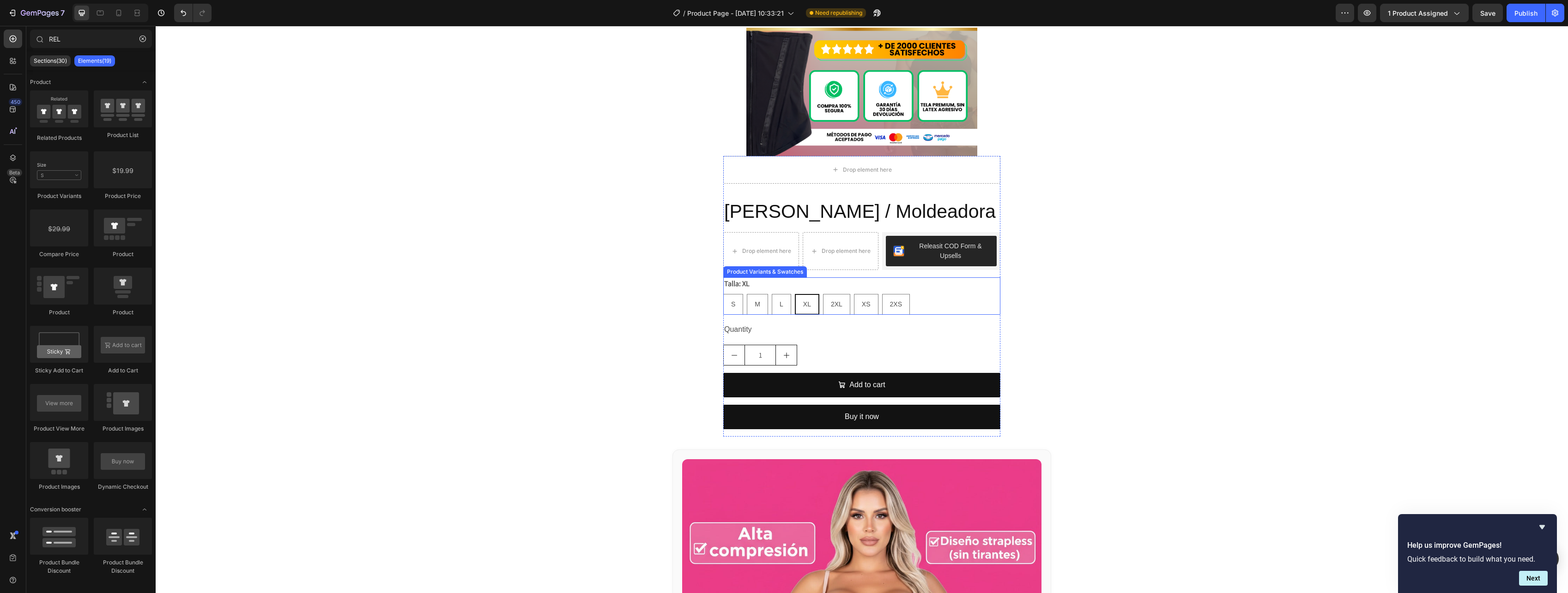
click at [866, 284] on div "Talla: XL S S S M M M L L L XL XL XL 2XL 2XL 2XL XS XS XS 2XS 2XS 2XS" at bounding box center [861, 296] width 277 height 37
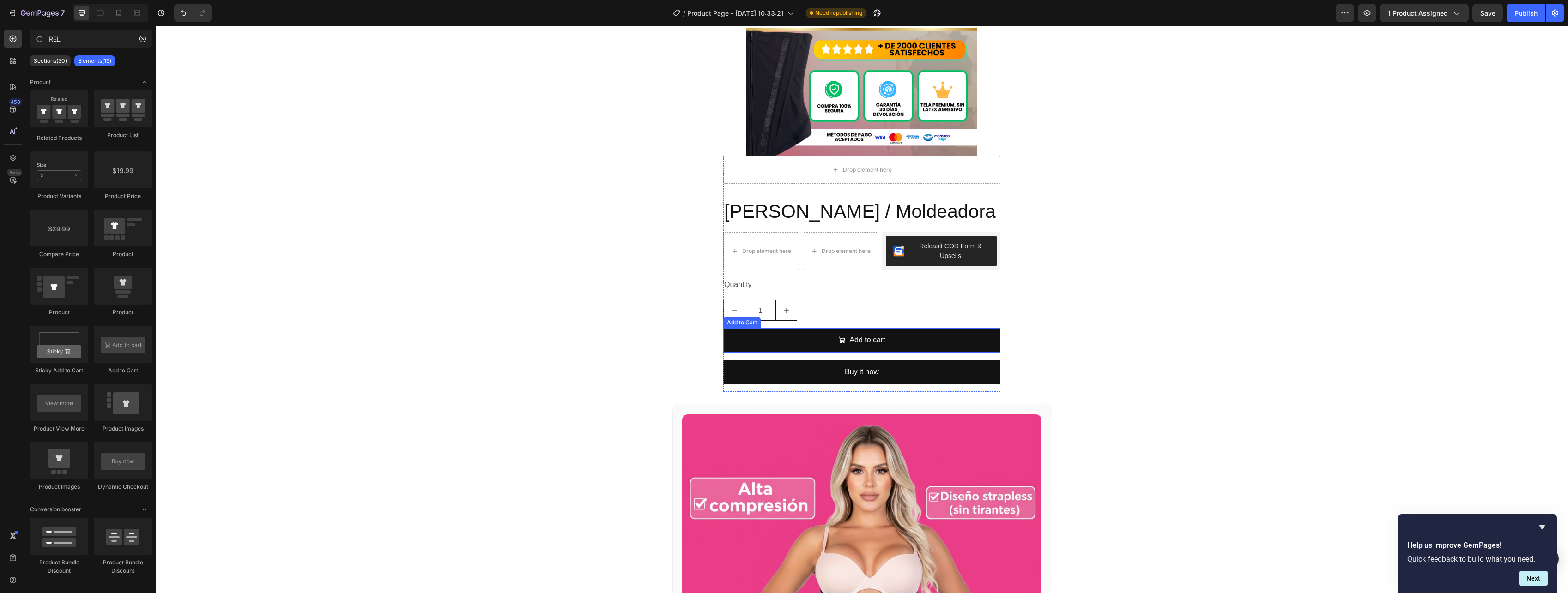
click at [881, 319] on div "1" at bounding box center [861, 310] width 277 height 21
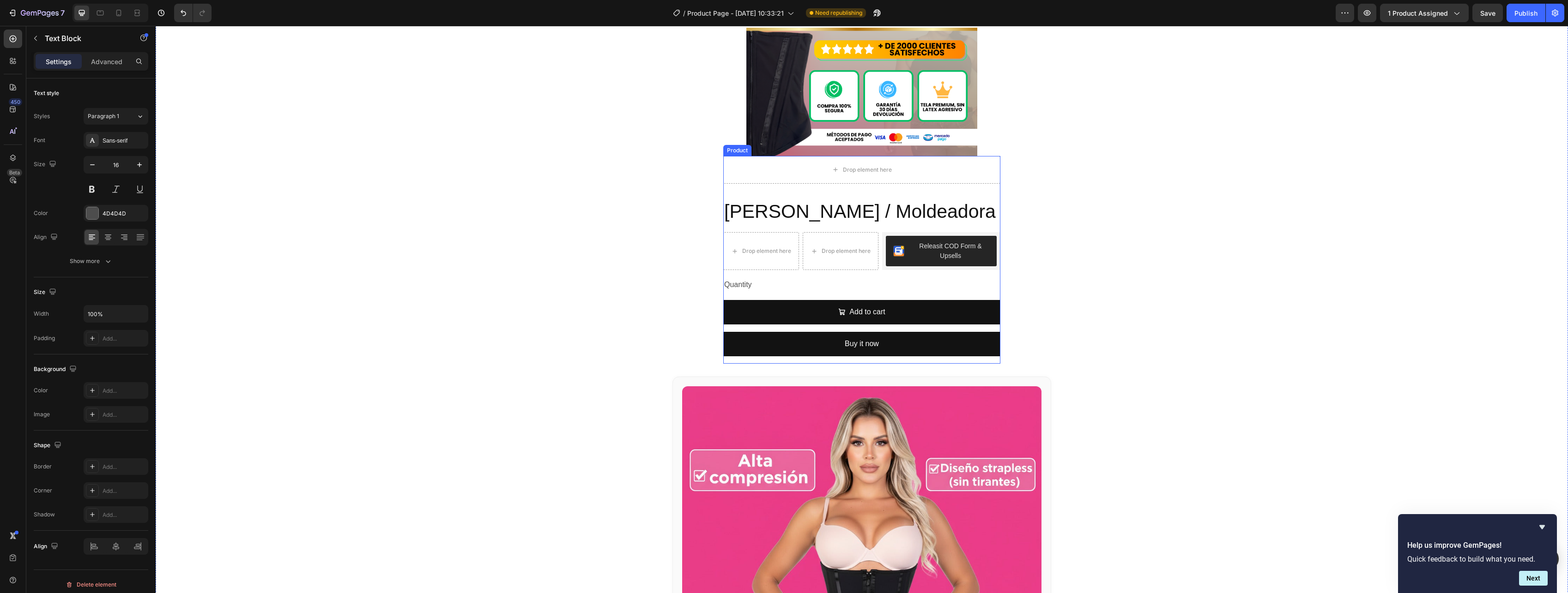
click at [891, 290] on div "Quantity" at bounding box center [861, 285] width 277 height 15
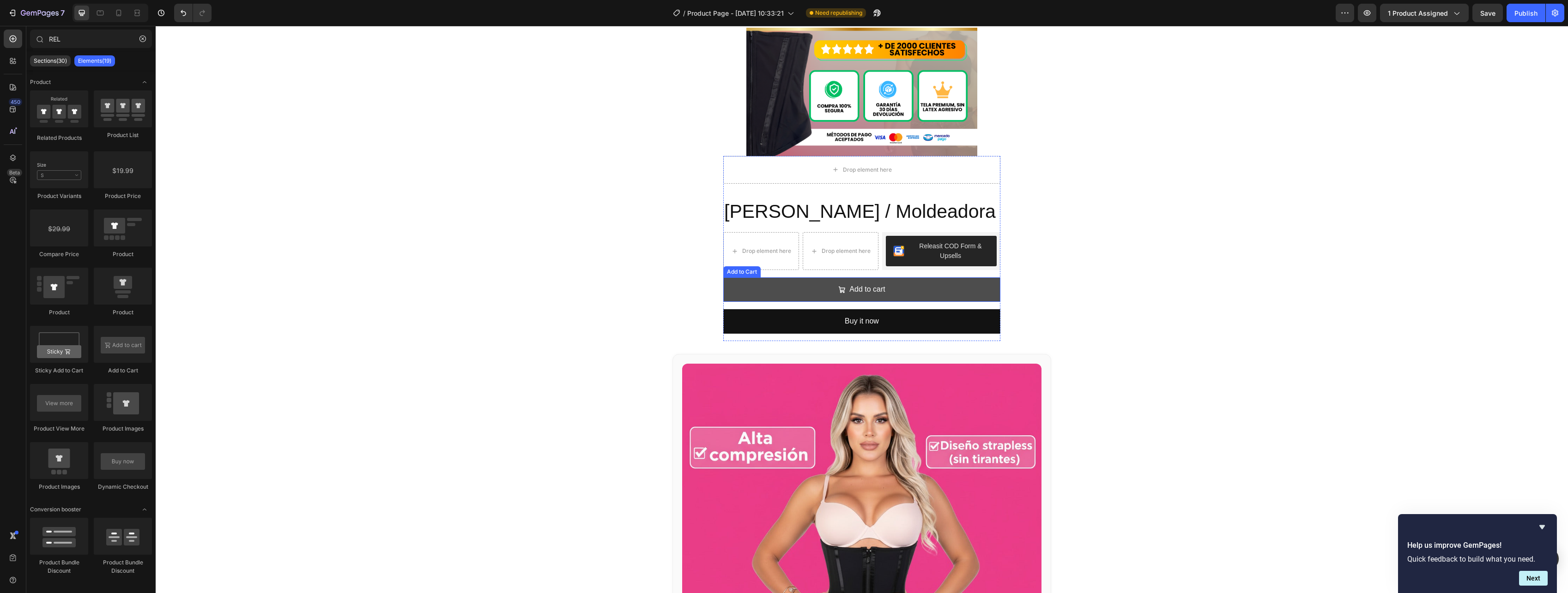
click at [895, 292] on button "Add to cart" at bounding box center [861, 290] width 277 height 24
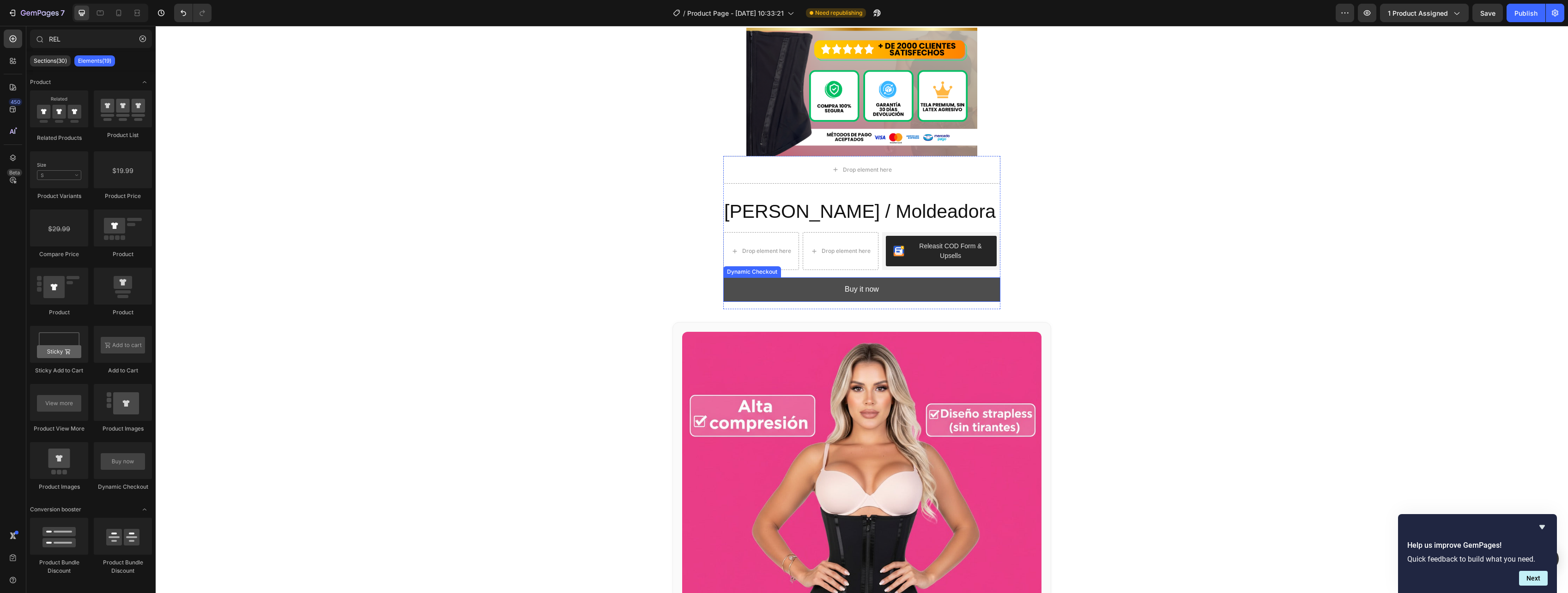
click at [897, 288] on button "Buy it now" at bounding box center [861, 290] width 277 height 24
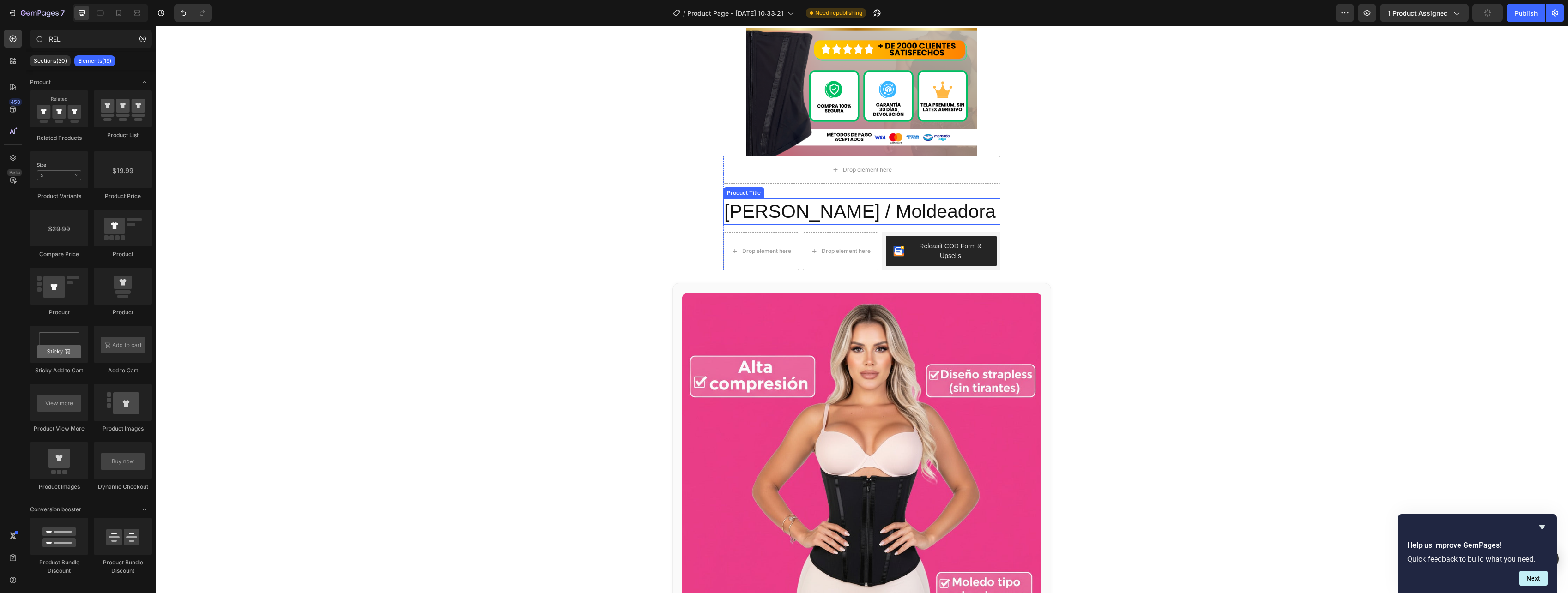
click at [885, 217] on h2 "[PERSON_NAME] / Moldeadora" at bounding box center [861, 211] width 277 height 26
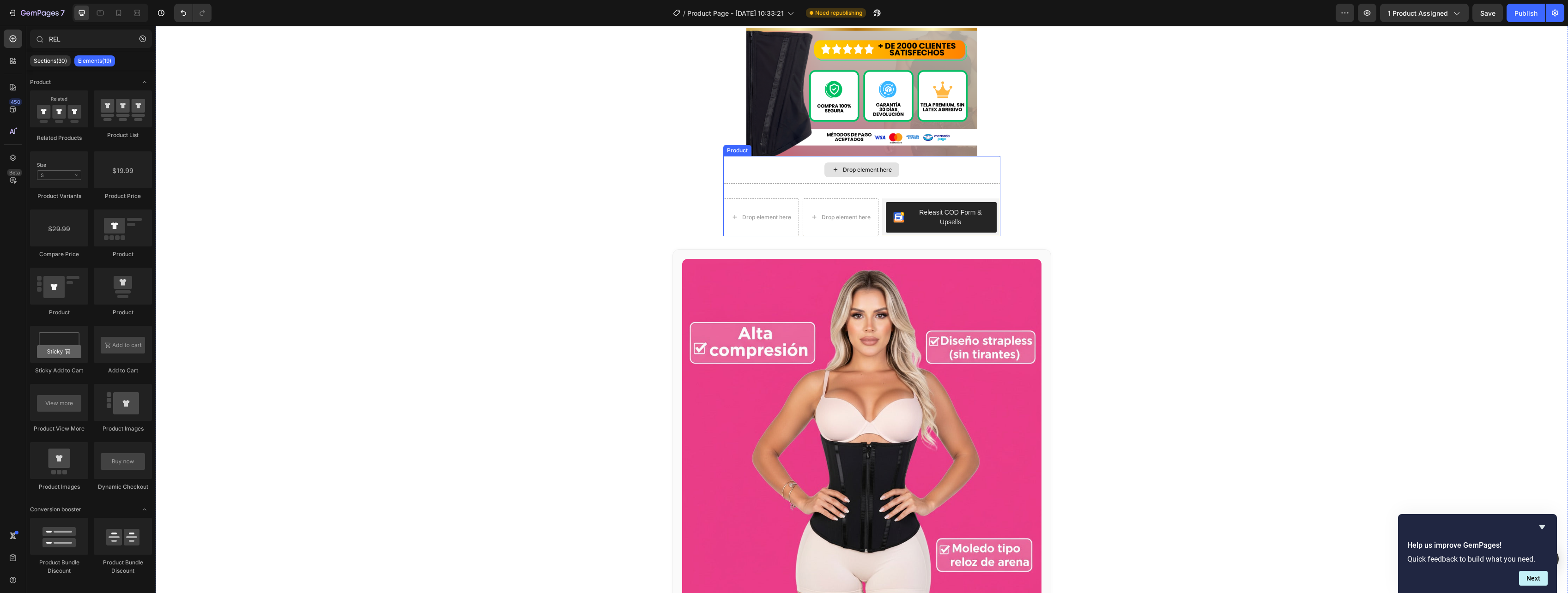
click at [888, 169] on div "Drop element here" at bounding box center [867, 170] width 49 height 7
click at [918, 170] on div "Drop element here" at bounding box center [861, 170] width 277 height 28
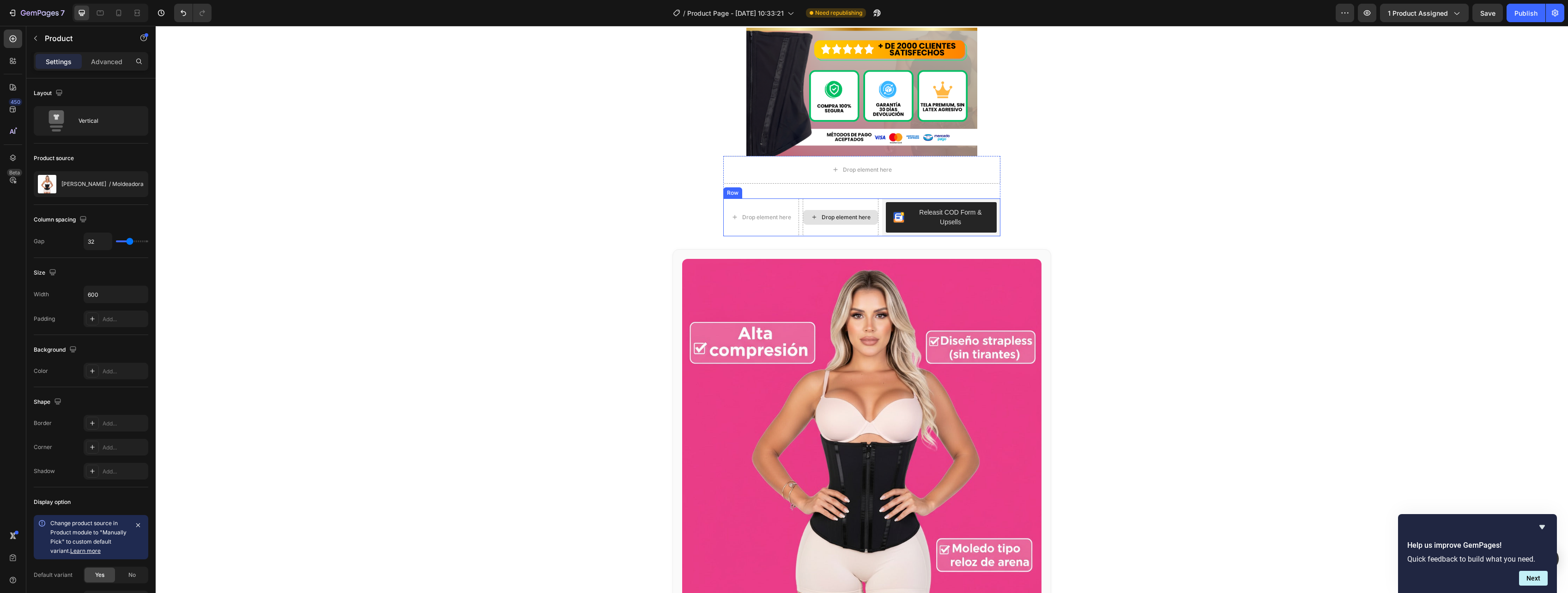
click at [825, 210] on div "Drop element here" at bounding box center [840, 217] width 75 height 15
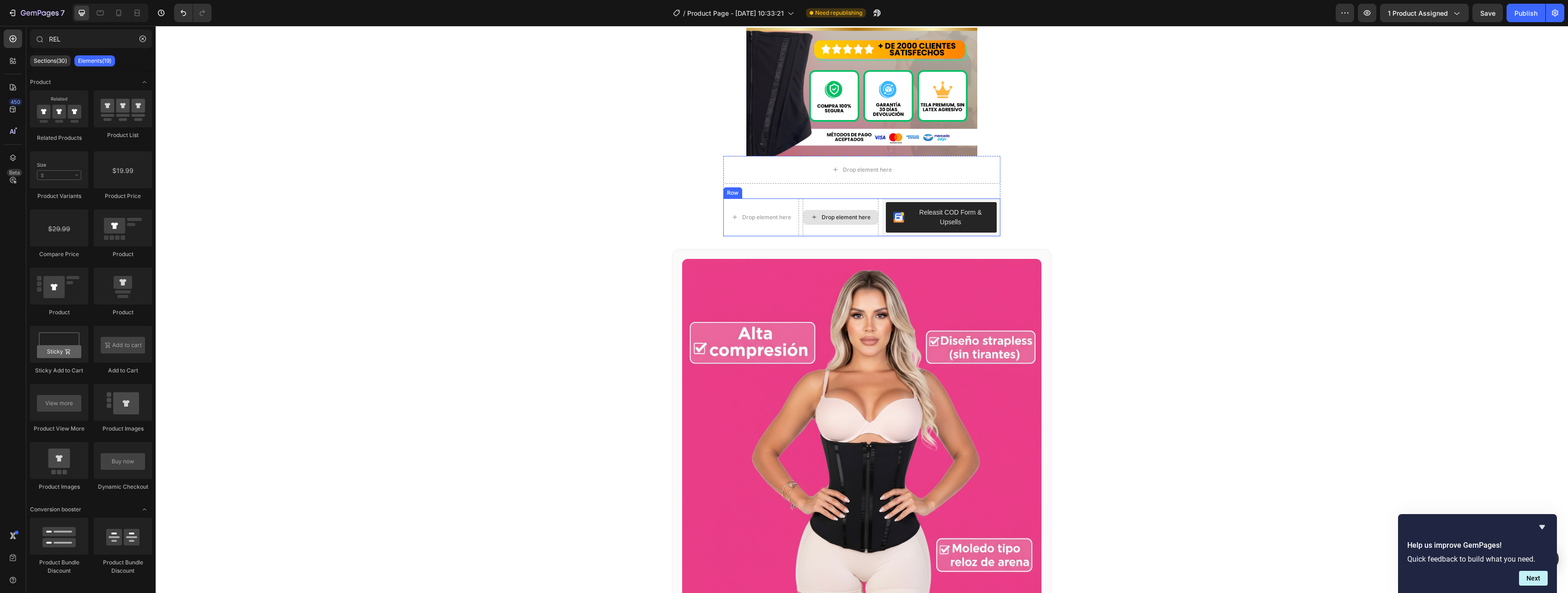
click at [872, 184] on div "Drop element here Drop element here Drop element here Releasit COD Form & Upsel…" at bounding box center [861, 196] width 277 height 80
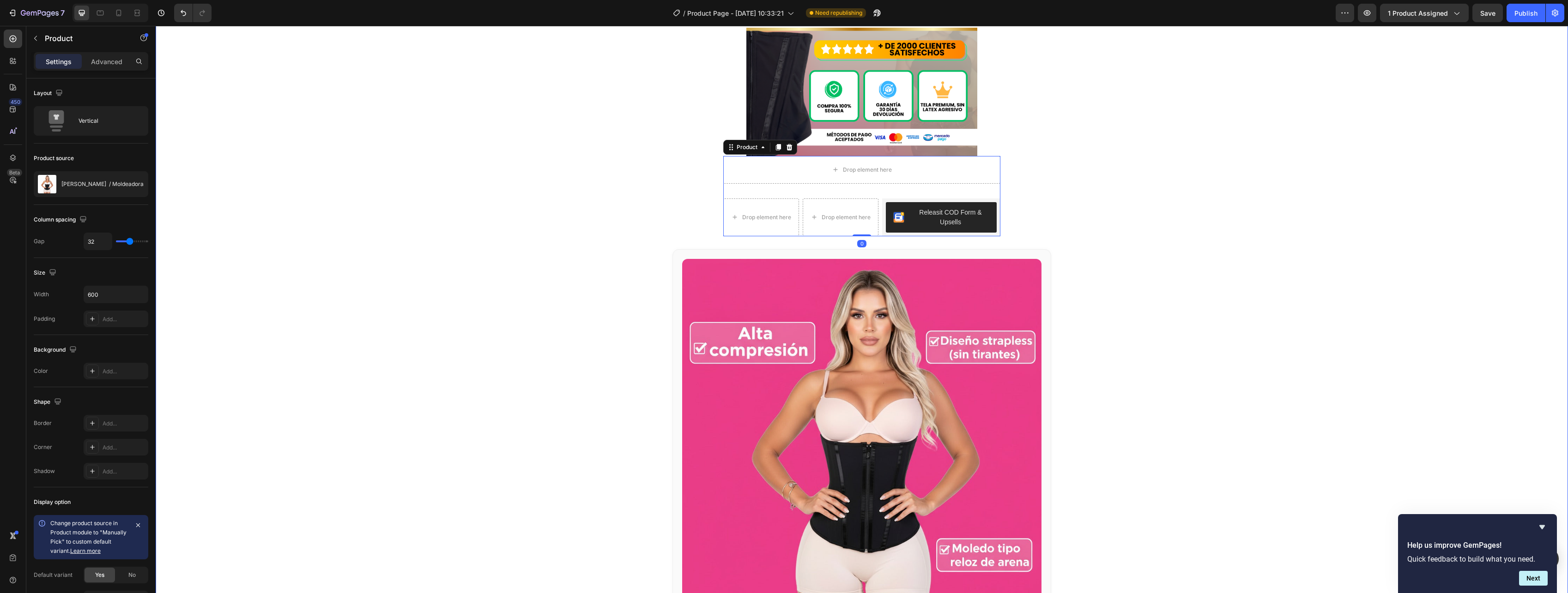
click at [1096, 172] on div "Image Releasit COD Form & Upsells Releasit COD Form & Upsells Drop element here…" at bounding box center [862, 91] width 1412 height 2181
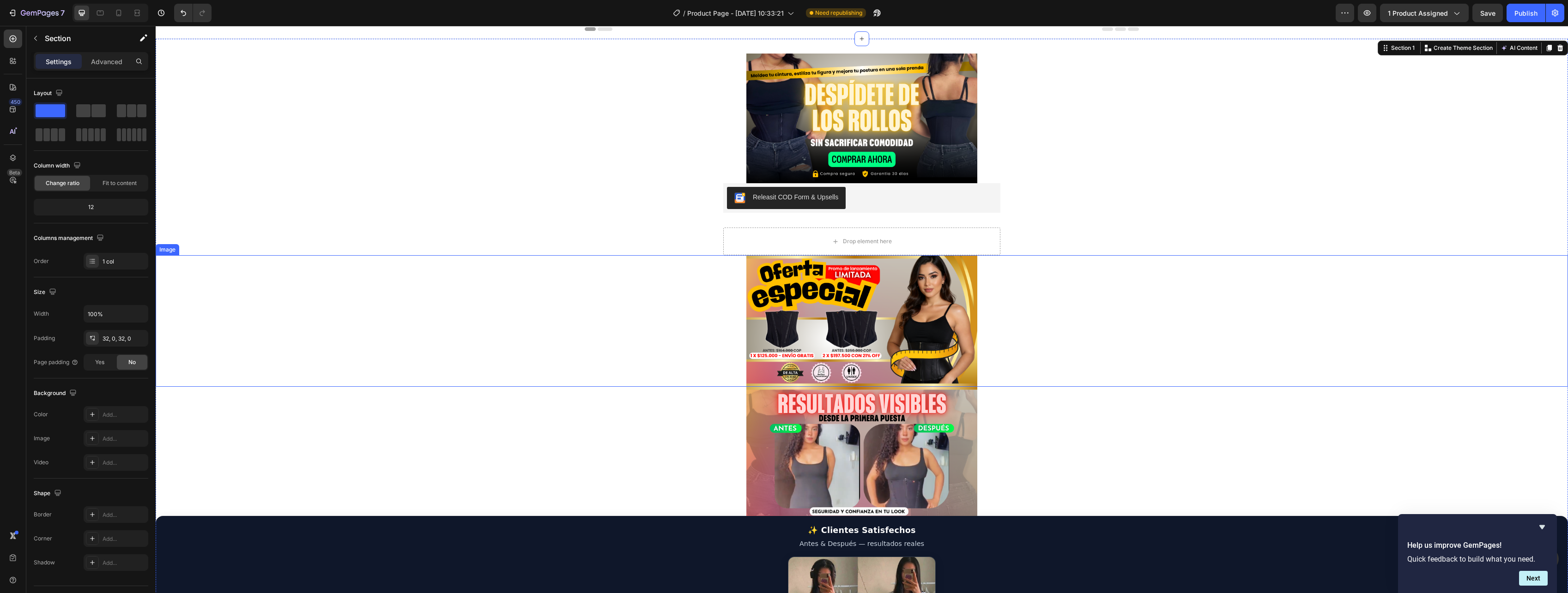
scroll to position [0, 0]
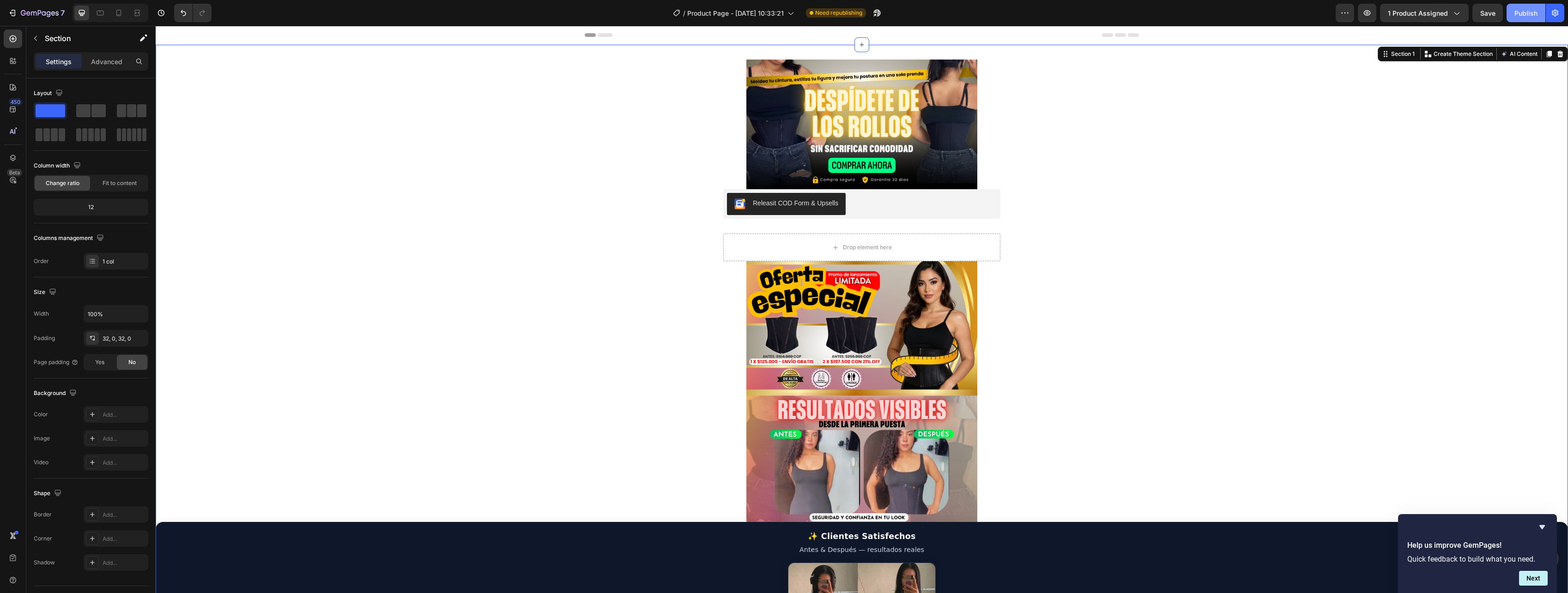
click at [1517, 16] on div "Publish" at bounding box center [1526, 13] width 23 height 10
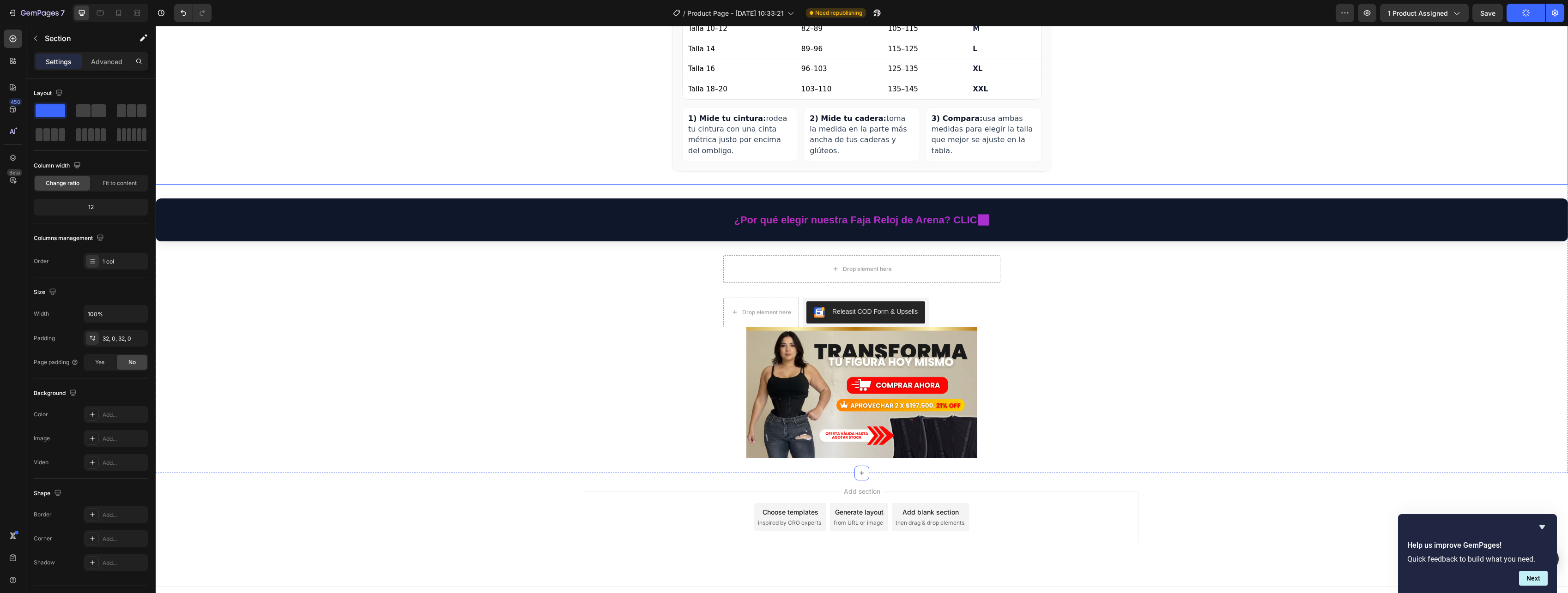
scroll to position [1784, 0]
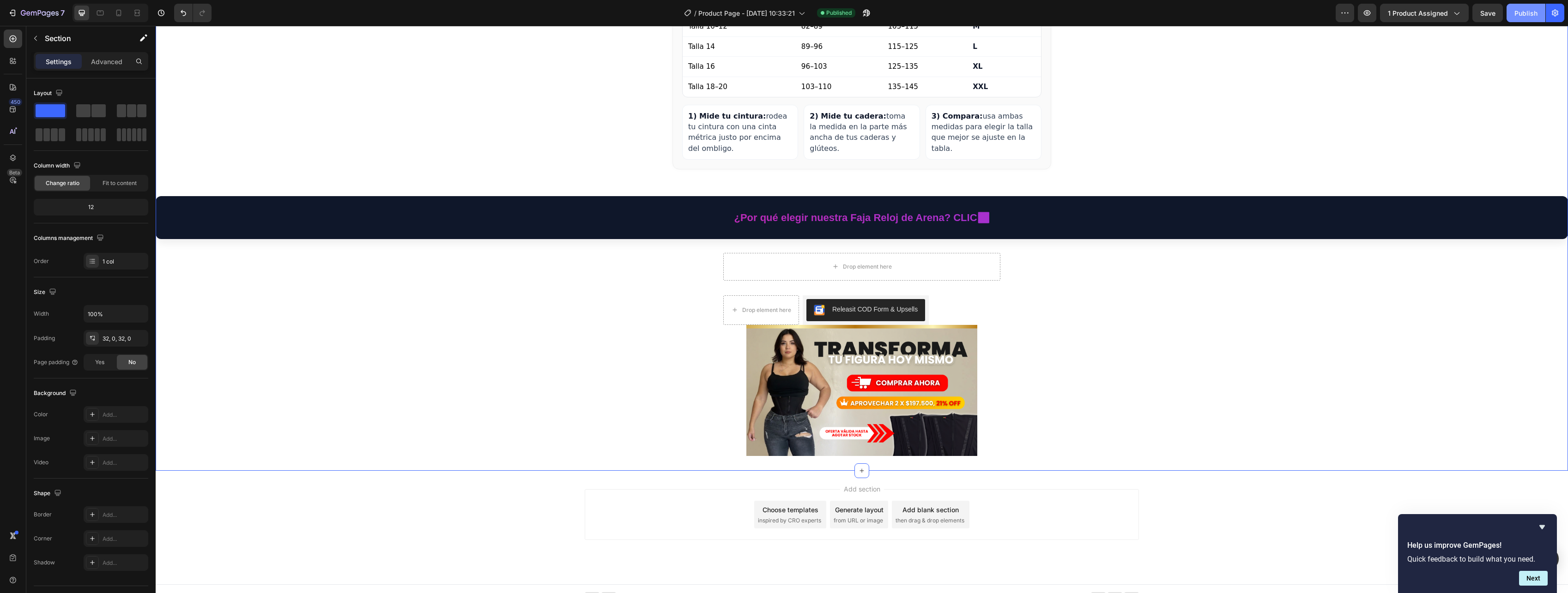
click at [1527, 13] on div "Publish" at bounding box center [1526, 13] width 23 height 10
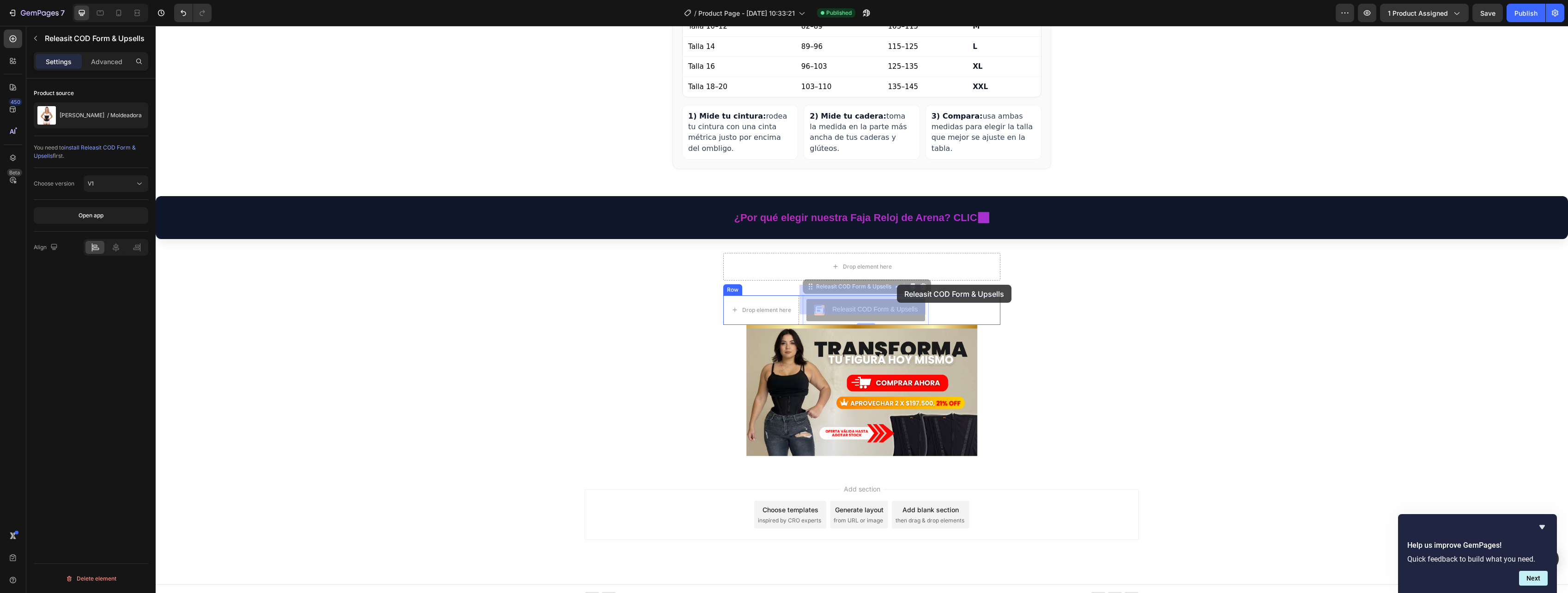
drag, startPoint x: 874, startPoint y: 296, endPoint x: 897, endPoint y: 285, distance: 25.5
drag, startPoint x: 879, startPoint y: 297, endPoint x: 933, endPoint y: 286, distance: 55.1
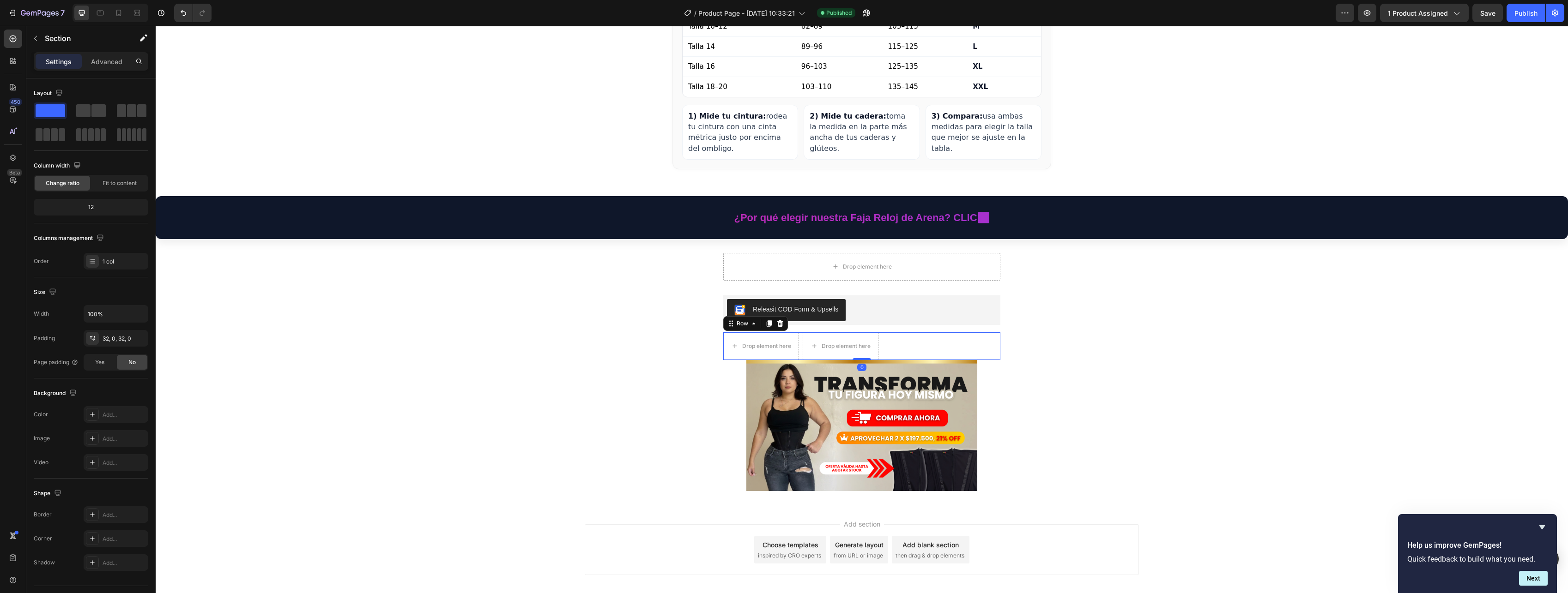
click at [894, 336] on div "Drop element here Drop element here Row 0" at bounding box center [861, 346] width 277 height 28
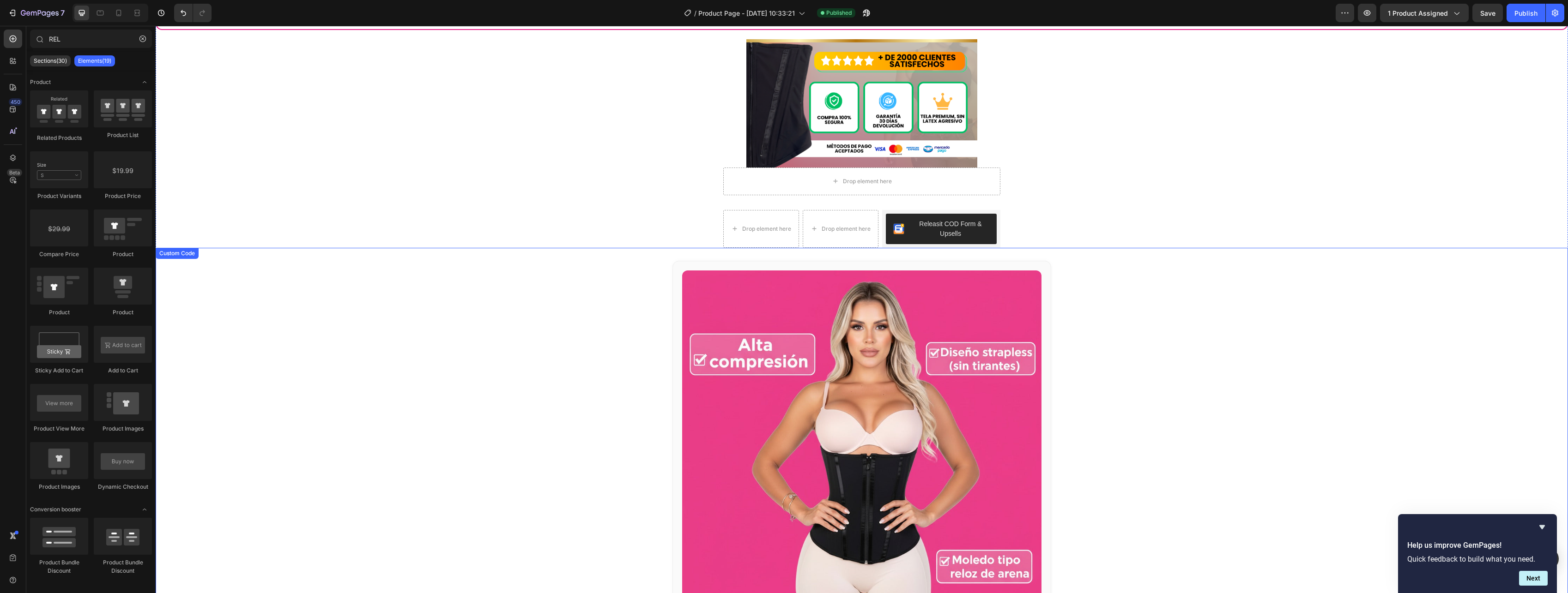
scroll to position [907, 0]
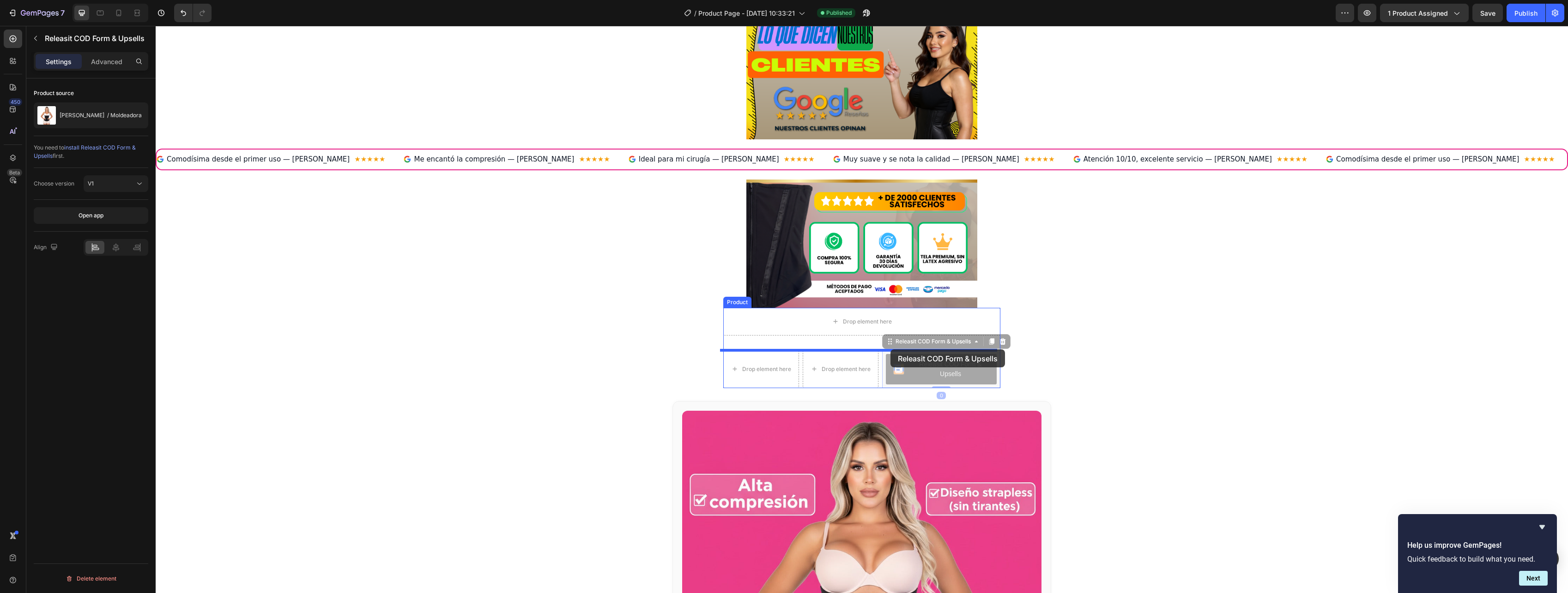
drag, startPoint x: 927, startPoint y: 375, endPoint x: 891, endPoint y: 349, distance: 44.4
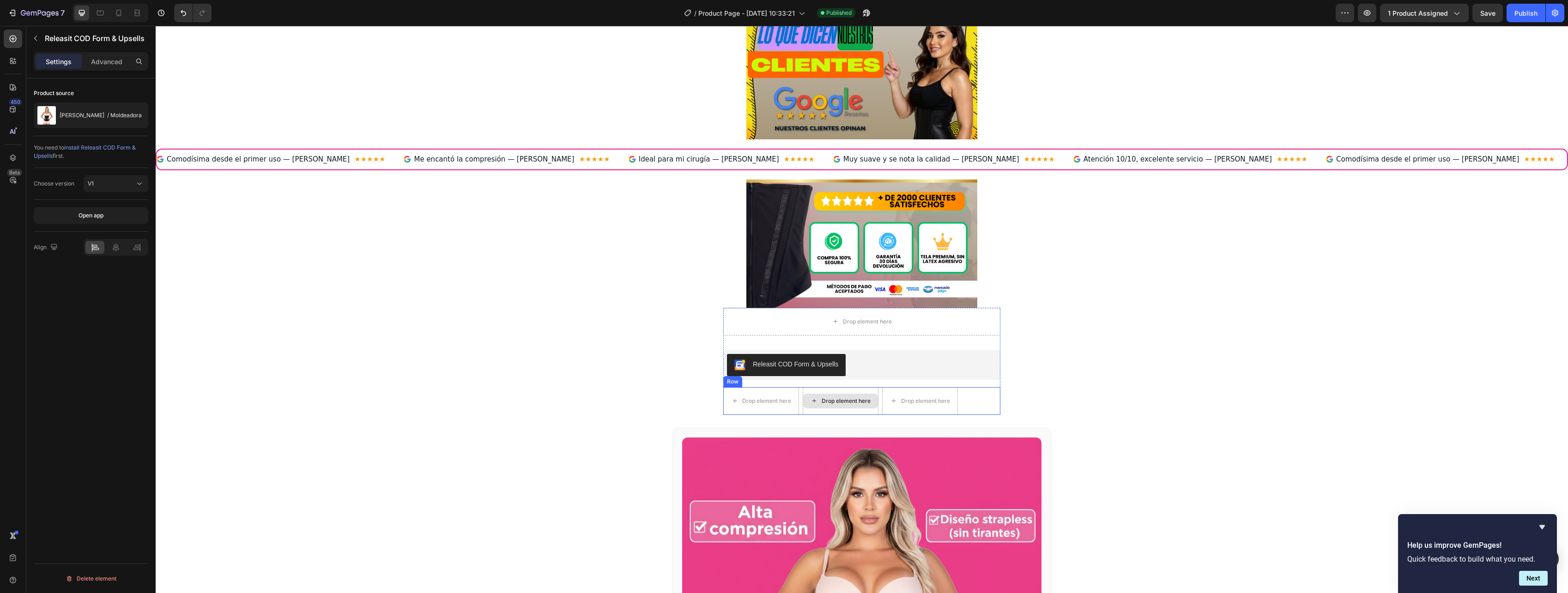
click at [844, 402] on div "Drop element here" at bounding box center [846, 401] width 49 height 7
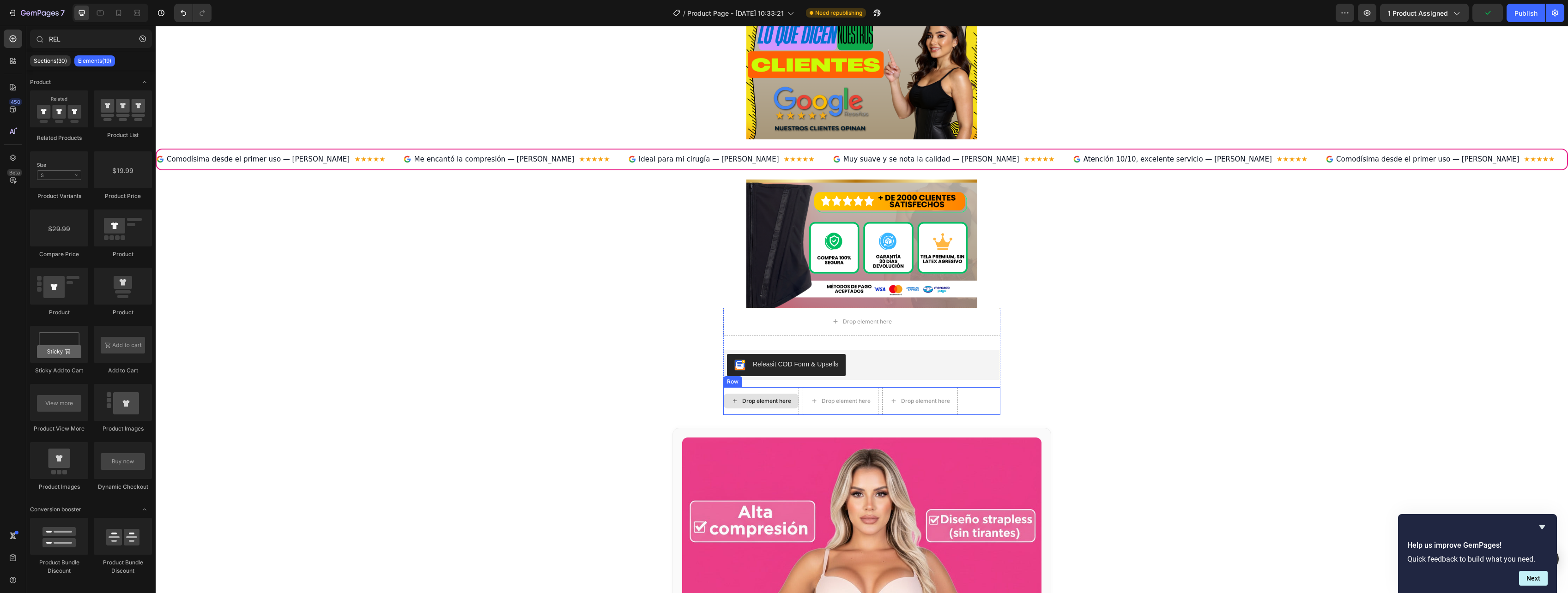
click at [752, 398] on div "Drop element here" at bounding box center [766, 401] width 49 height 7
click at [994, 401] on div "Drop element here Drop element here Drop element here Row" at bounding box center [861, 401] width 277 height 28
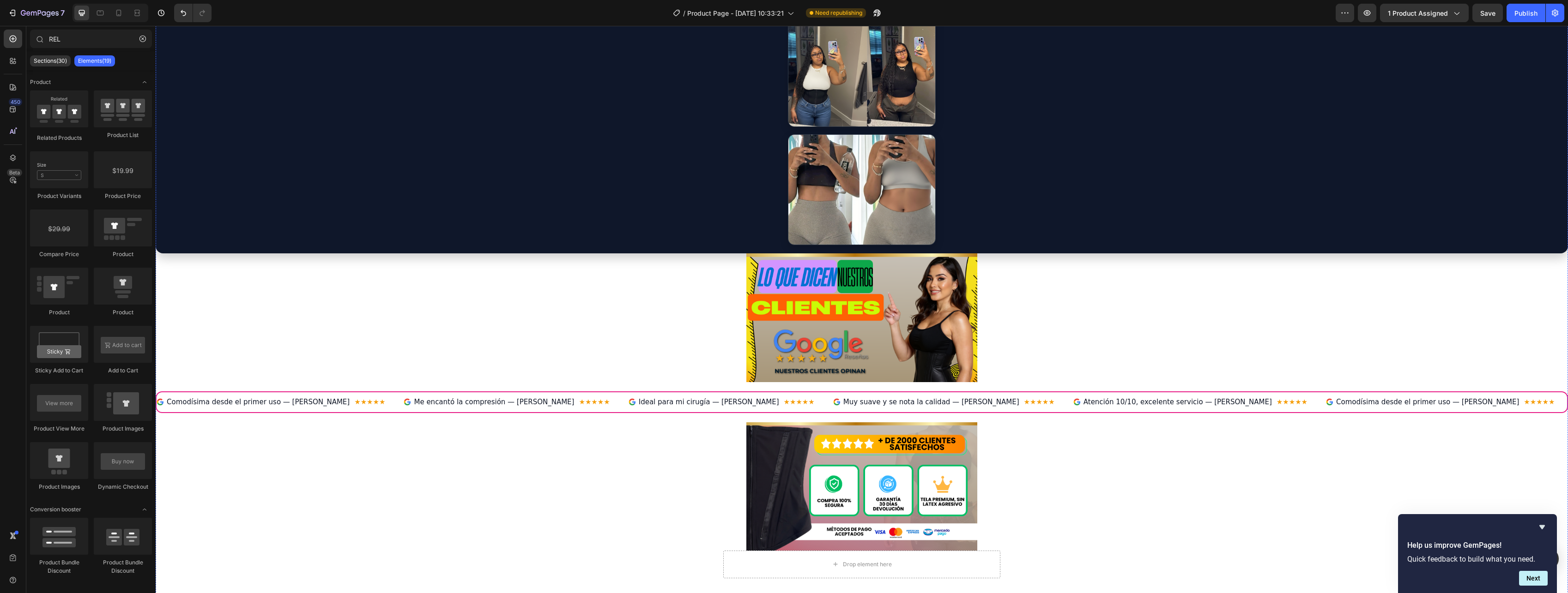
scroll to position [877, 0]
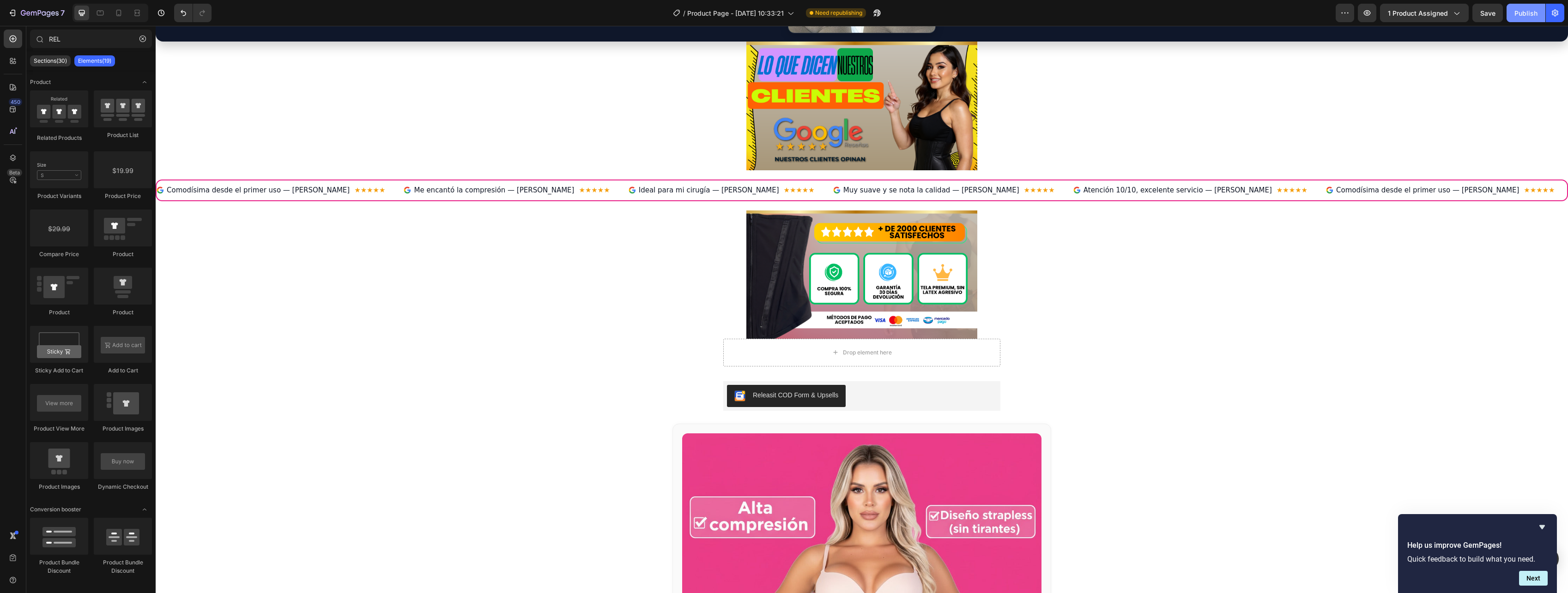
click at [1531, 17] on div "Publish" at bounding box center [1526, 13] width 23 height 10
